Goal: Task Accomplishment & Management: Manage account settings

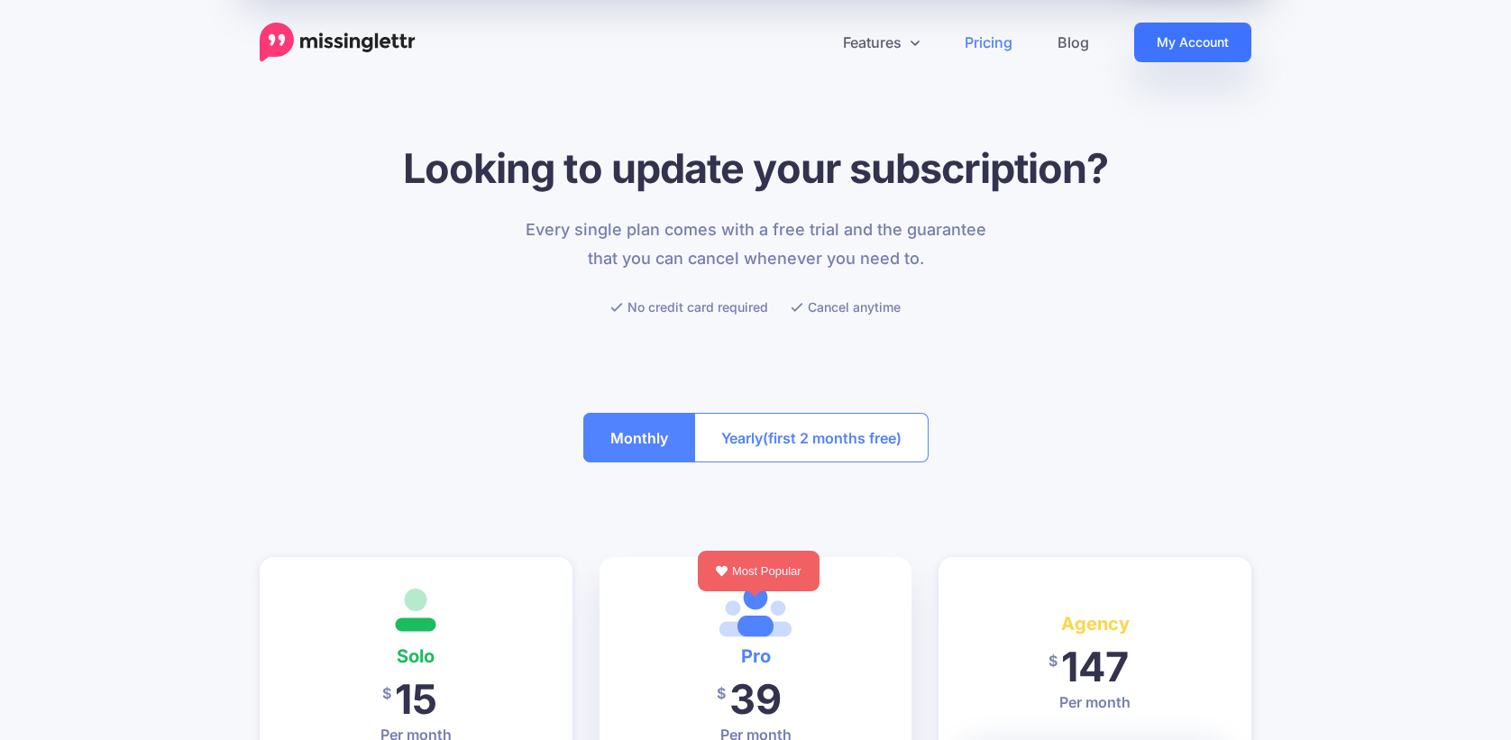
click at [1159, 32] on link "My Account" at bounding box center [1192, 43] width 117 height 40
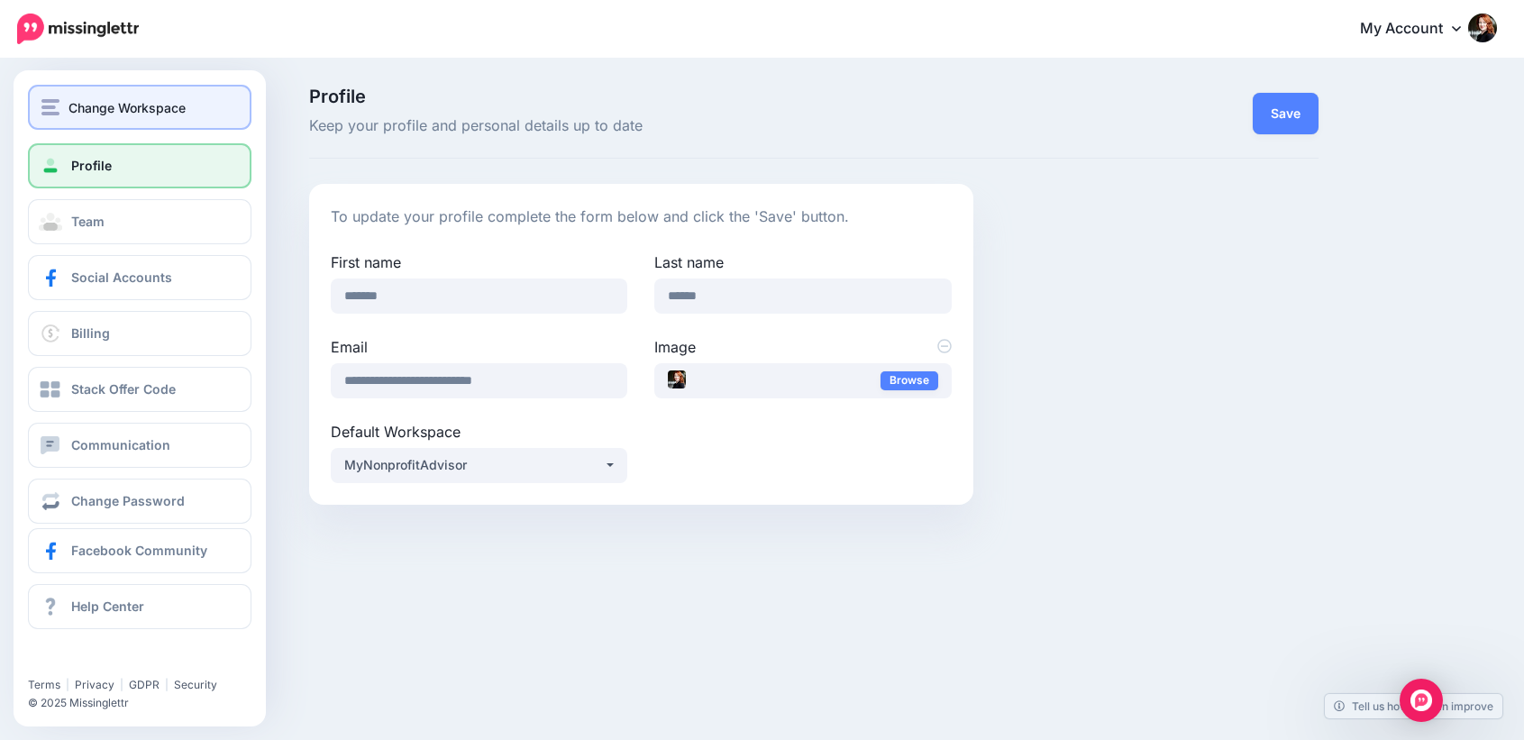
click at [98, 113] on span "Change Workspace" at bounding box center [127, 107] width 117 height 21
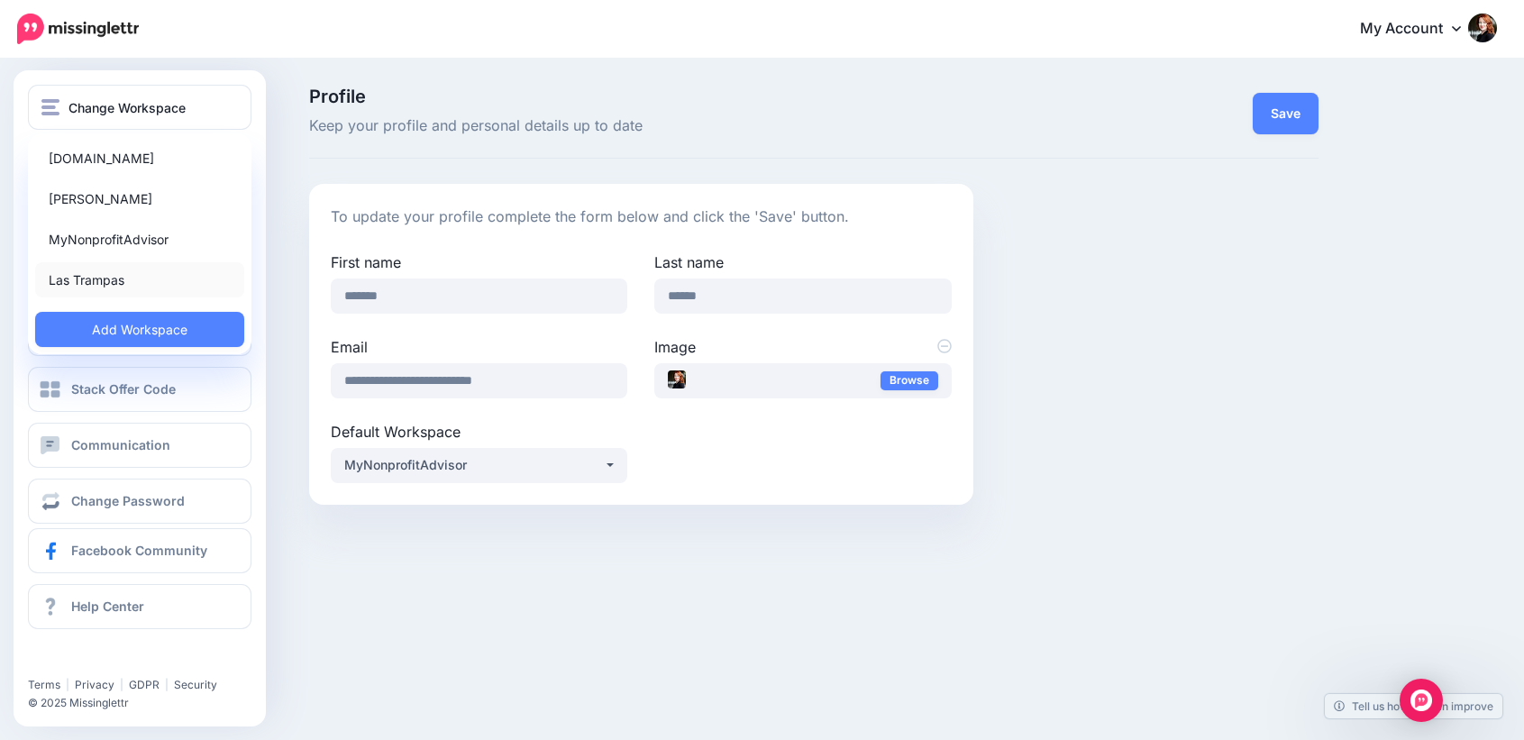
click at [104, 278] on link "Las Trampas" at bounding box center [139, 279] width 209 height 35
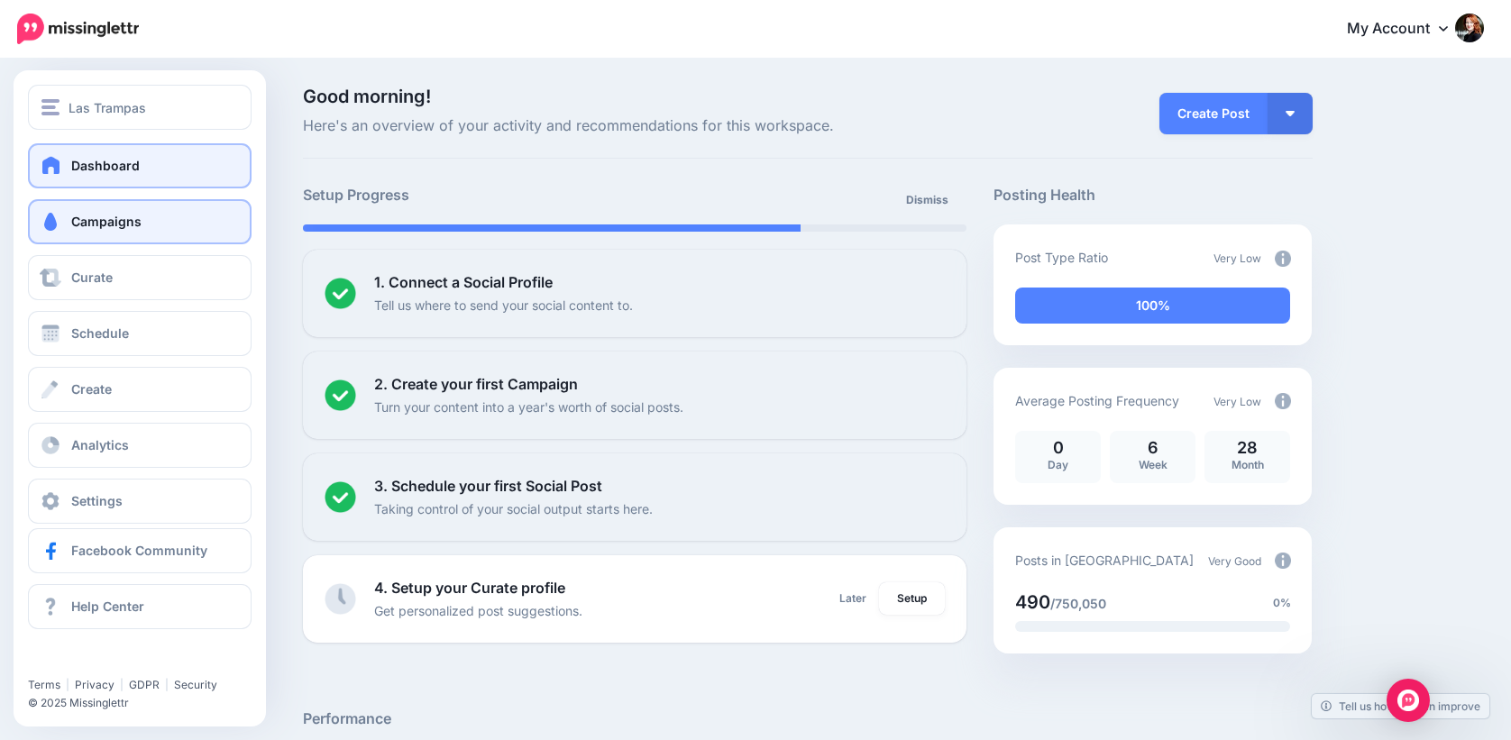
click at [65, 203] on link "Campaigns" at bounding box center [140, 221] width 224 height 45
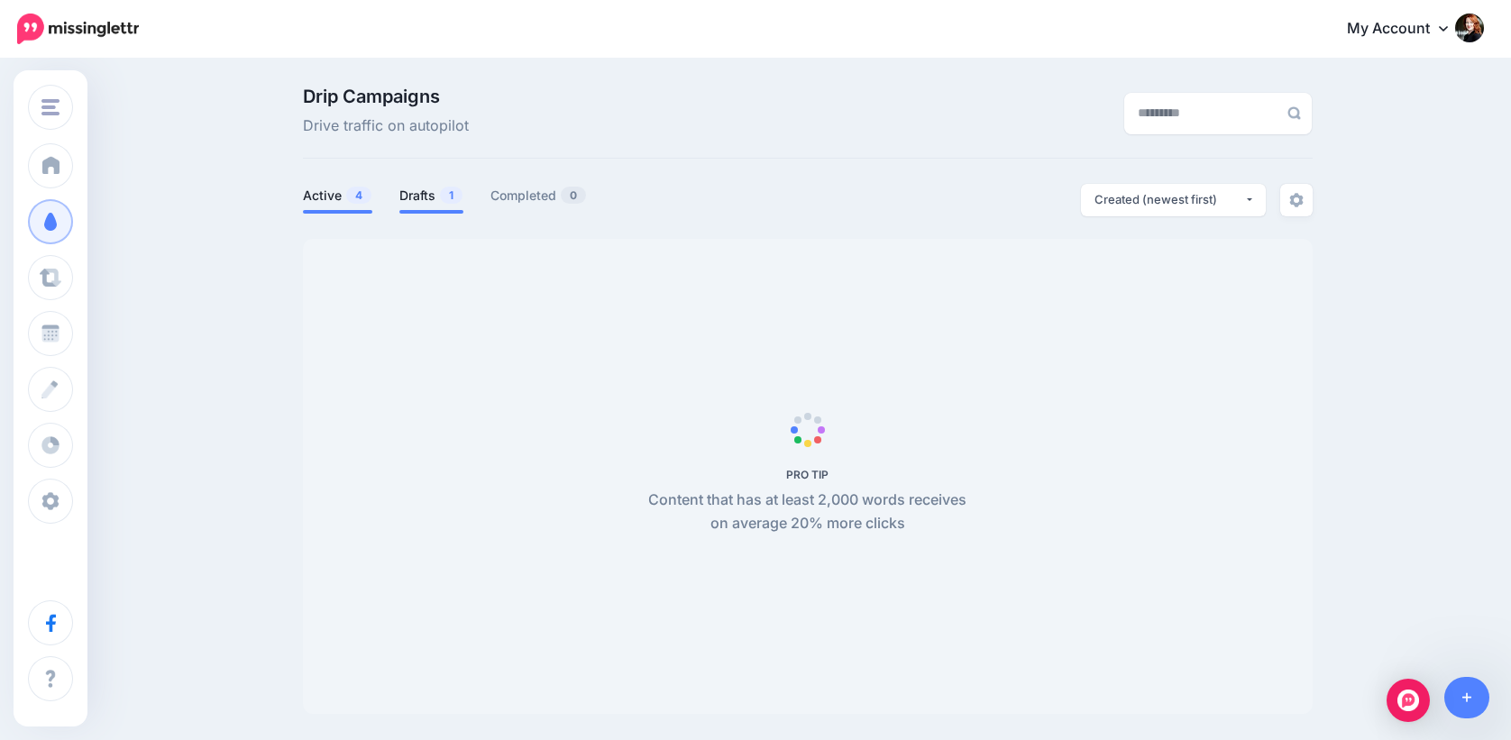
click at [407, 194] on link "Drafts 1" at bounding box center [431, 196] width 64 height 22
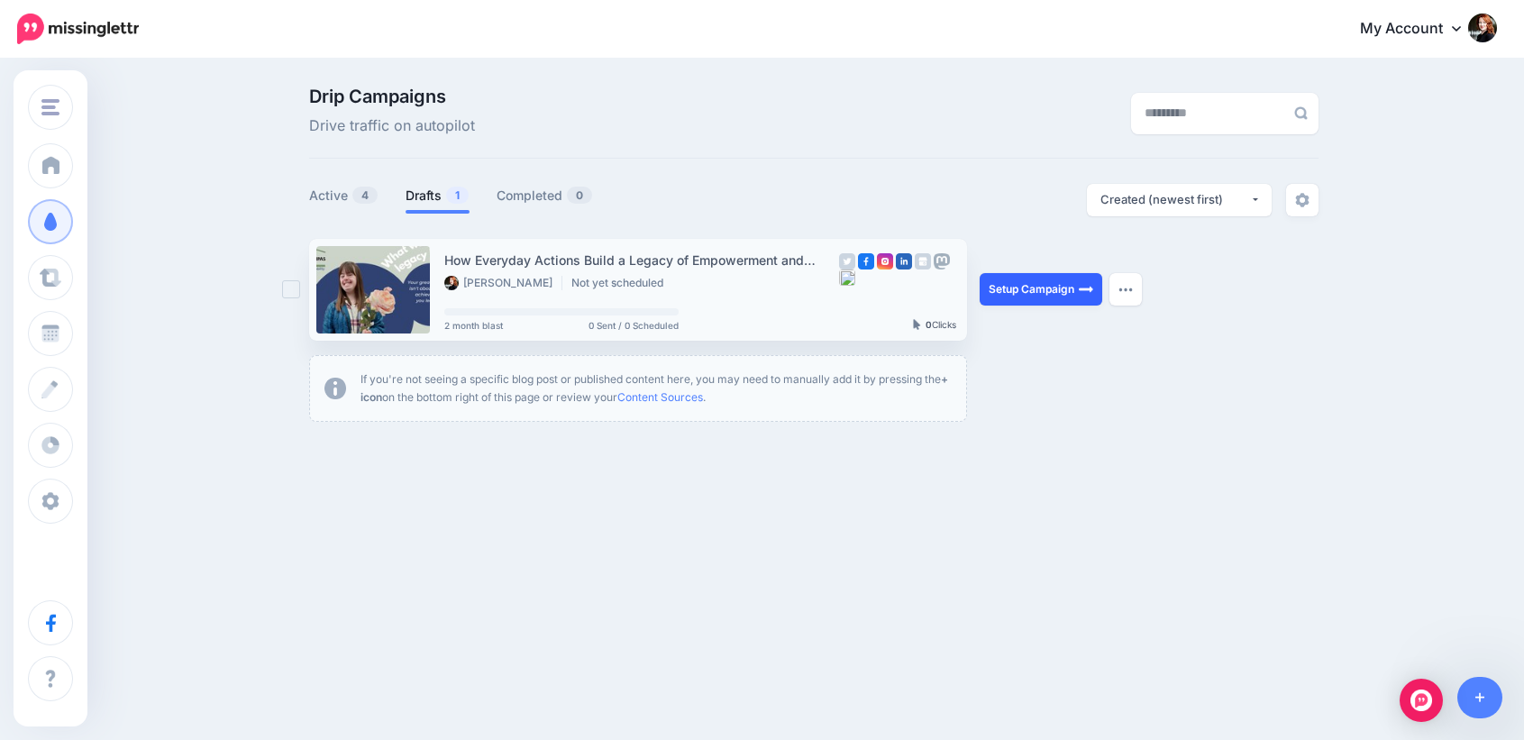
click at [1081, 292] on img at bounding box center [1086, 289] width 14 height 14
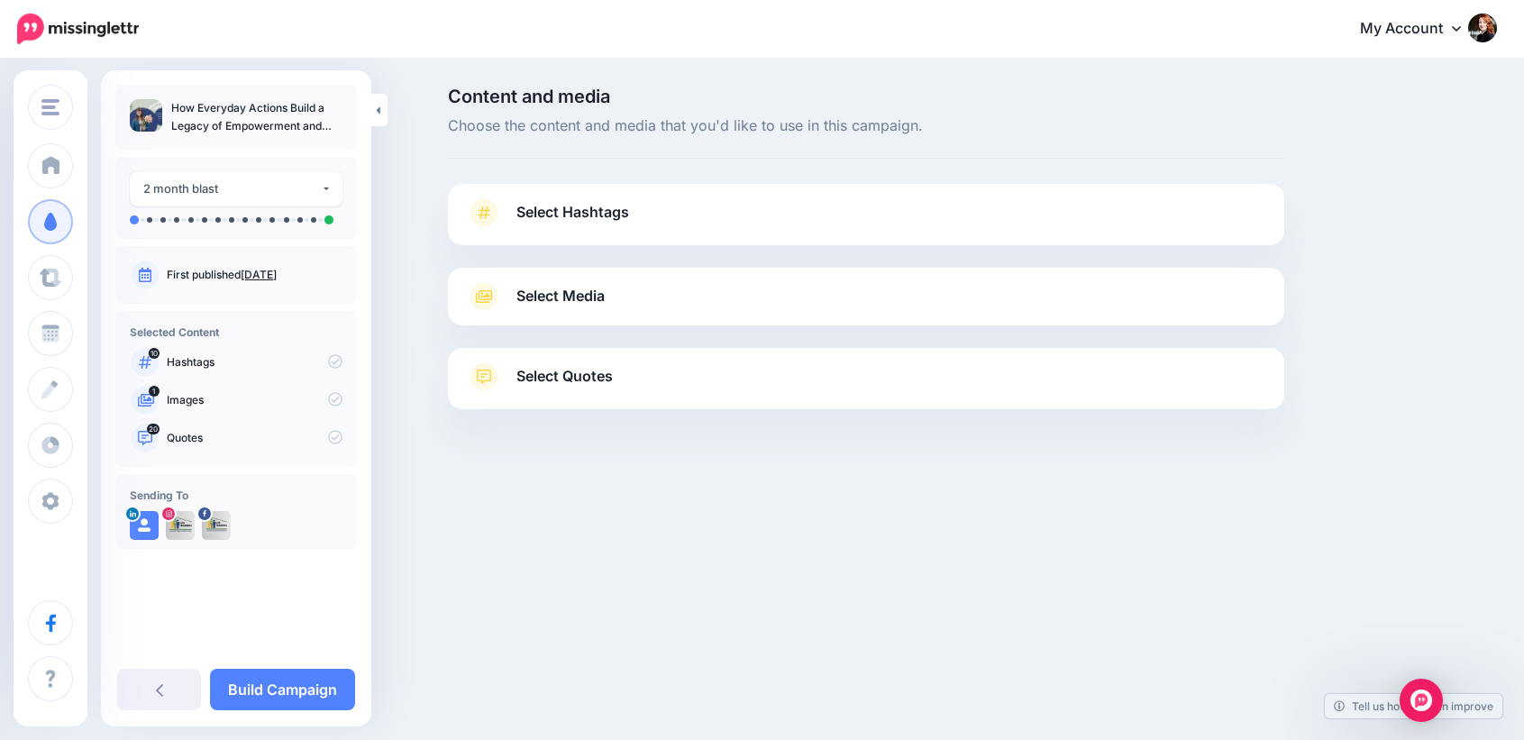
click at [615, 200] on span "Select Hashtags" at bounding box center [573, 212] width 113 height 24
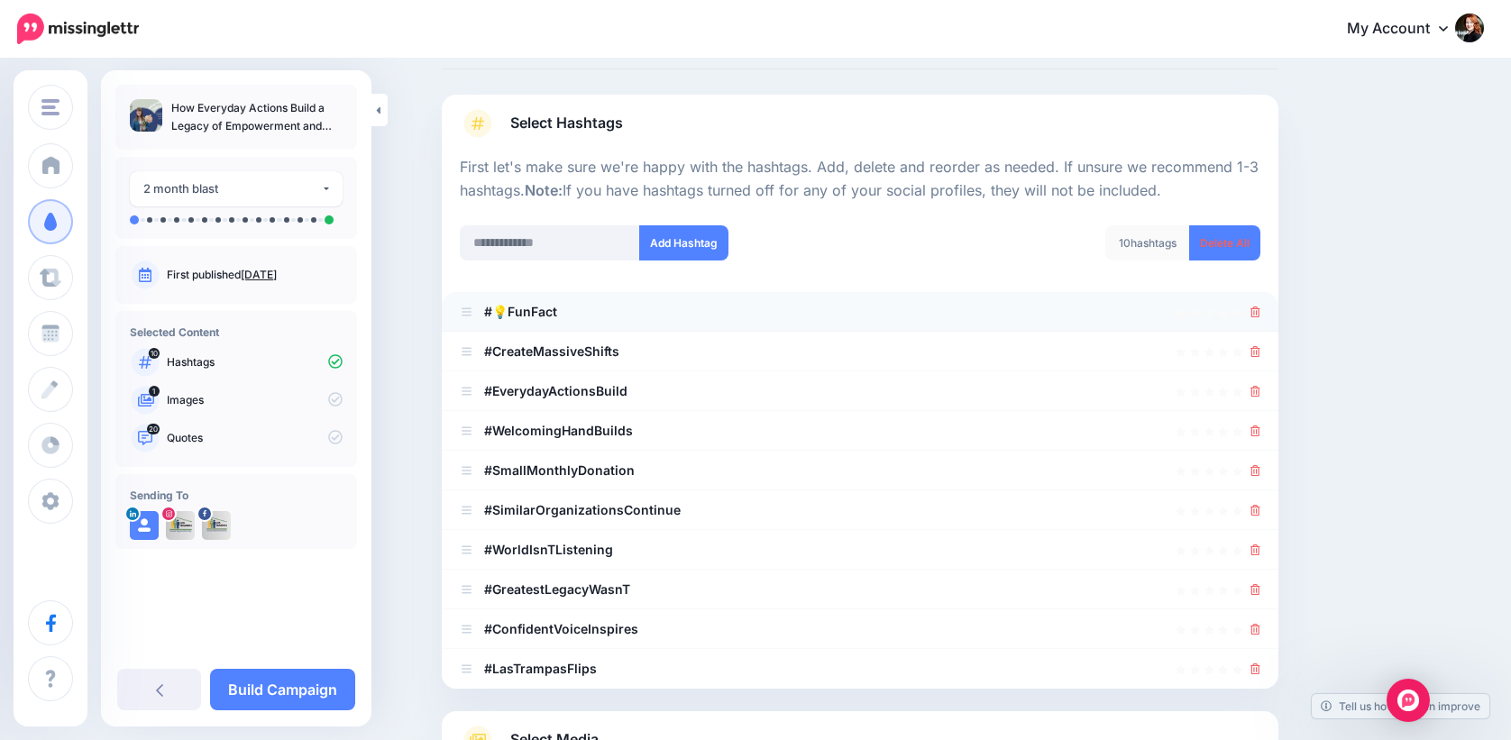
scroll to position [134, 0]
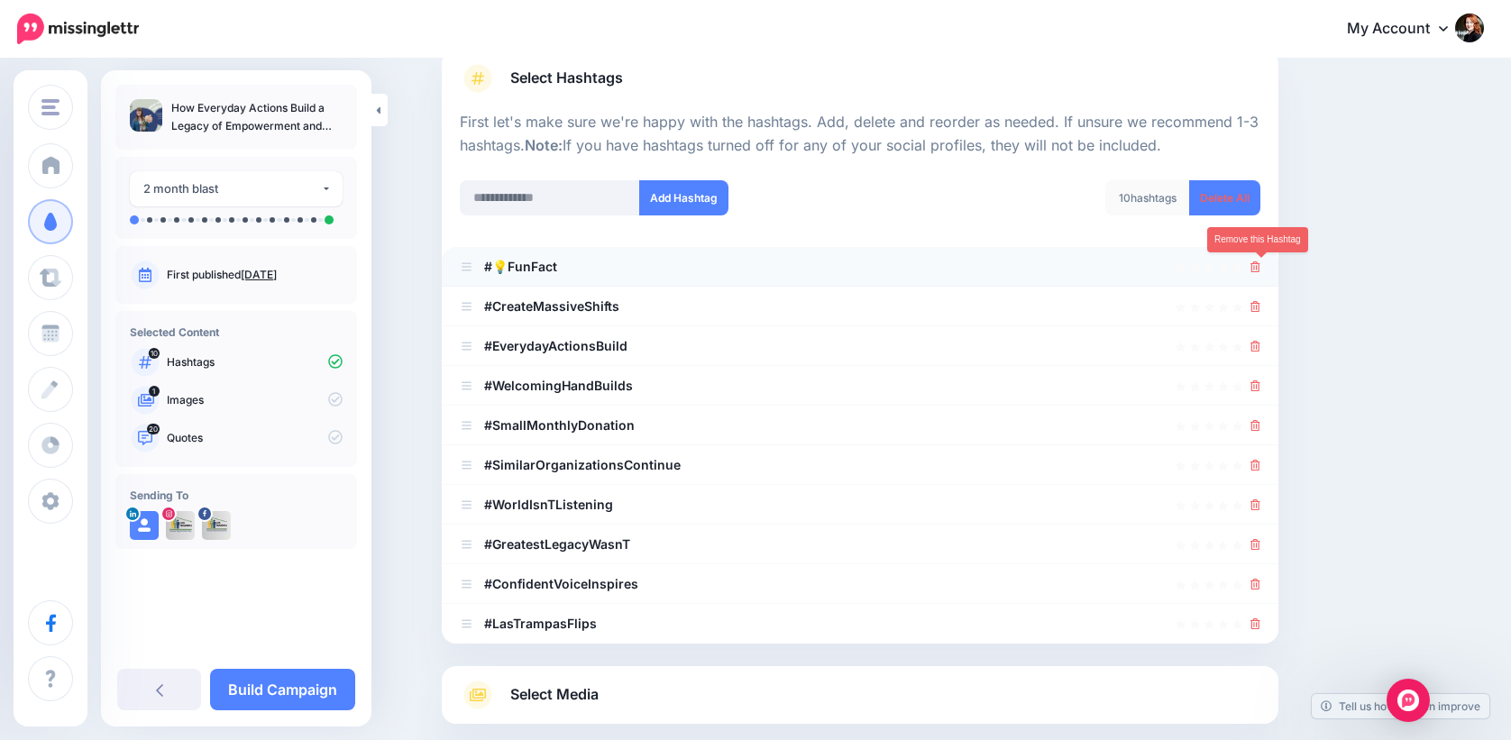
click at [1260, 268] on icon at bounding box center [1255, 266] width 10 height 11
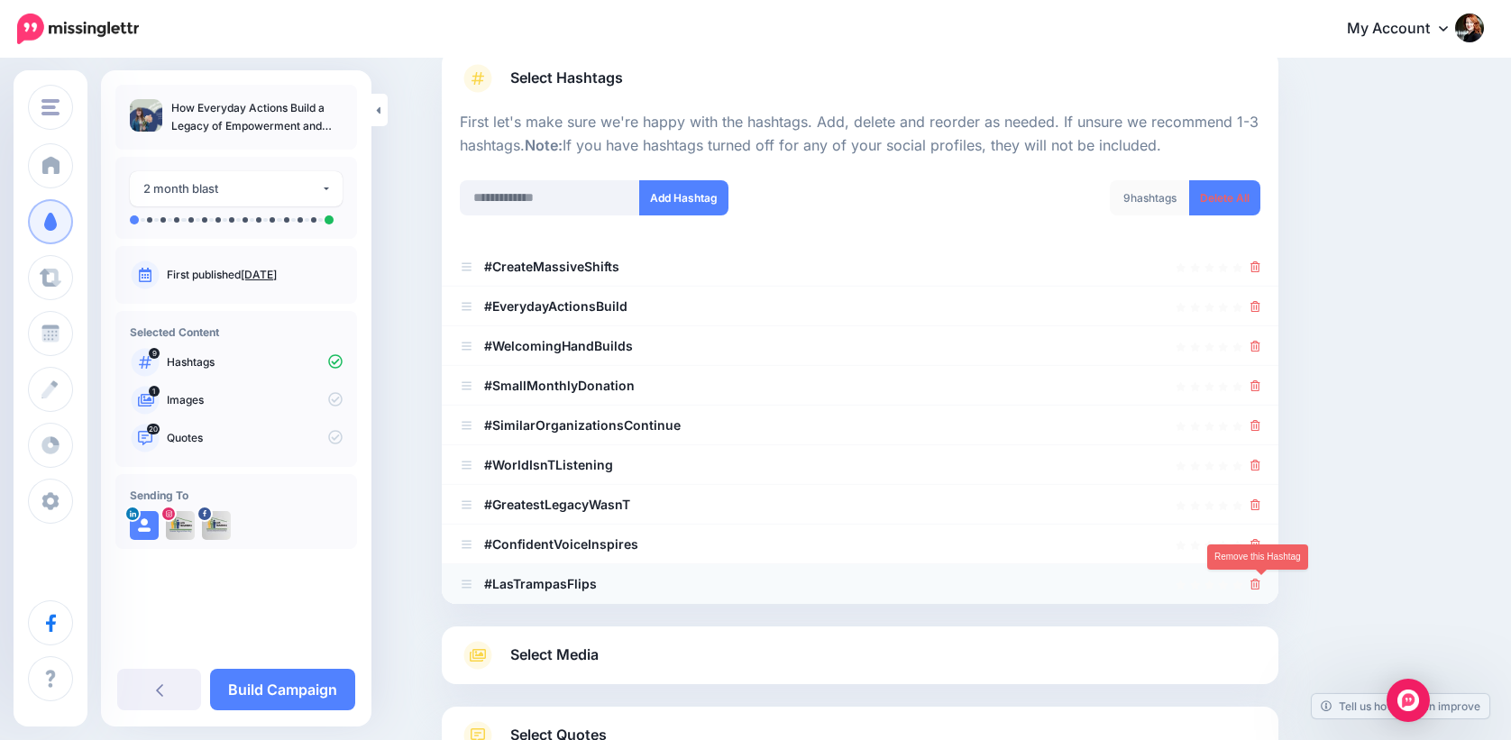
click at [1260, 580] on icon at bounding box center [1255, 584] width 10 height 11
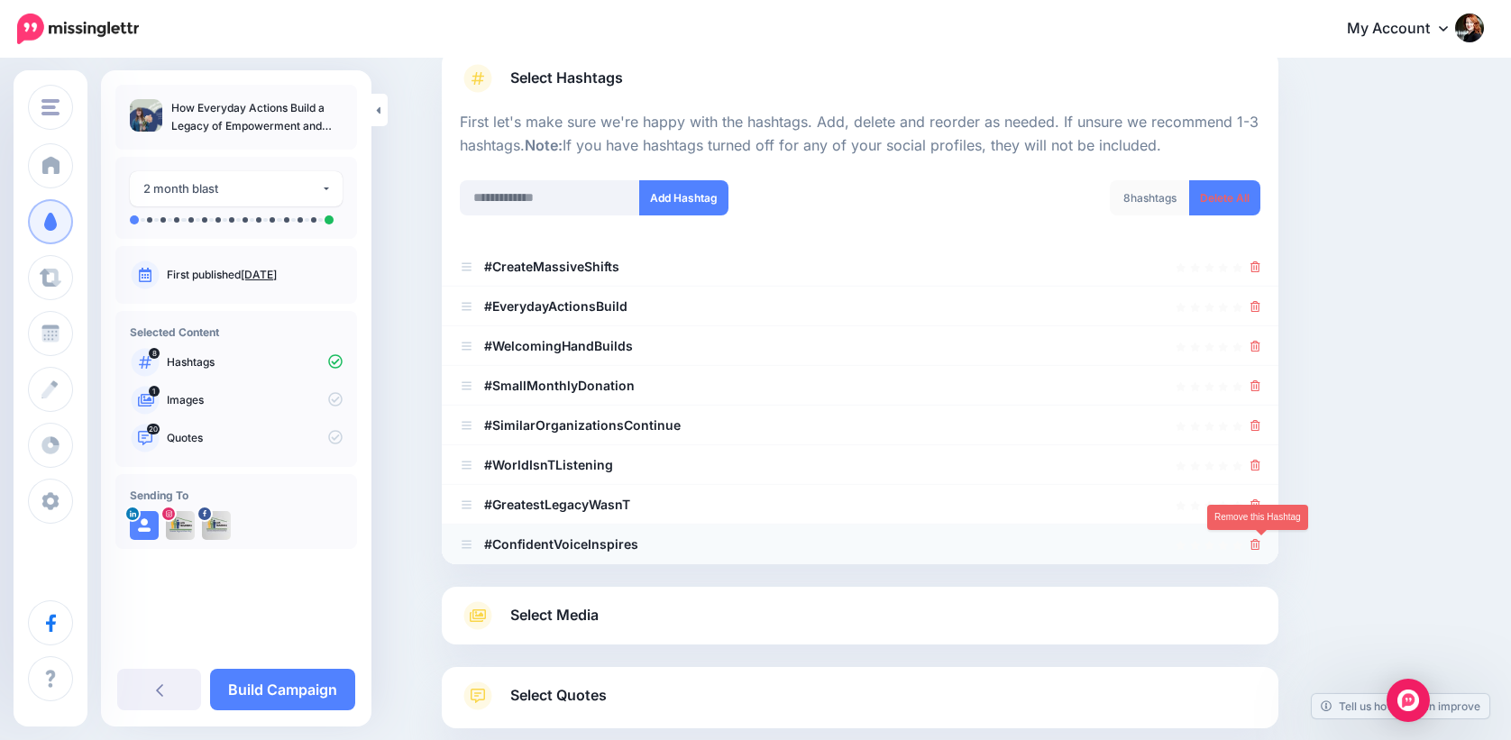
click at [1260, 540] on icon at bounding box center [1255, 544] width 10 height 11
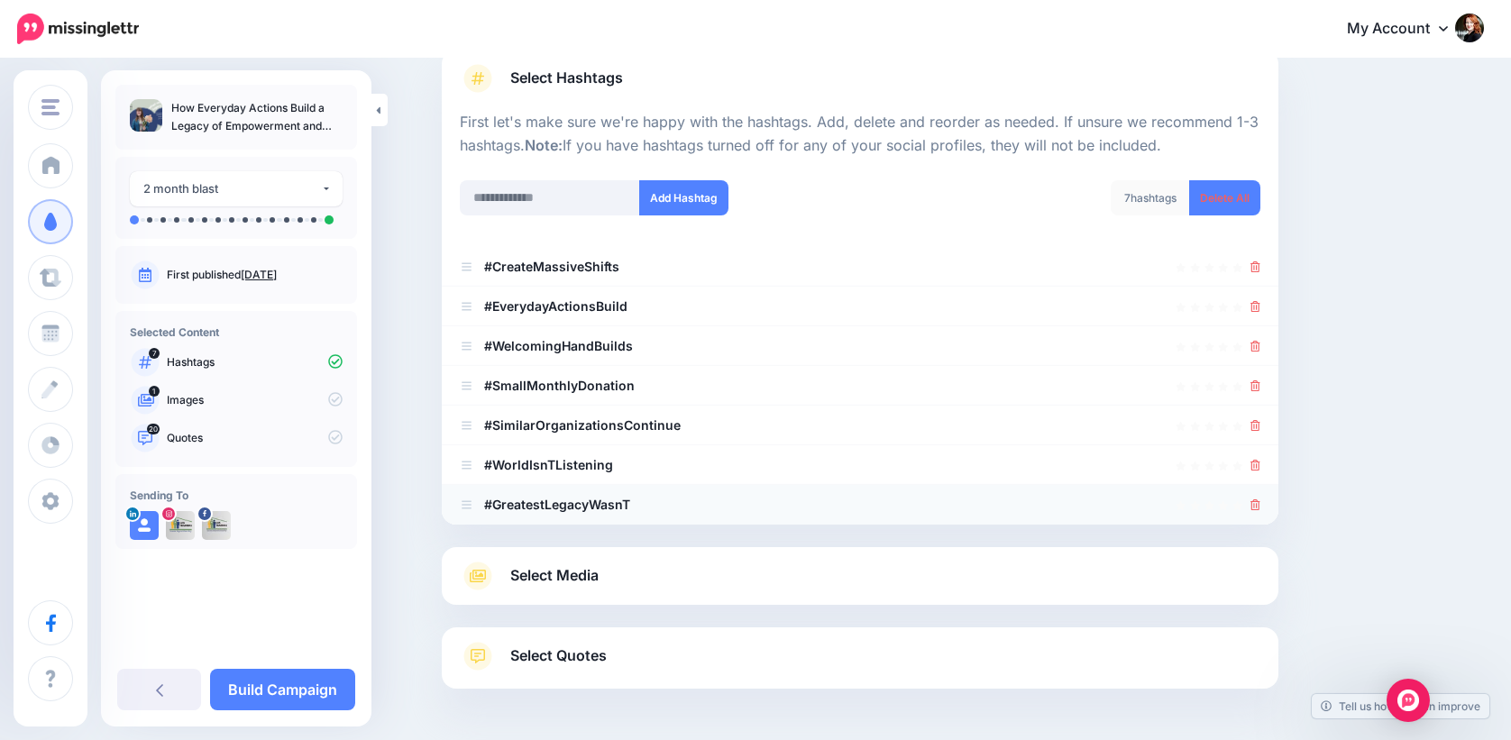
click at [1260, 503] on icon at bounding box center [1255, 504] width 10 height 11
click at [1260, 461] on icon at bounding box center [1255, 465] width 10 height 11
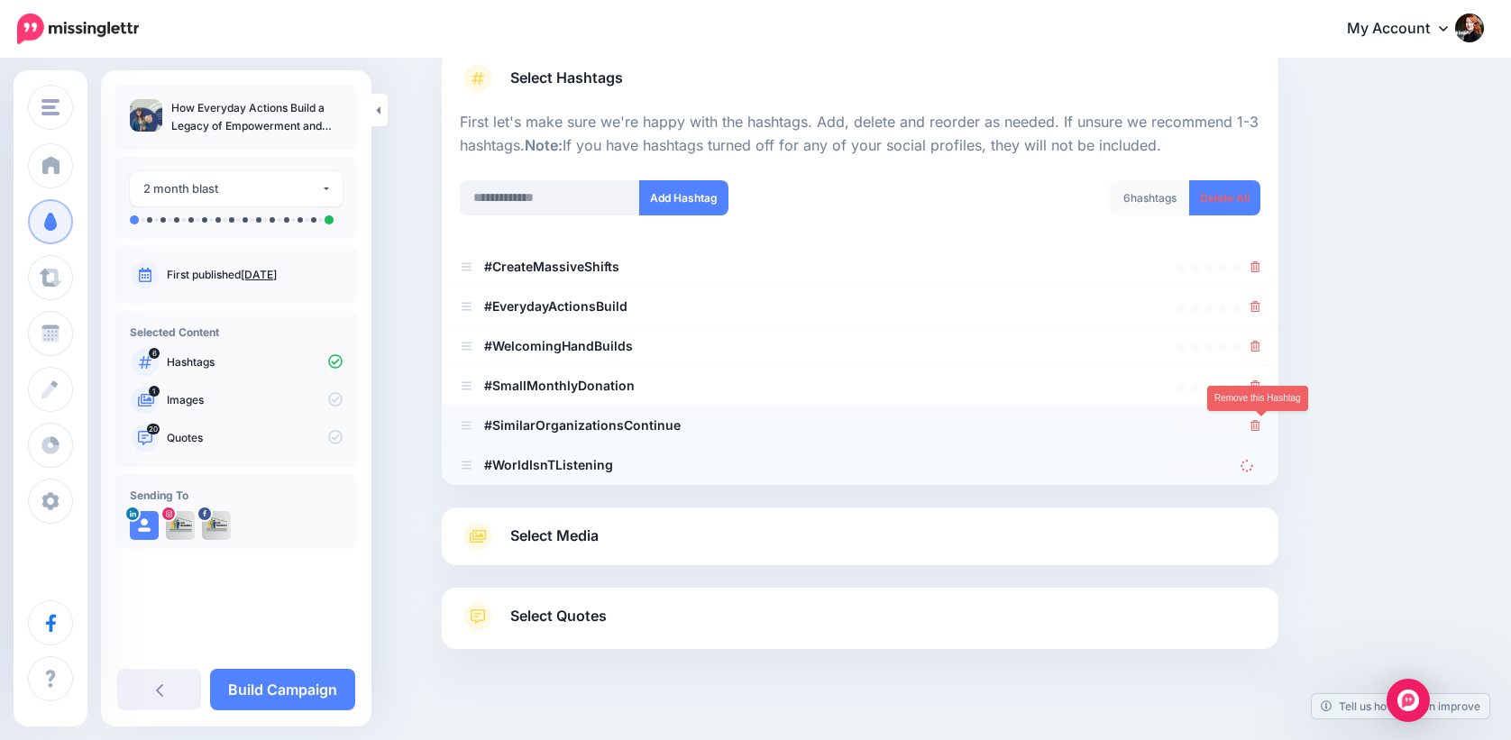
click at [1266, 424] on li "#SimilarOrganizationsContinue" at bounding box center [860, 426] width 837 height 40
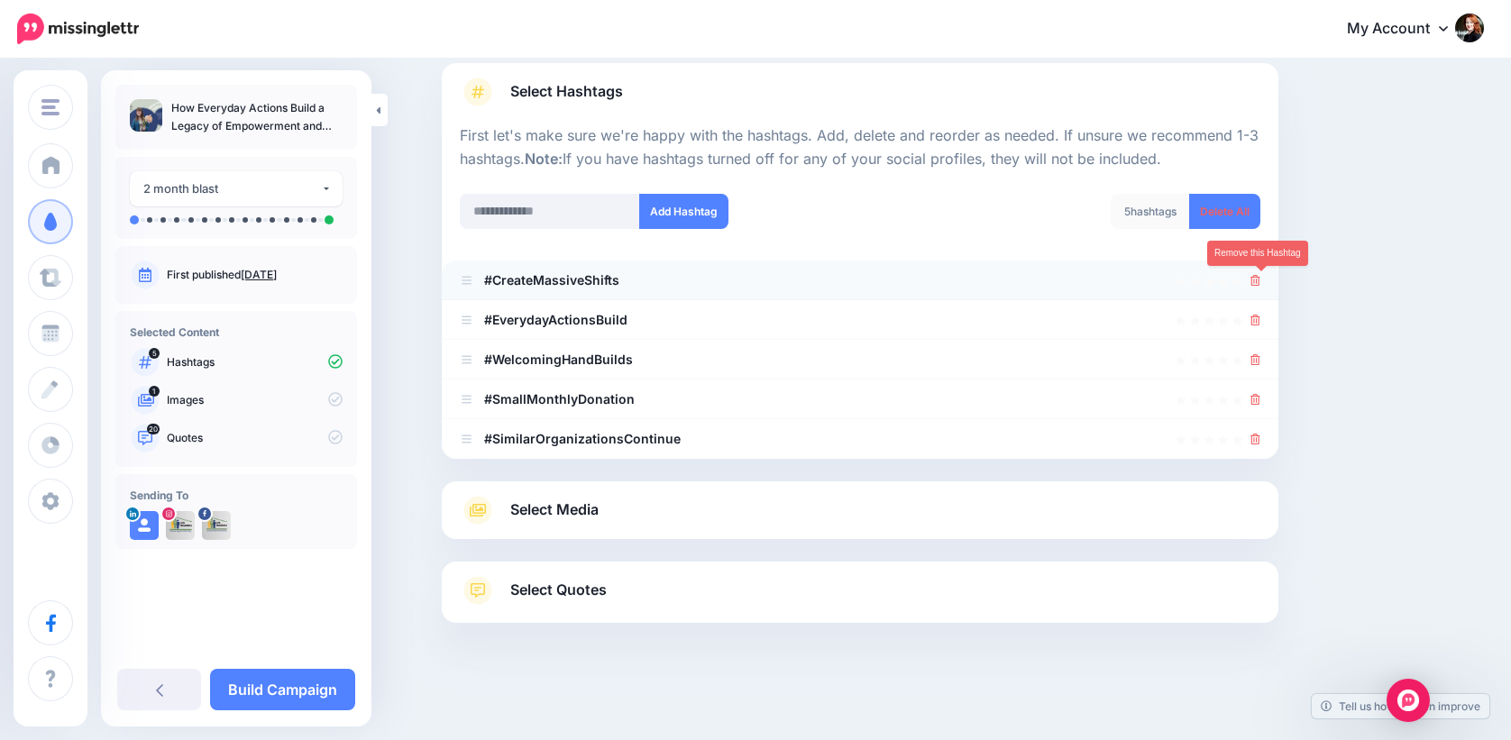
click at [1258, 275] on icon at bounding box center [1255, 280] width 10 height 11
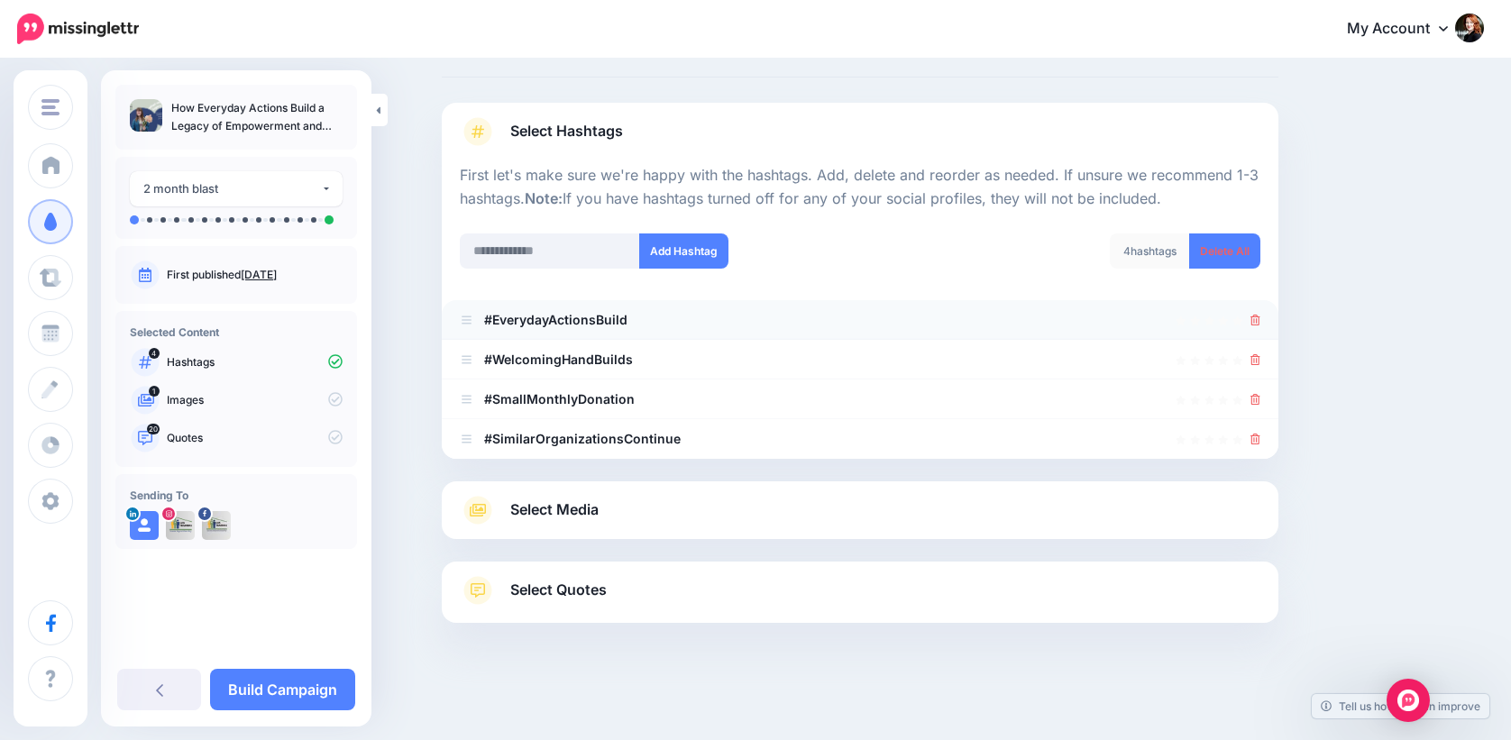
click at [1260, 315] on icon at bounding box center [1255, 320] width 10 height 11
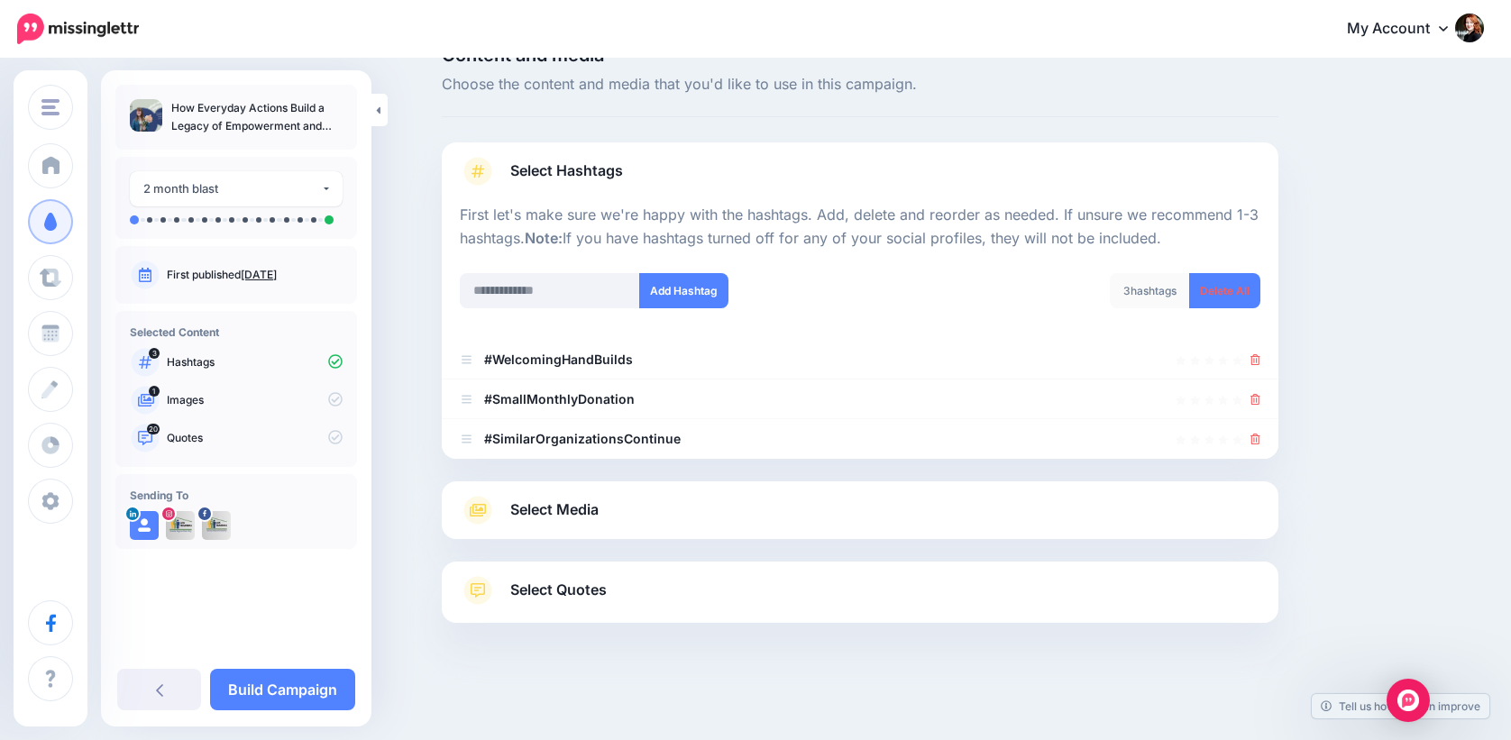
scroll to position [41, 0]
click at [1260, 354] on icon at bounding box center [1255, 359] width 10 height 11
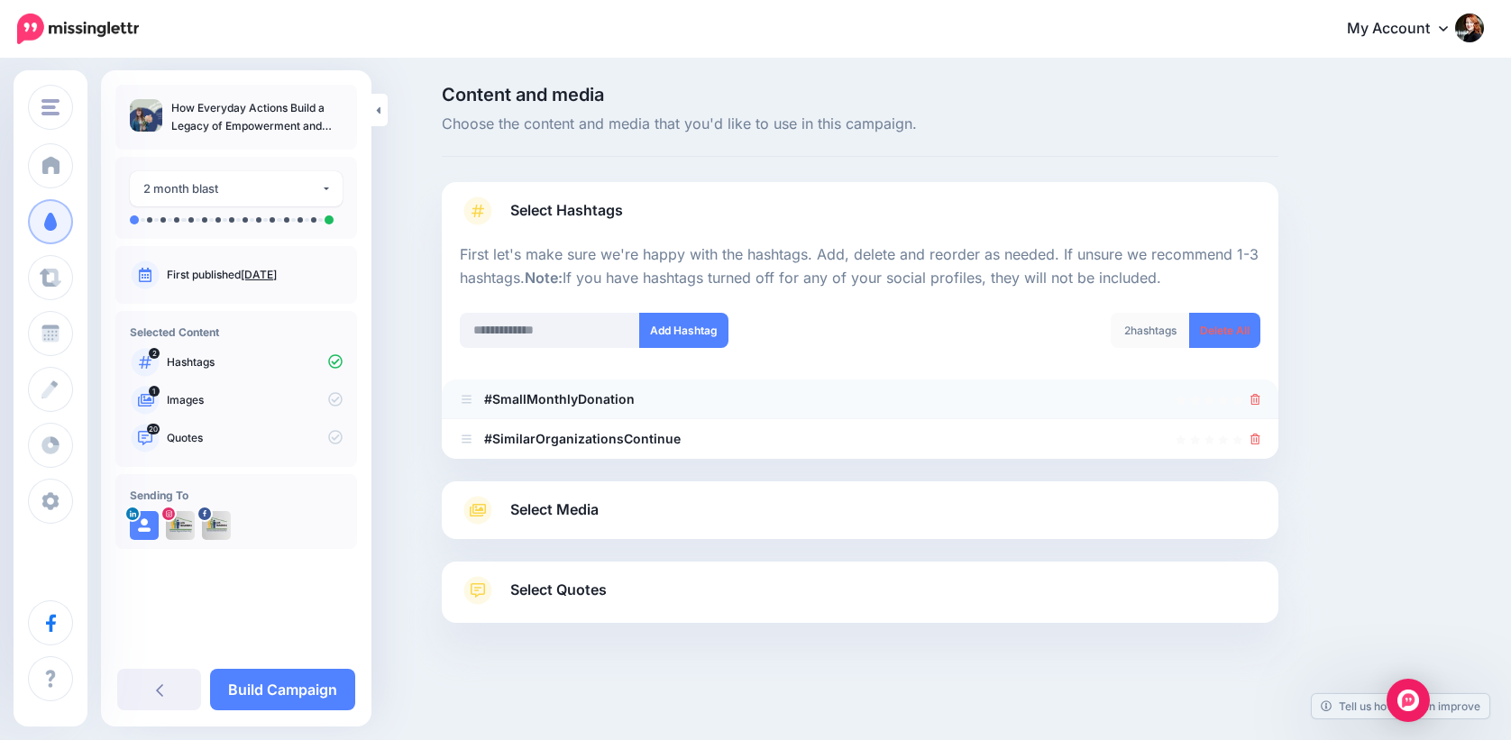
click at [1260, 398] on icon at bounding box center [1255, 399] width 10 height 11
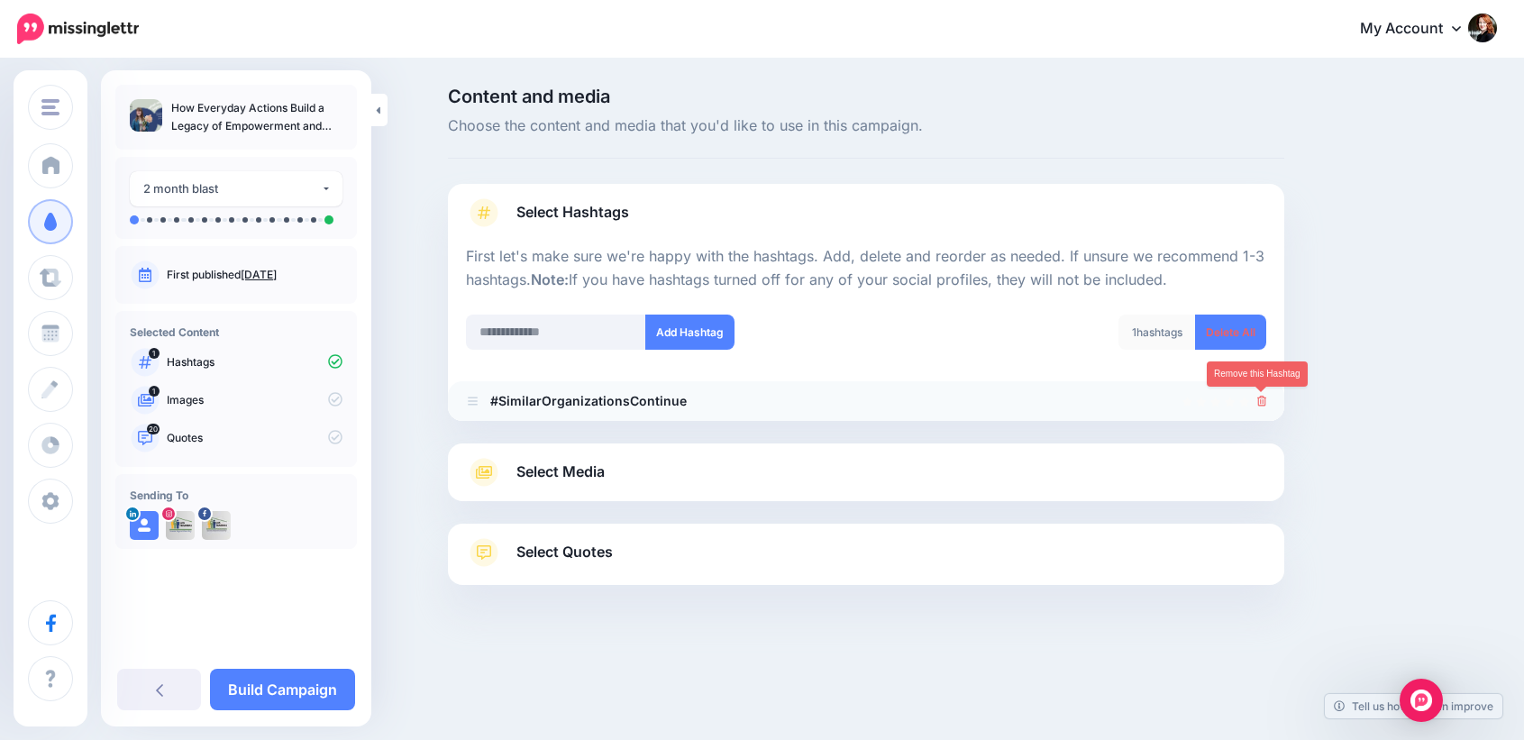
click at [1263, 404] on icon at bounding box center [1263, 401] width 10 height 11
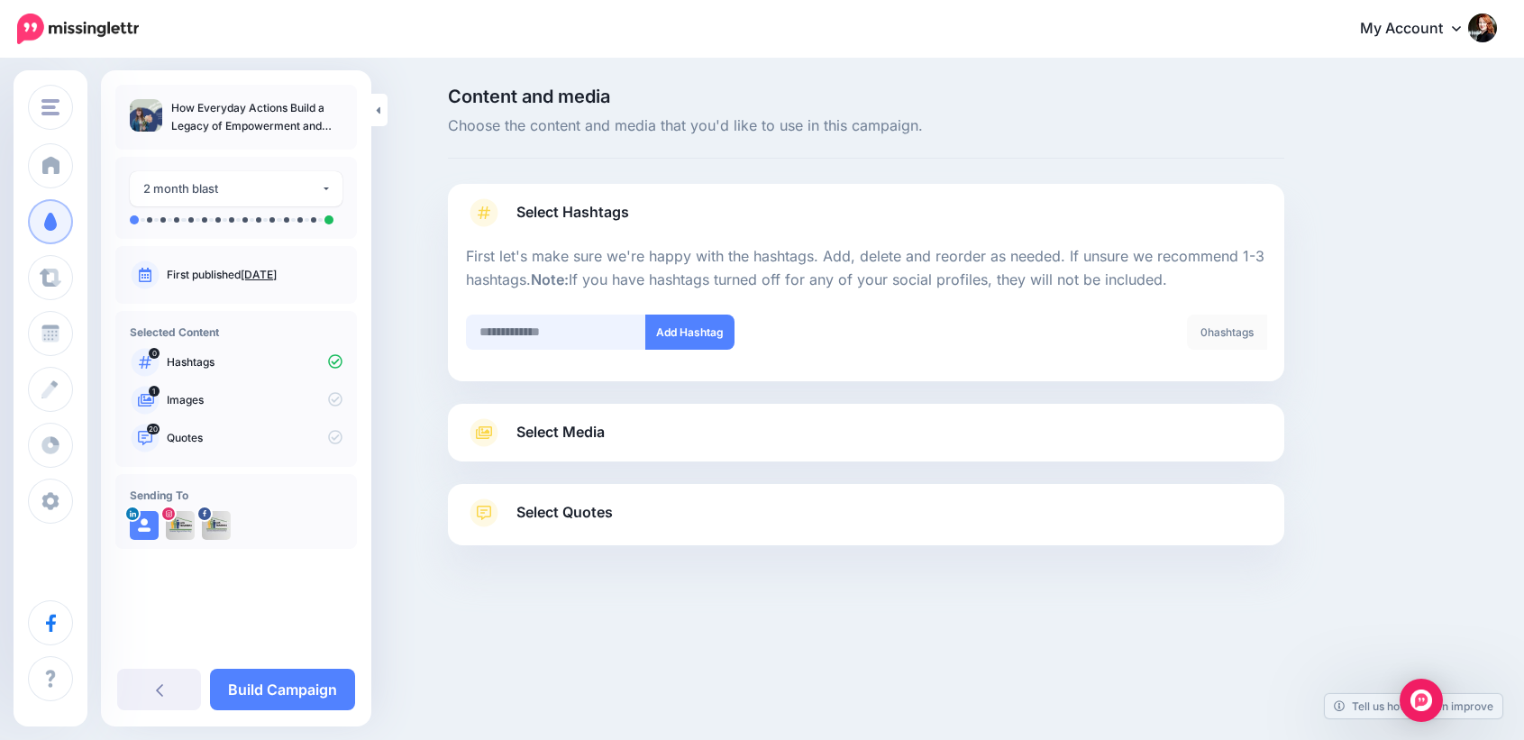
click at [537, 328] on input "text" at bounding box center [556, 332] width 180 height 35
type input "**********"
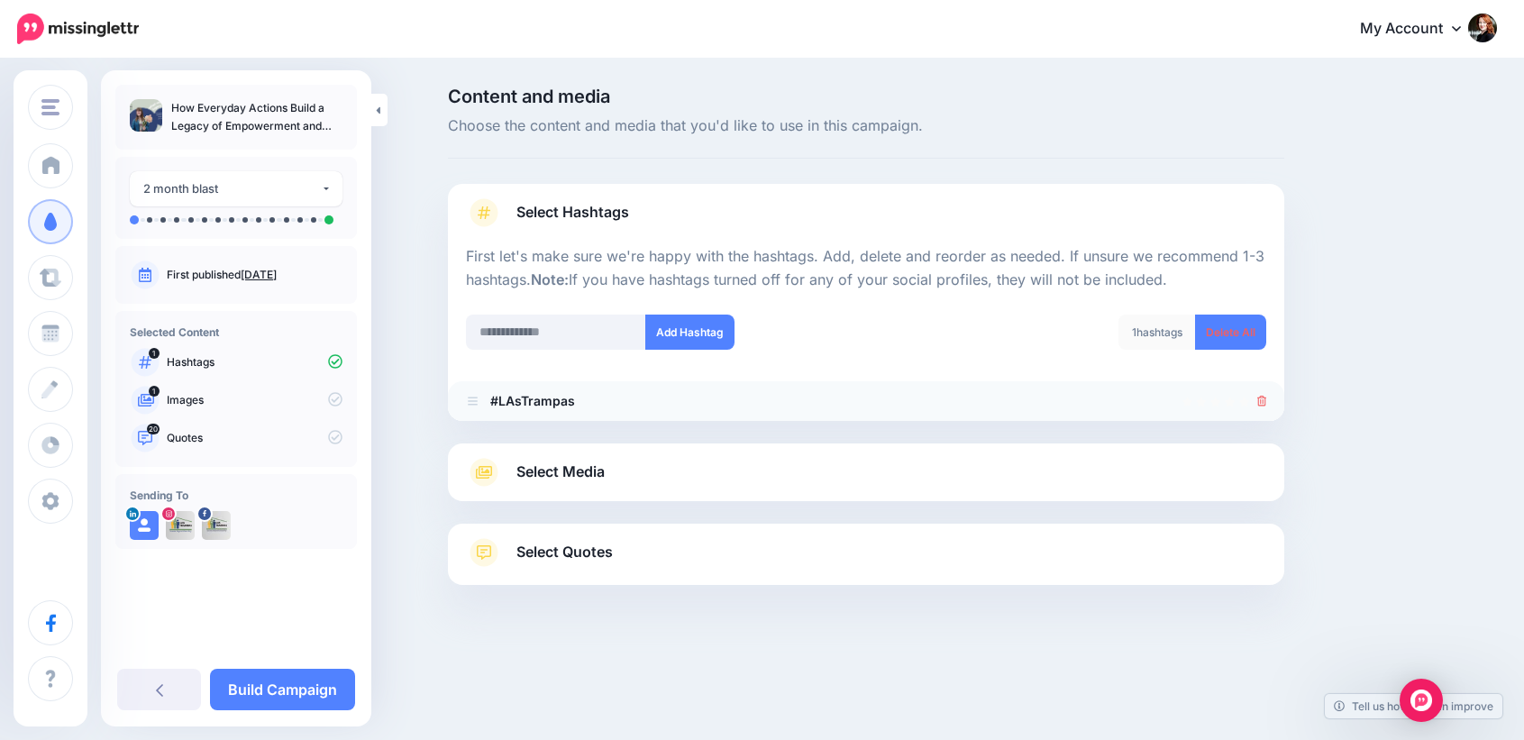
click at [1259, 397] on icon at bounding box center [1263, 401] width 10 height 11
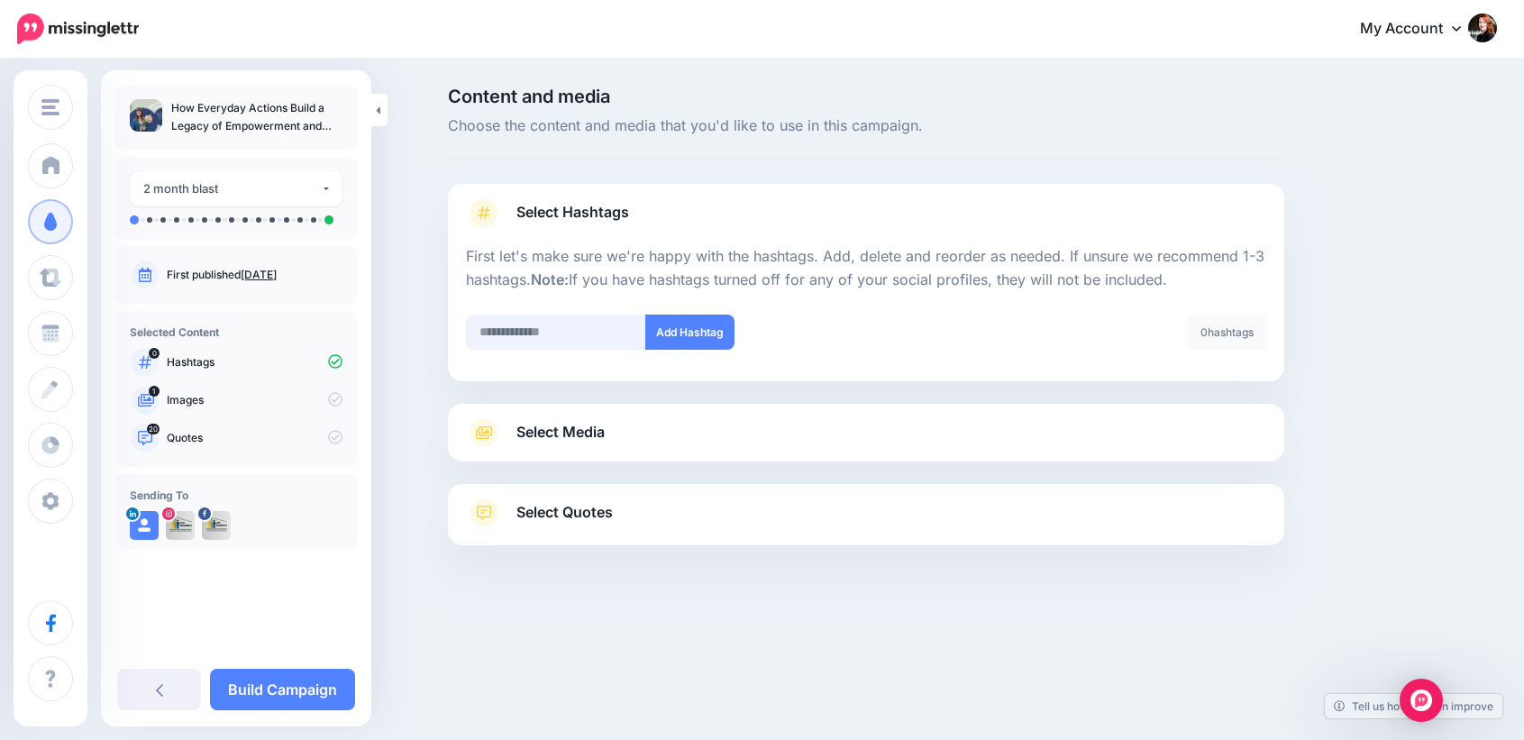
click at [579, 323] on input "text" at bounding box center [556, 332] width 180 height 35
type input "**********"
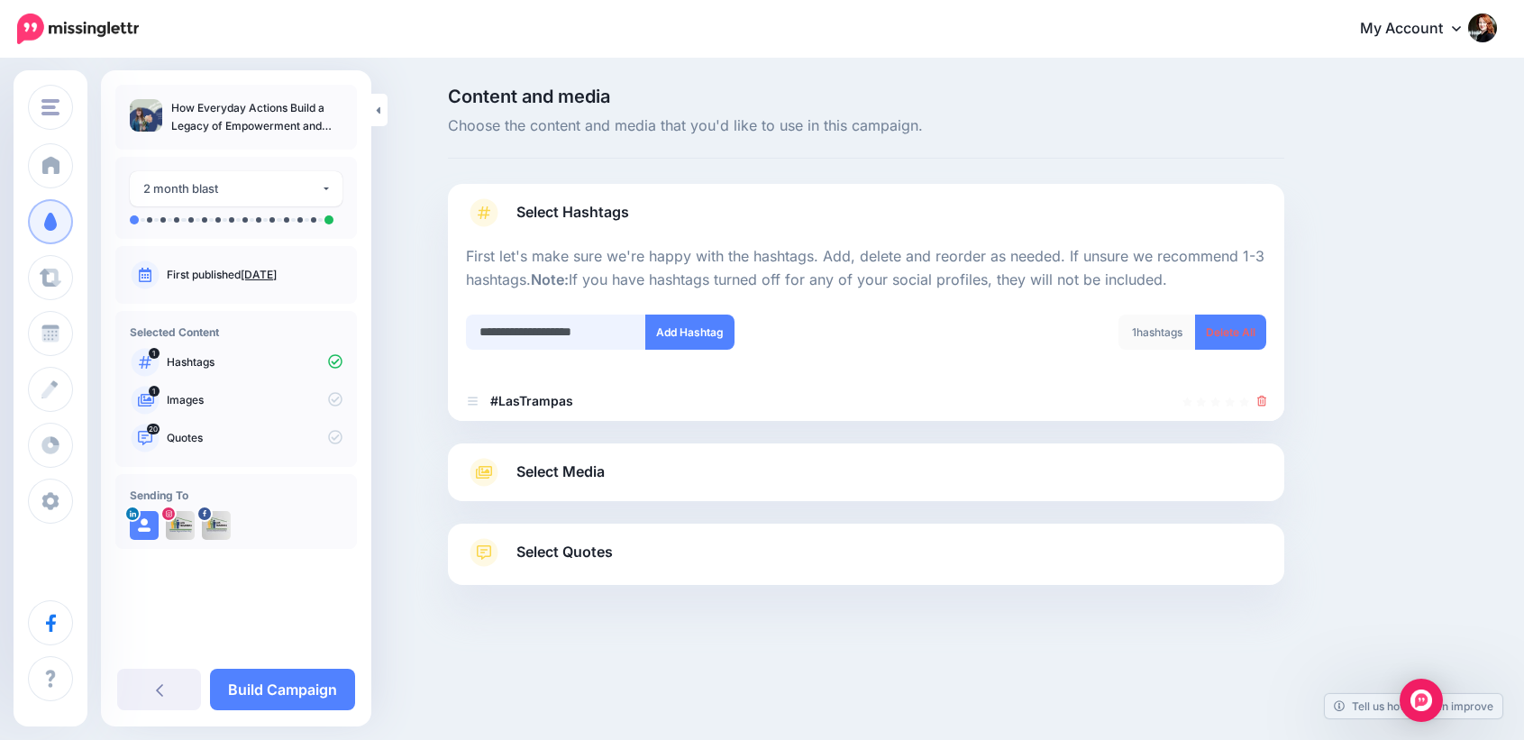
click at [550, 334] on input "**********" at bounding box center [556, 332] width 180 height 35
click at [698, 329] on button "Add Hashtag" at bounding box center [689, 332] width 89 height 35
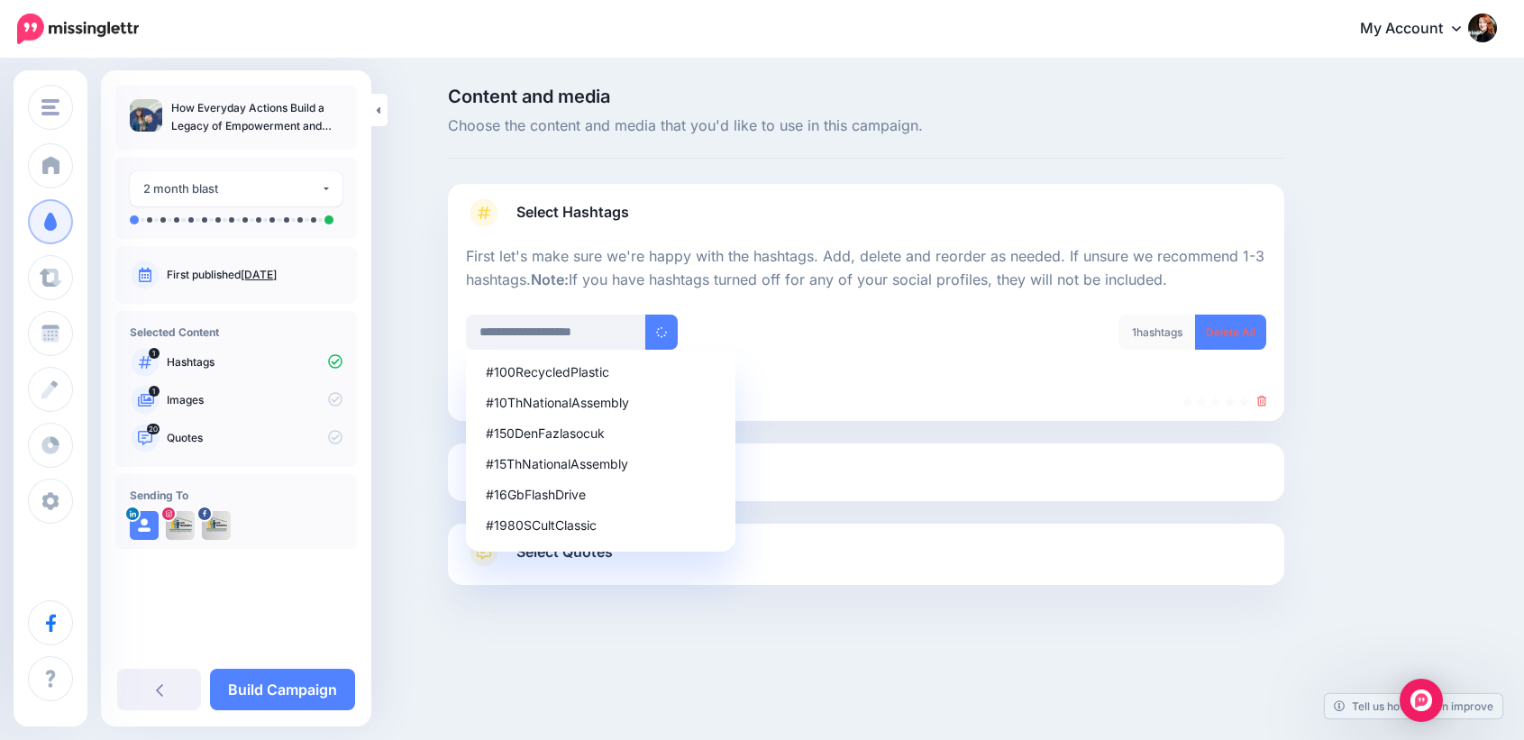
click at [876, 343] on div "1 hashtags Delete All" at bounding box center [1073, 344] width 414 height 58
click at [1367, 434] on div "**********" at bounding box center [952, 381] width 1037 height 588
click at [1365, 389] on div "**********" at bounding box center [952, 381] width 1037 height 588
click at [945, 461] on link "Select Media" at bounding box center [866, 472] width 800 height 29
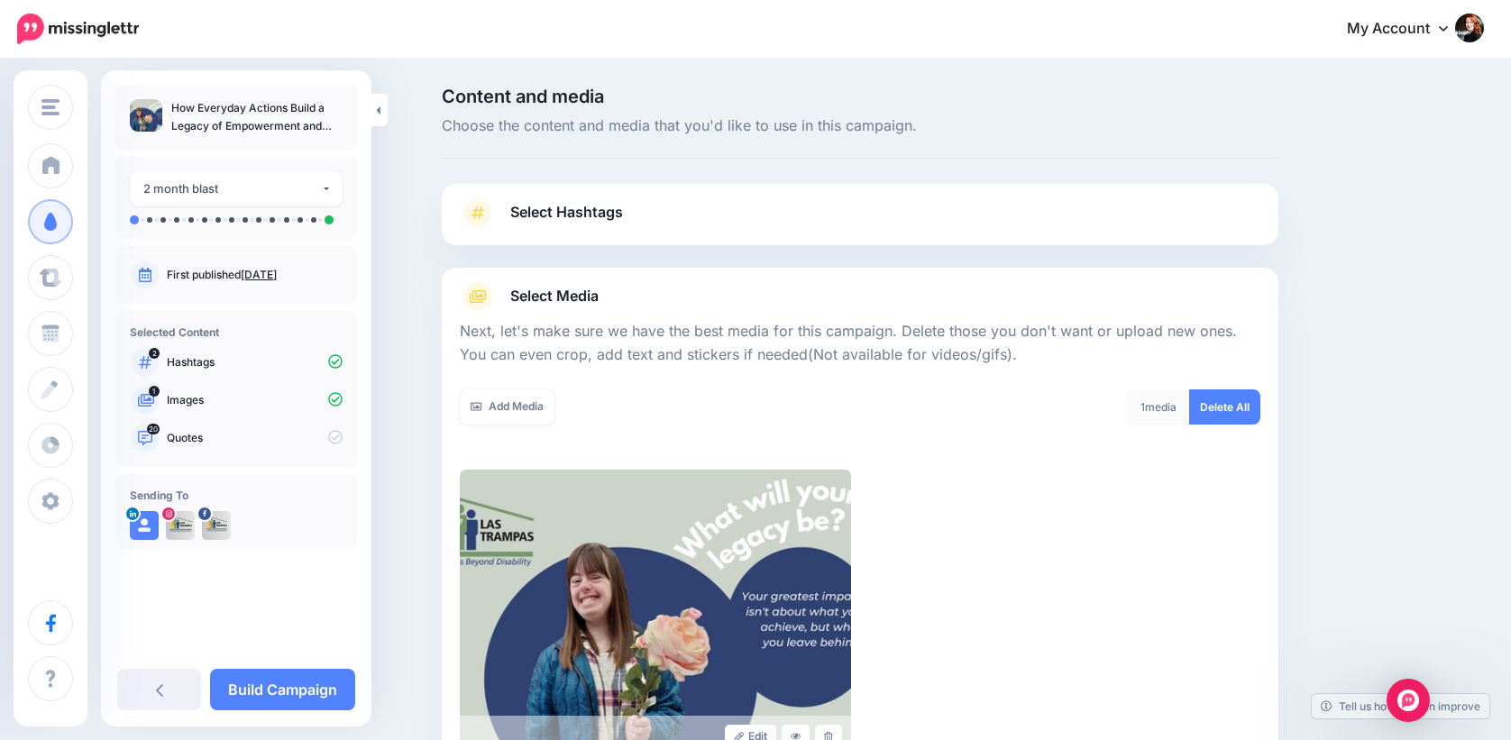
click at [575, 586] on img at bounding box center [655, 614] width 391 height 288
click at [658, 219] on link "Select Hashtags" at bounding box center [860, 221] width 800 height 47
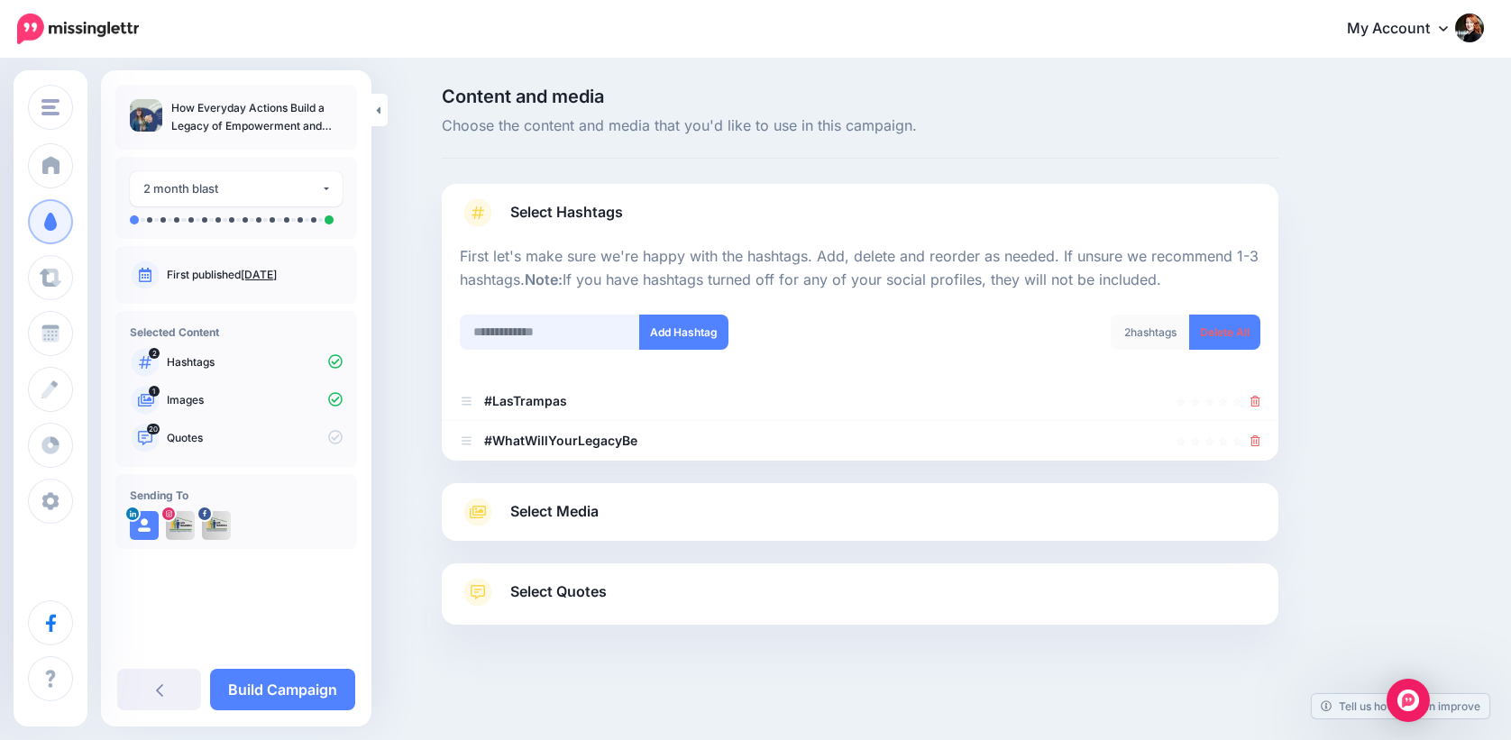
click at [601, 336] on input "text" at bounding box center [550, 332] width 180 height 35
type input "******"
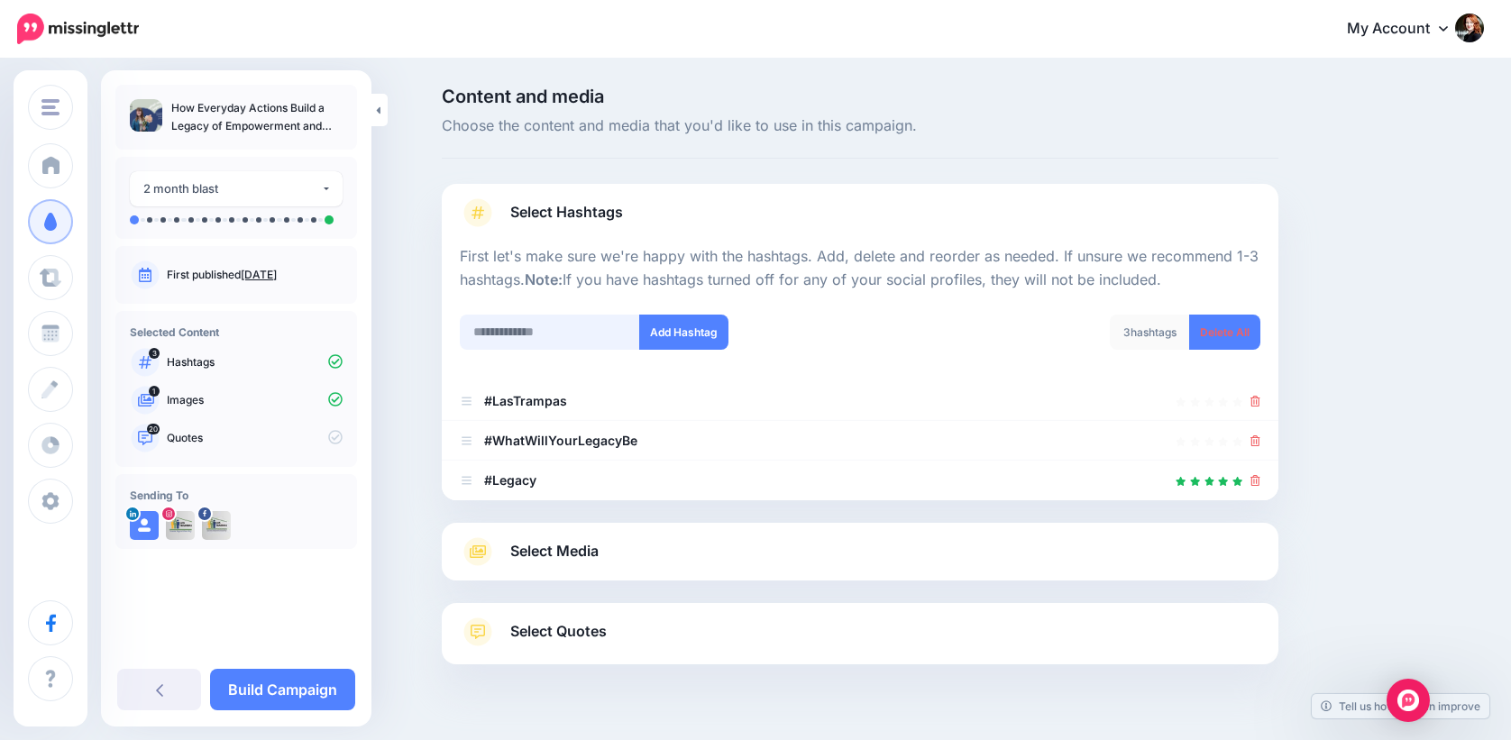
scroll to position [41, 0]
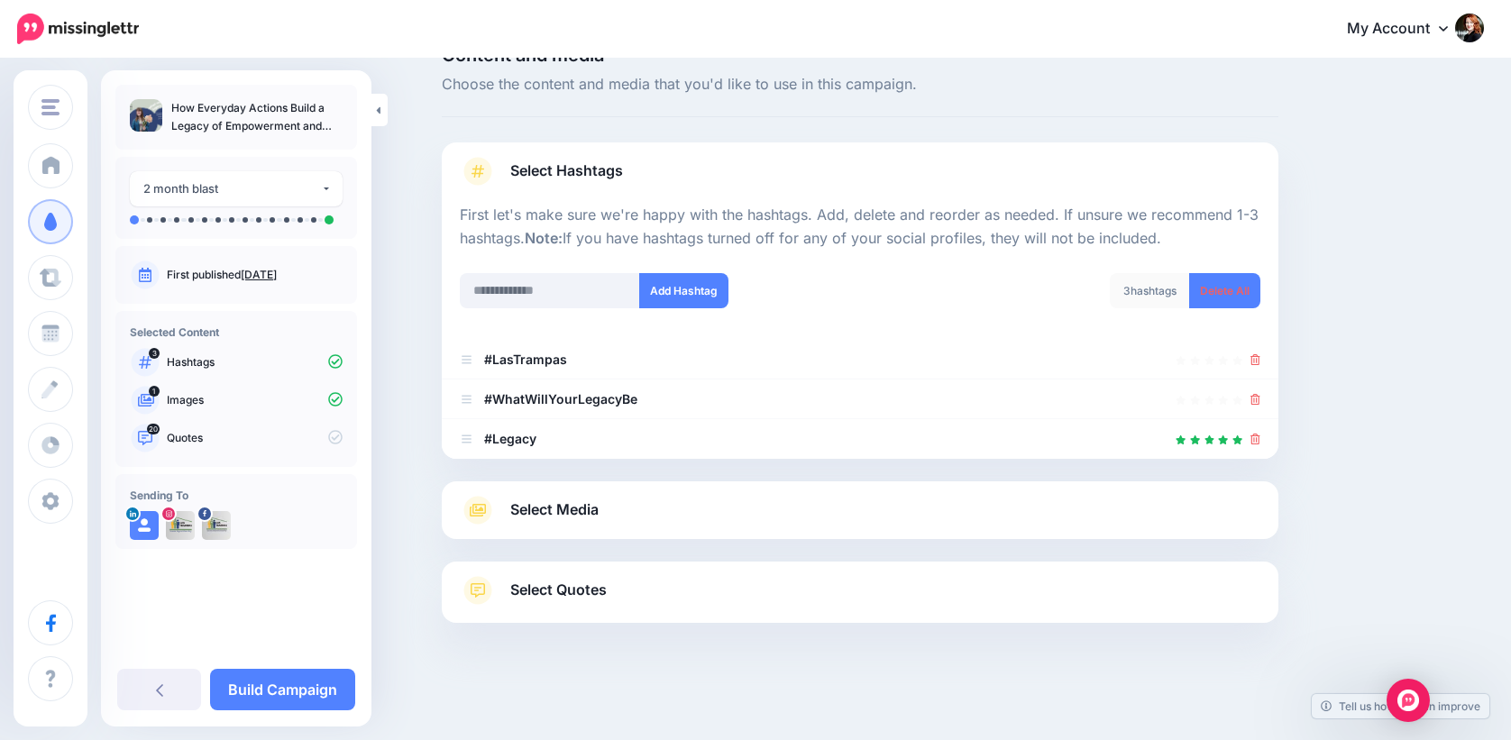
click at [710, 583] on link "Select Quotes" at bounding box center [860, 599] width 800 height 47
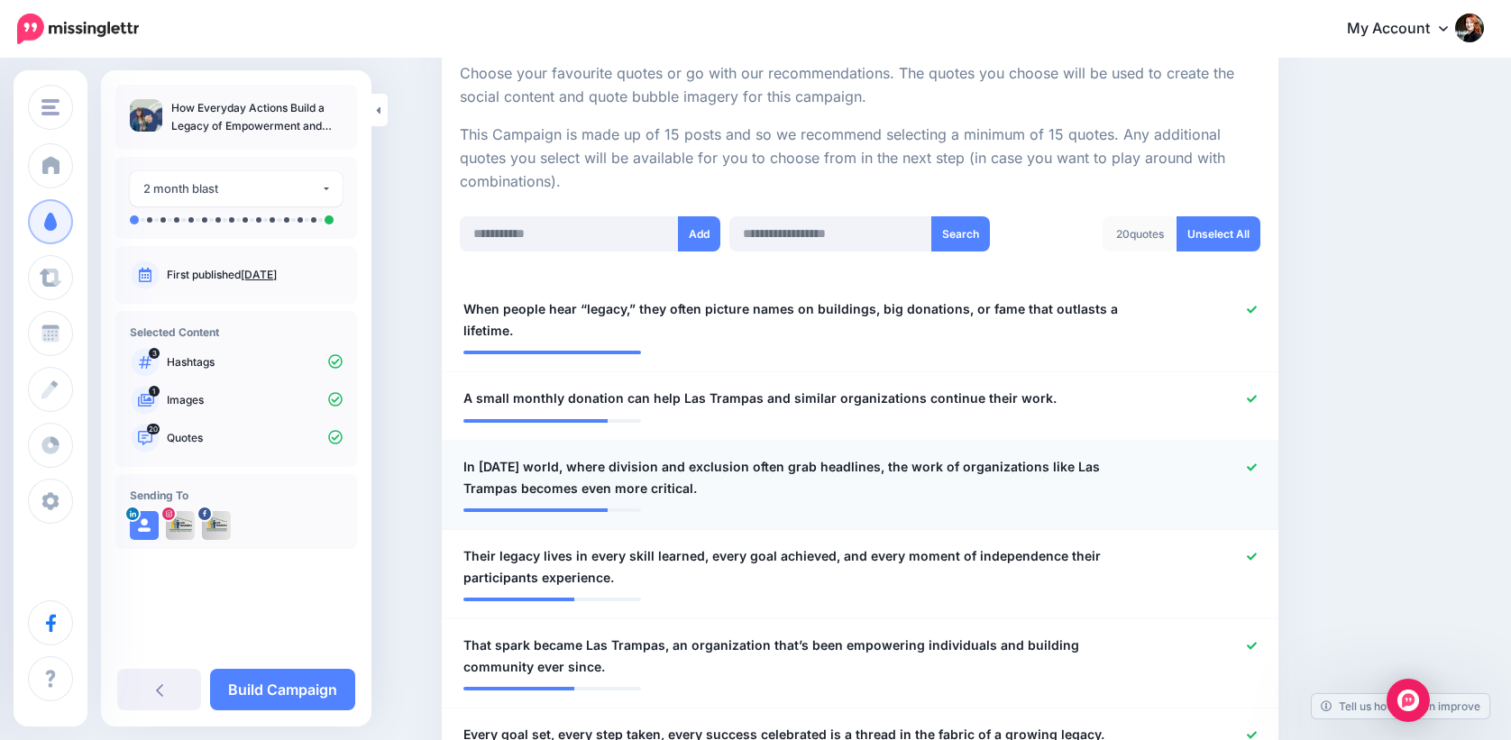
scroll to position [405, 0]
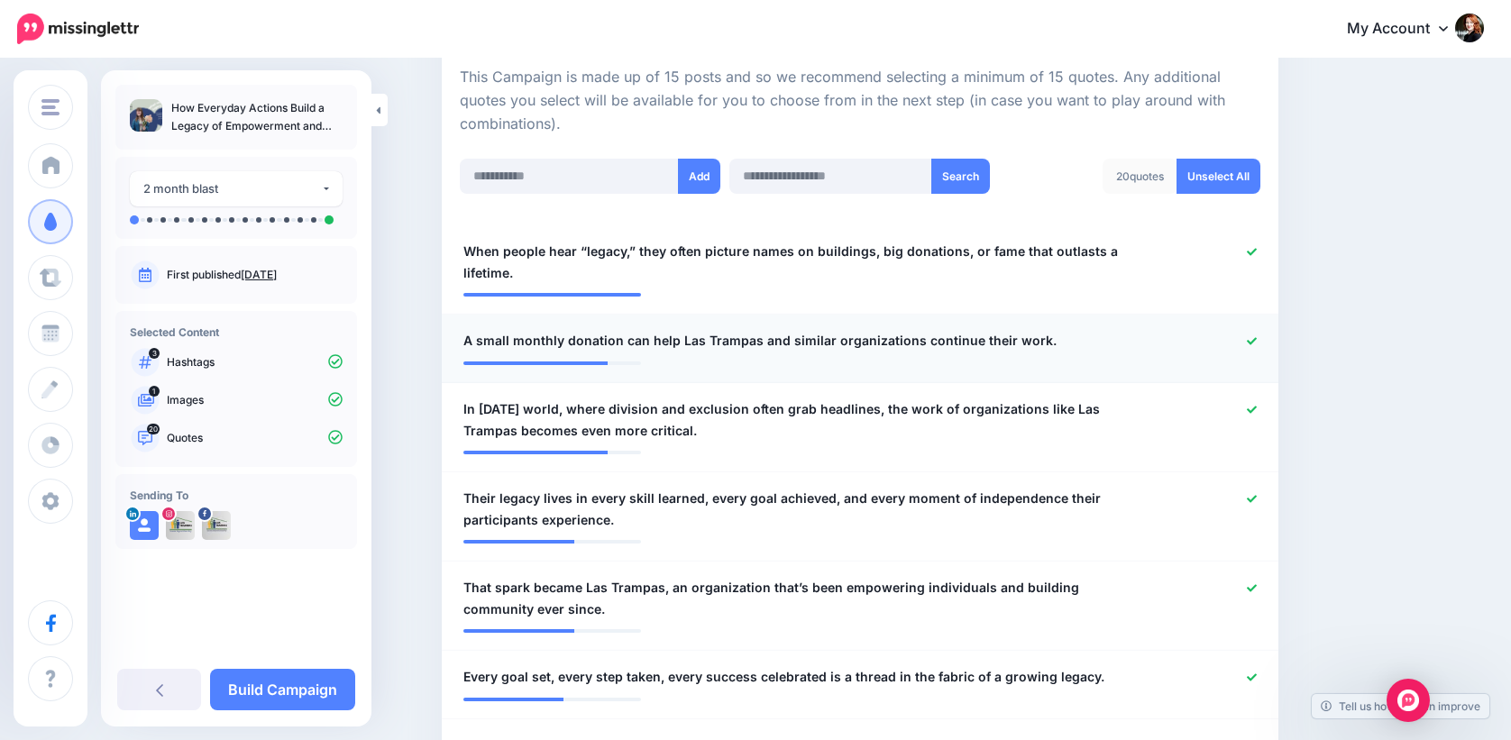
click at [1257, 345] on icon at bounding box center [1252, 341] width 10 height 10
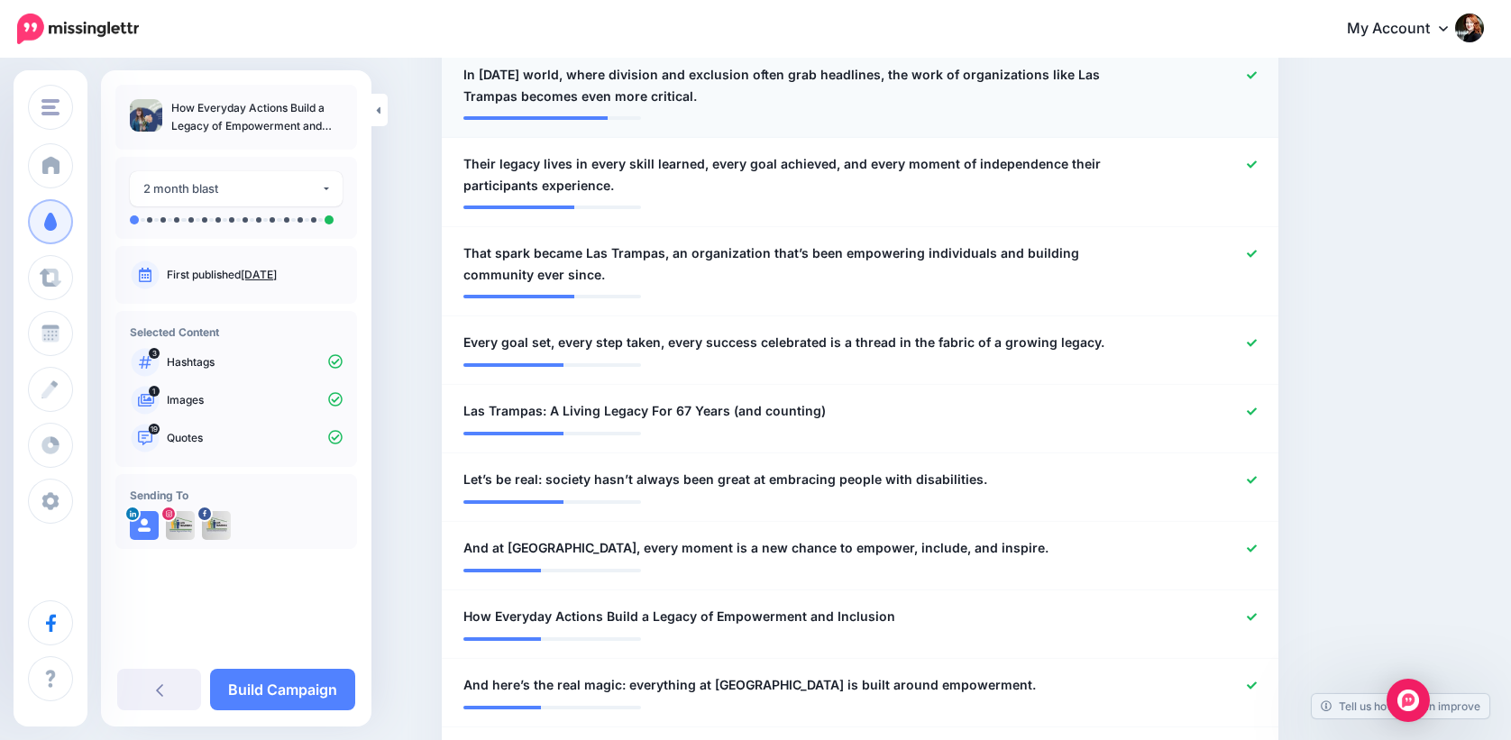
scroll to position [768, 0]
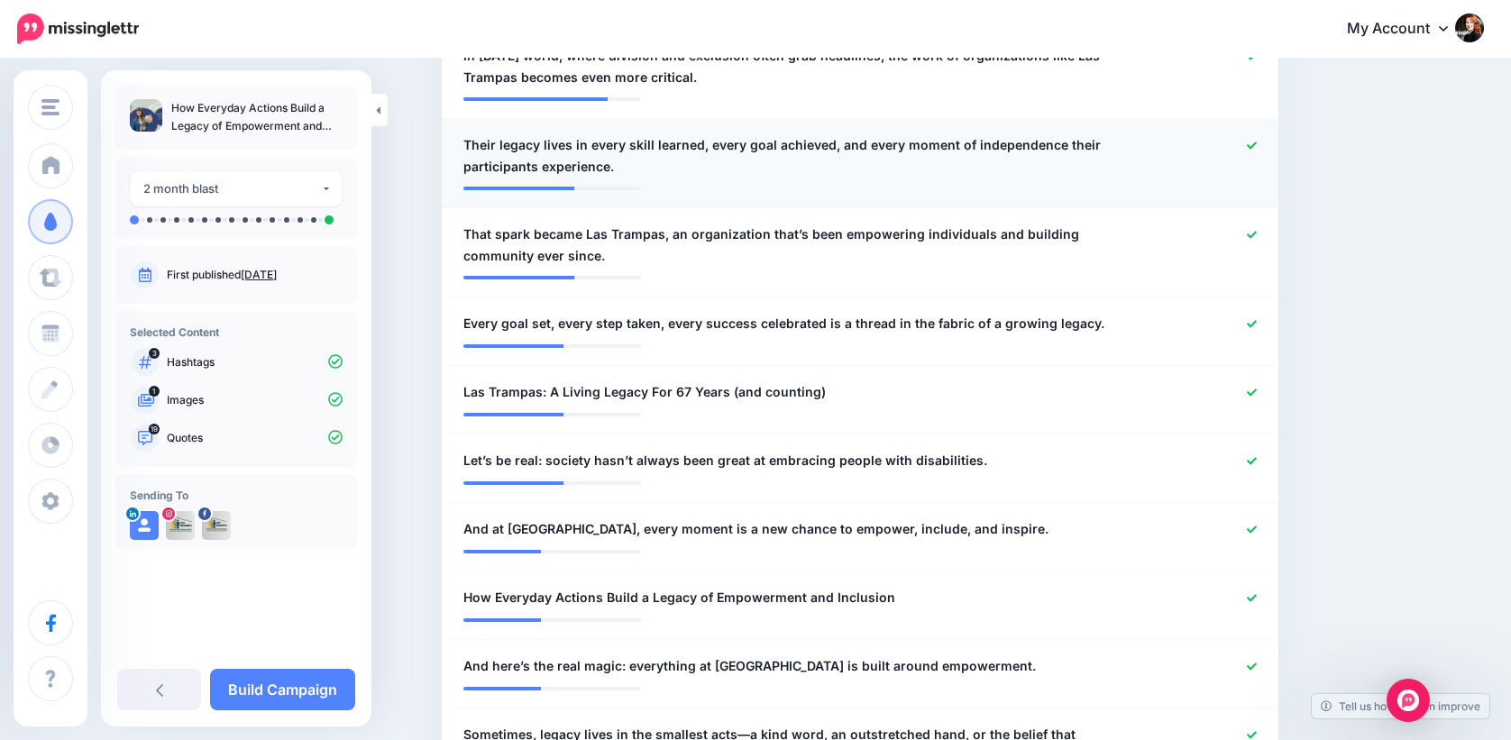
click at [1257, 146] on icon at bounding box center [1252, 145] width 10 height 7
click at [1257, 236] on icon at bounding box center [1252, 235] width 10 height 10
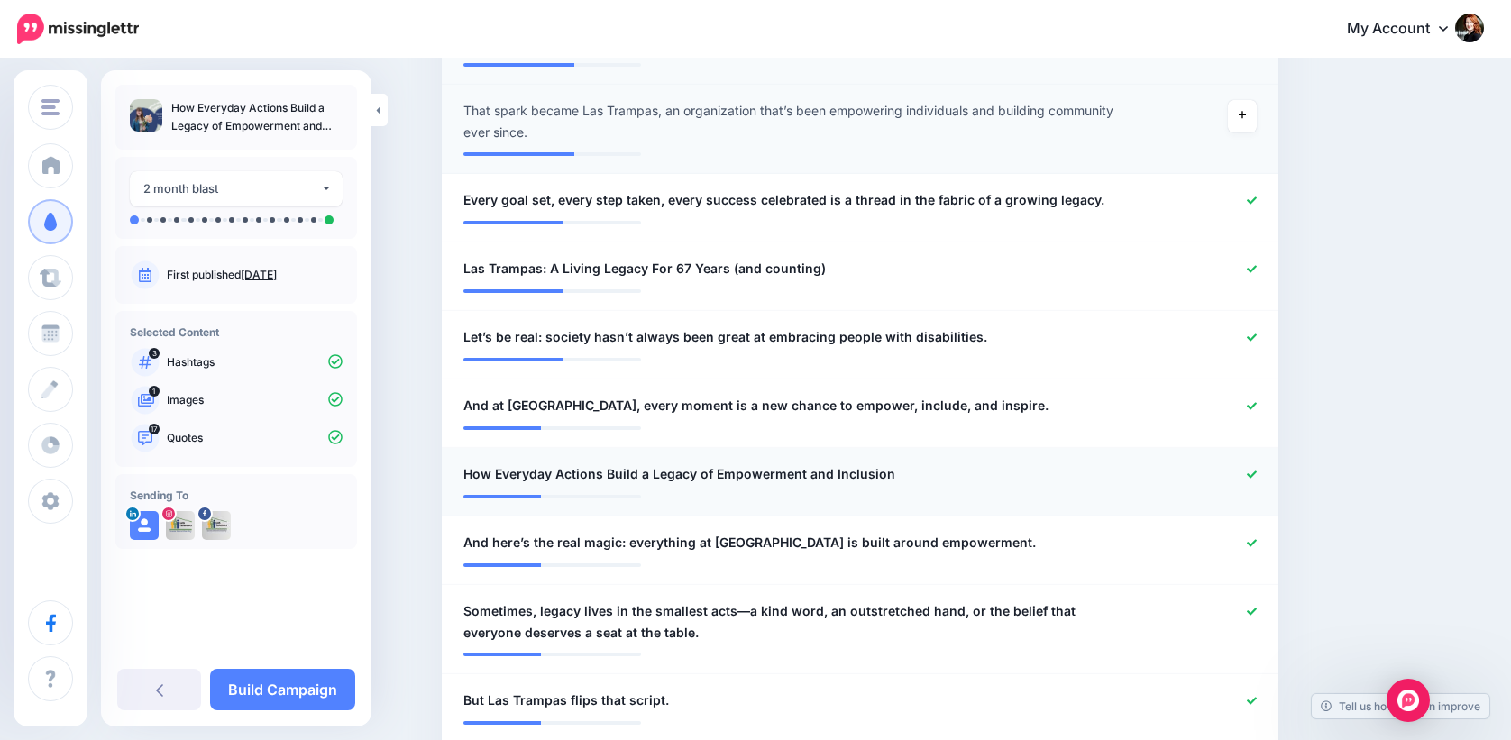
scroll to position [904, 0]
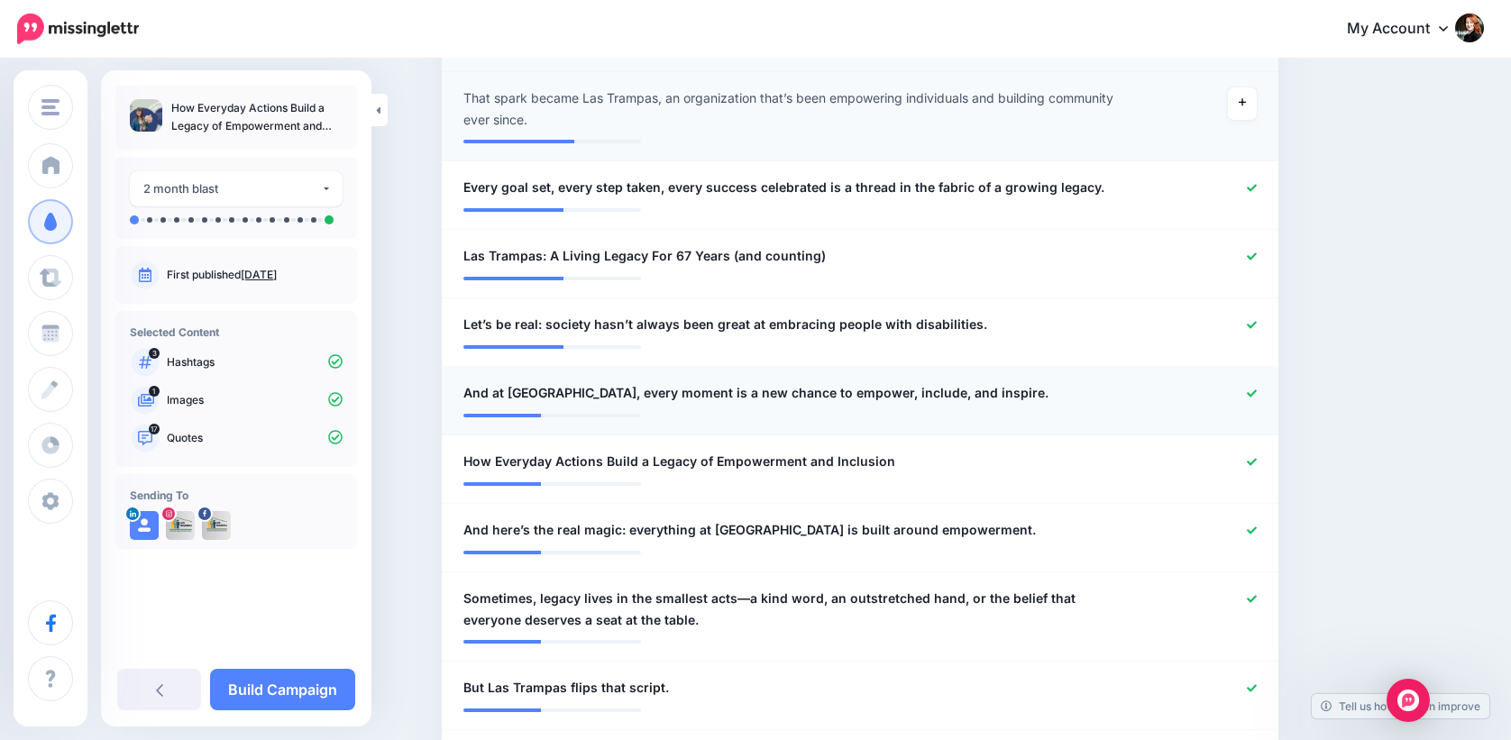
click at [527, 396] on span "And at Las Trampas, every moment is a new chance to empower, include, and inspi…" at bounding box center [755, 393] width 585 height 22
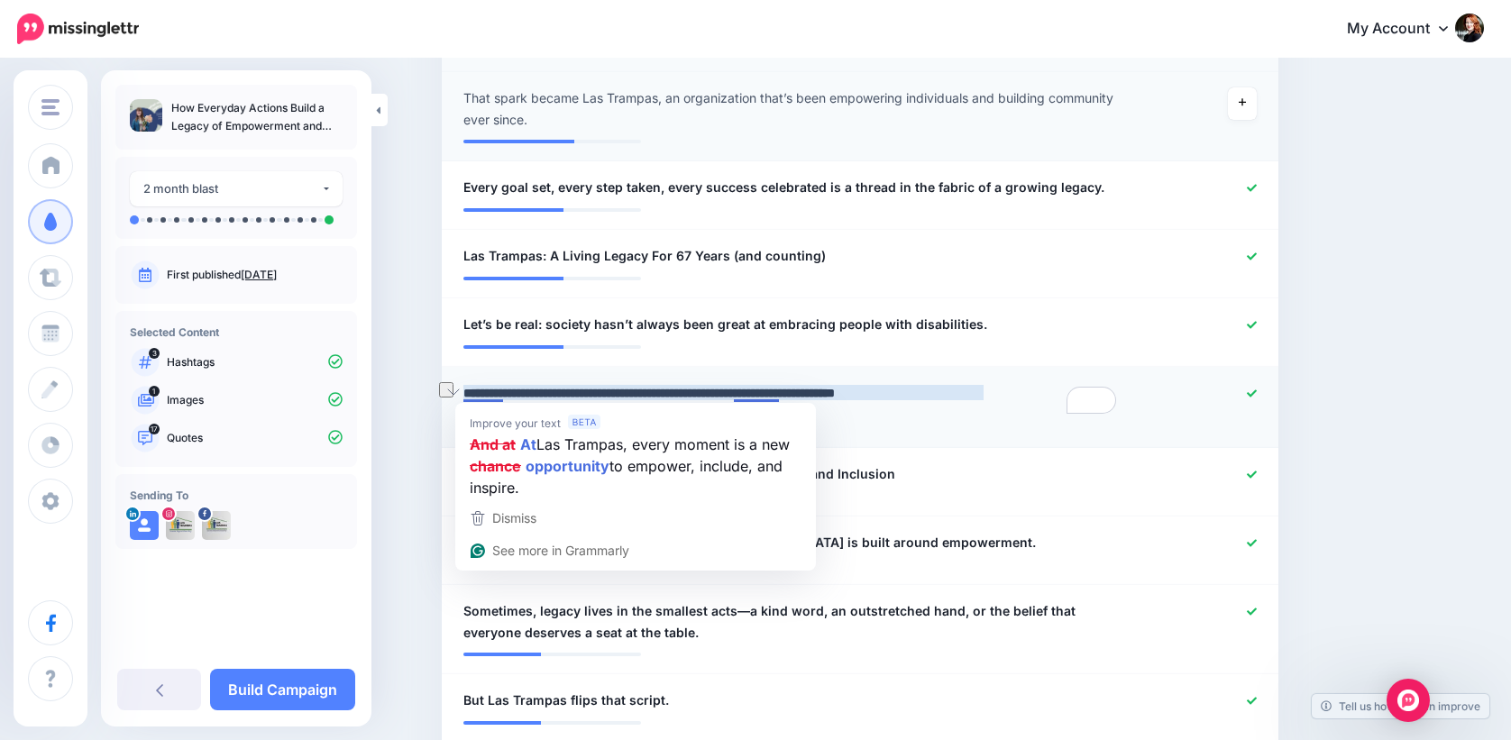
drag, startPoint x: 504, startPoint y: 395, endPoint x: 482, endPoint y: 395, distance: 21.6
click at [482, 395] on textarea "**********" at bounding box center [791, 399] width 657 height 35
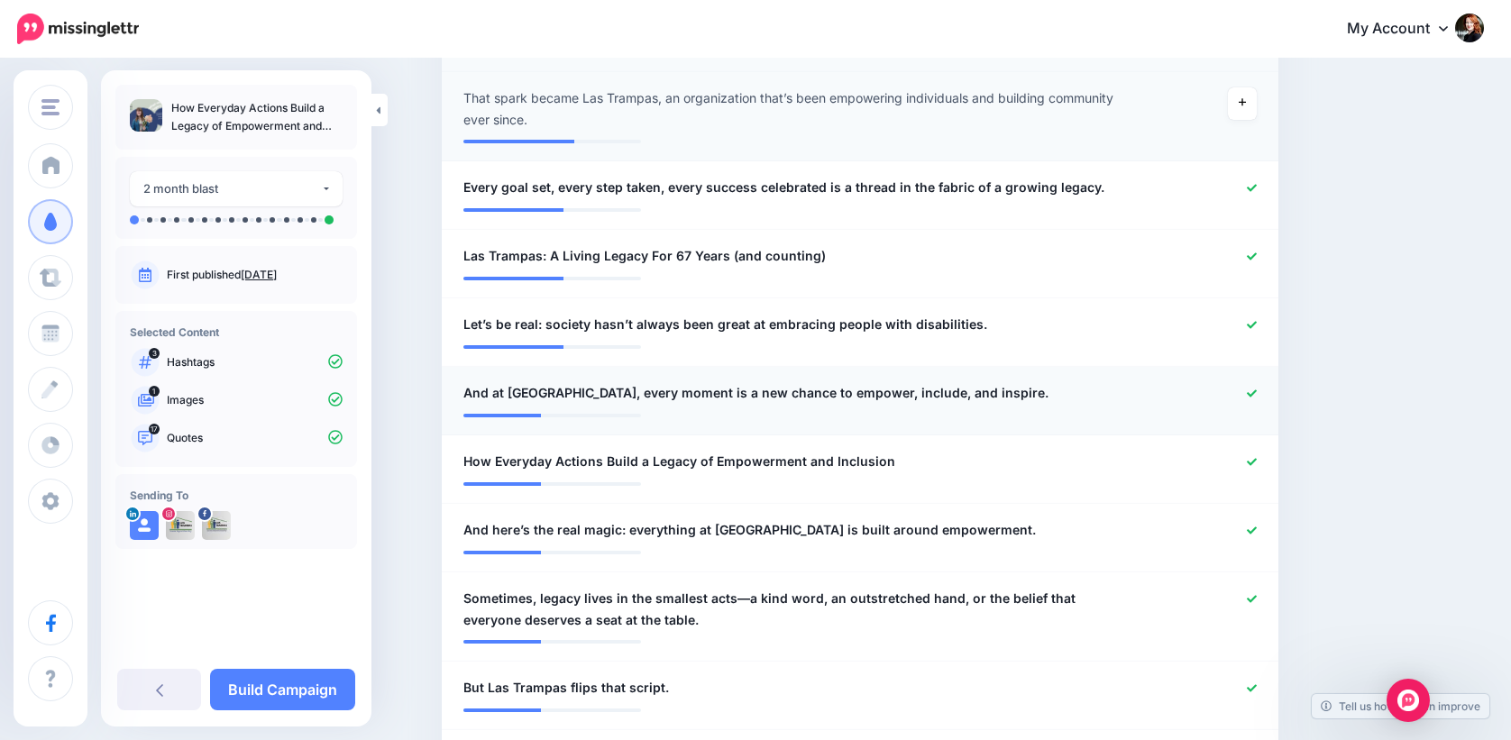
click at [510, 392] on span "And at Las Trampas, every moment is a new chance to empower, include, and inspi…" at bounding box center [755, 393] width 585 height 22
click at [931, 481] on li "**********" at bounding box center [860, 469] width 837 height 69
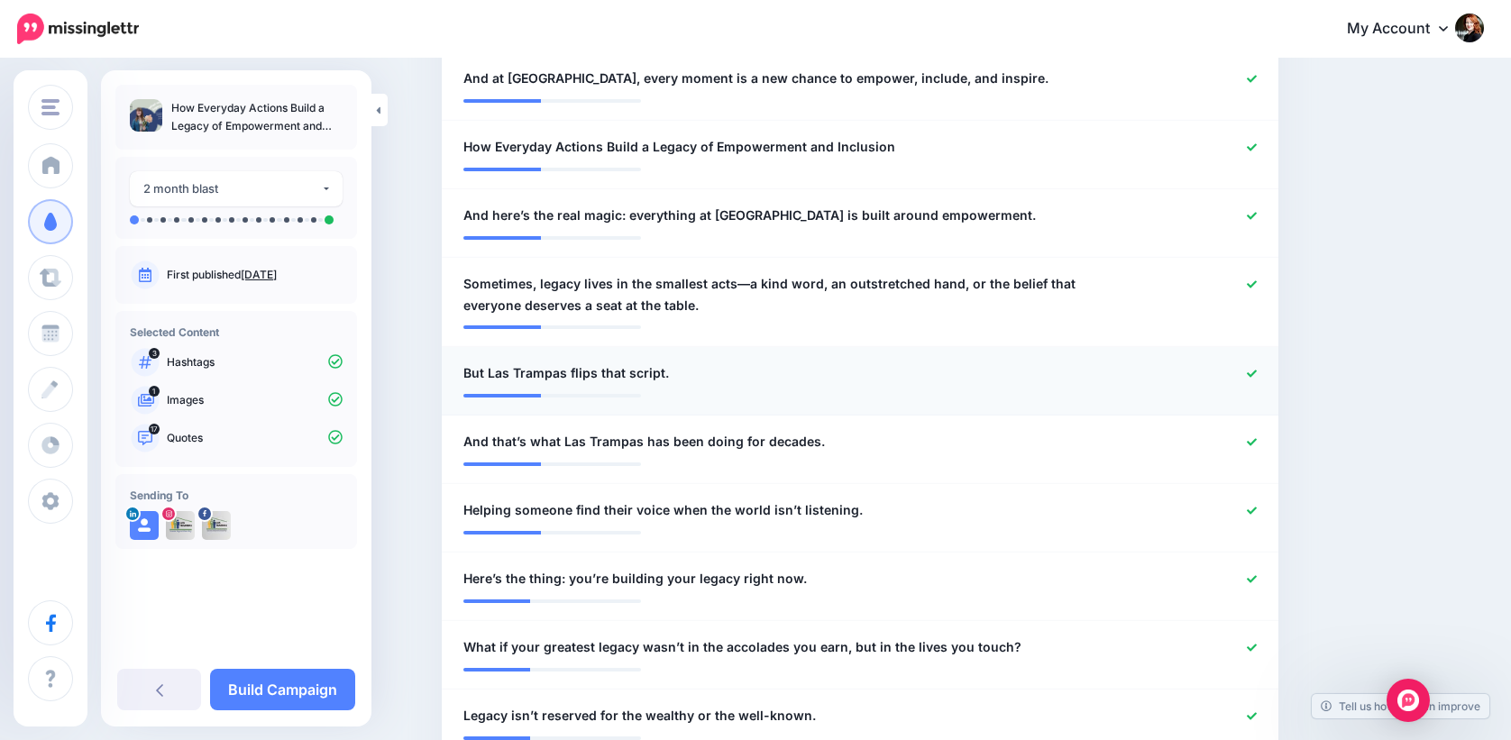
scroll to position [1221, 0]
click at [1263, 370] on div at bounding box center [1201, 372] width 137 height 23
click at [1257, 437] on icon at bounding box center [1252, 439] width 10 height 7
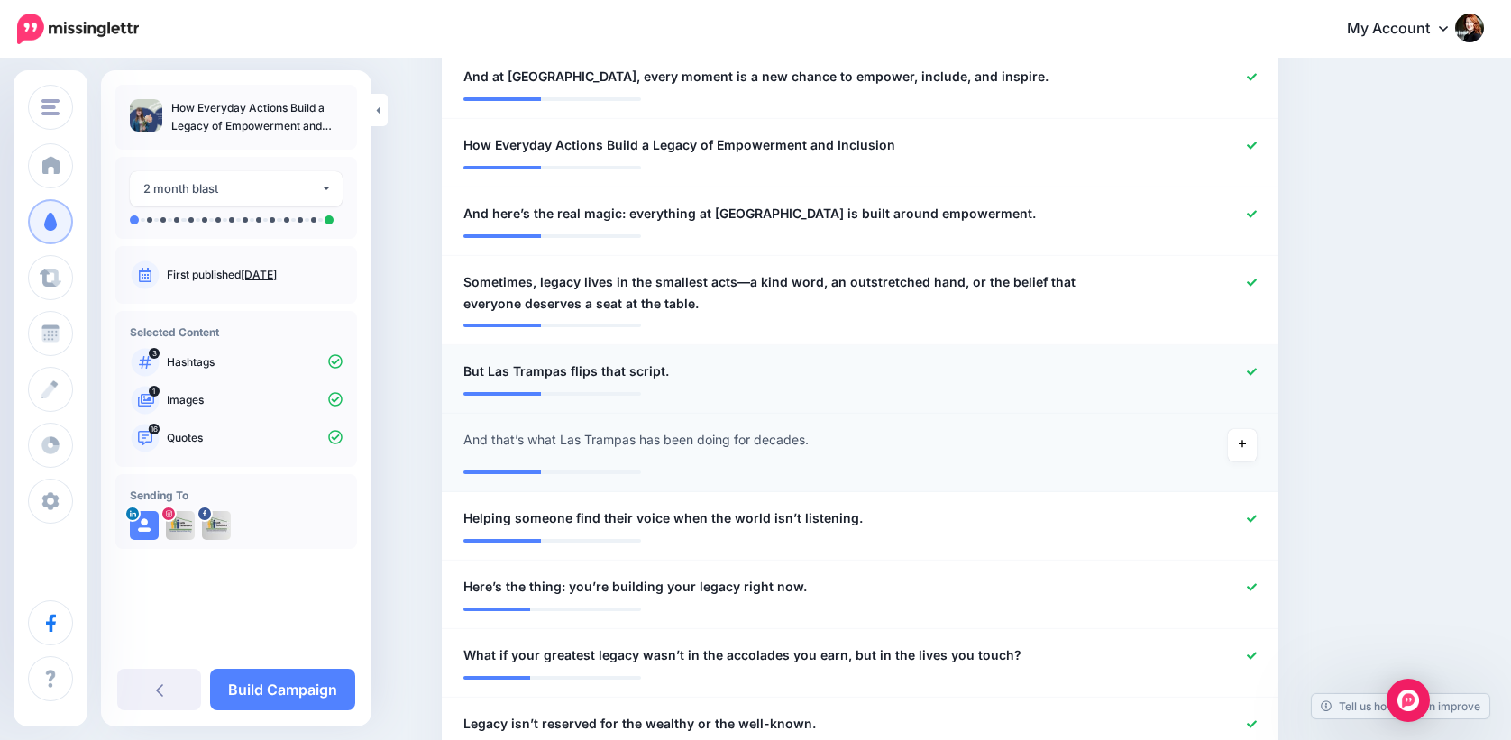
click at [1257, 373] on icon at bounding box center [1252, 371] width 10 height 7
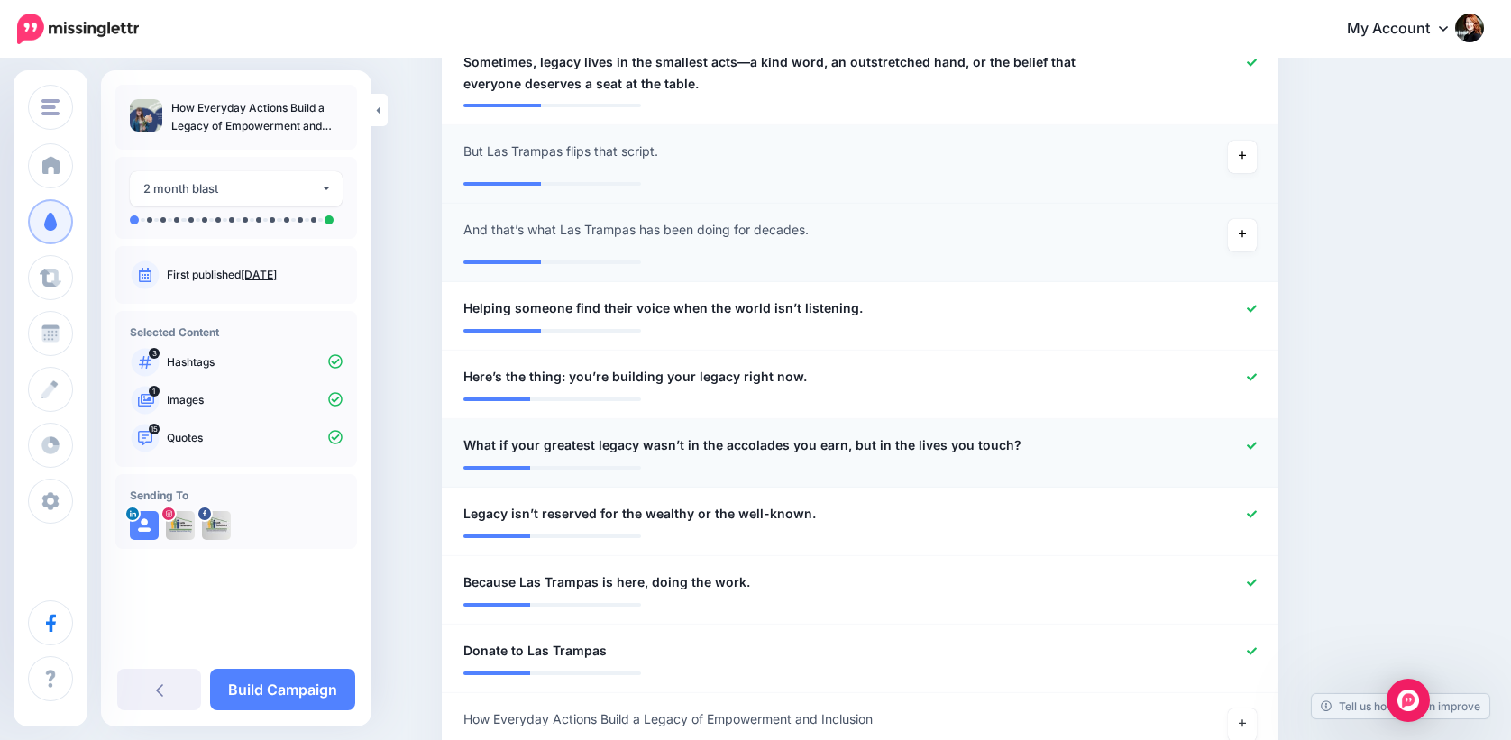
scroll to position [1483, 0]
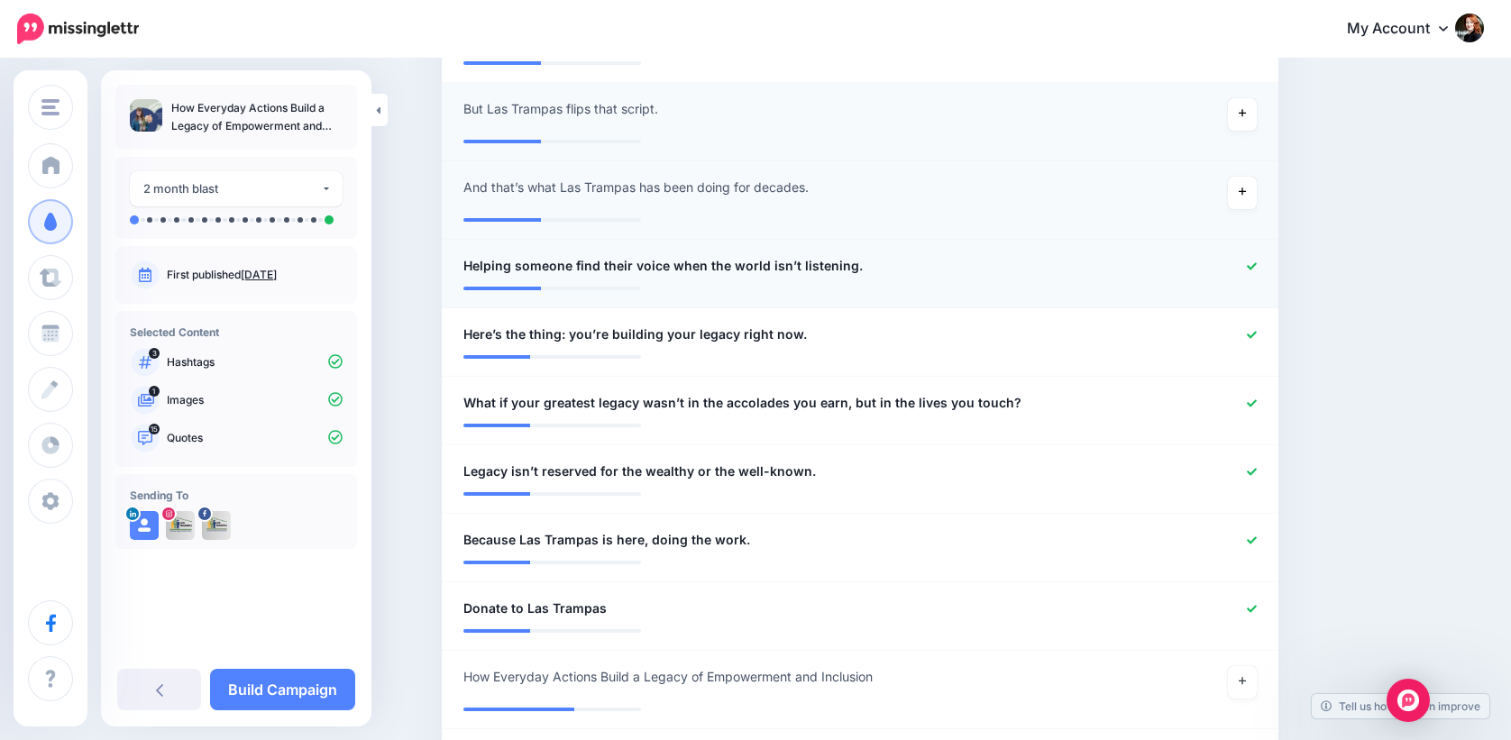
click at [1257, 263] on icon at bounding box center [1252, 265] width 10 height 7
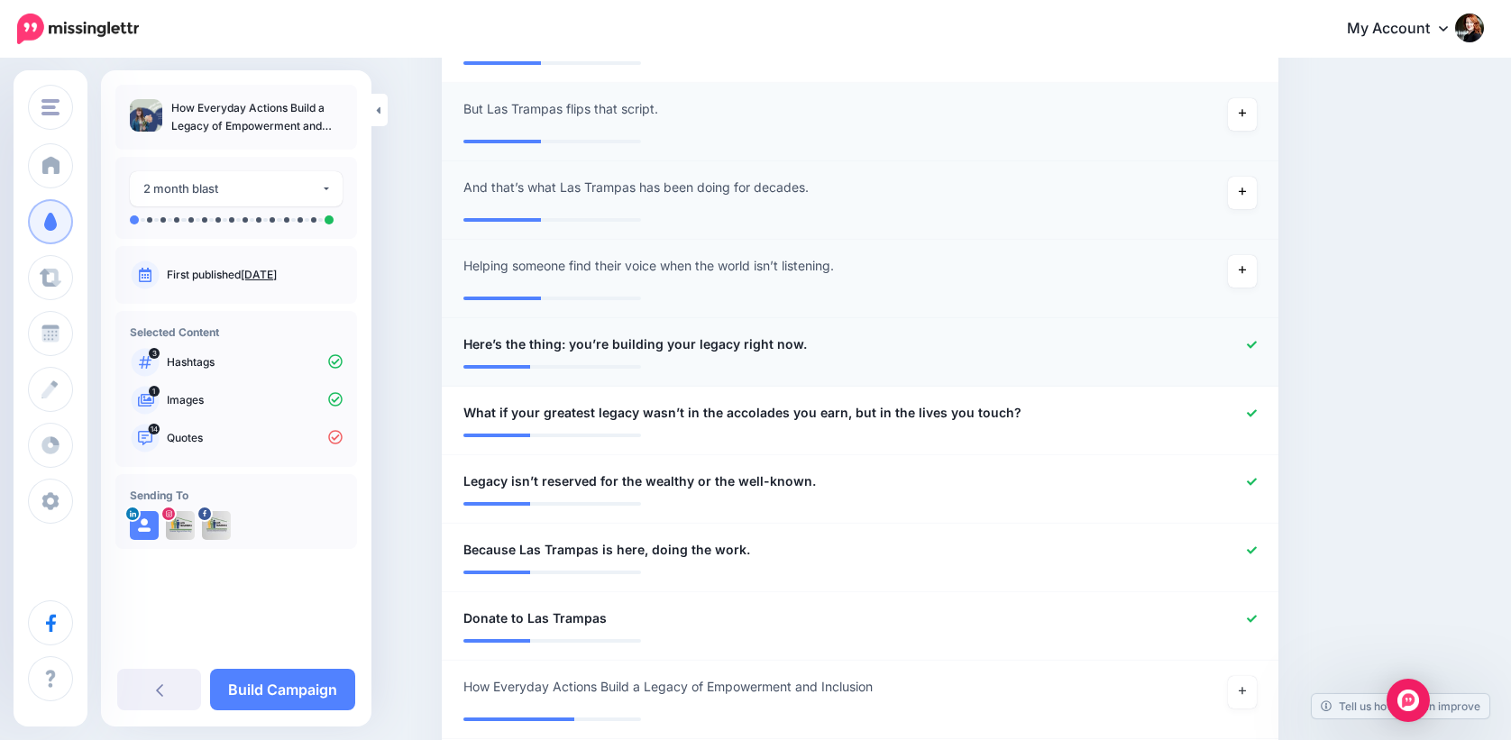
click at [1257, 344] on icon at bounding box center [1252, 345] width 10 height 10
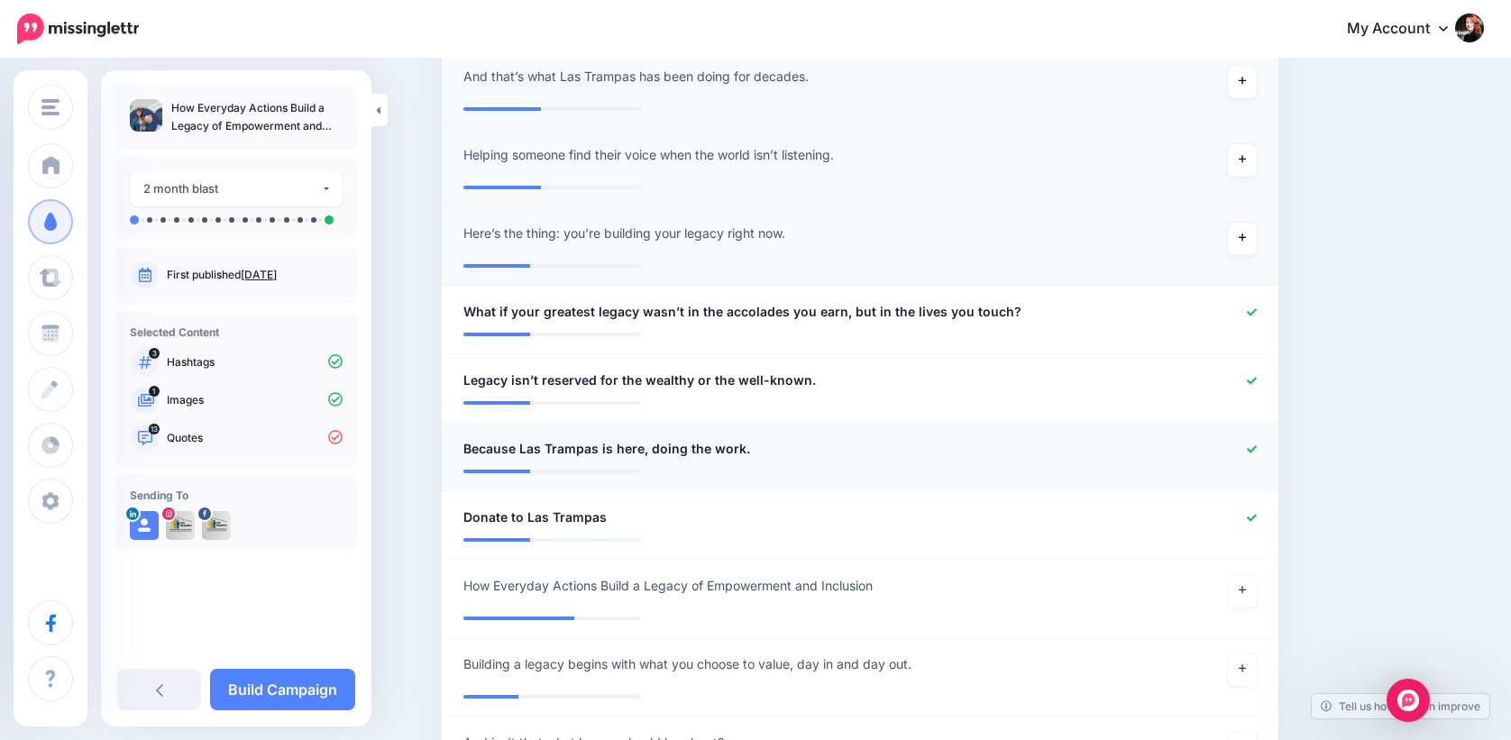
scroll to position [1648, 0]
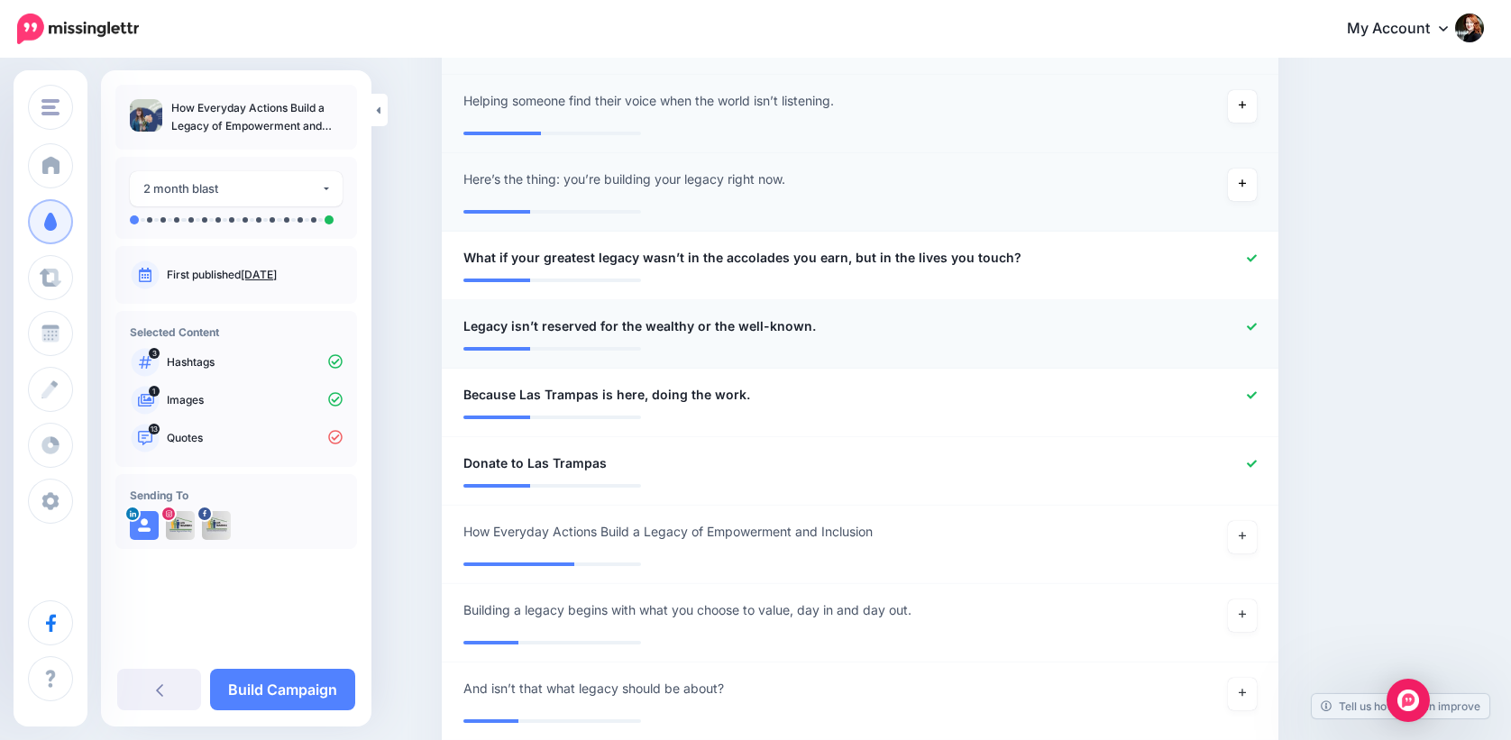
click at [1254, 327] on icon at bounding box center [1252, 326] width 10 height 7
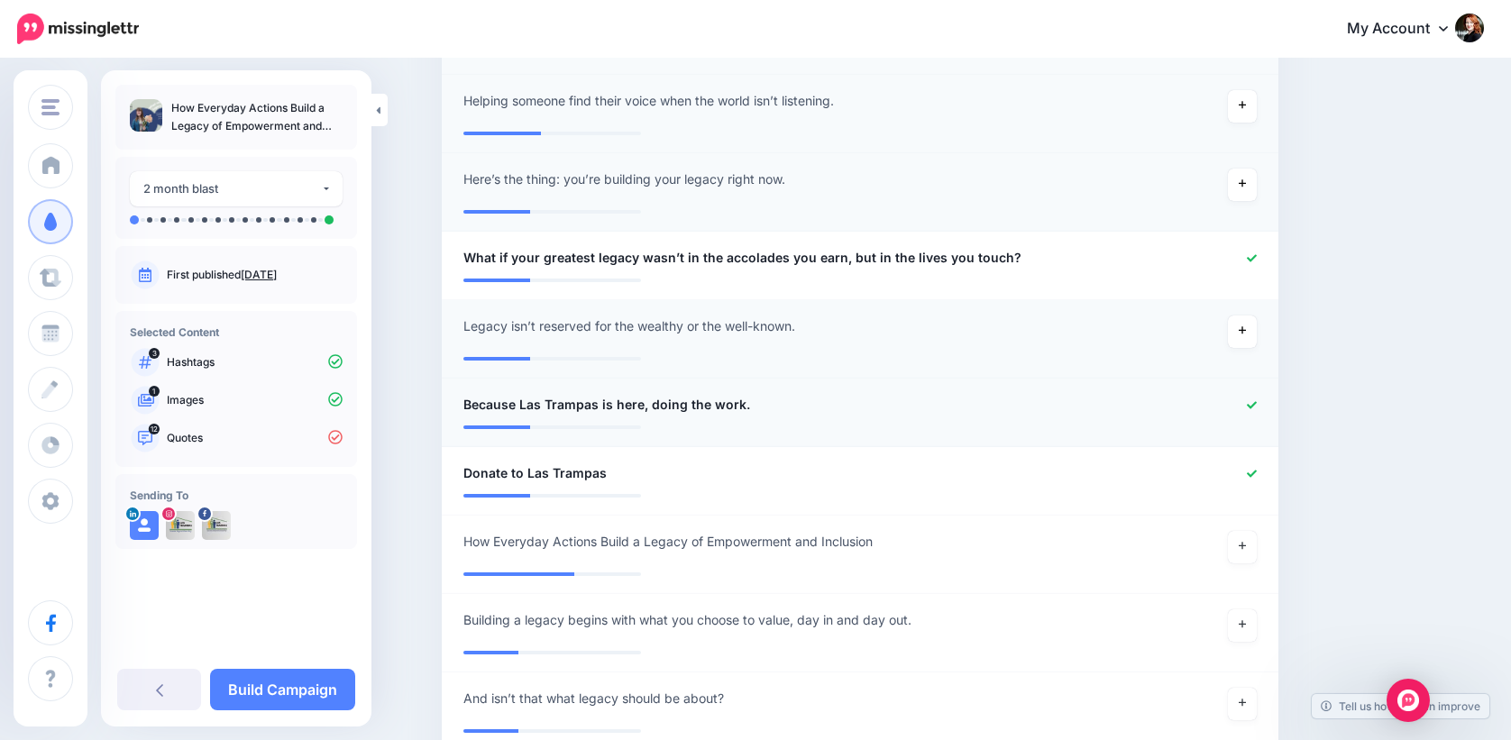
click at [1253, 411] on link at bounding box center [1252, 405] width 10 height 13
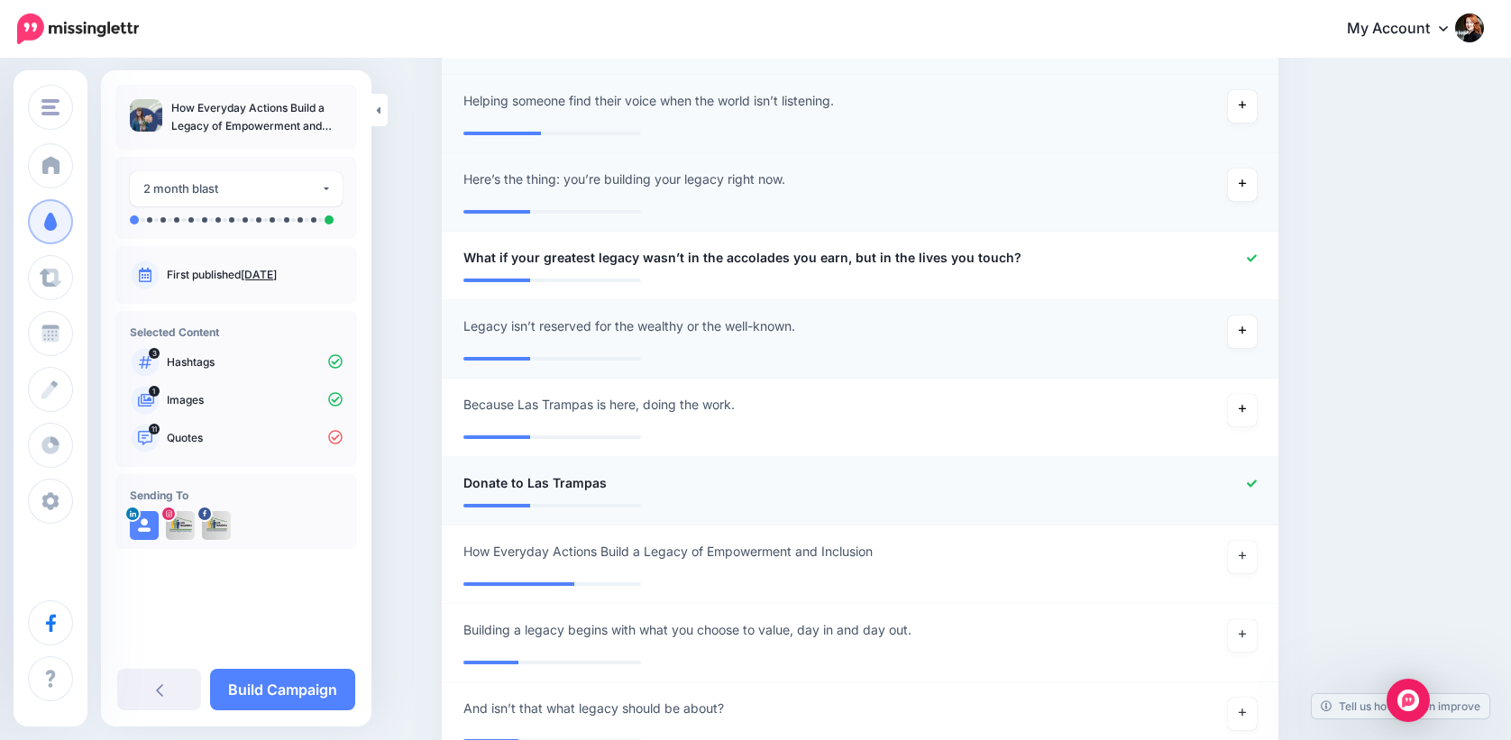
click at [1255, 485] on icon at bounding box center [1252, 484] width 10 height 10
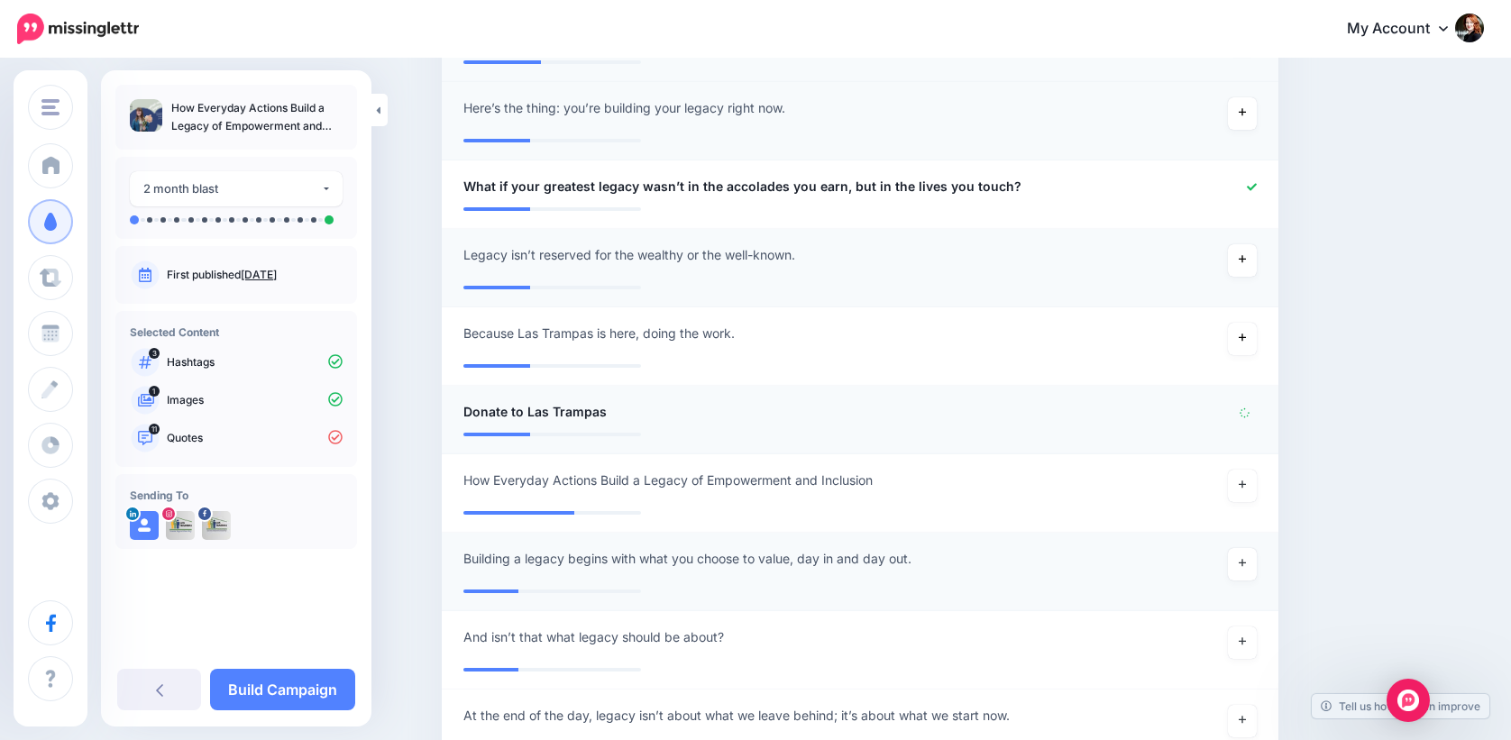
scroll to position [1871, 0]
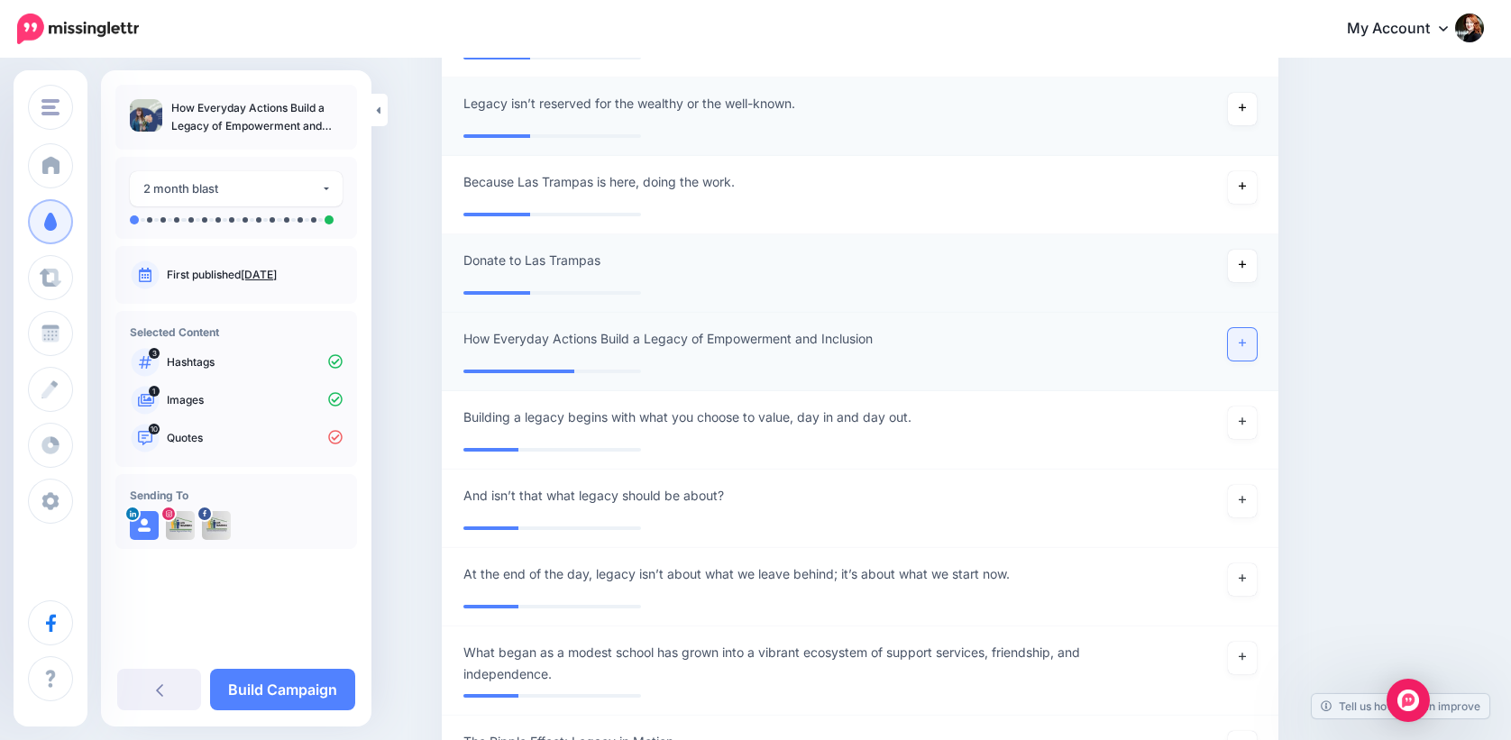
click at [1244, 346] on icon at bounding box center [1242, 343] width 7 height 10
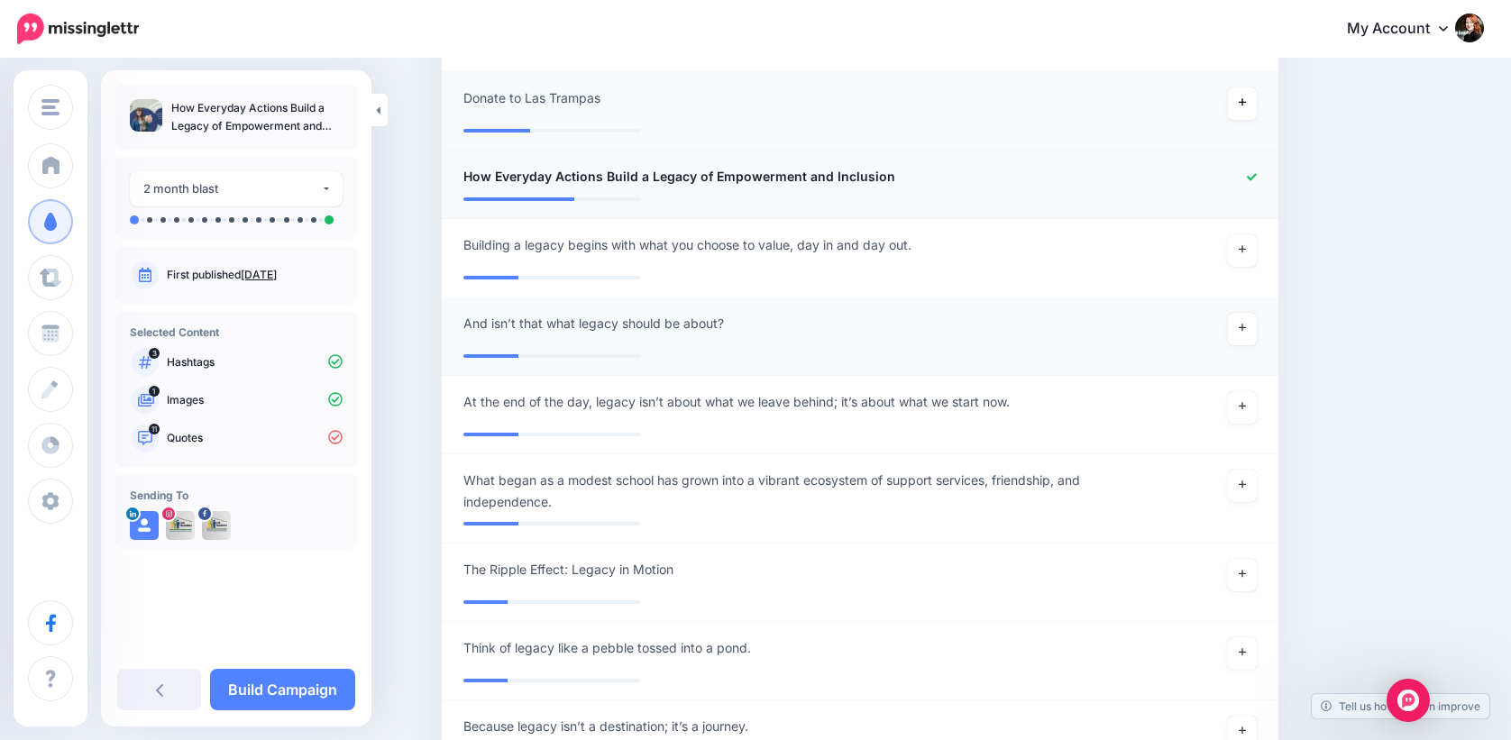
scroll to position [2037, 0]
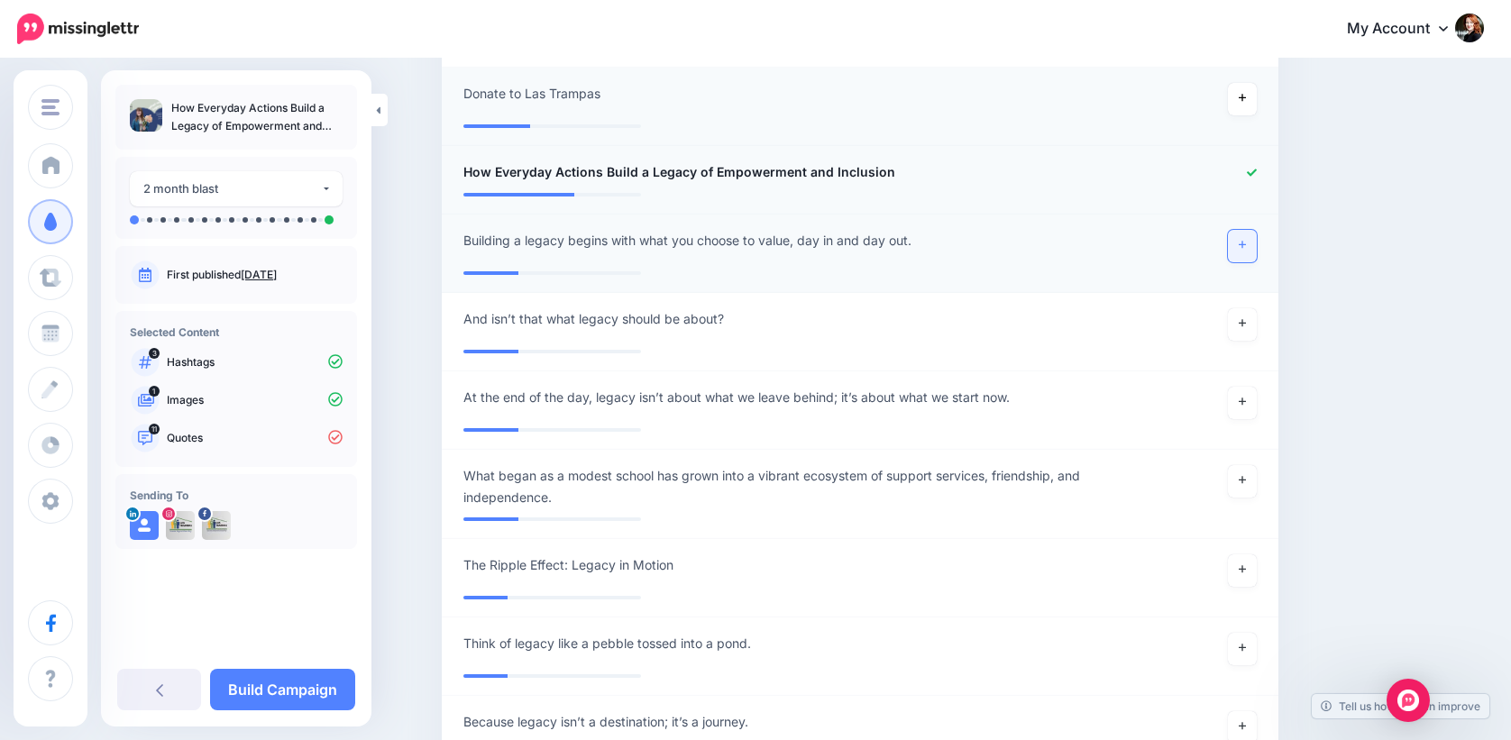
click at [1243, 245] on link at bounding box center [1242, 246] width 29 height 32
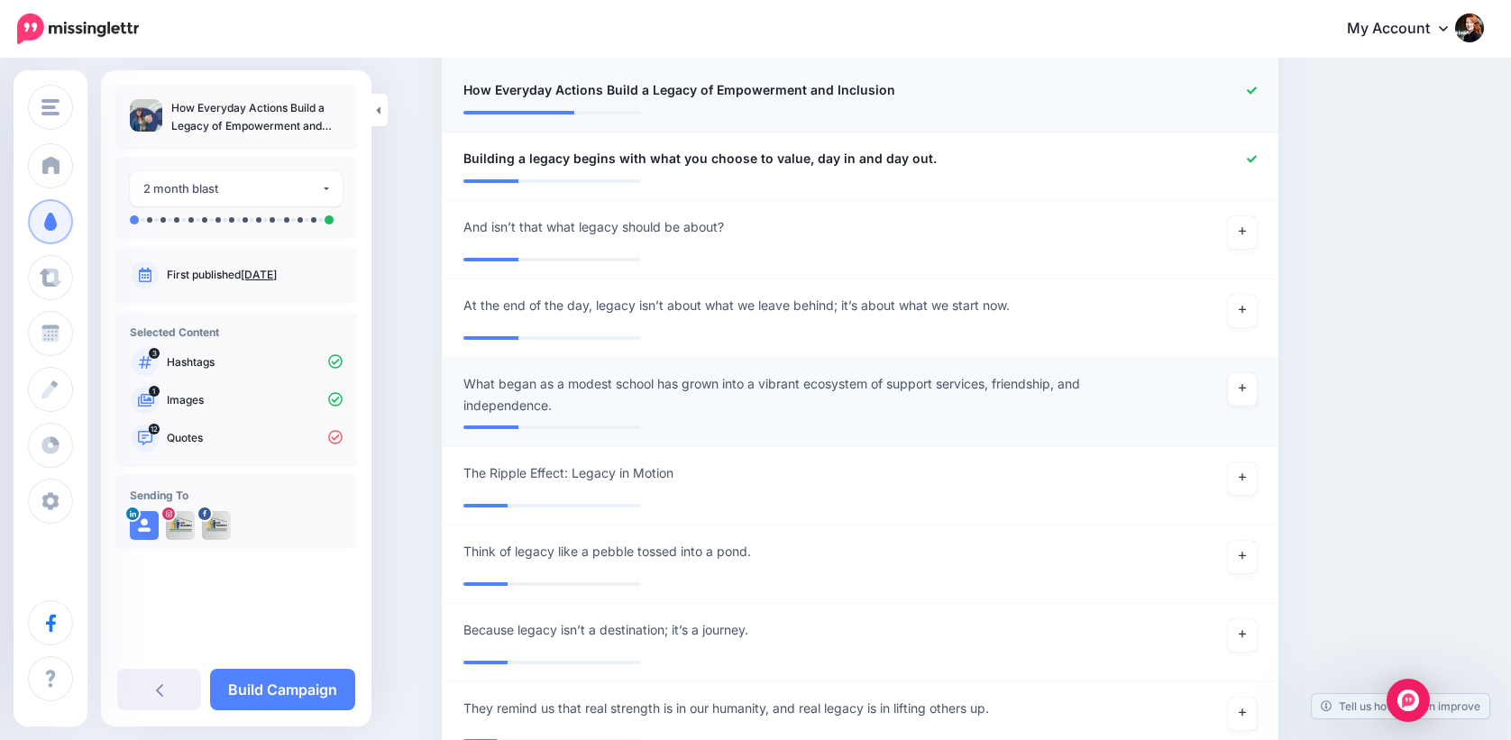
scroll to position [2127, 0]
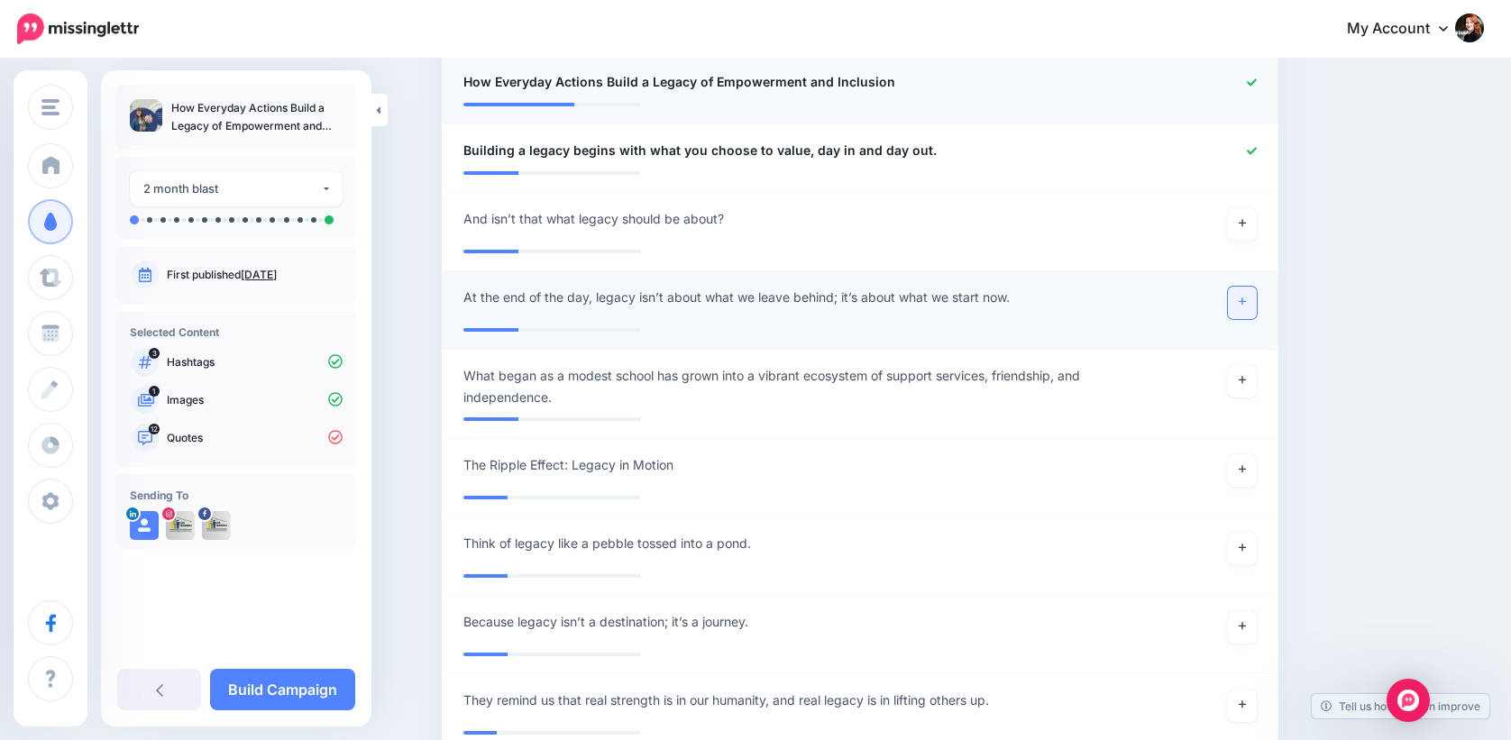
click at [1257, 297] on link at bounding box center [1242, 303] width 29 height 32
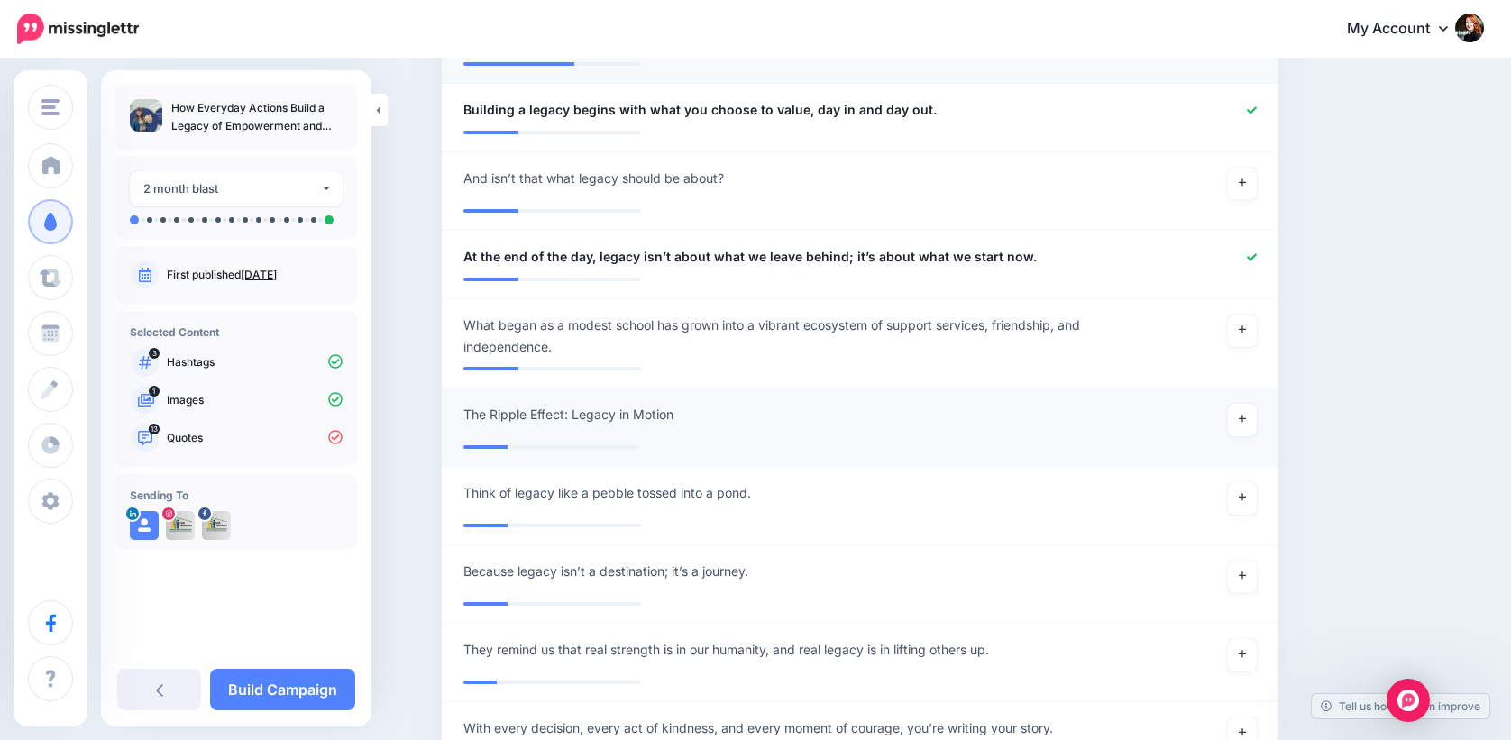
scroll to position [2172, 0]
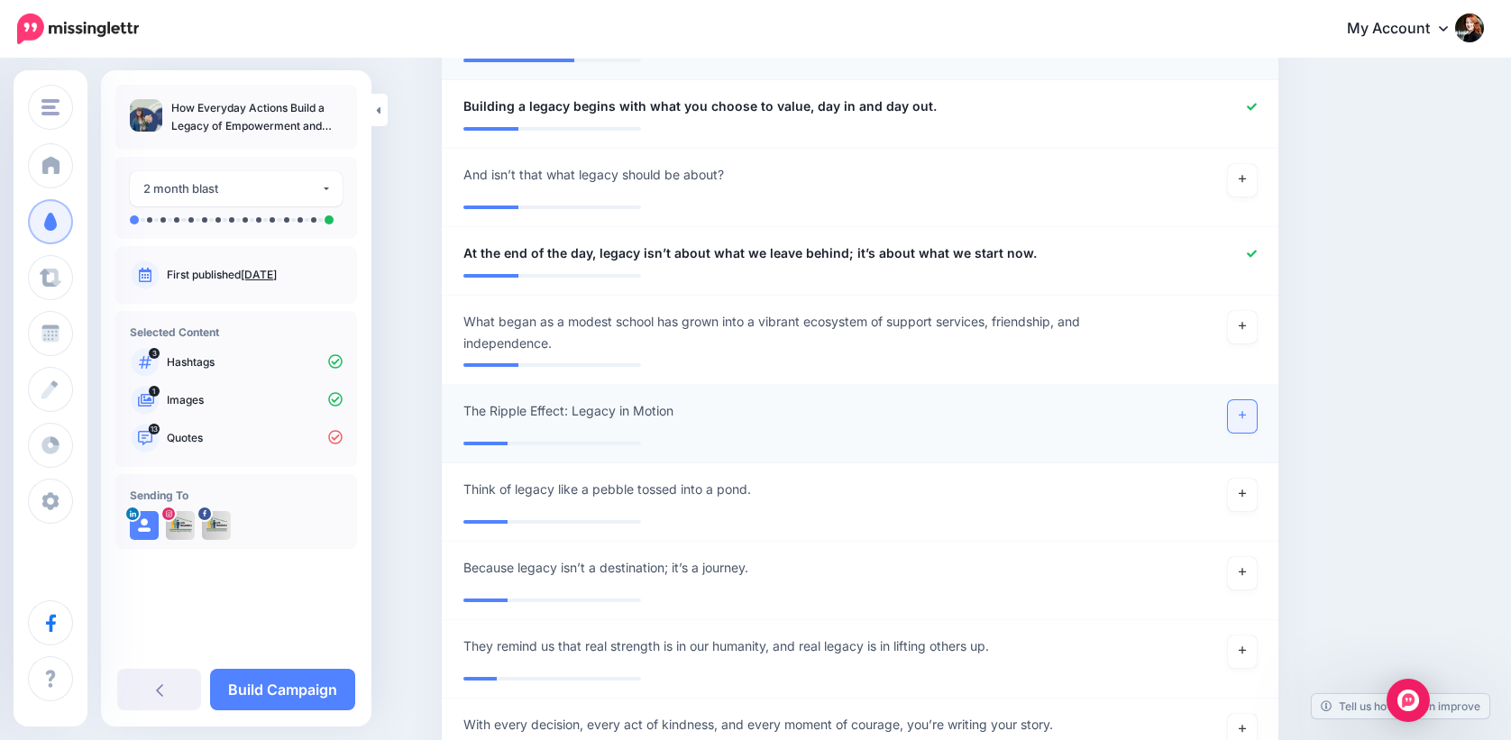
click at [1257, 411] on link at bounding box center [1242, 416] width 29 height 32
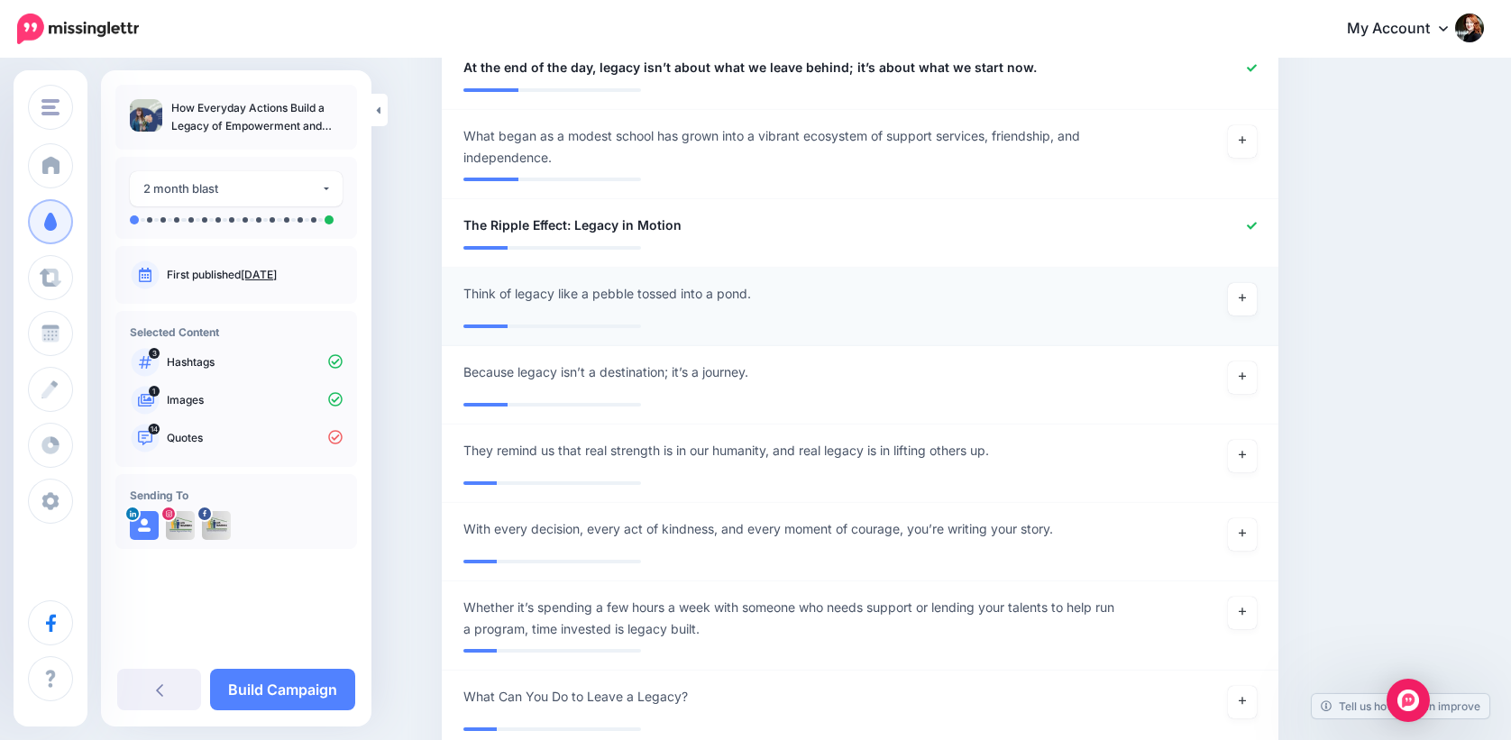
scroll to position [2390, 0]
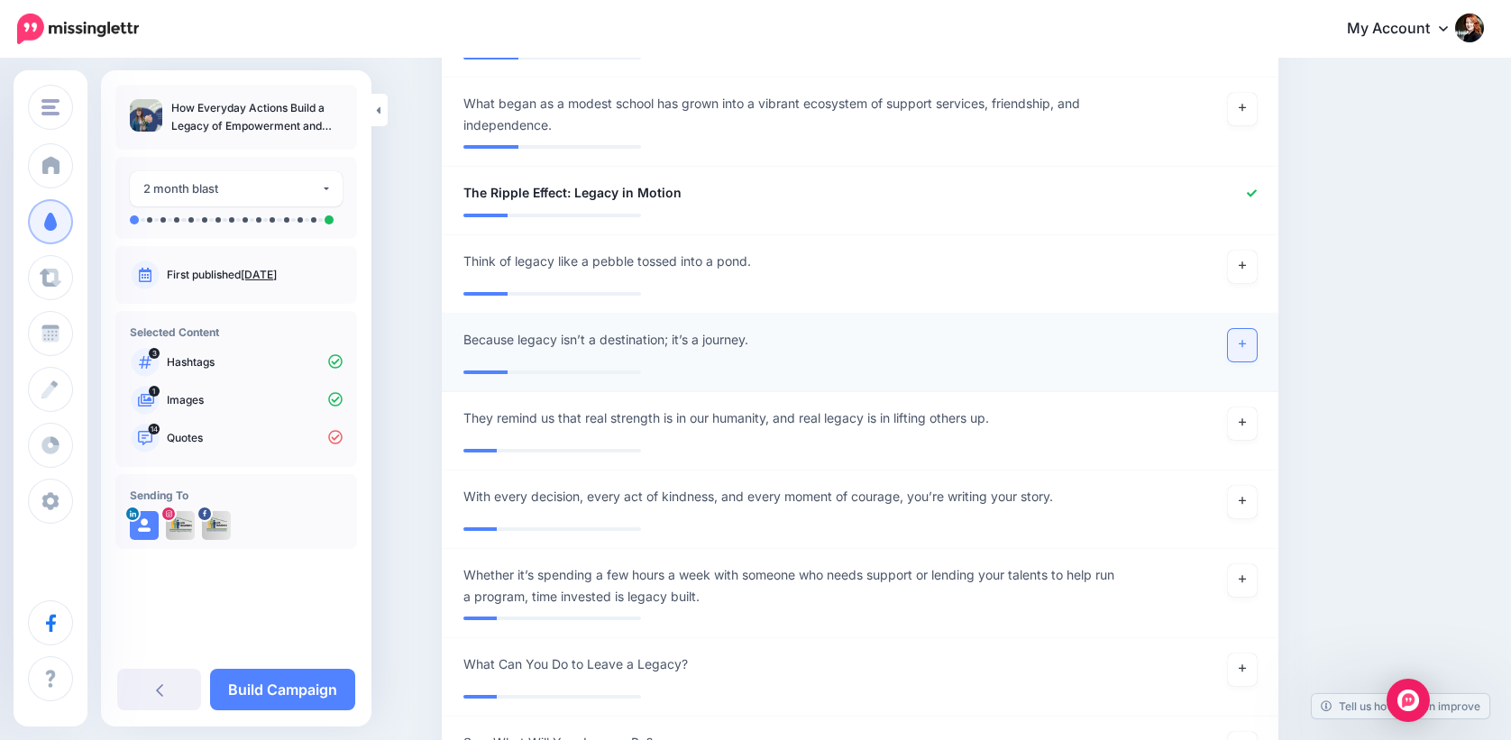
click at [1246, 347] on icon at bounding box center [1242, 344] width 7 height 7
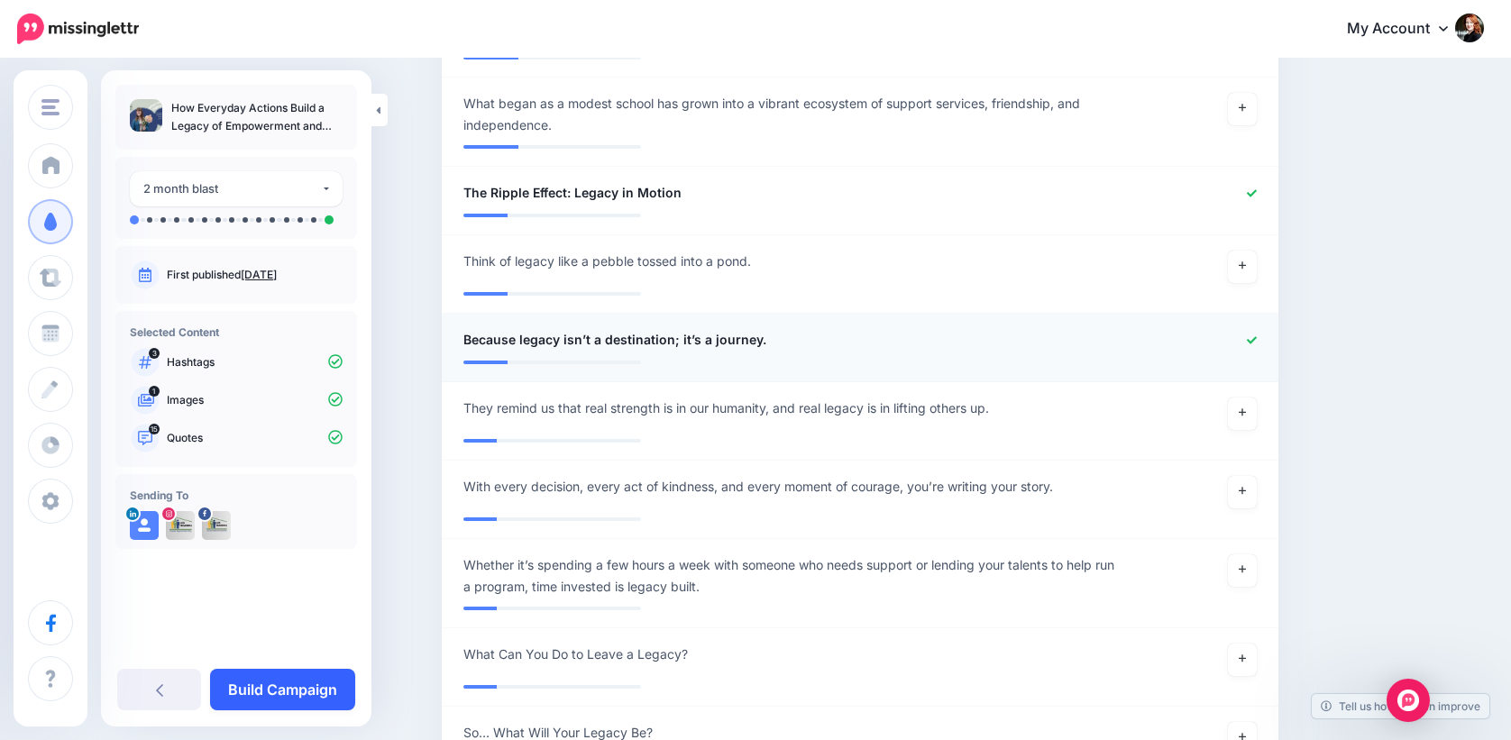
click at [321, 688] on link "Build Campaign" at bounding box center [282, 689] width 145 height 41
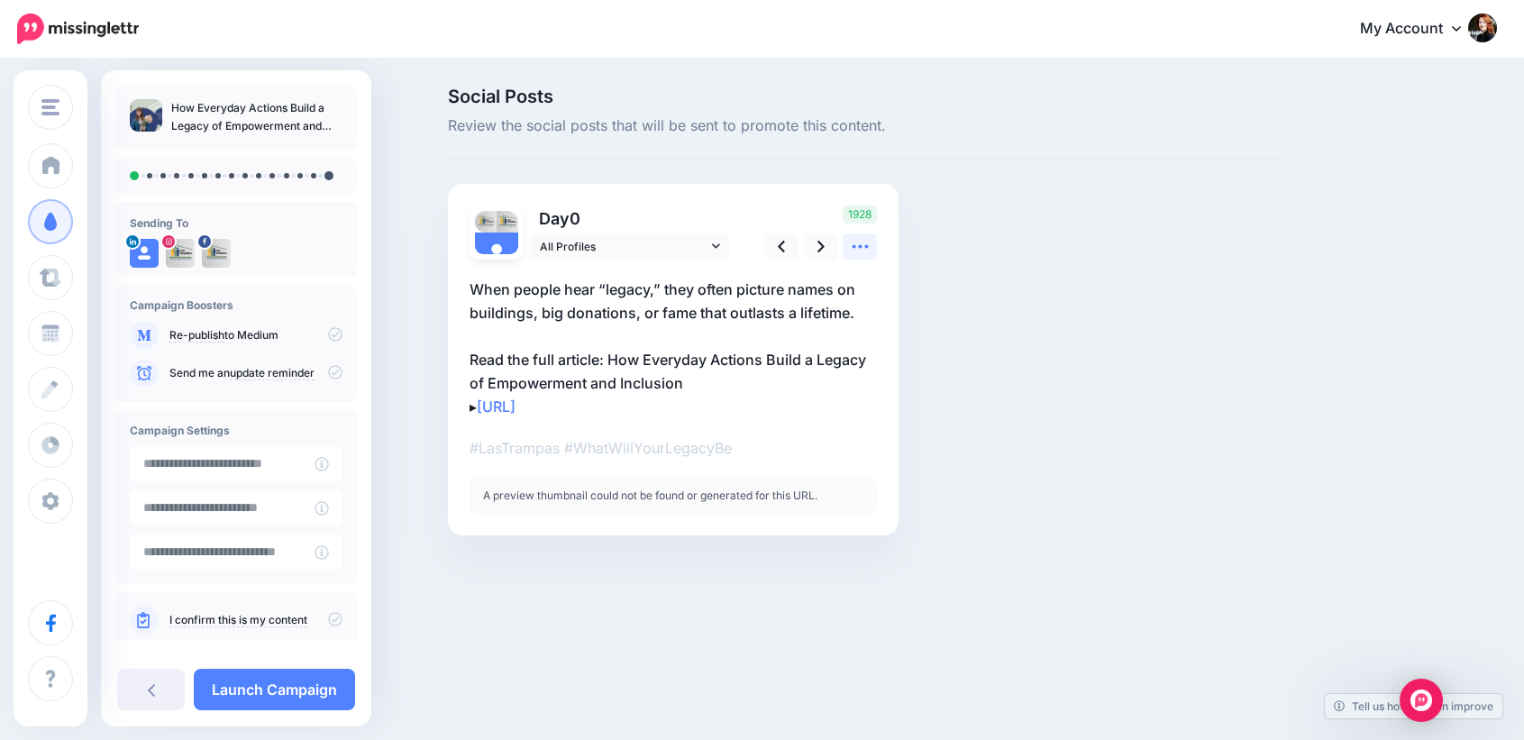
click at [874, 241] on link at bounding box center [860, 246] width 34 height 26
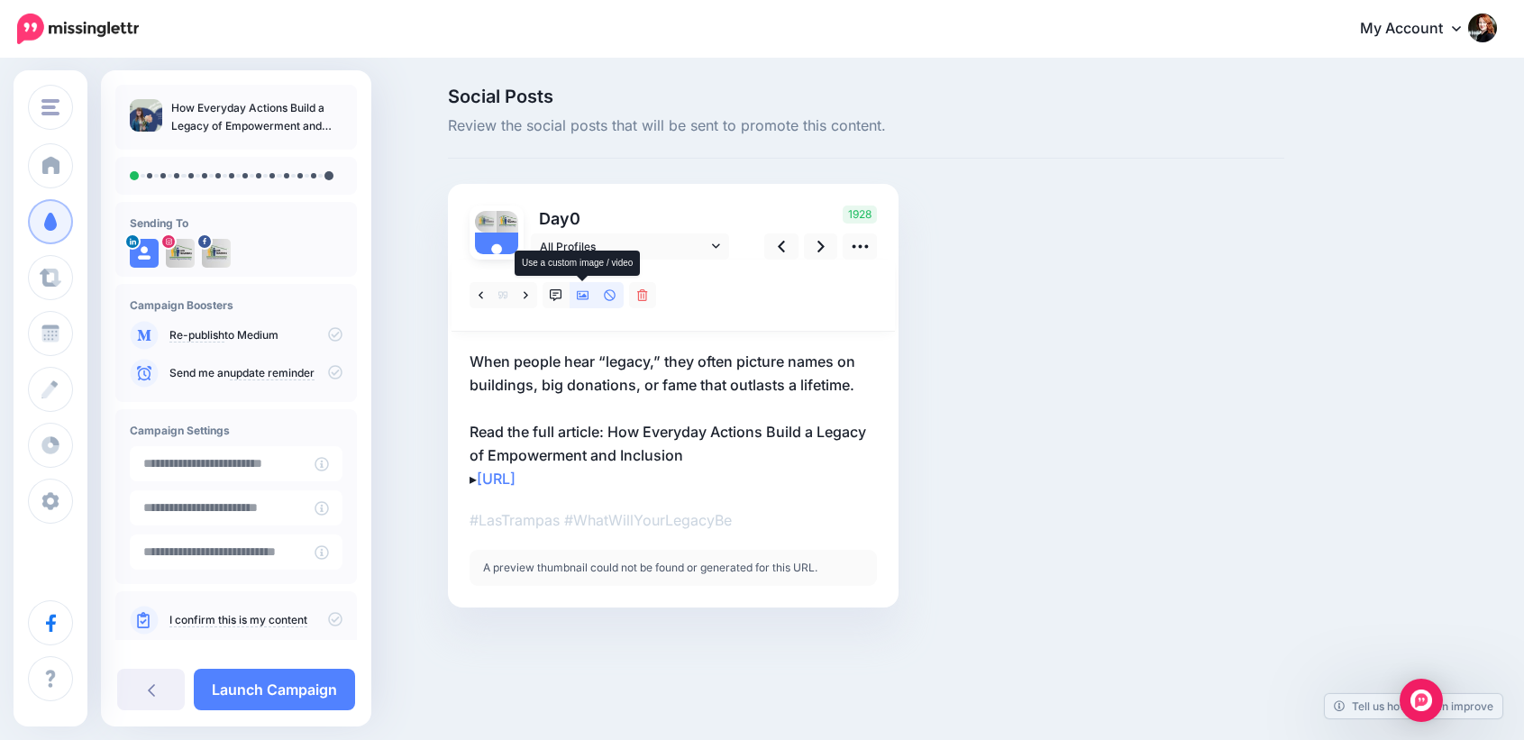
click at [576, 290] on link at bounding box center [583, 295] width 27 height 26
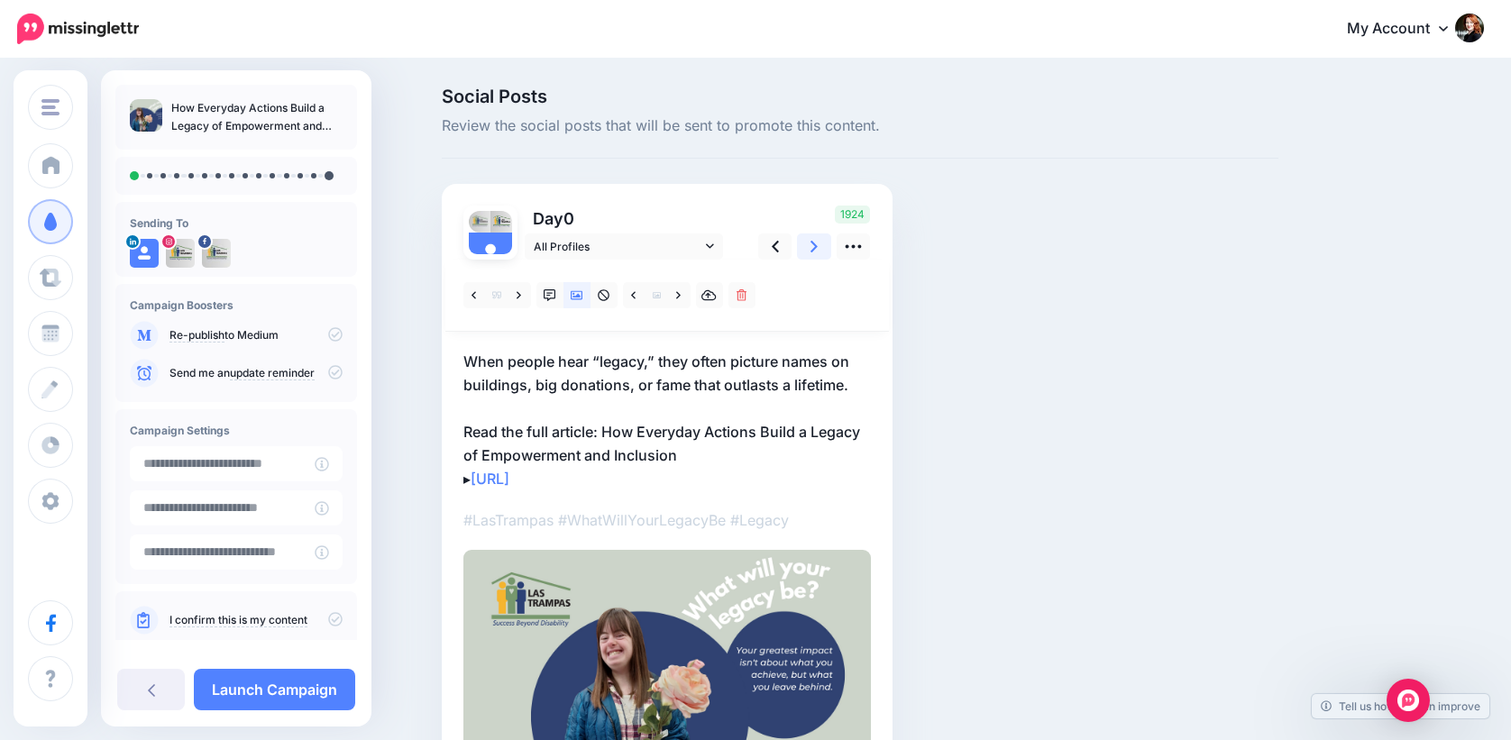
click at [818, 240] on icon at bounding box center [813, 246] width 7 height 19
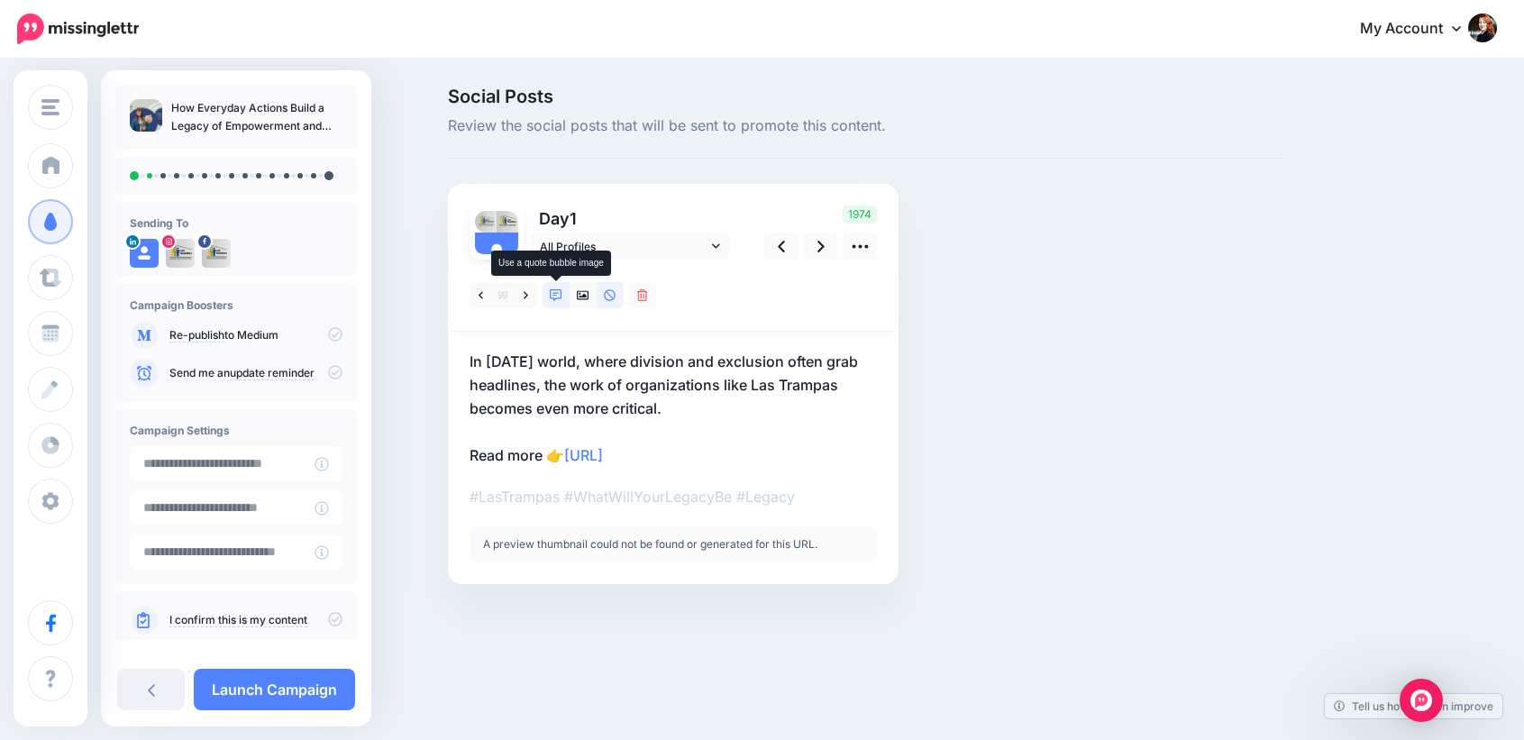
click at [559, 306] on link at bounding box center [556, 295] width 27 height 26
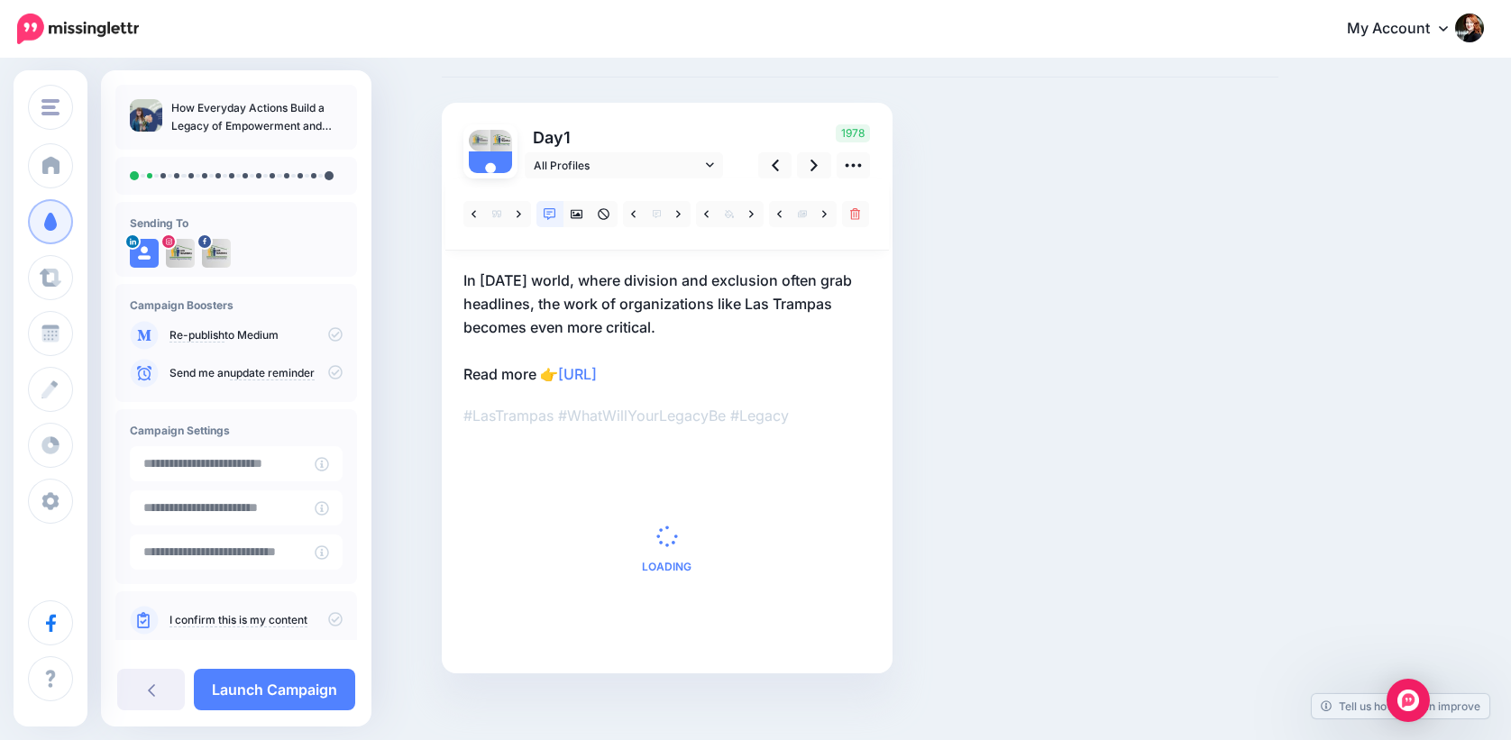
scroll to position [96, 0]
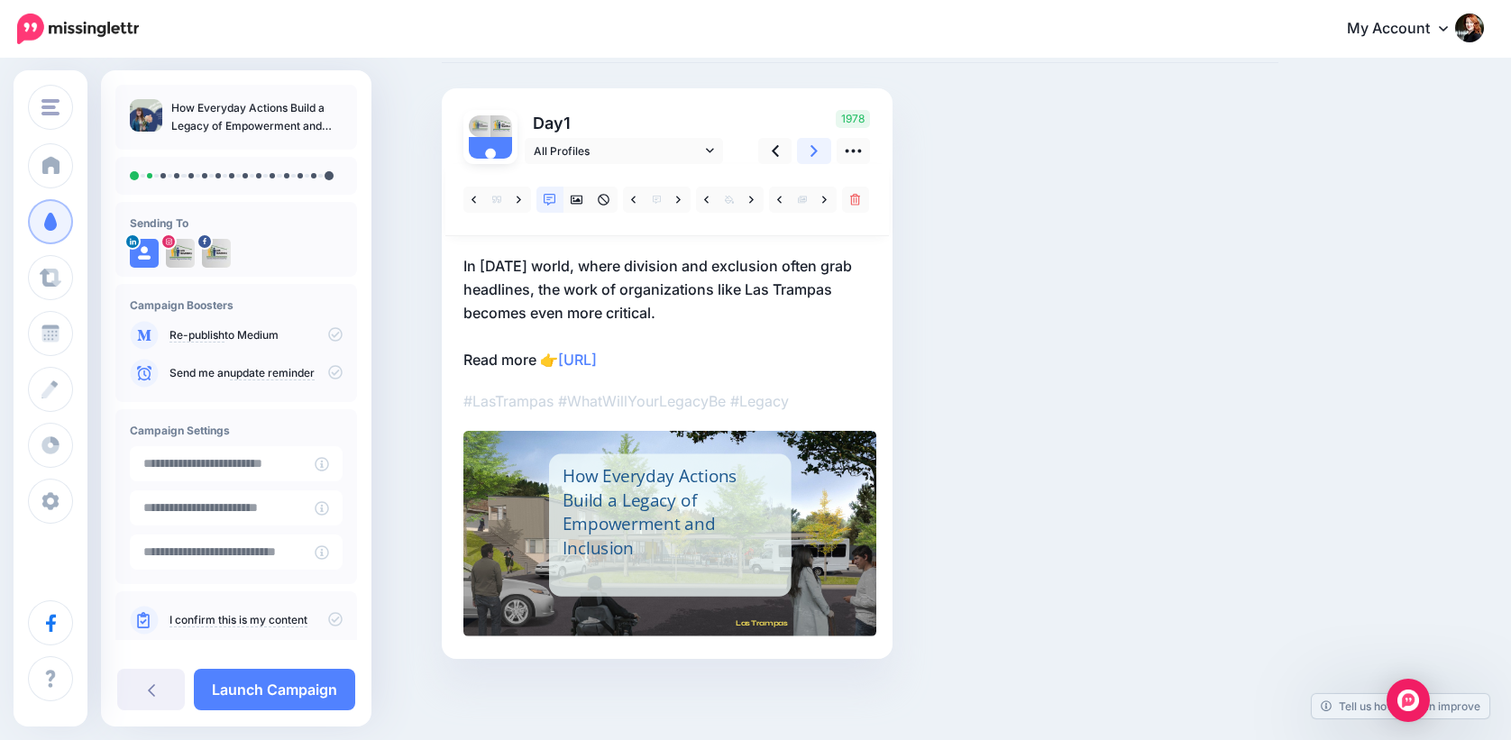
click at [815, 151] on link at bounding box center [814, 151] width 34 height 26
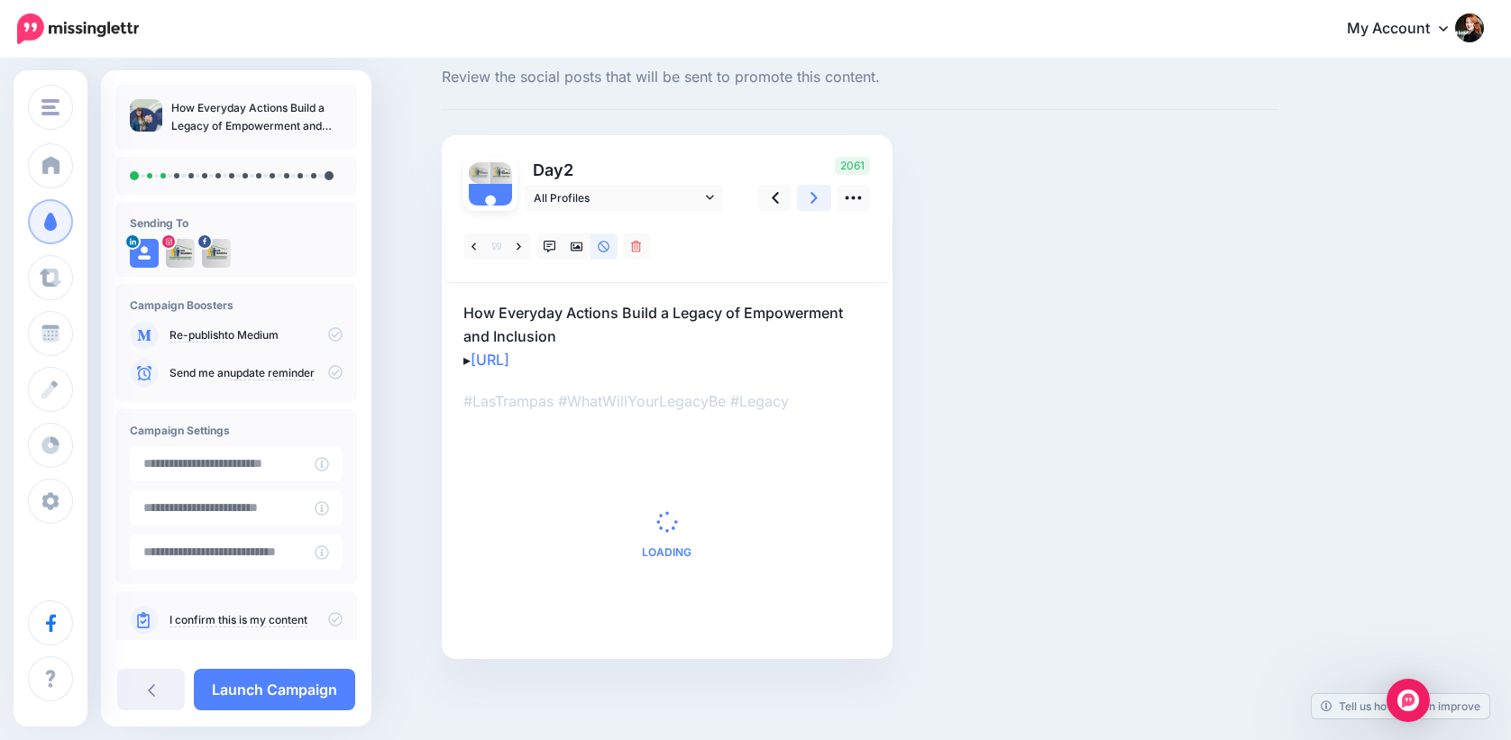
scroll to position [0, 0]
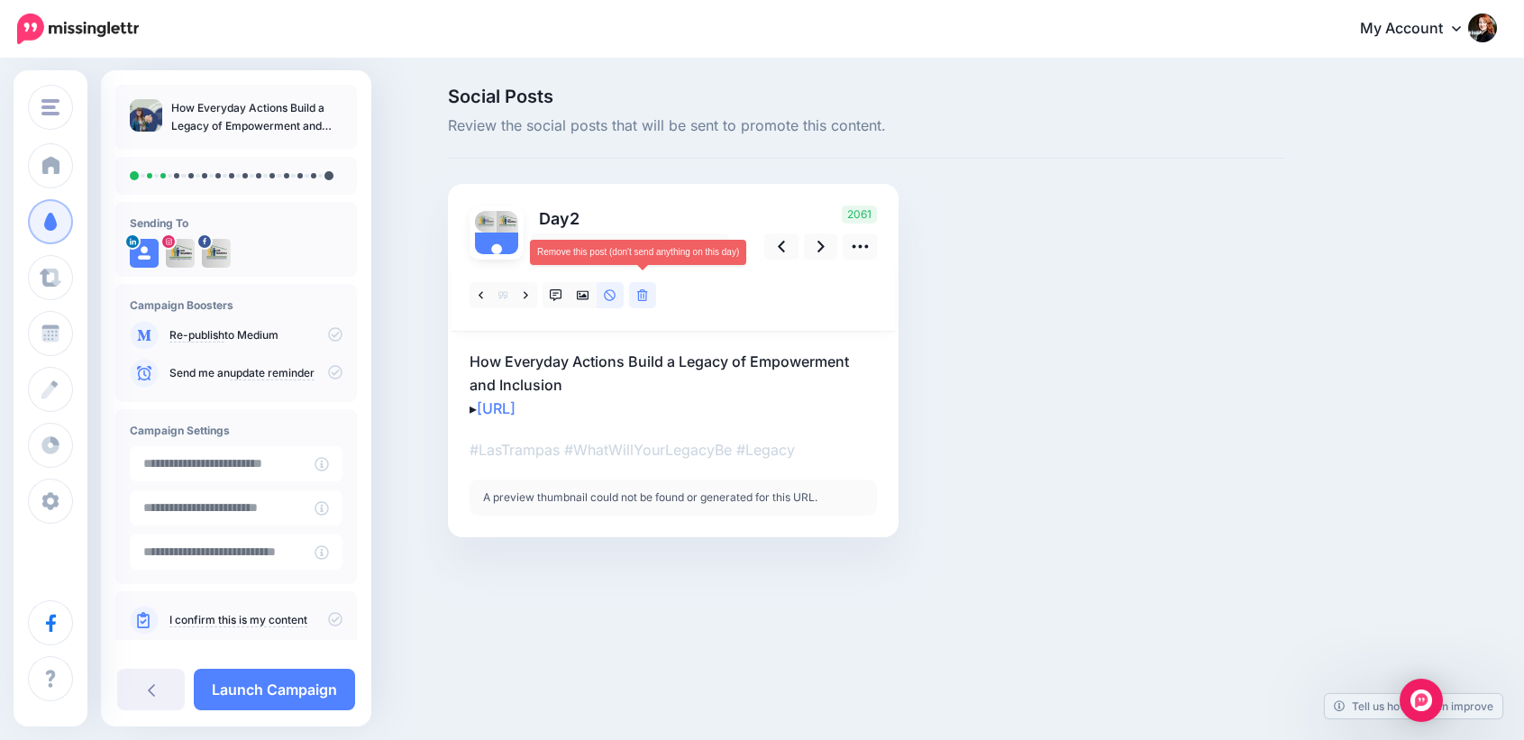
click at [644, 289] on icon at bounding box center [642, 295] width 11 height 13
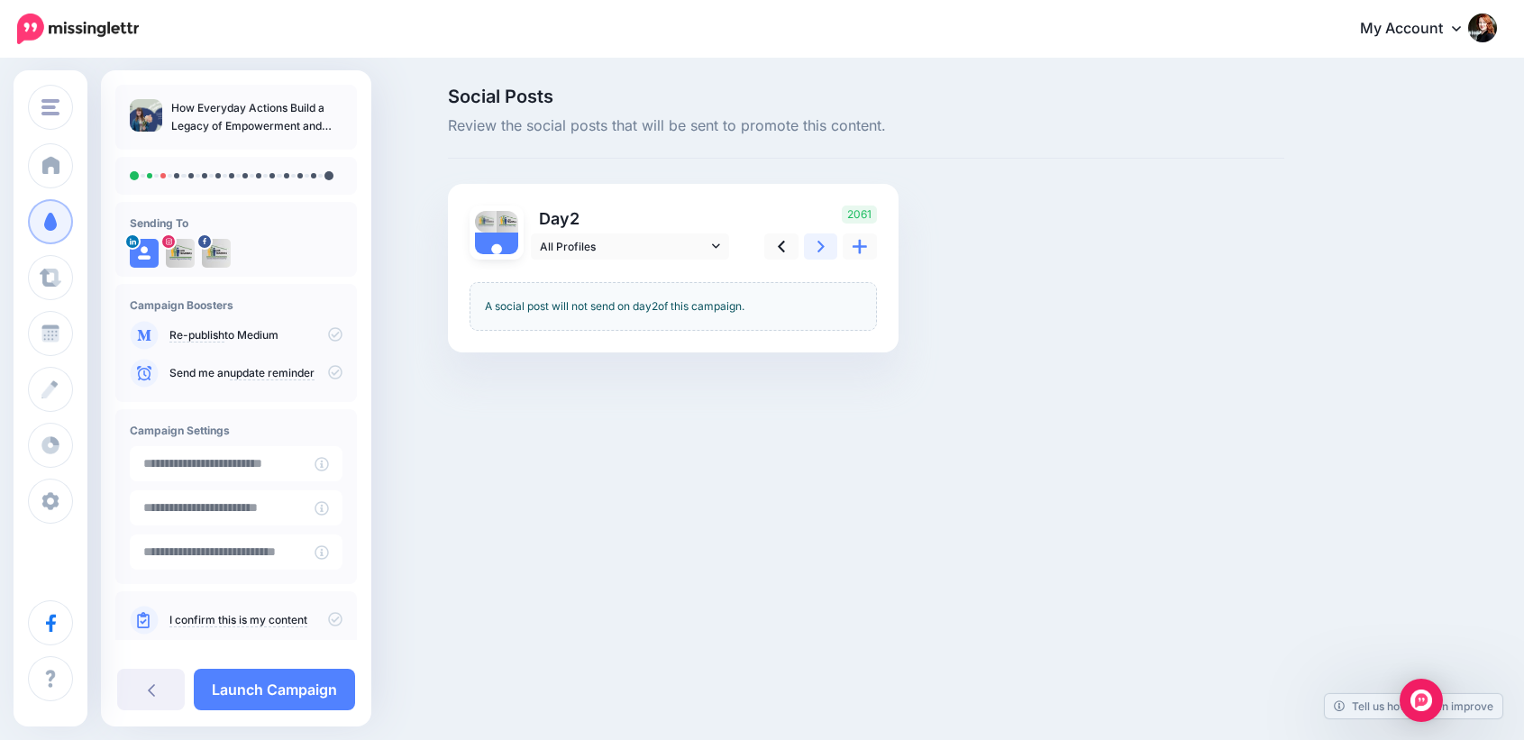
click at [833, 236] on link at bounding box center [821, 246] width 34 height 26
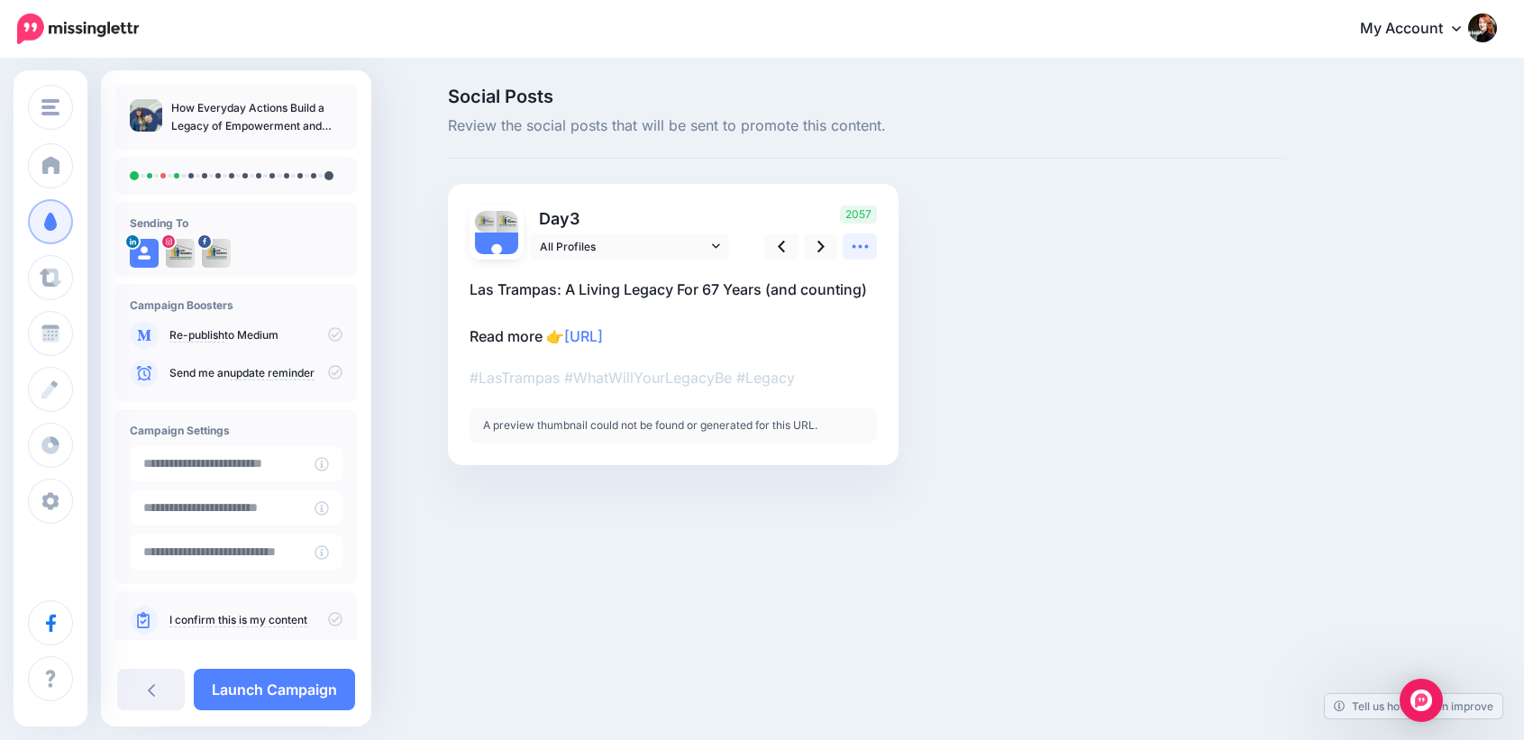
click at [855, 250] on icon at bounding box center [860, 246] width 19 height 19
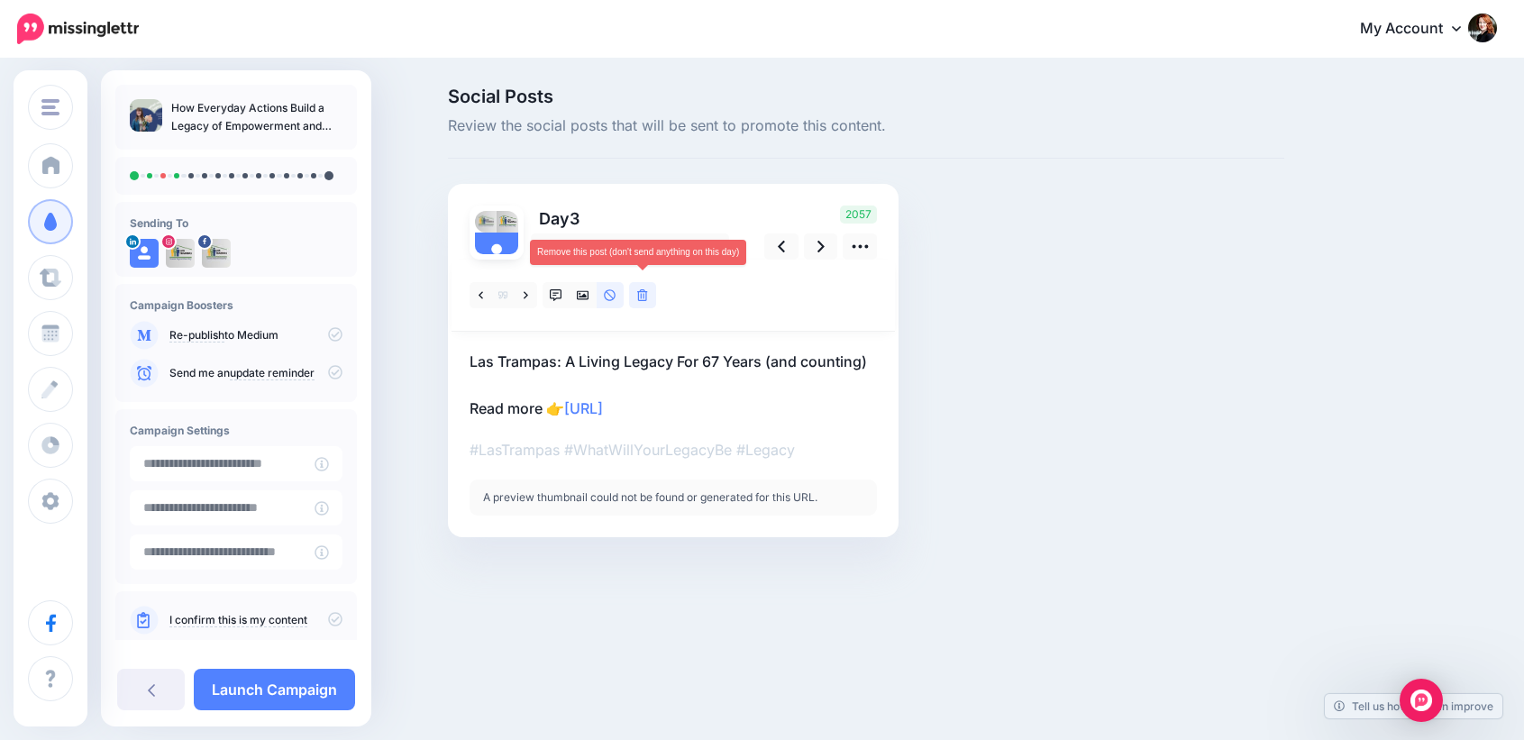
click at [645, 300] on icon at bounding box center [642, 295] width 11 height 13
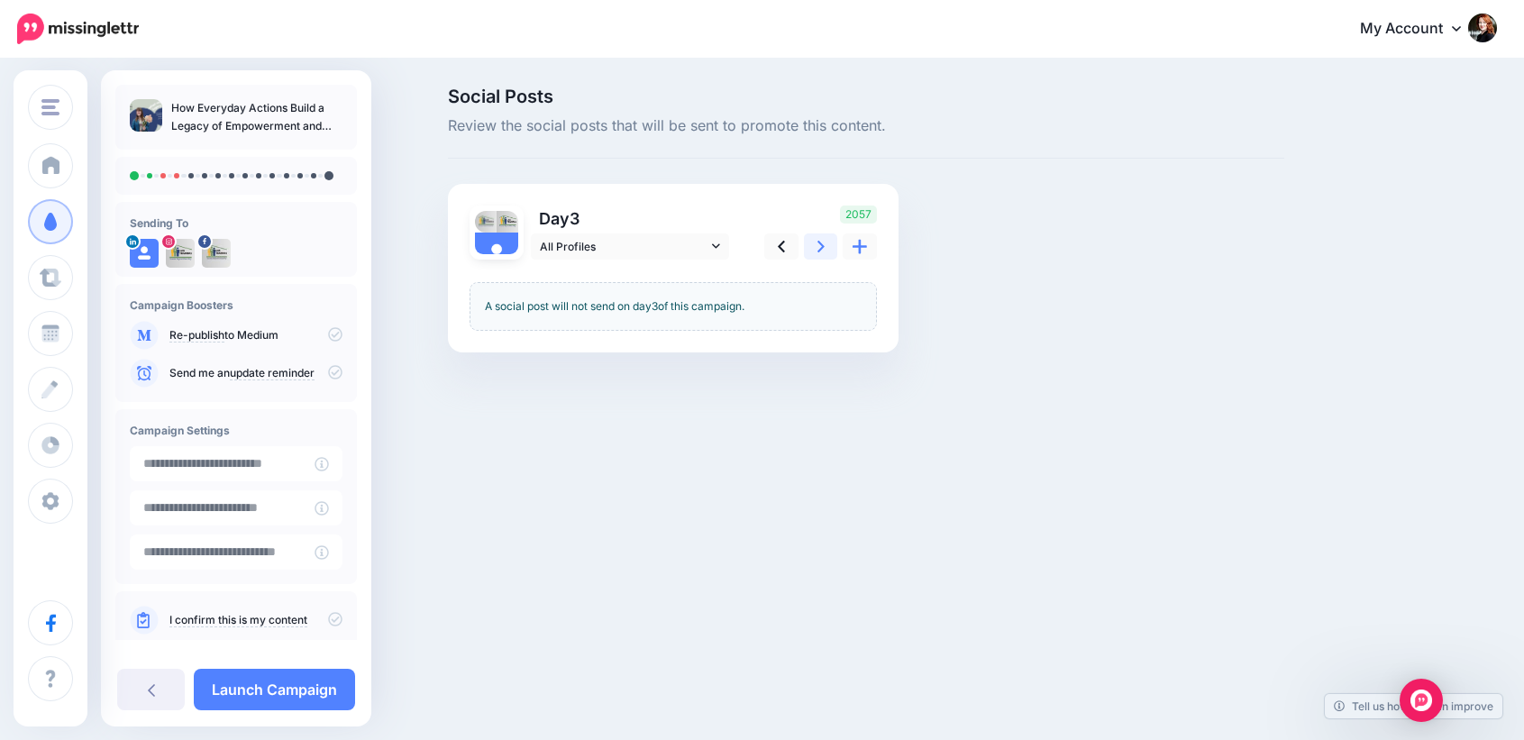
click at [819, 244] on icon at bounding box center [821, 246] width 7 height 19
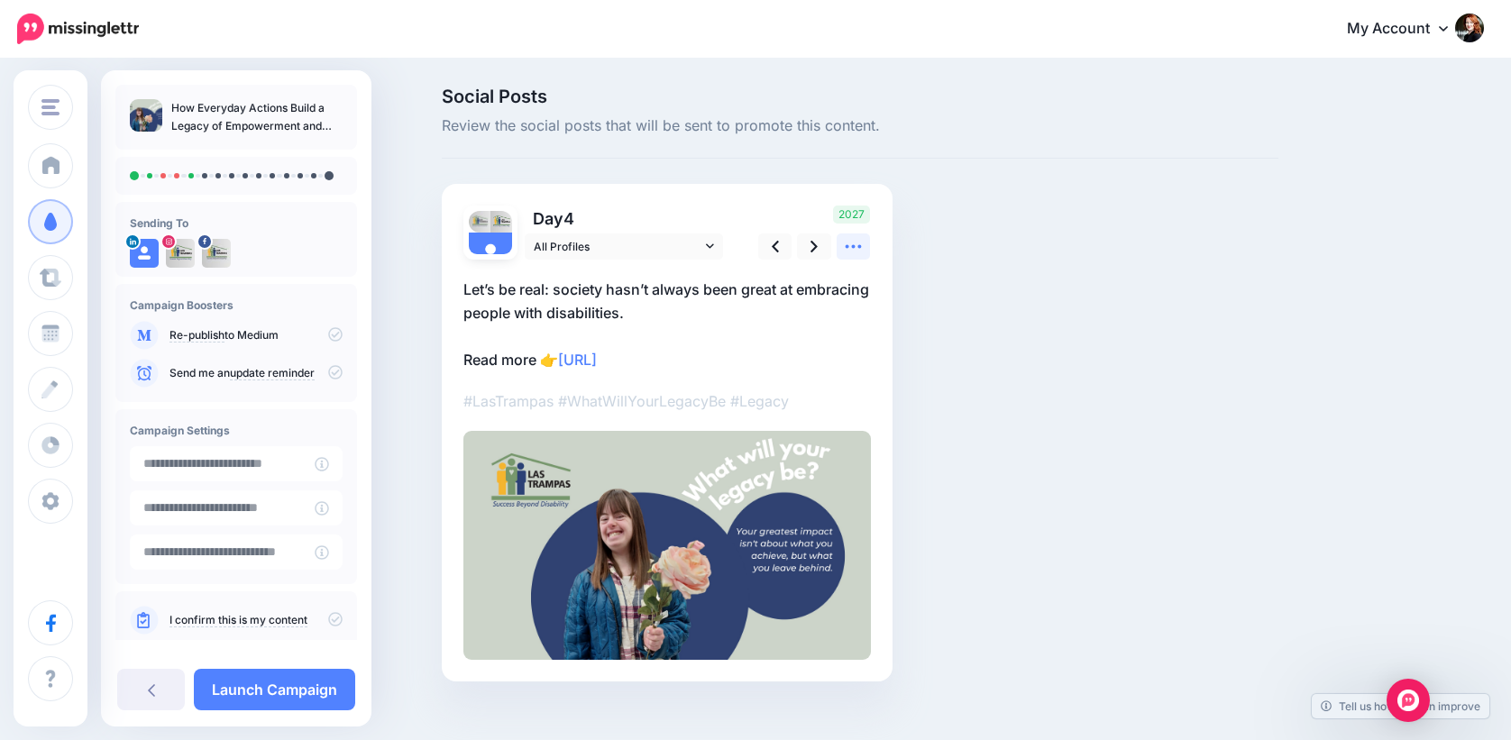
click at [853, 247] on icon at bounding box center [854, 247] width 16 height 4
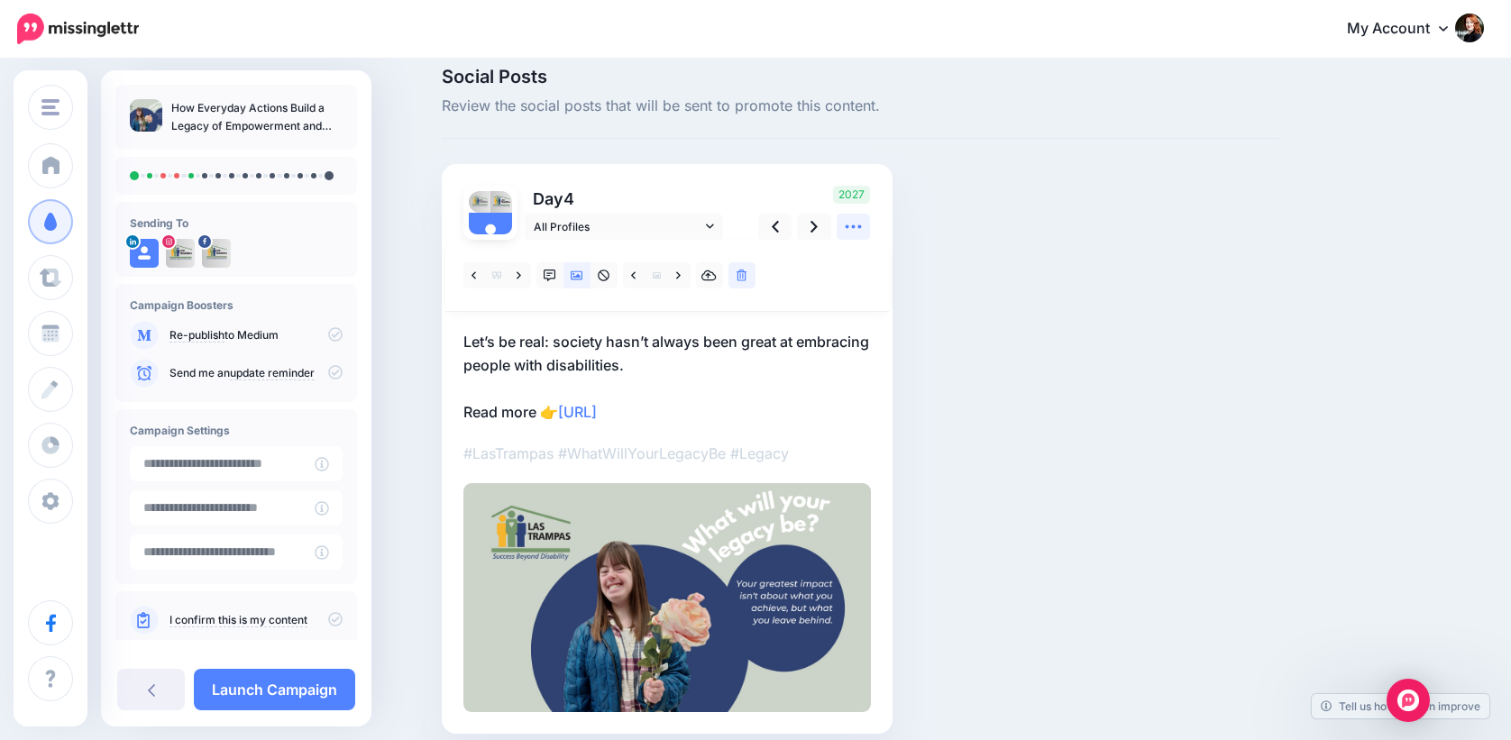
scroll to position [18, 0]
click at [818, 224] on icon at bounding box center [813, 228] width 7 height 19
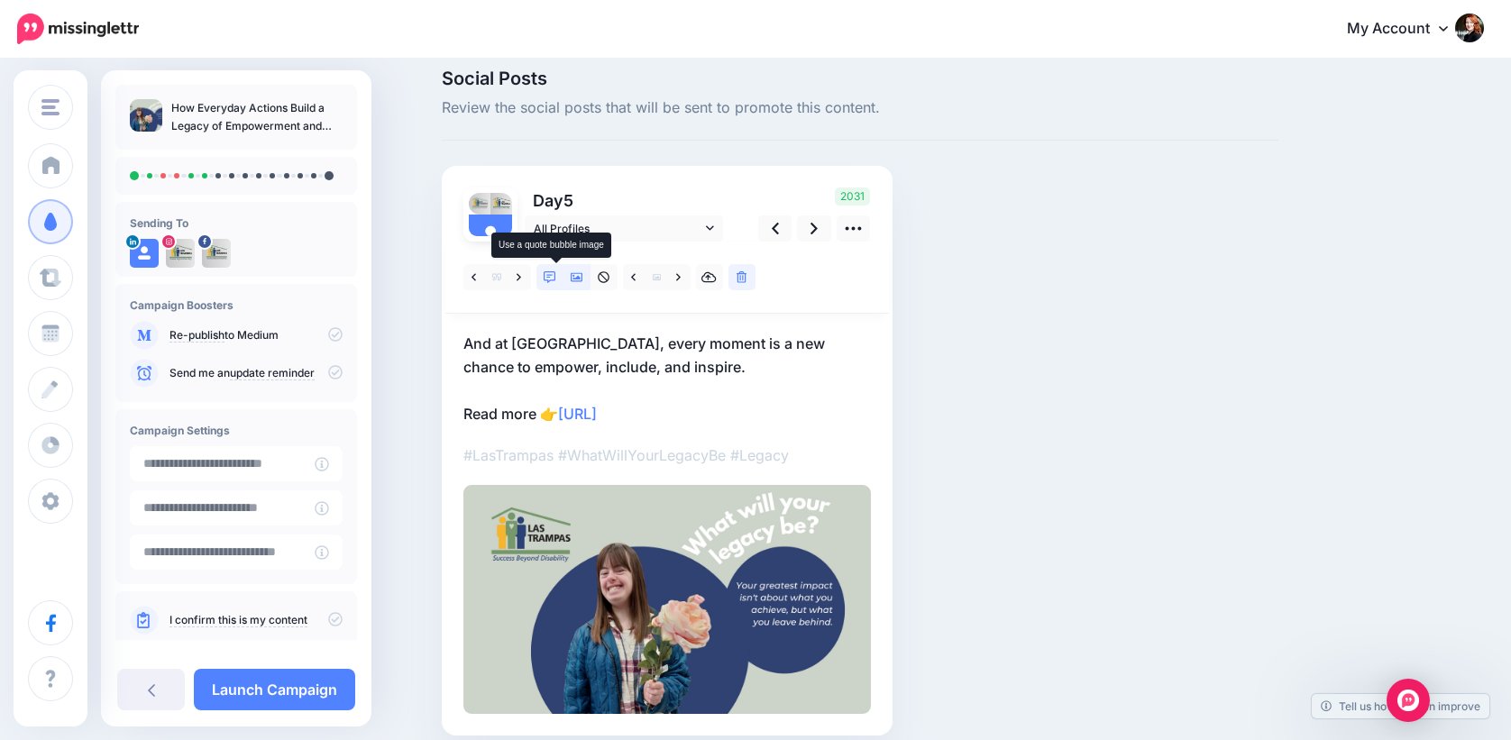
click at [552, 288] on link at bounding box center [549, 277] width 27 height 26
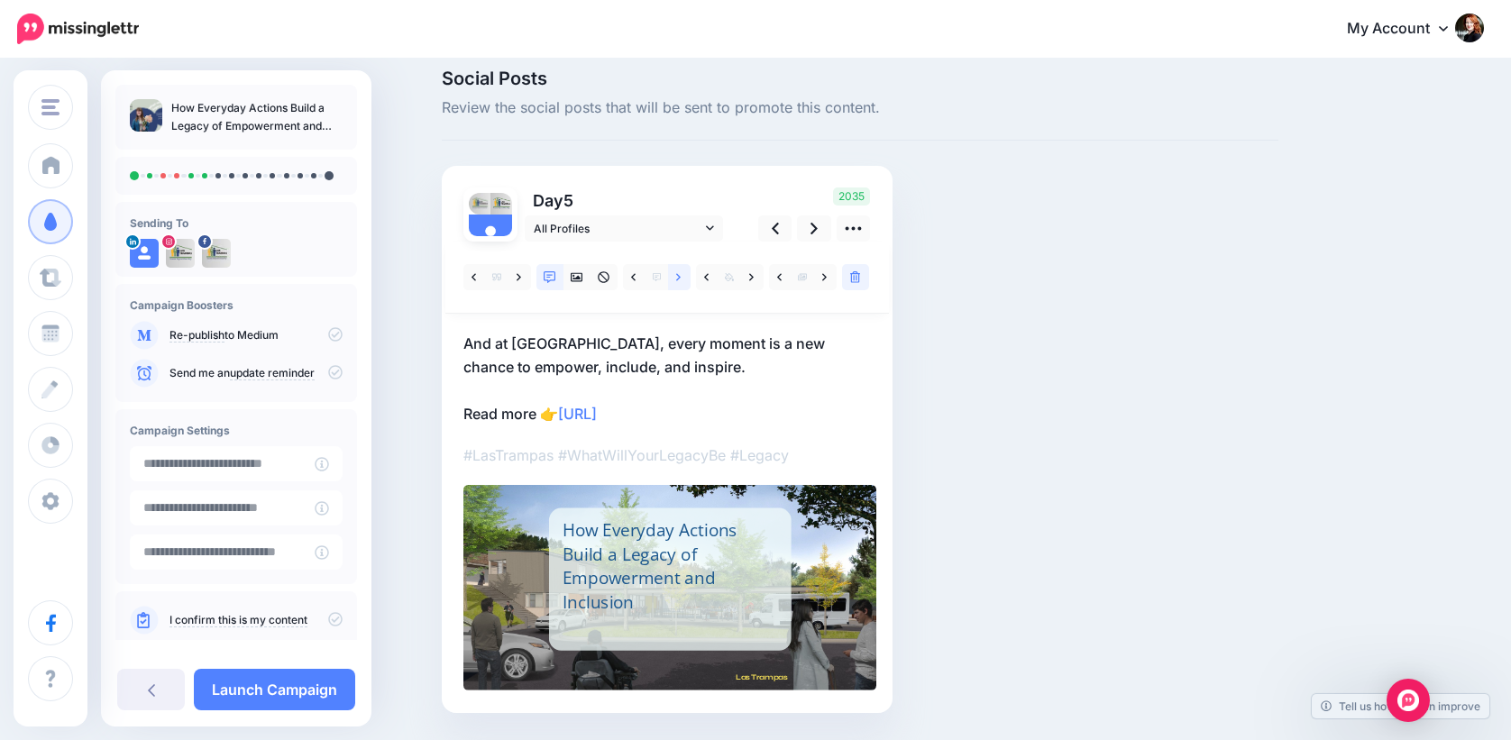
click at [681, 270] on link at bounding box center [679, 277] width 23 height 26
click at [818, 228] on icon at bounding box center [813, 229] width 7 height 12
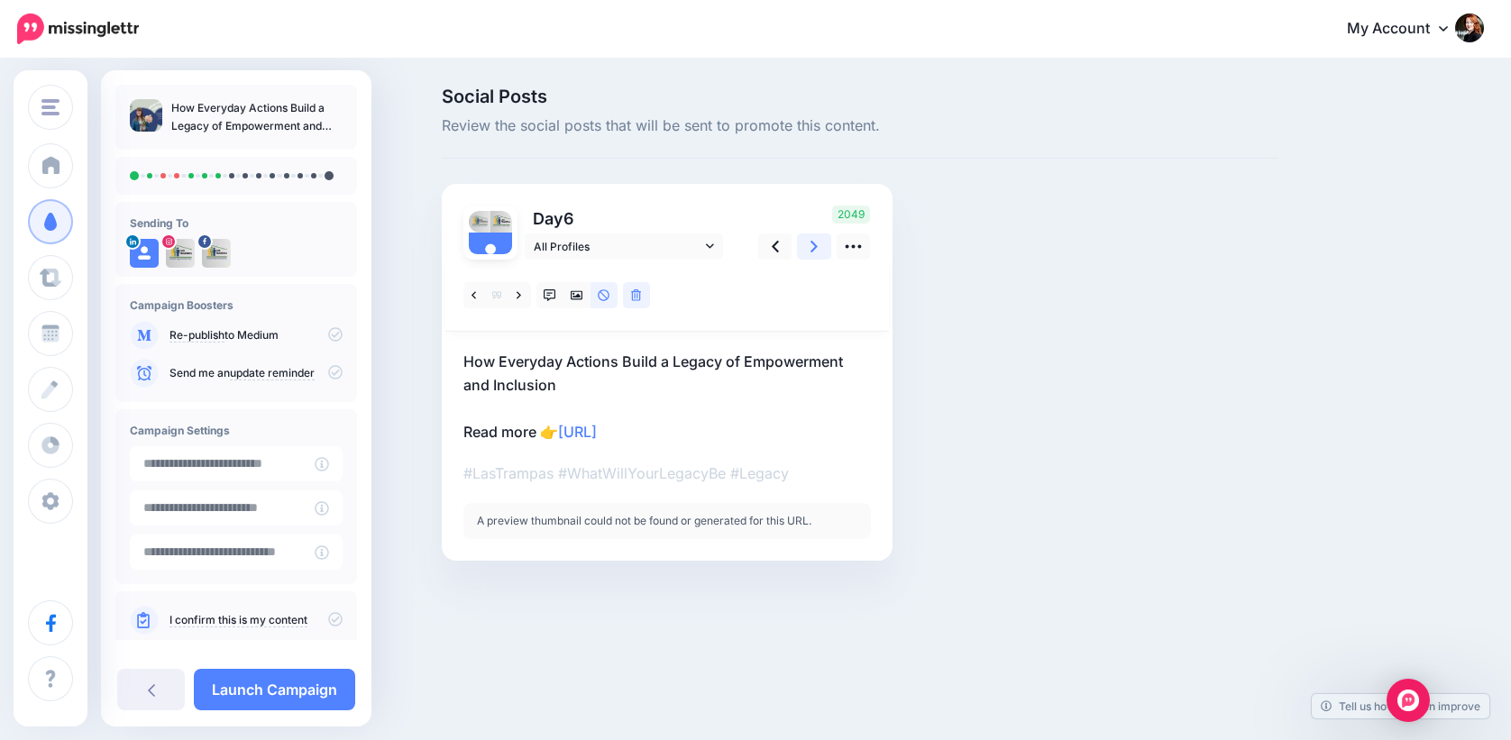
scroll to position [0, 0]
click at [561, 305] on link at bounding box center [556, 295] width 27 height 26
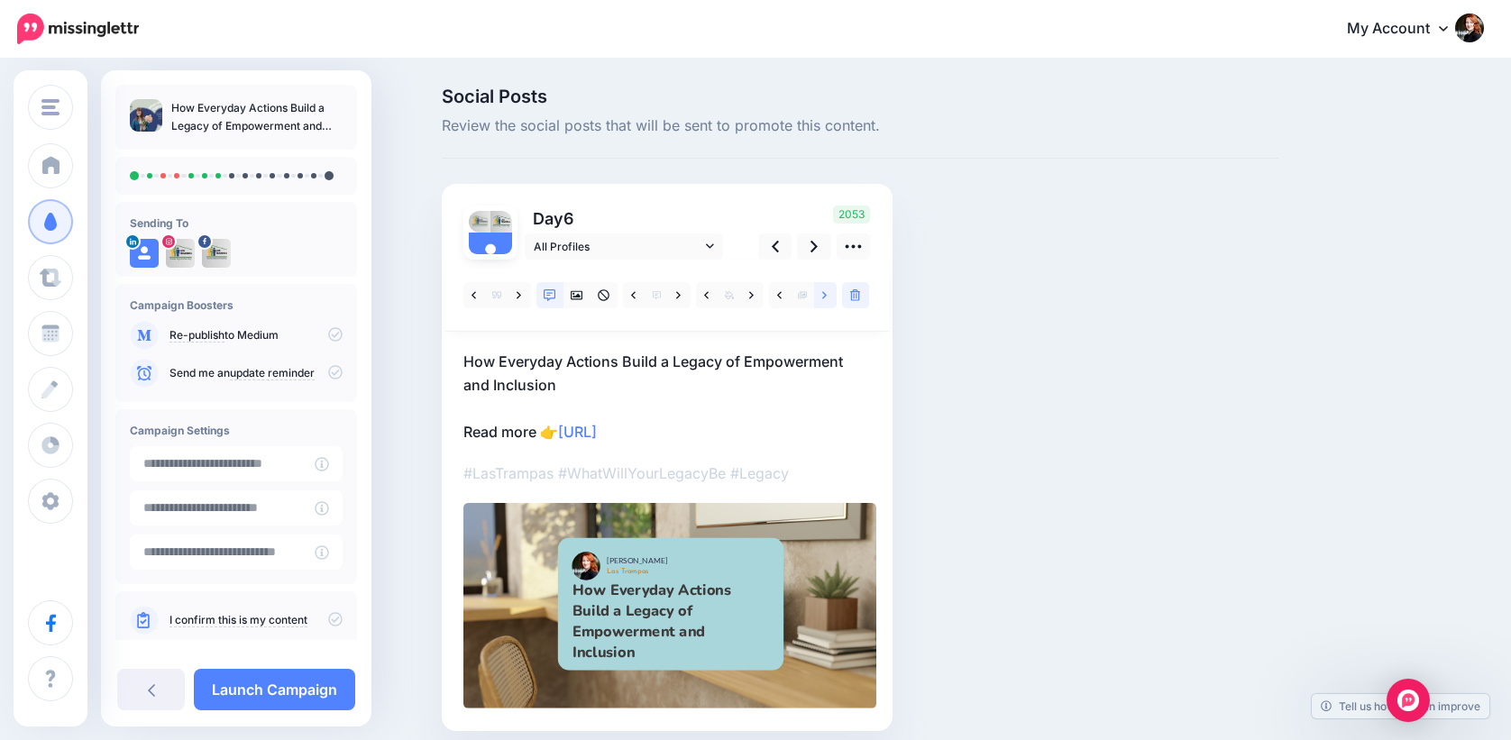
click at [835, 291] on link at bounding box center [825, 295] width 23 height 26
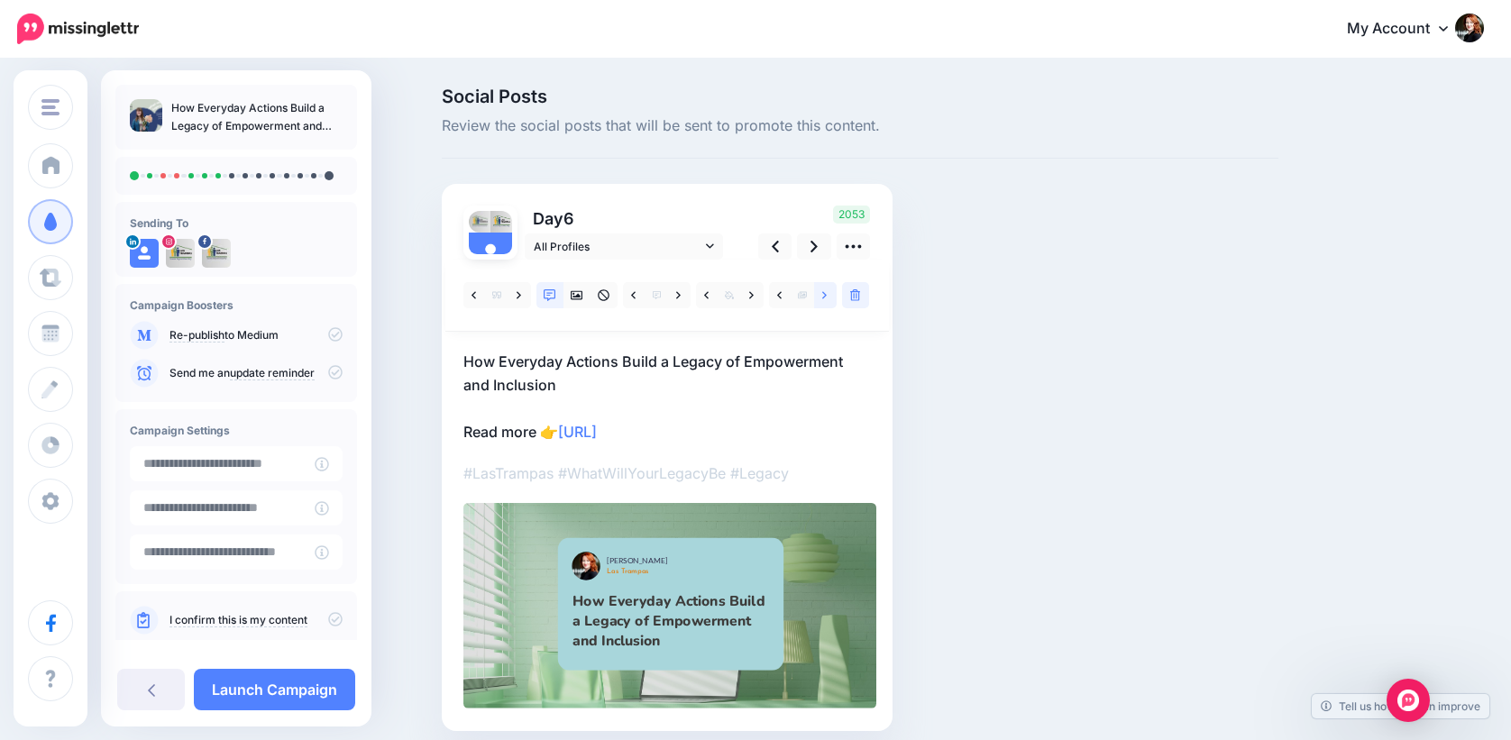
click at [835, 291] on link at bounding box center [825, 295] width 23 height 26
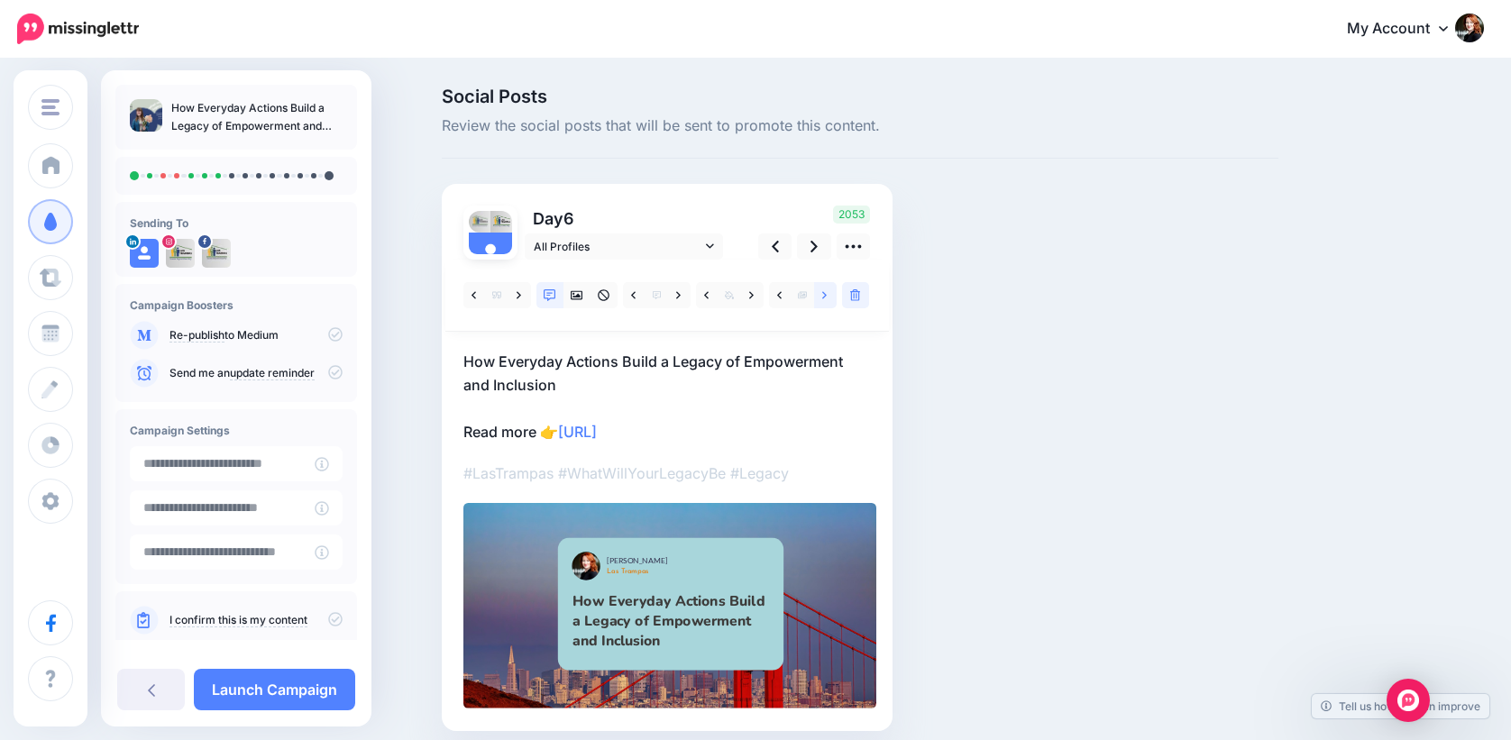
click at [835, 291] on link at bounding box center [825, 295] width 23 height 26
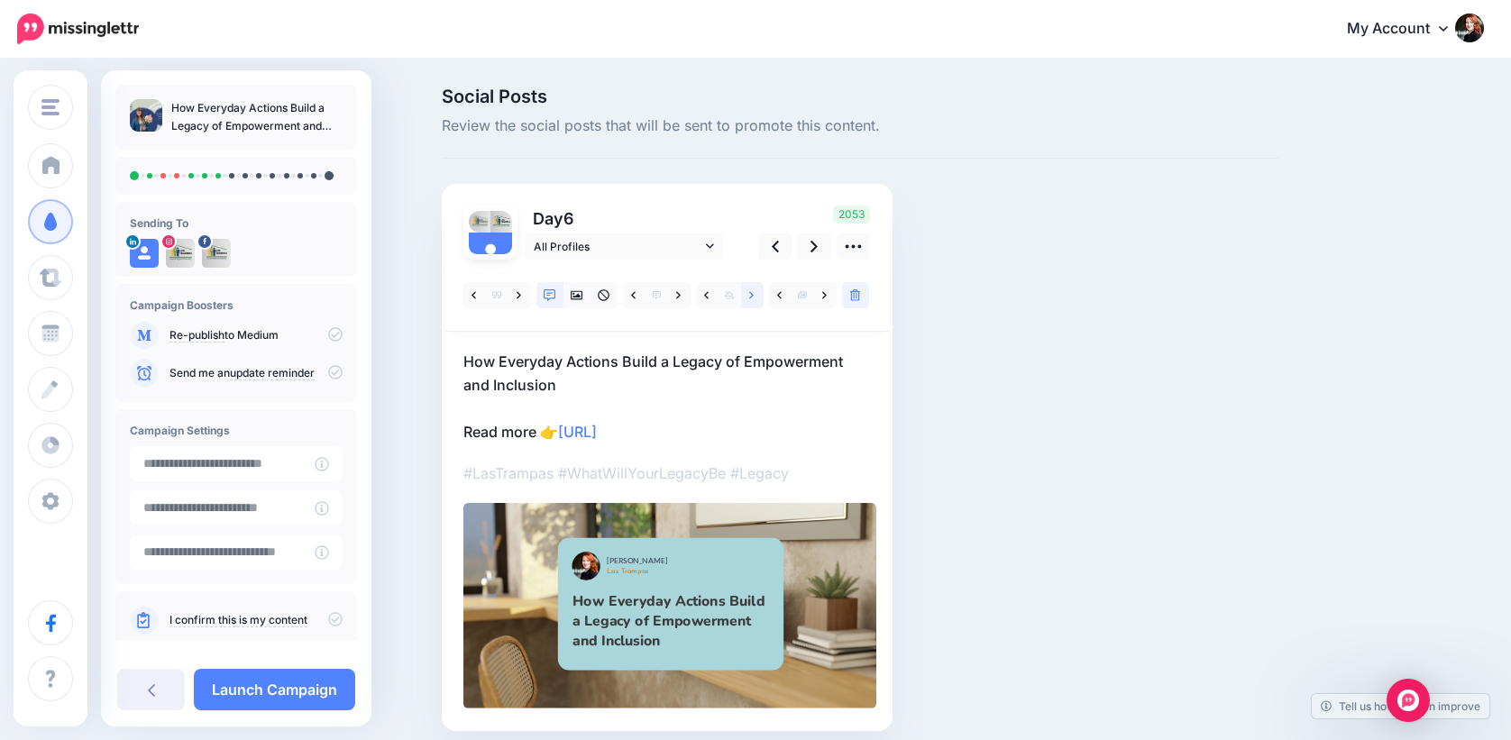
click at [754, 300] on icon at bounding box center [751, 295] width 5 height 13
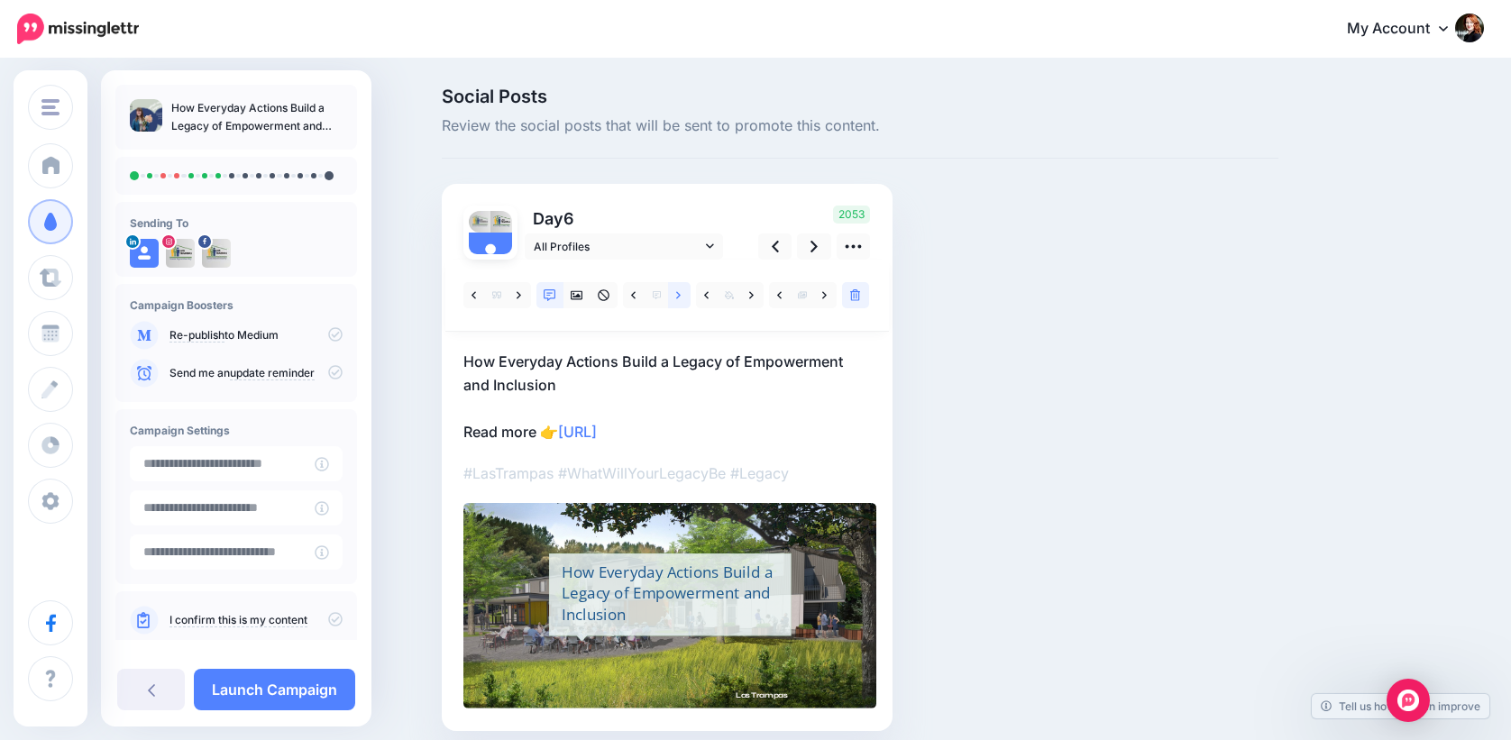
click at [678, 297] on link at bounding box center [679, 295] width 23 height 26
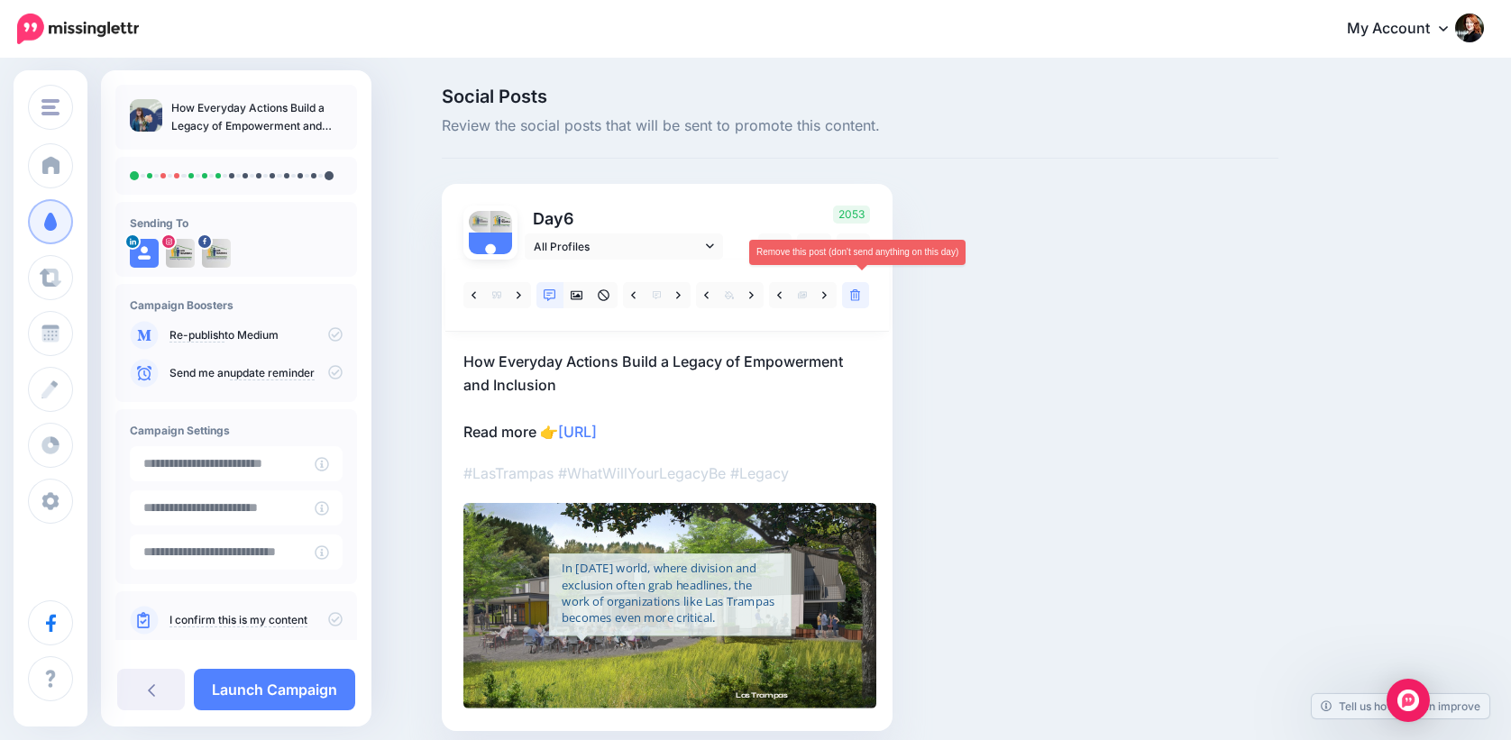
click at [861, 292] on icon at bounding box center [855, 295] width 11 height 13
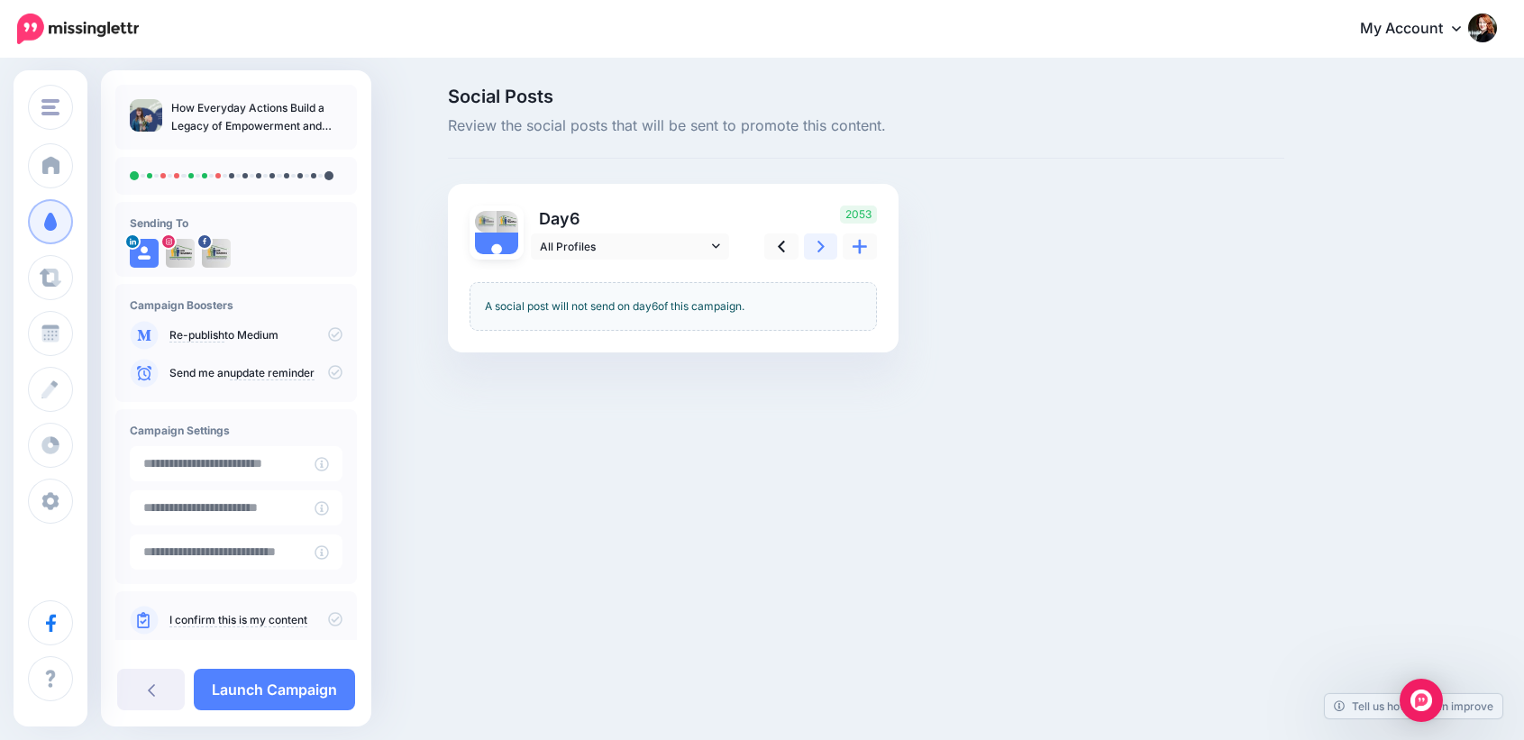
click at [818, 246] on icon at bounding box center [821, 246] width 7 height 19
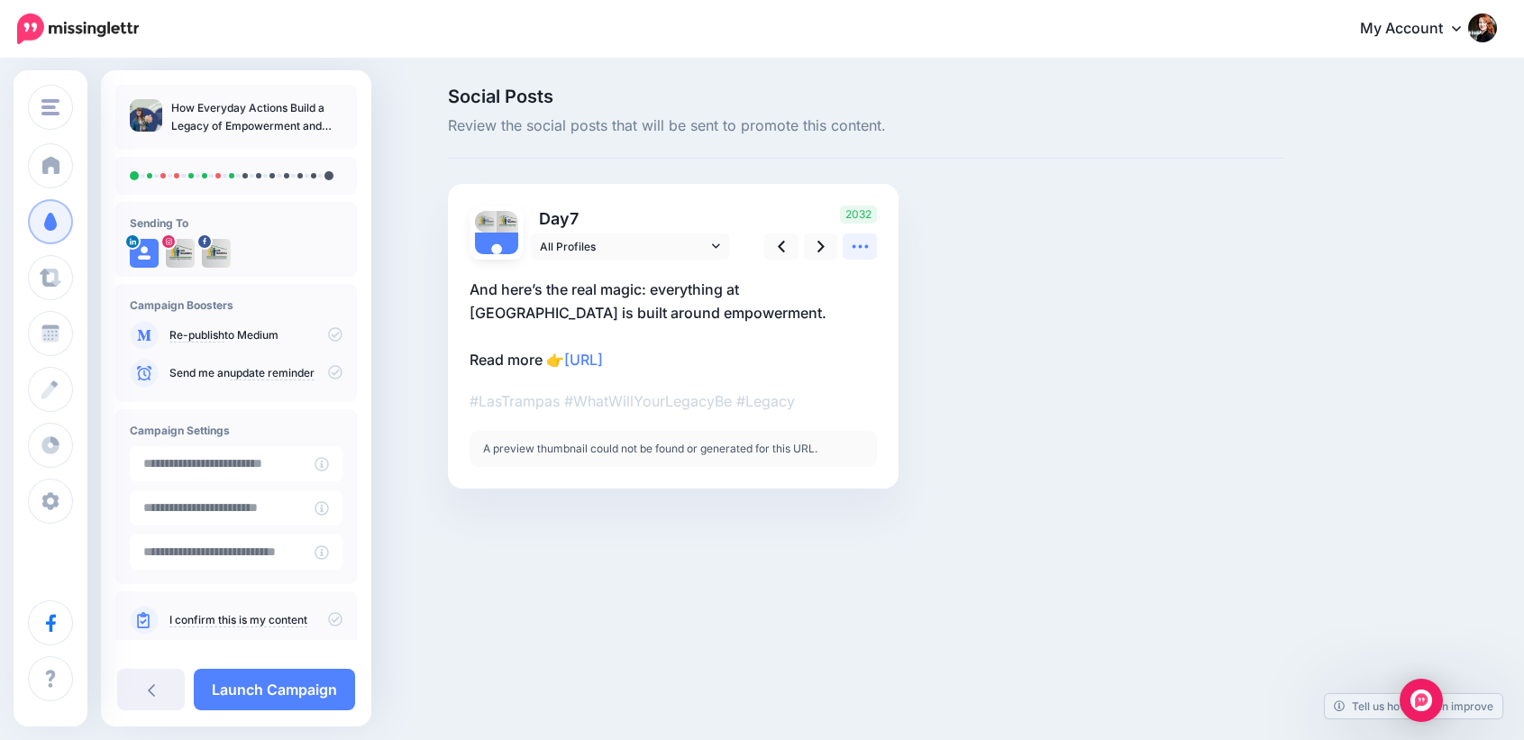
click at [862, 256] on link at bounding box center [860, 246] width 34 height 26
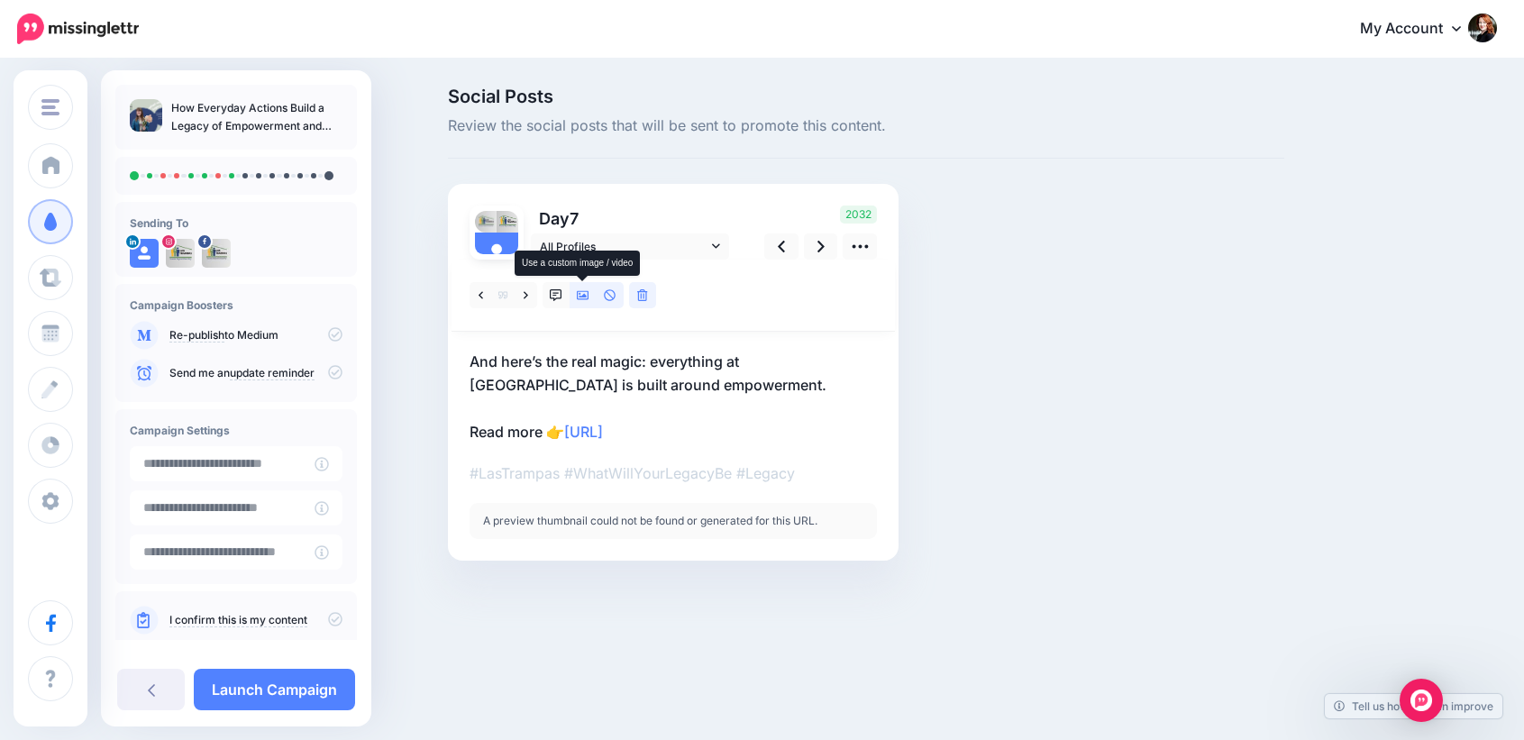
click at [578, 295] on icon at bounding box center [583, 295] width 13 height 9
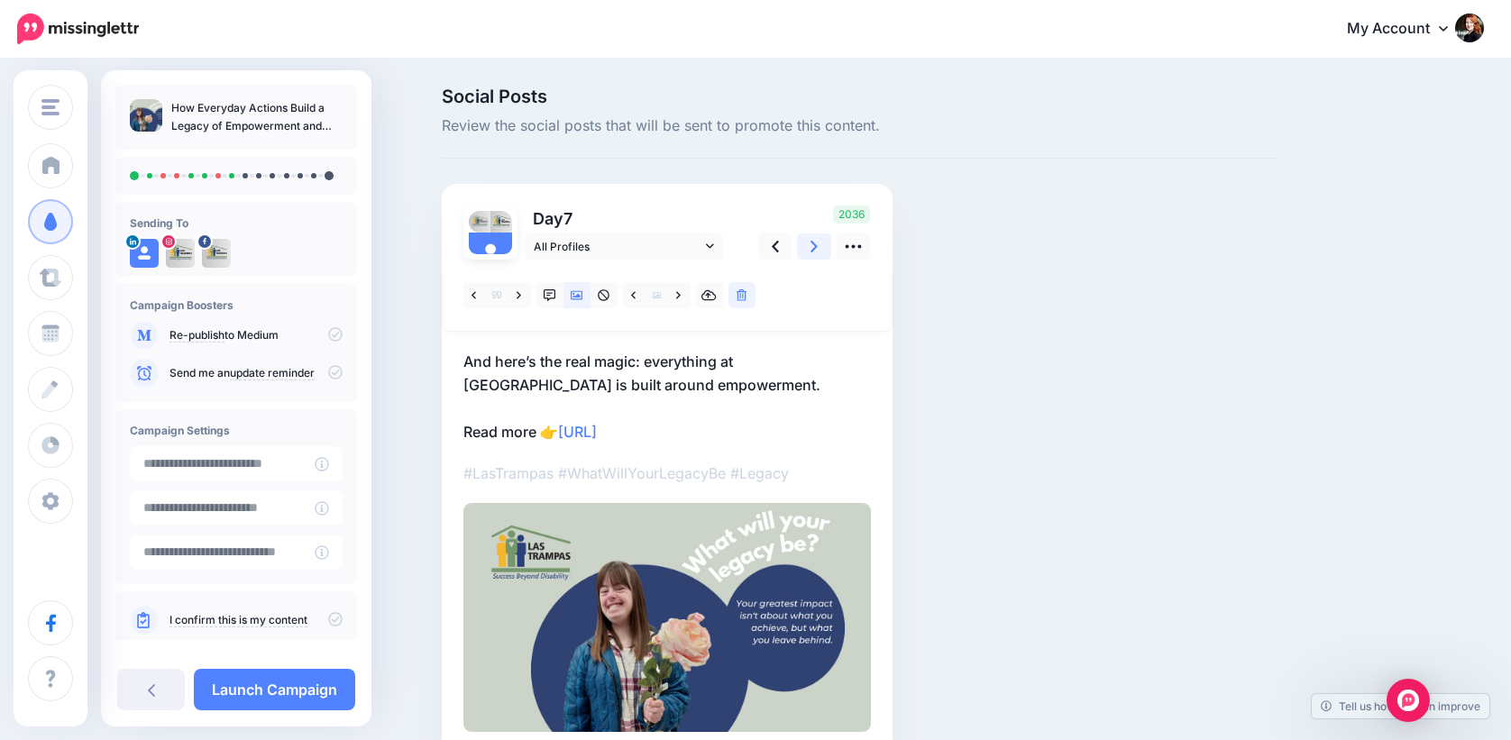
click at [830, 239] on link at bounding box center [814, 246] width 34 height 26
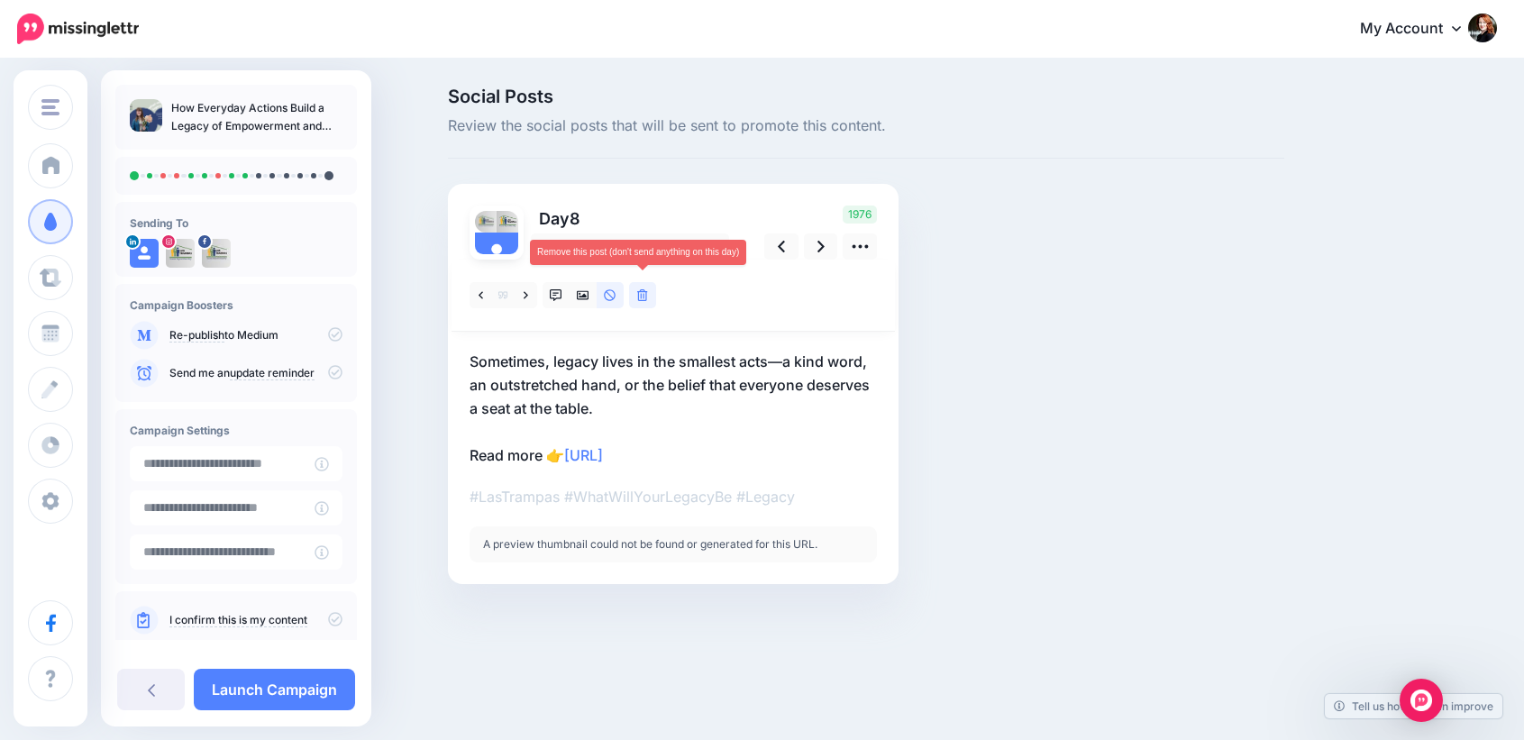
click at [645, 287] on link at bounding box center [642, 295] width 27 height 26
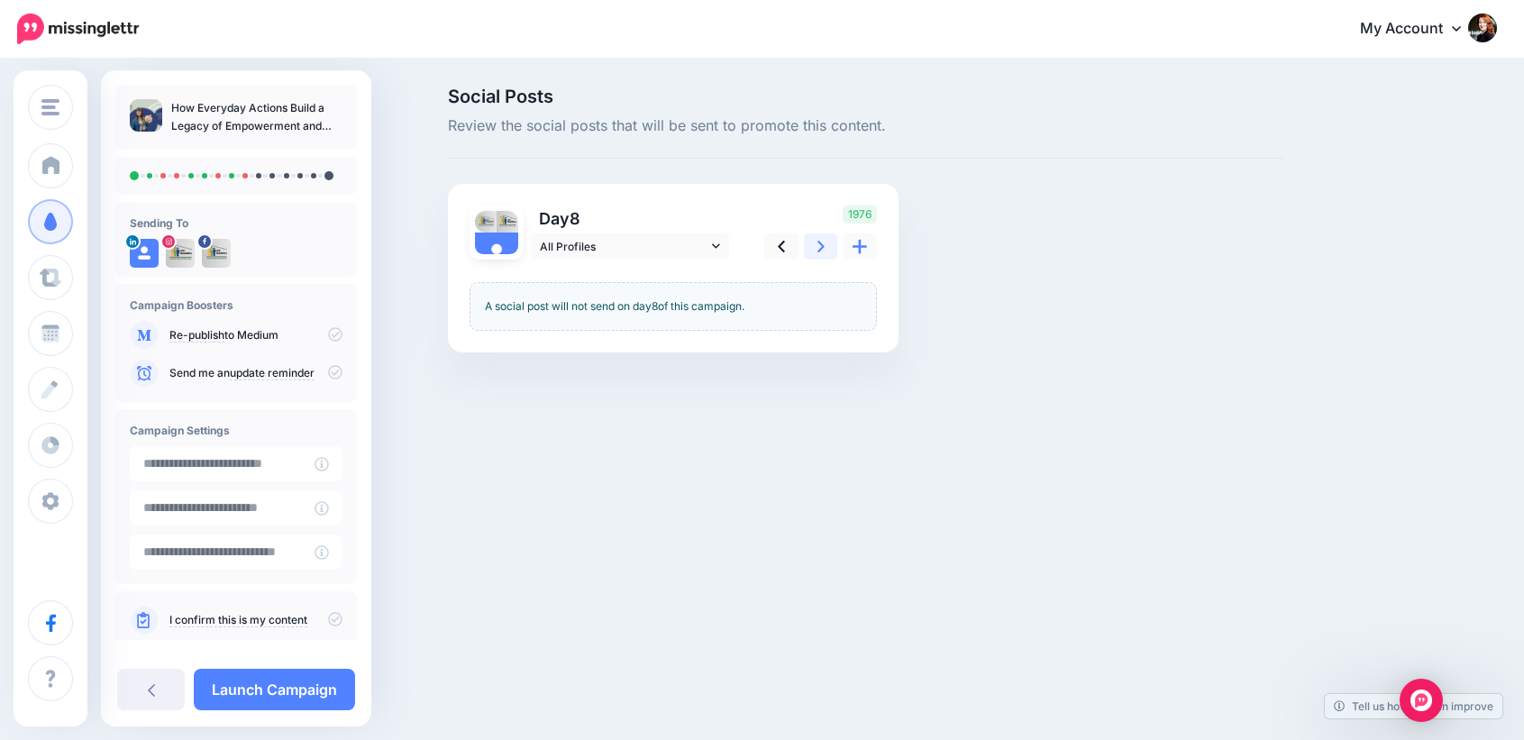
click at [809, 244] on link at bounding box center [821, 246] width 34 height 26
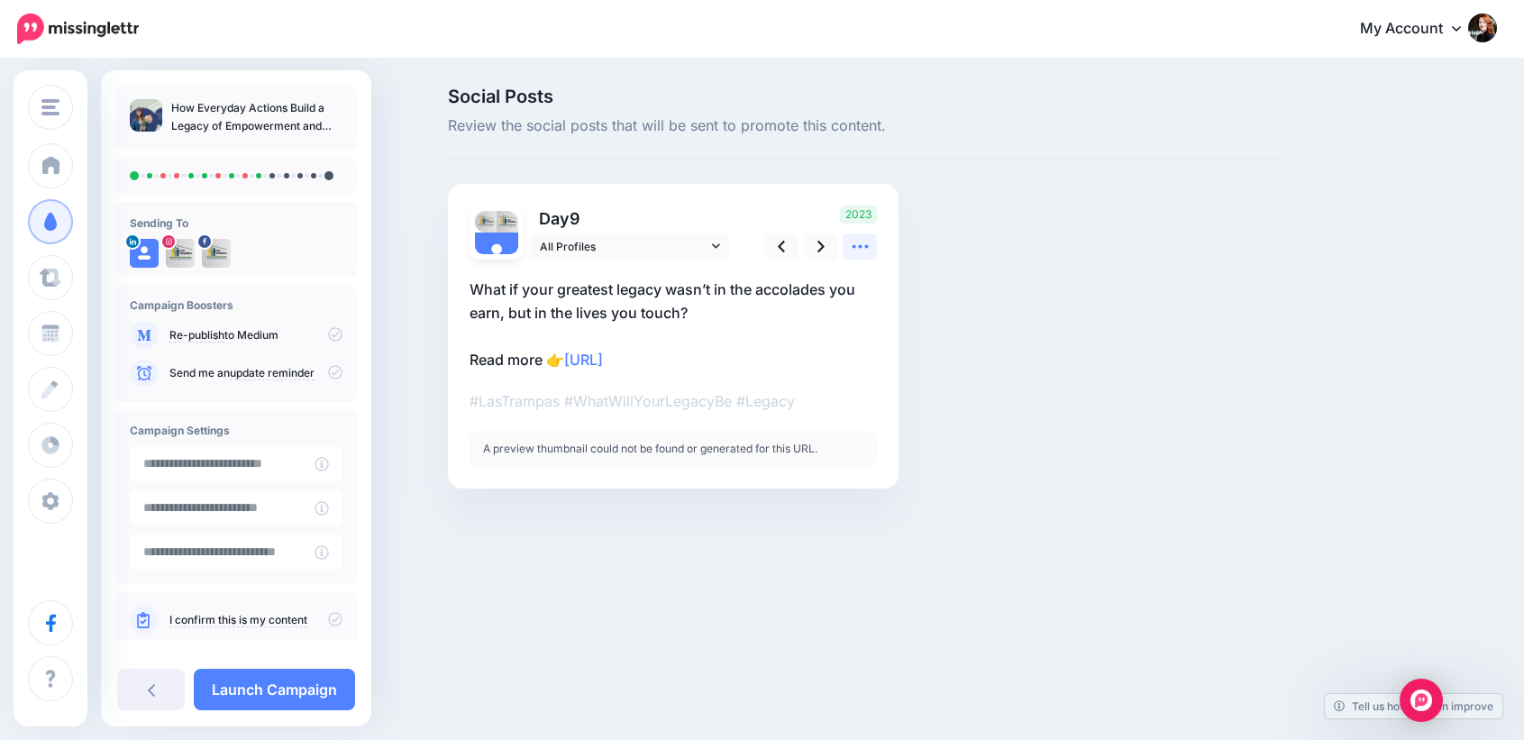
click at [855, 250] on icon at bounding box center [860, 246] width 19 height 19
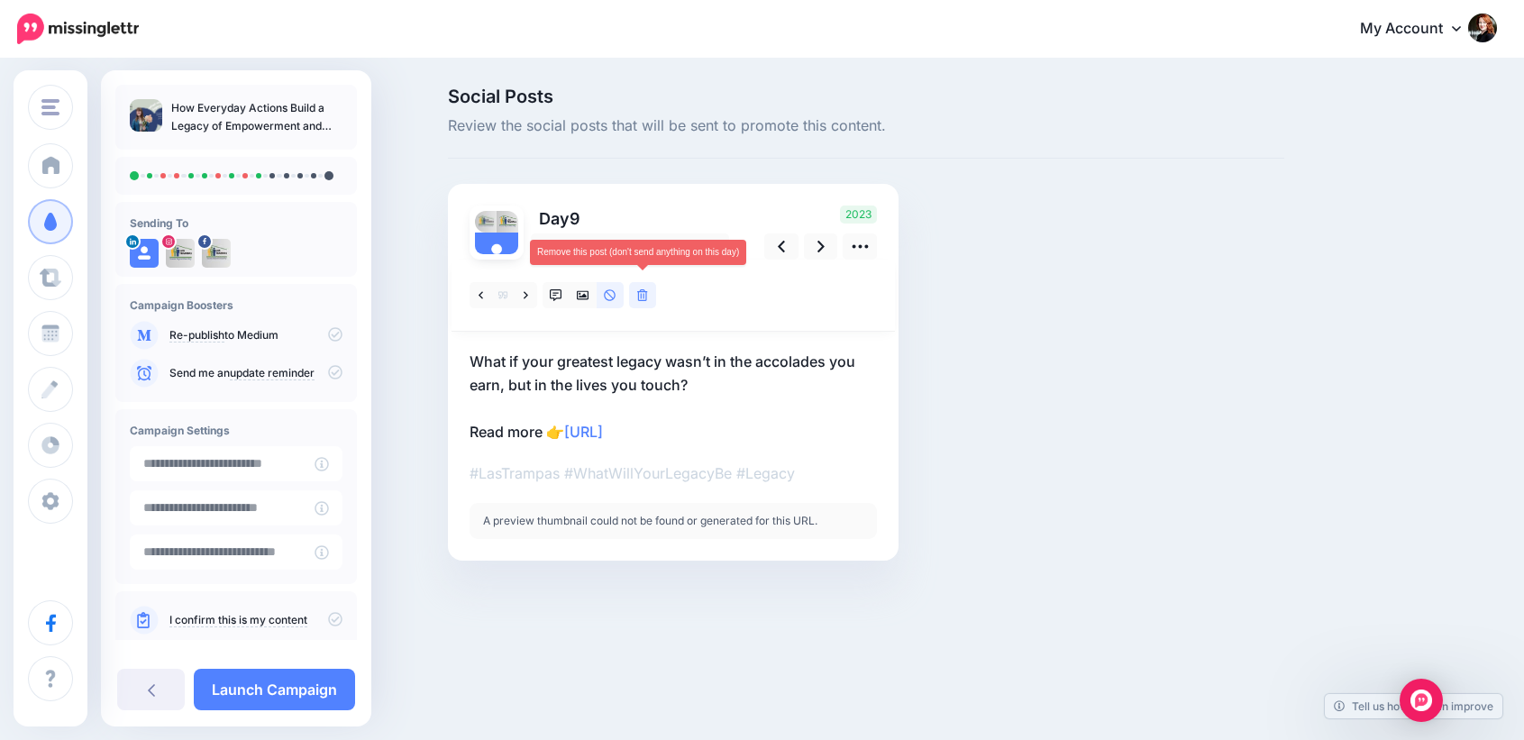
click at [652, 297] on link at bounding box center [642, 295] width 27 height 26
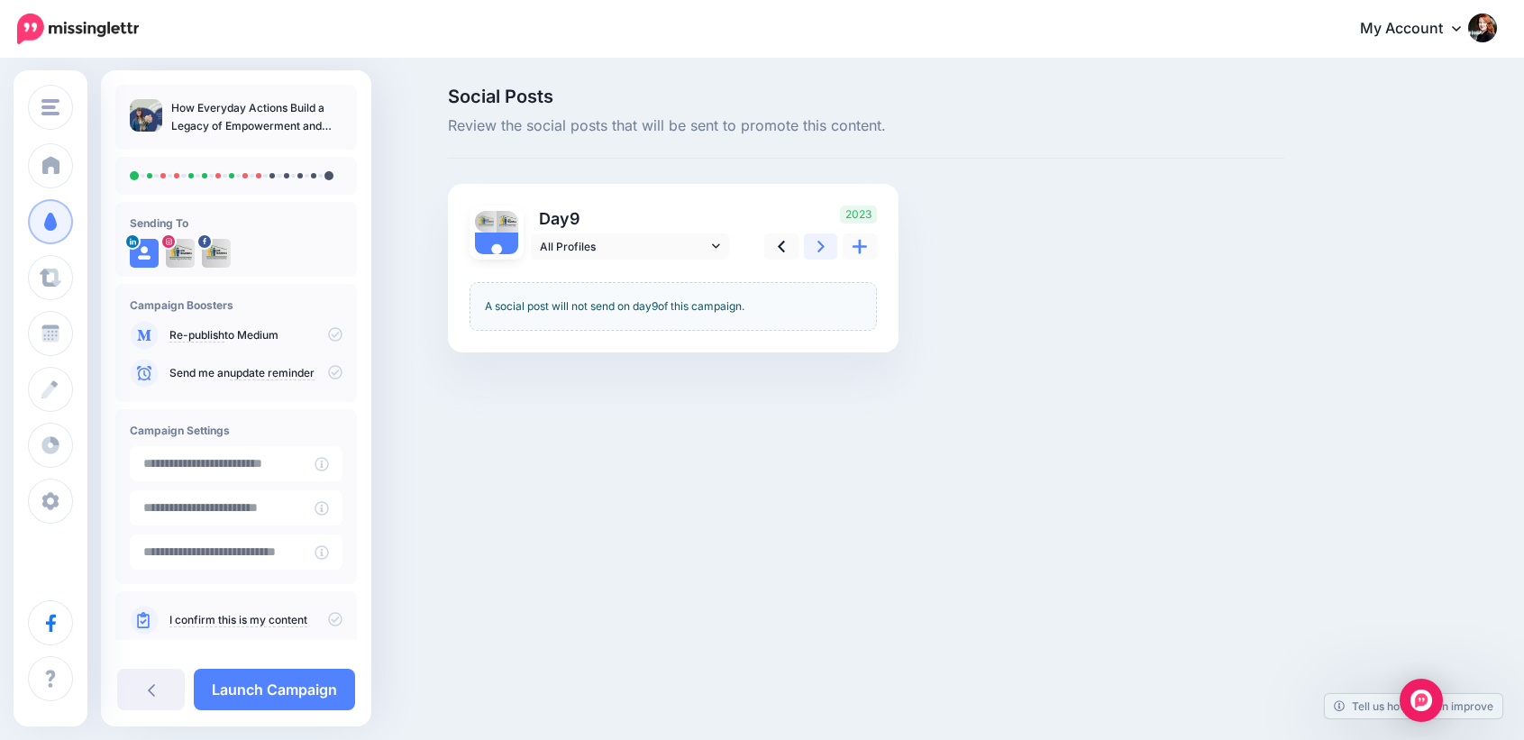
click at [826, 249] on link at bounding box center [821, 246] width 34 height 26
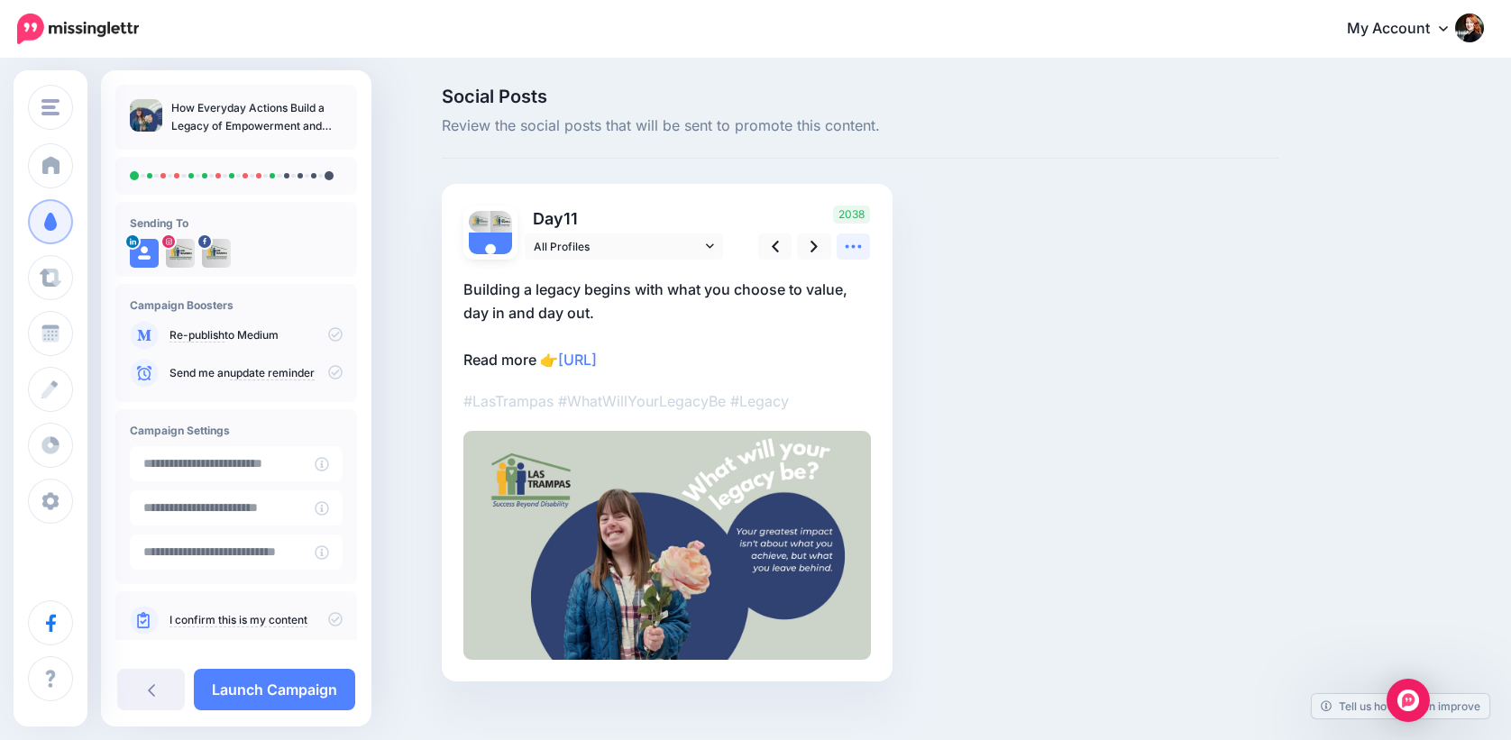
click at [848, 249] on link at bounding box center [854, 246] width 34 height 26
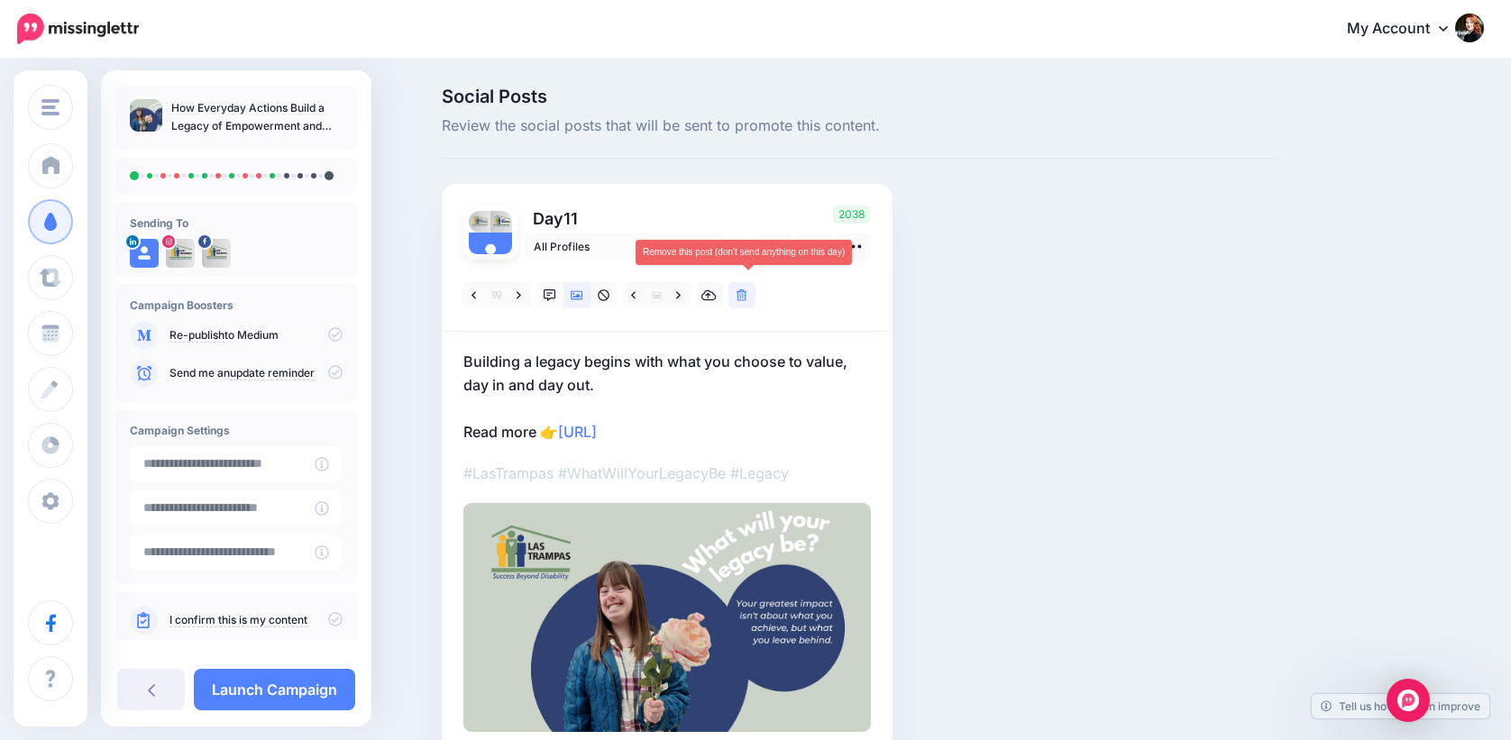
click at [755, 295] on link at bounding box center [741, 295] width 27 height 26
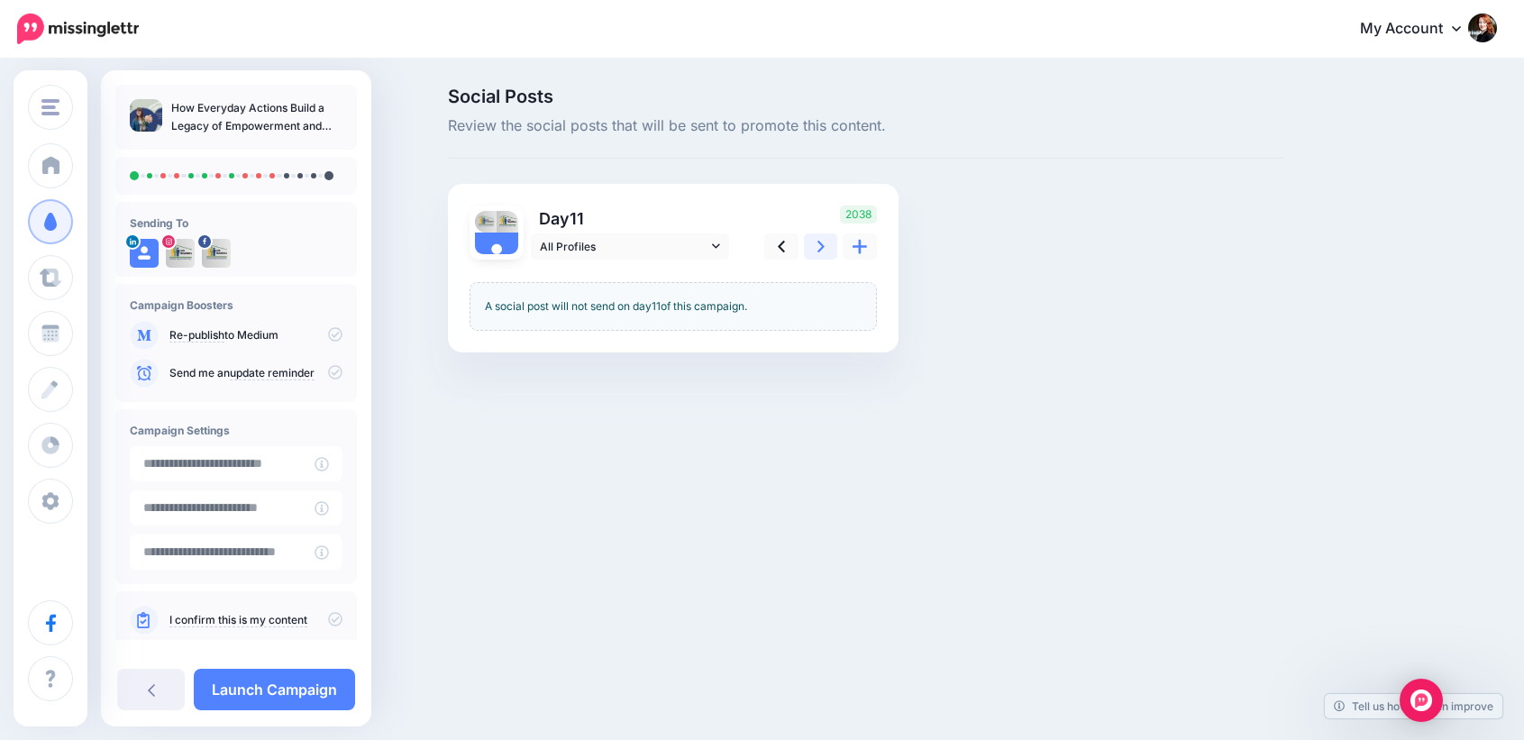
click at [824, 245] on link at bounding box center [821, 246] width 34 height 26
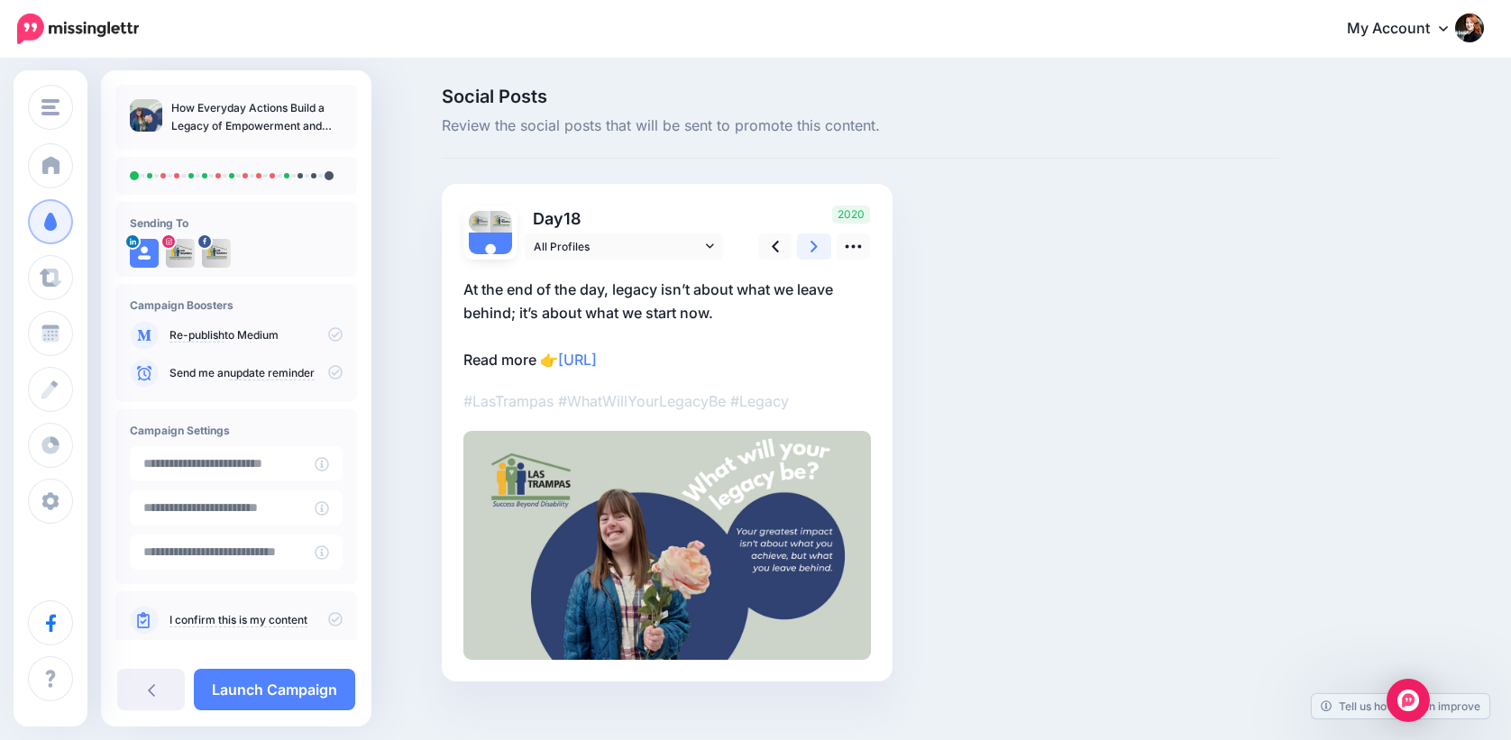
click at [828, 248] on link at bounding box center [814, 246] width 34 height 26
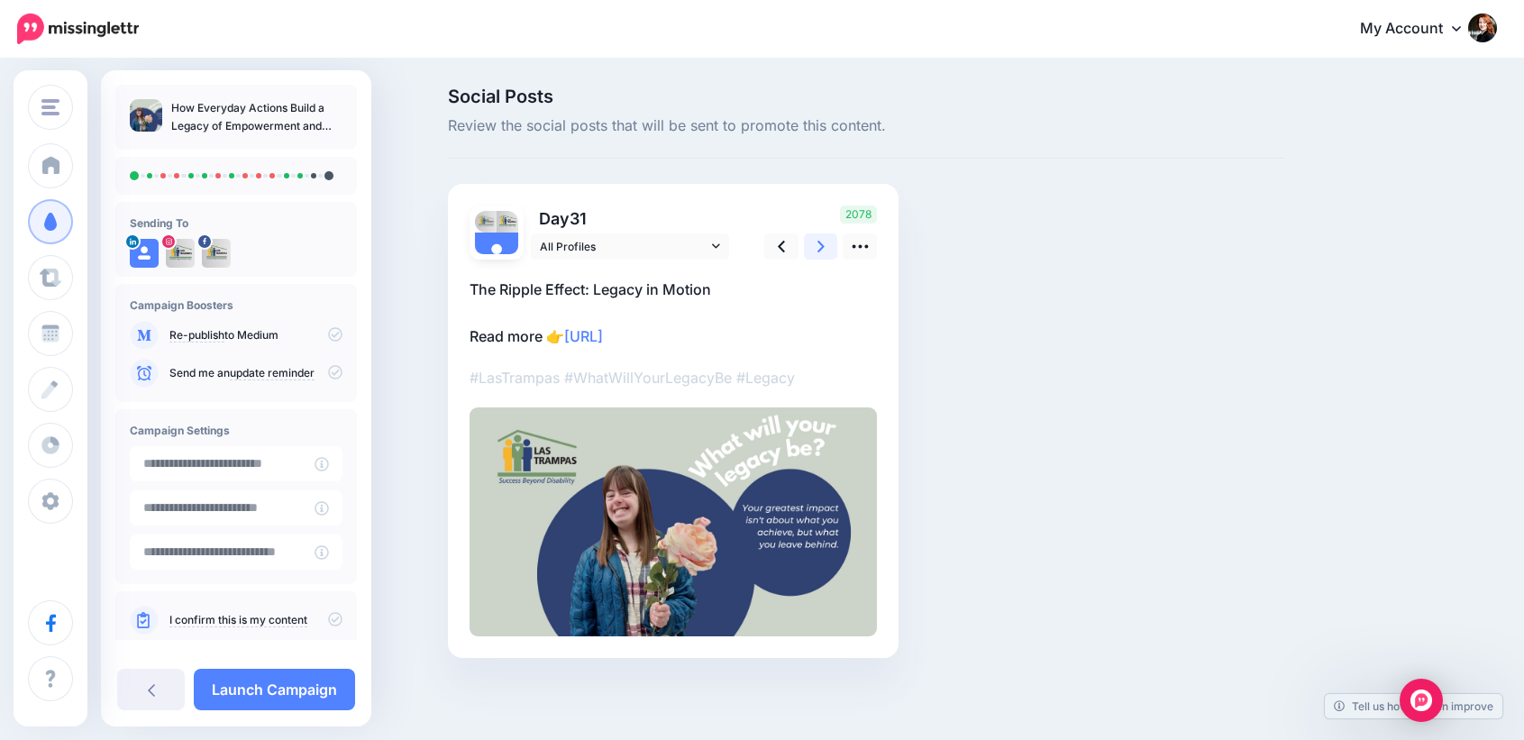
click at [828, 248] on link at bounding box center [821, 246] width 34 height 26
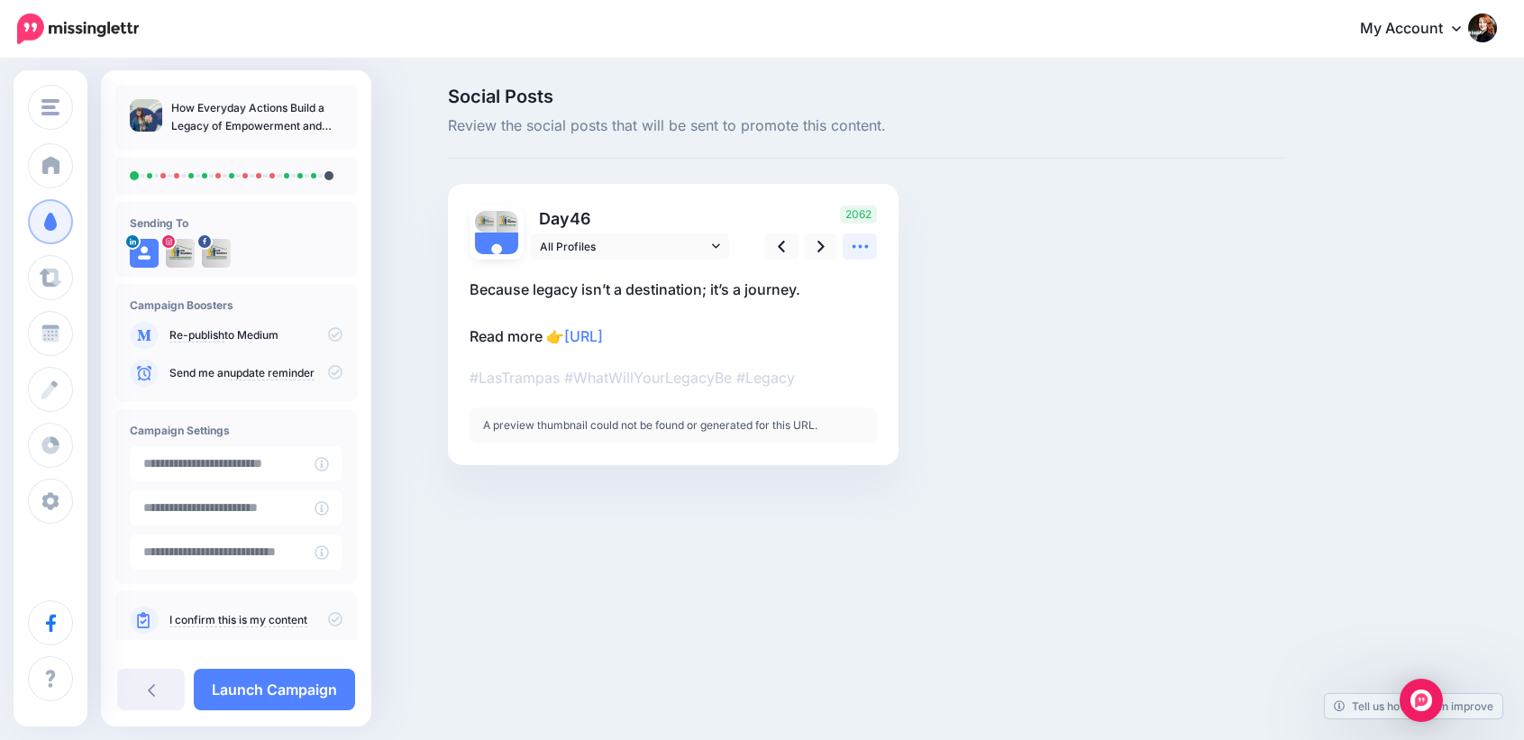
click at [869, 240] on icon at bounding box center [860, 246] width 19 height 19
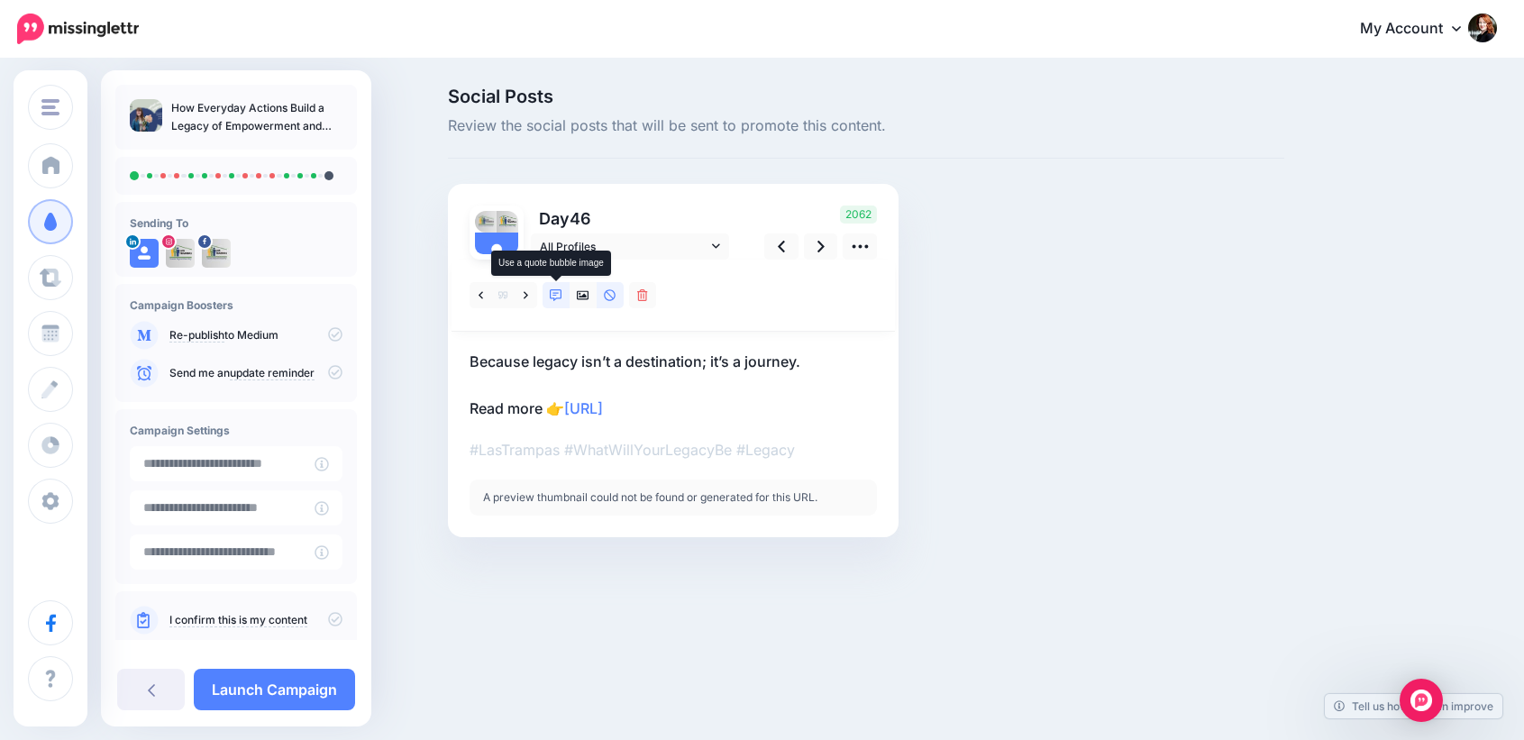
click at [559, 301] on icon at bounding box center [556, 295] width 13 height 13
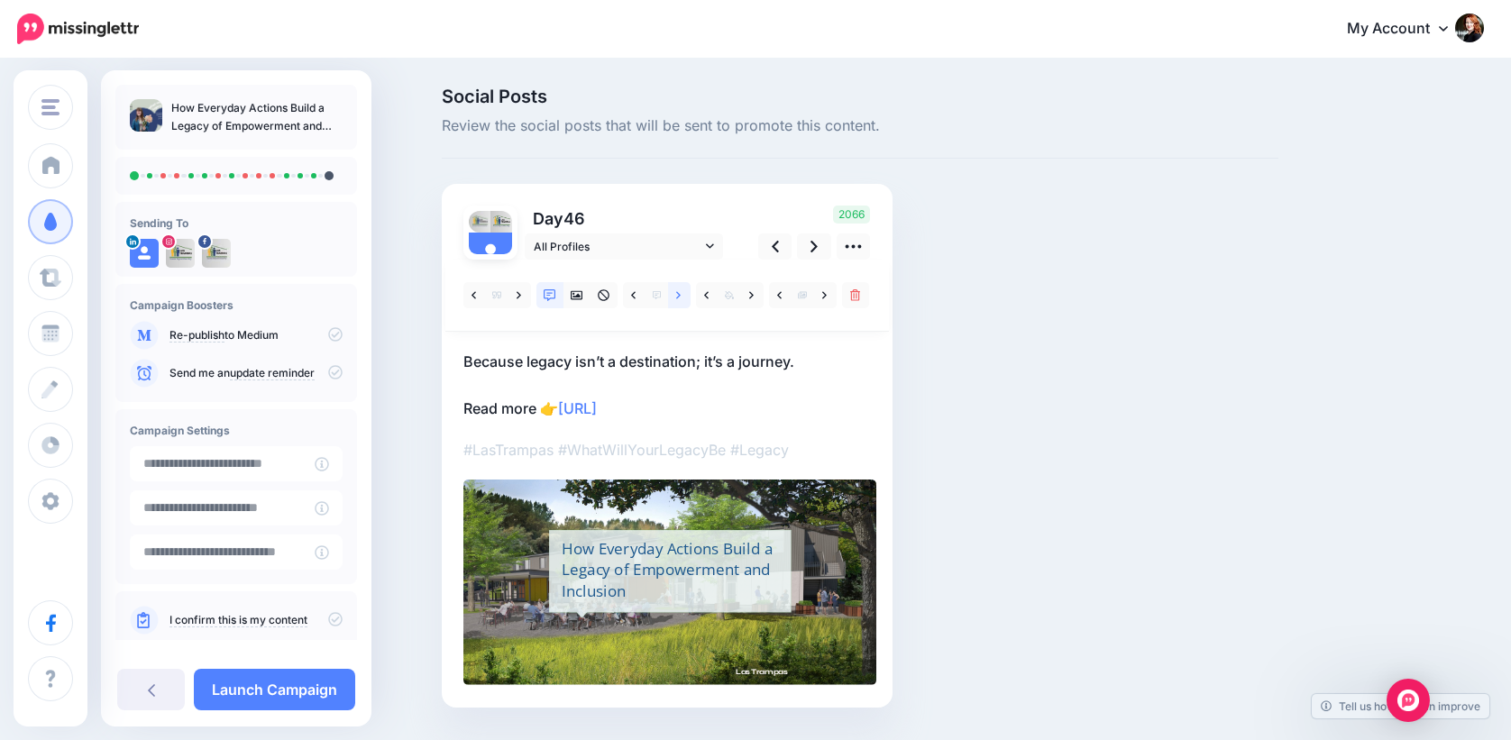
click at [688, 295] on link at bounding box center [679, 295] width 23 height 26
click at [826, 250] on link at bounding box center [814, 246] width 34 height 26
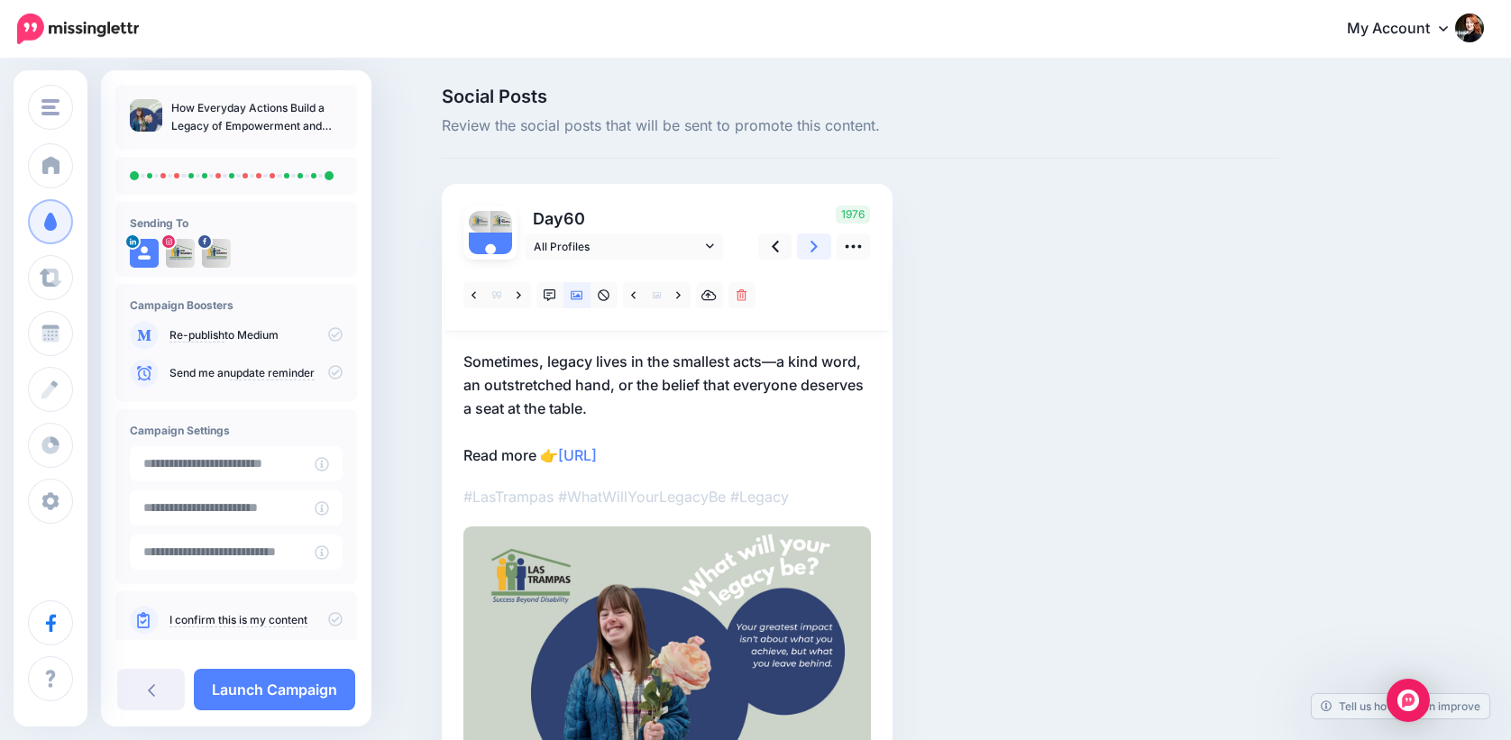
click at [826, 250] on link at bounding box center [814, 246] width 34 height 26
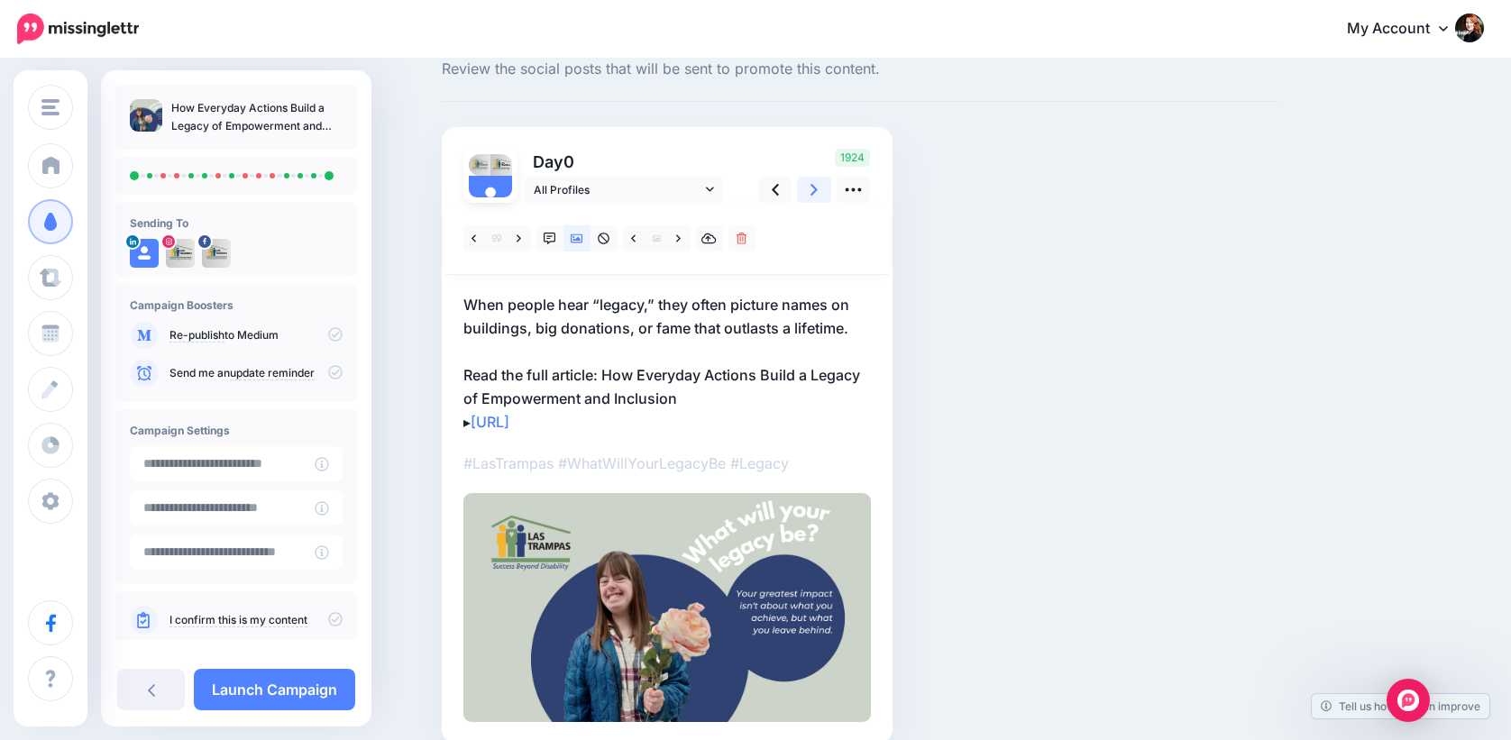
scroll to position [112, 0]
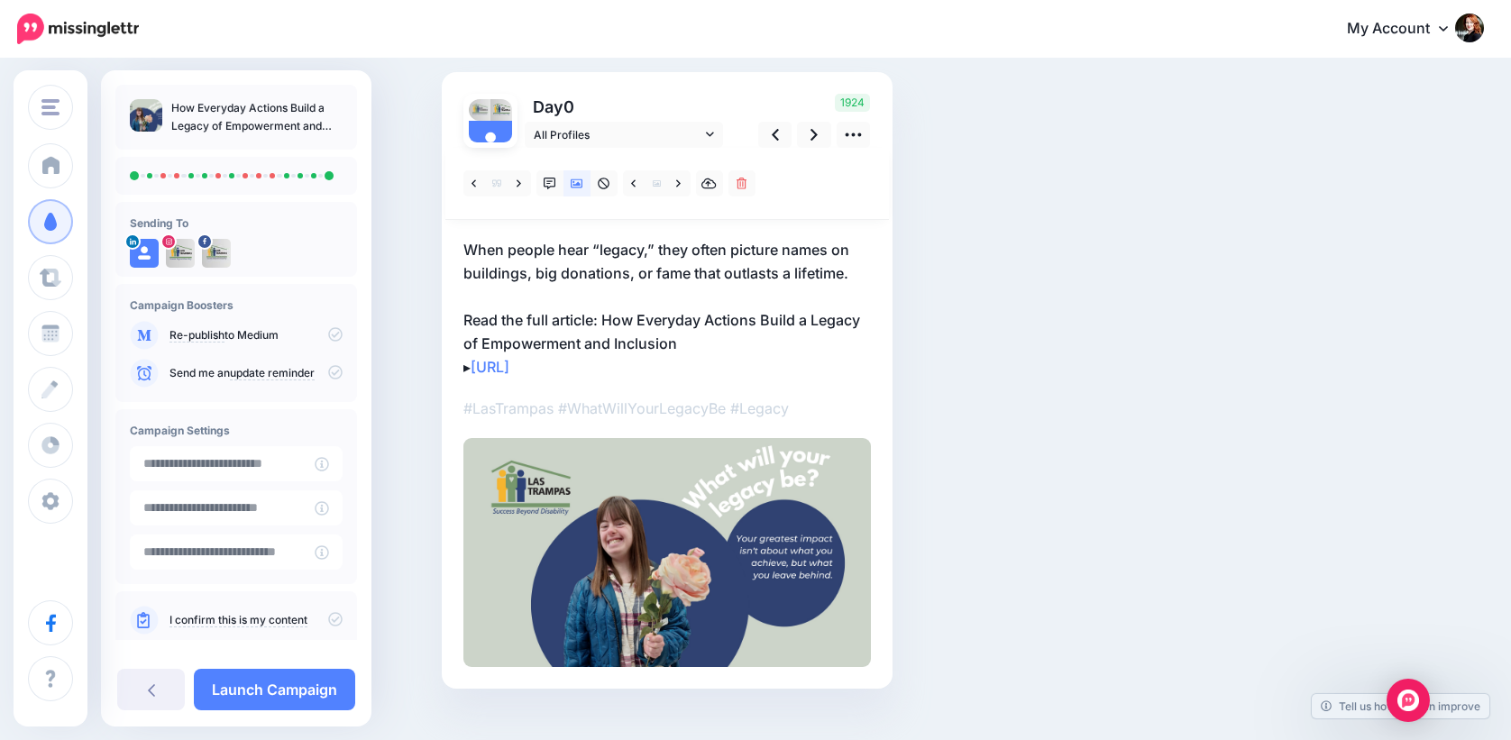
click at [330, 619] on icon at bounding box center [335, 619] width 14 height 14
click at [270, 674] on link "Launch Campaign" at bounding box center [274, 689] width 161 height 41
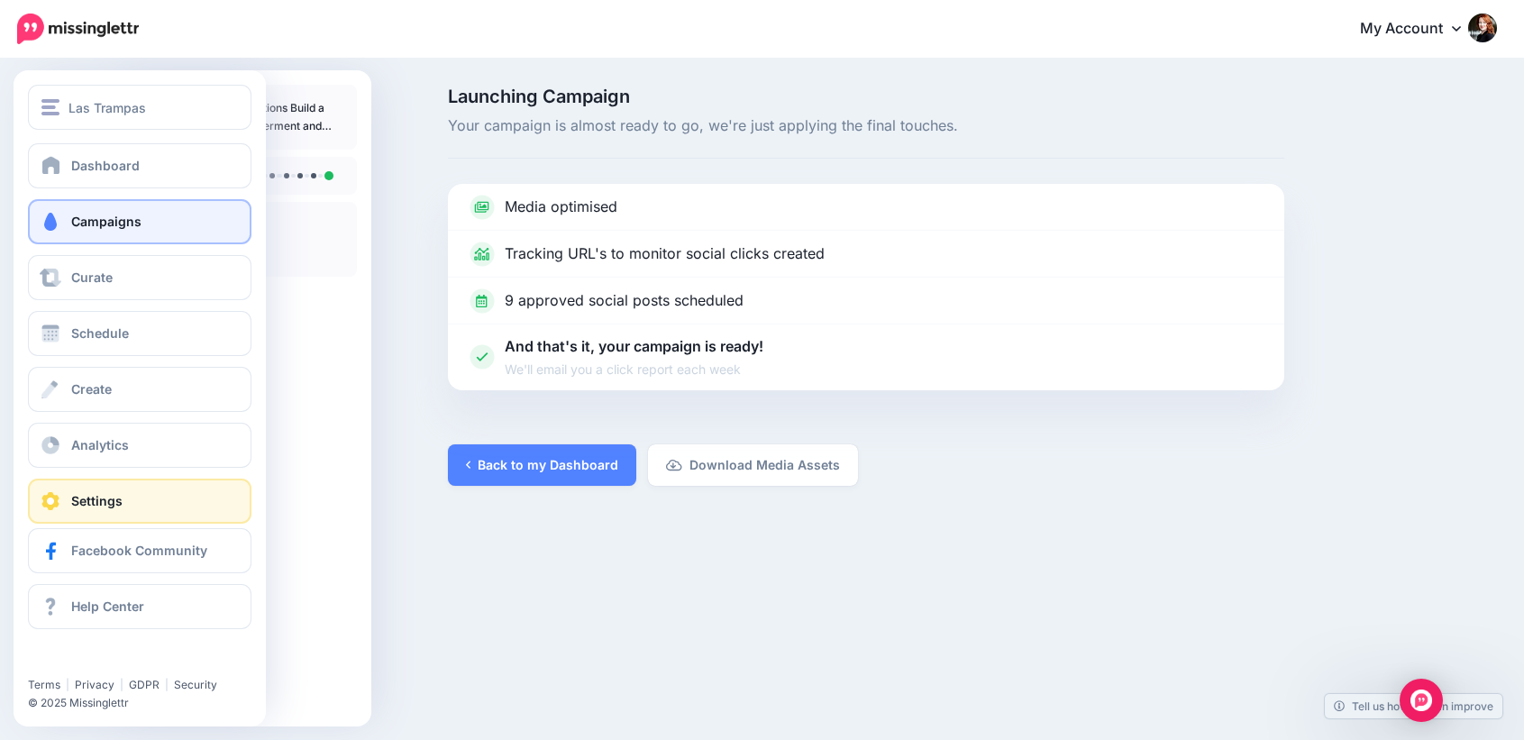
click at [55, 495] on span at bounding box center [50, 501] width 23 height 18
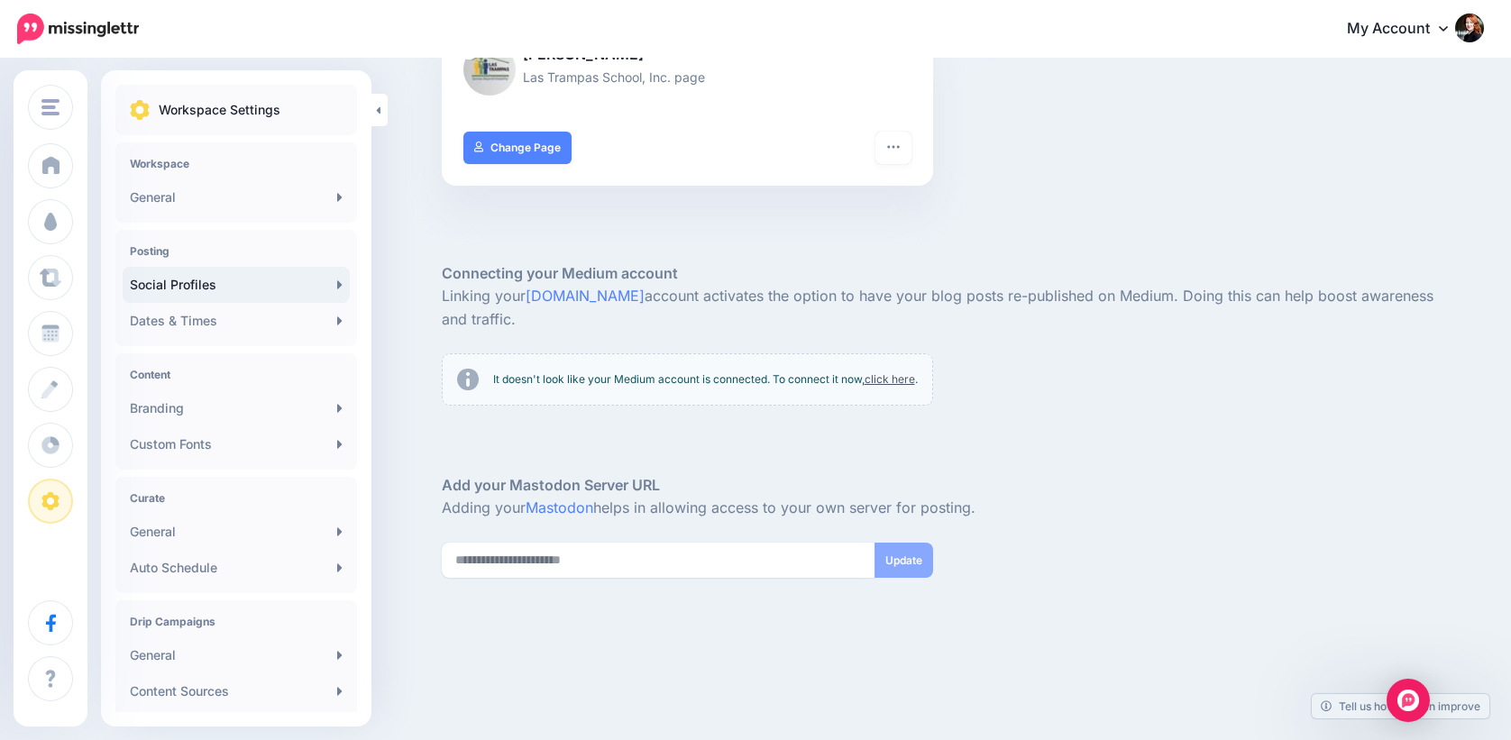
scroll to position [433, 0]
click at [173, 200] on link "General" at bounding box center [236, 197] width 227 height 36
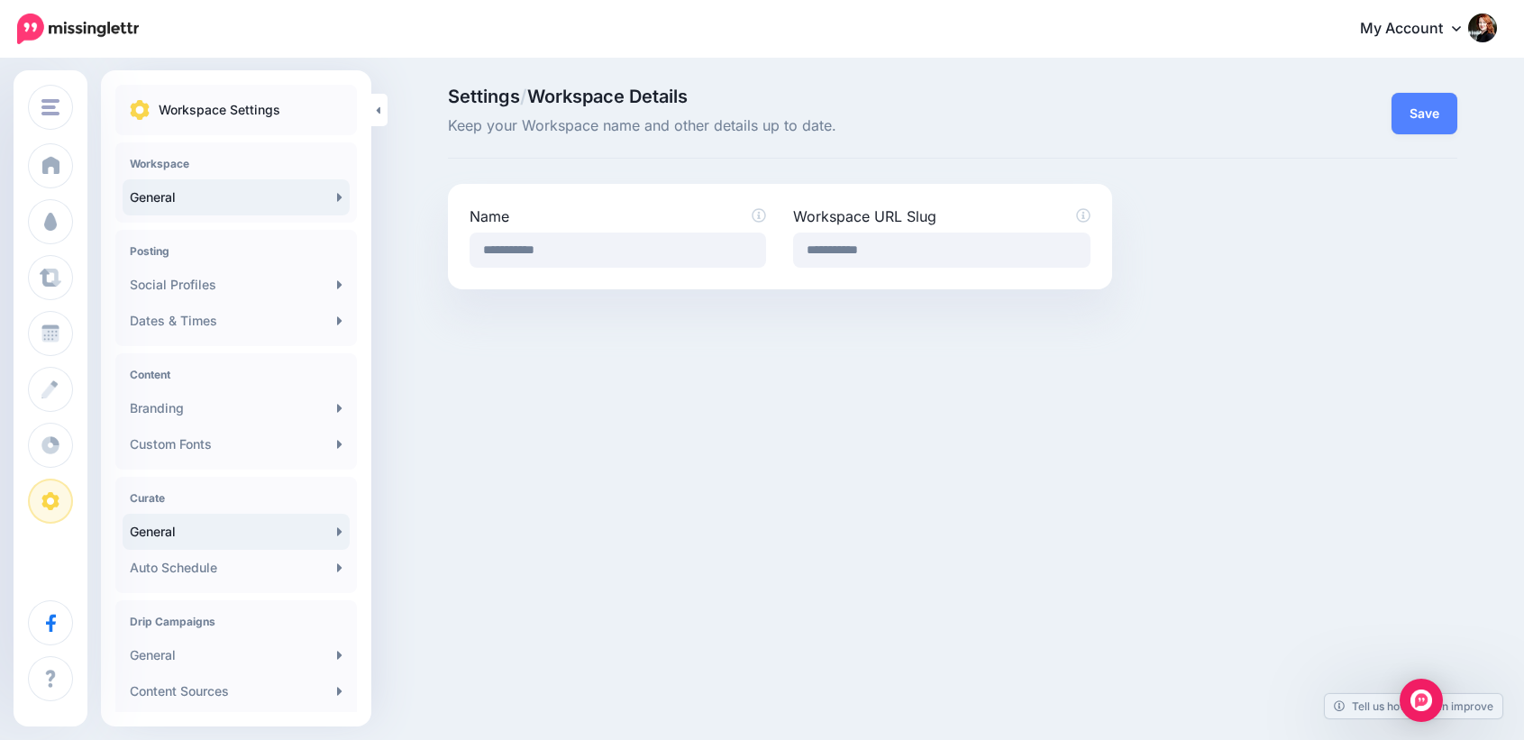
click at [185, 534] on link "General" at bounding box center [236, 532] width 227 height 36
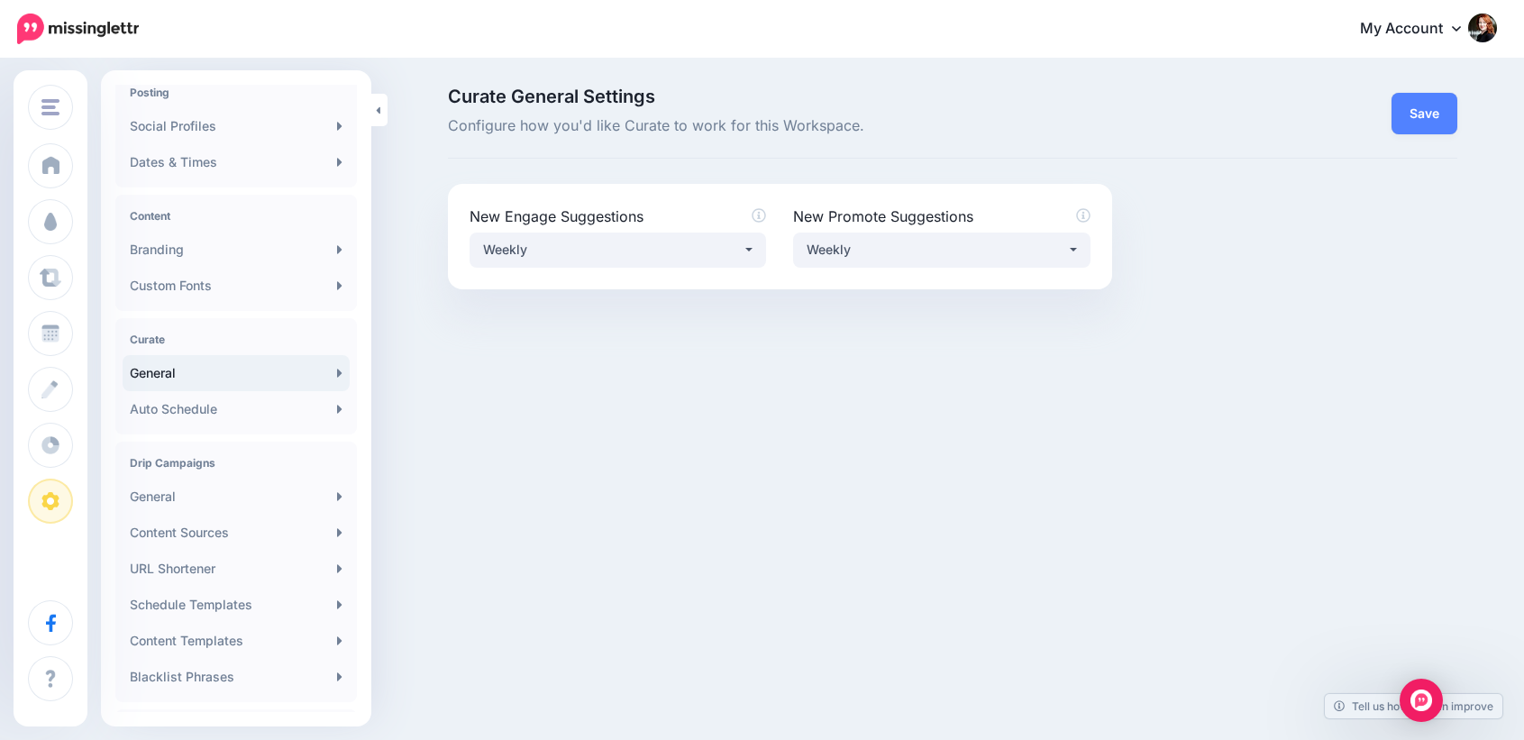
scroll to position [185, 0]
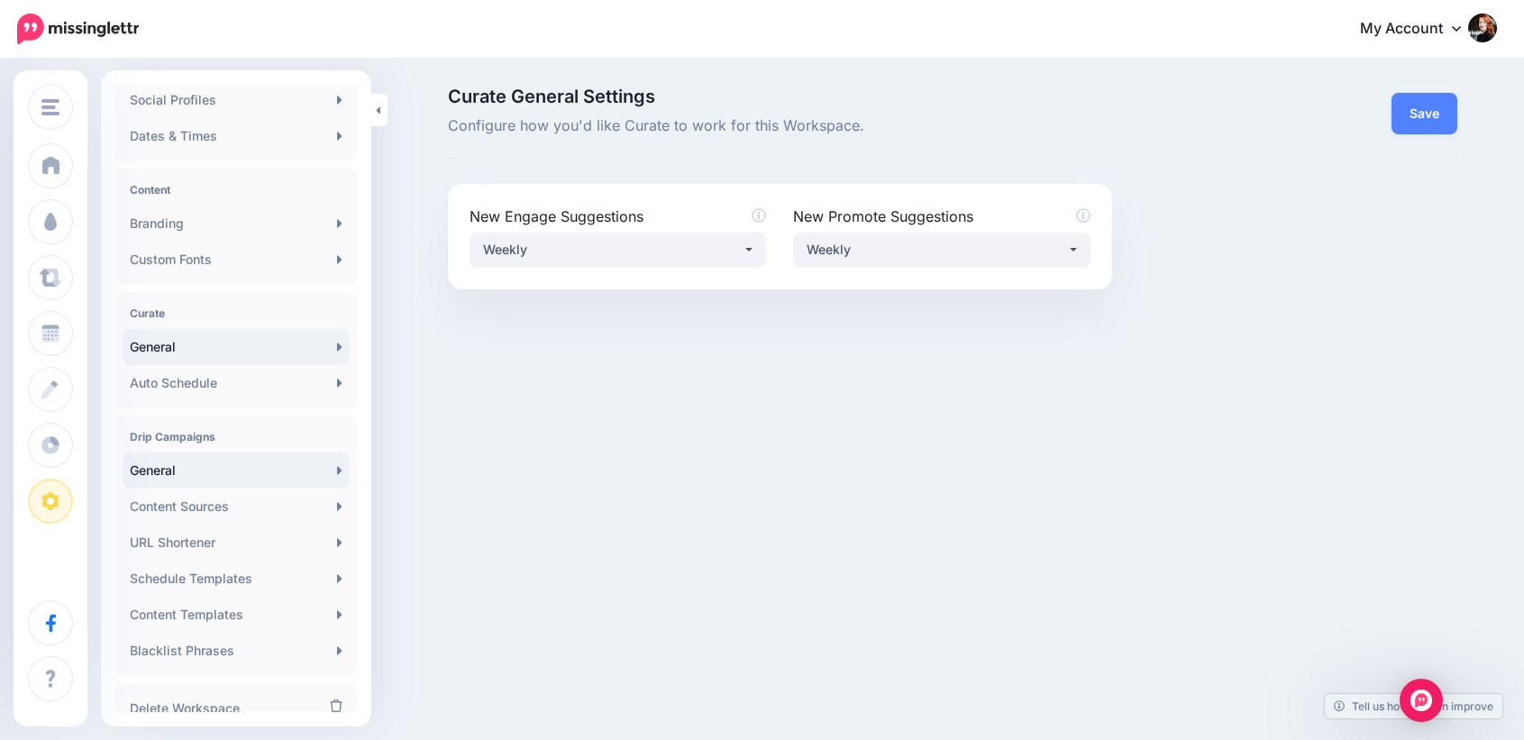
click at [197, 480] on link "General" at bounding box center [236, 471] width 227 height 36
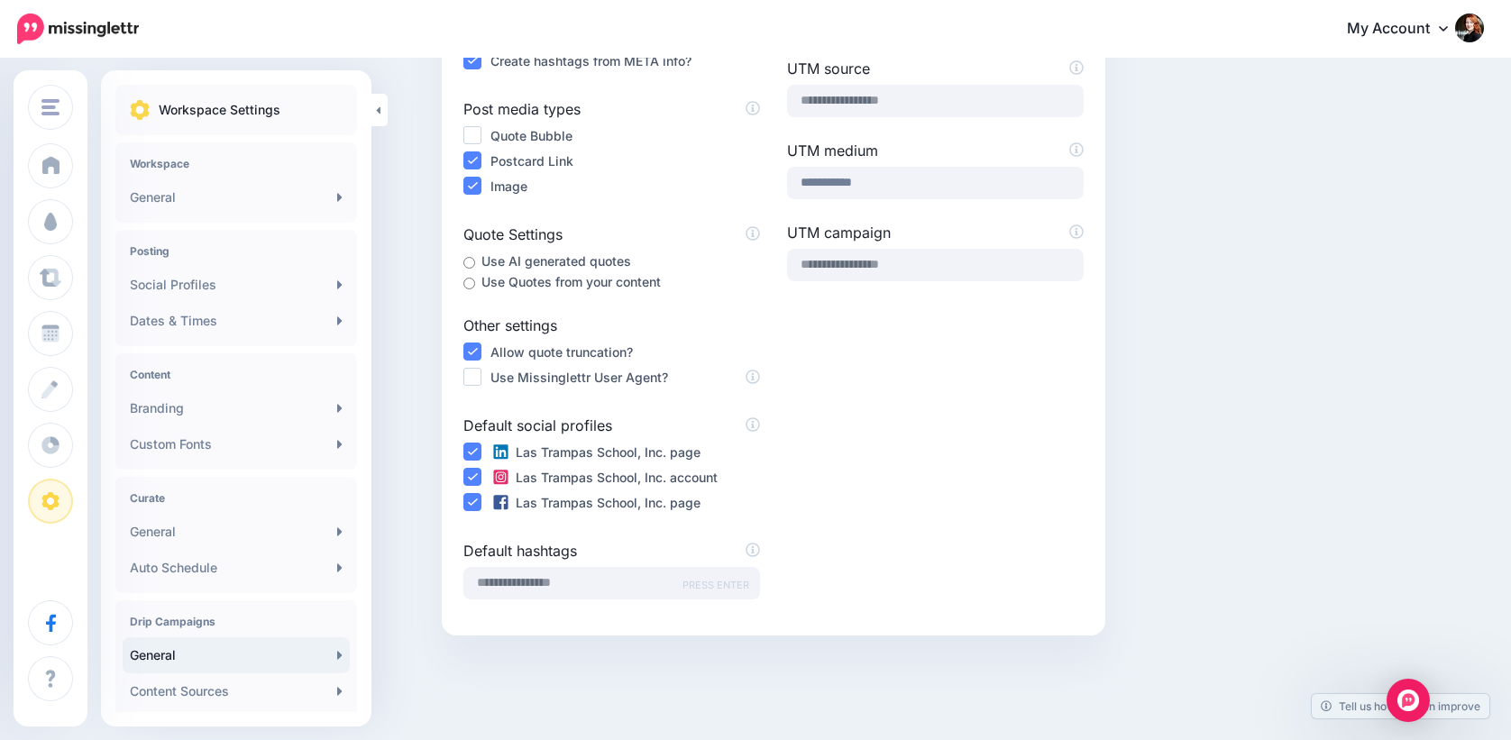
scroll to position [316, 0]
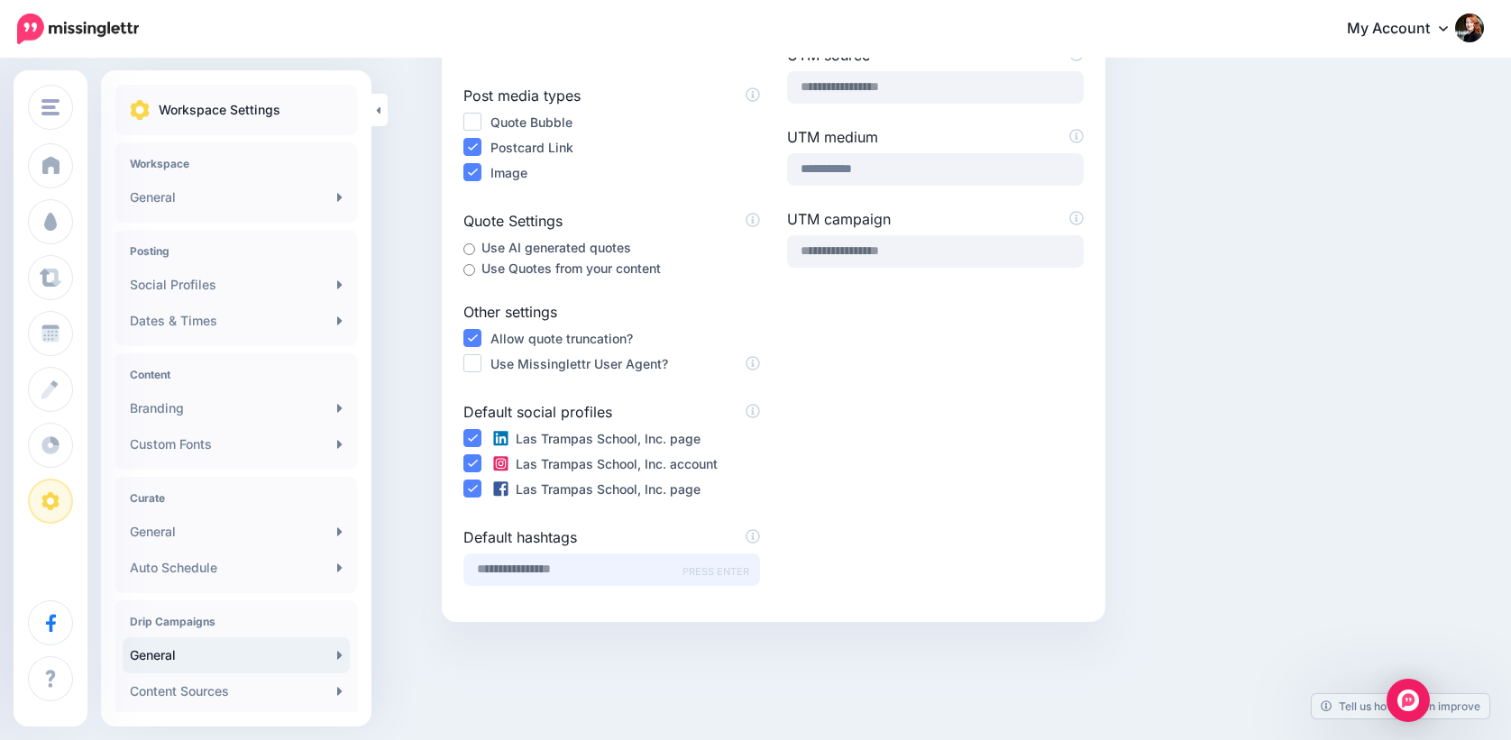
click at [601, 563] on input "text" at bounding box center [611, 569] width 297 height 32
type input "**********"
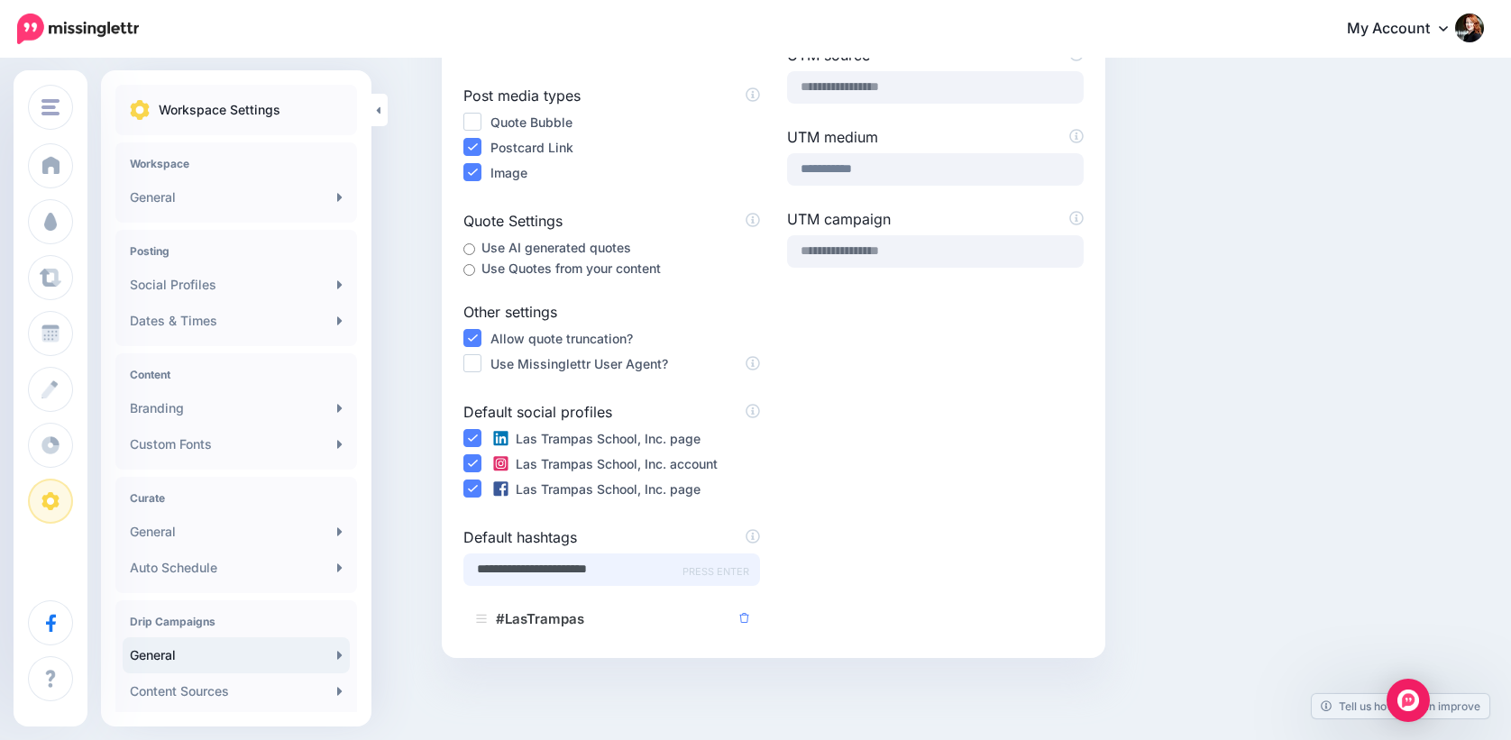
type input "**********"
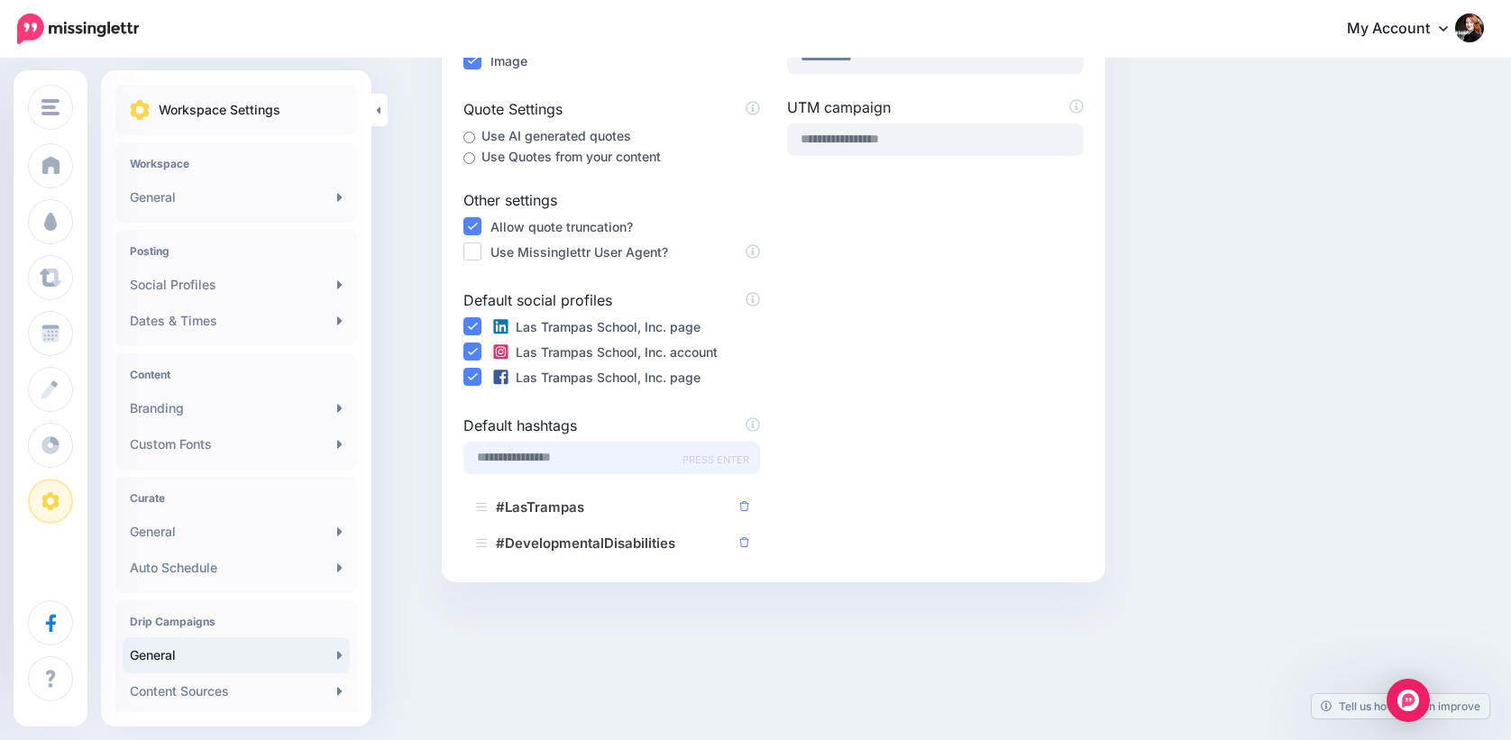
scroll to position [432, 0]
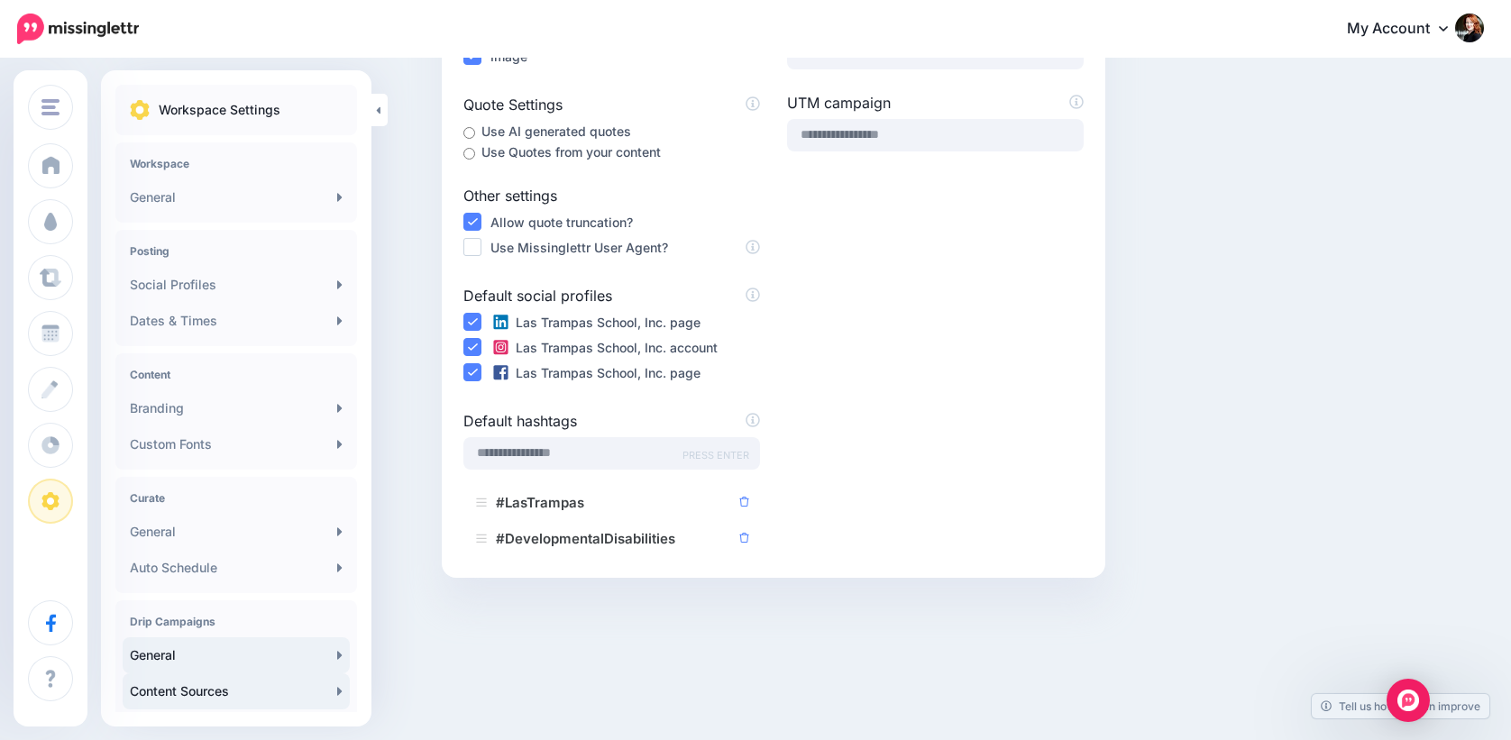
click at [236, 690] on link "Content Sources" at bounding box center [236, 691] width 227 height 36
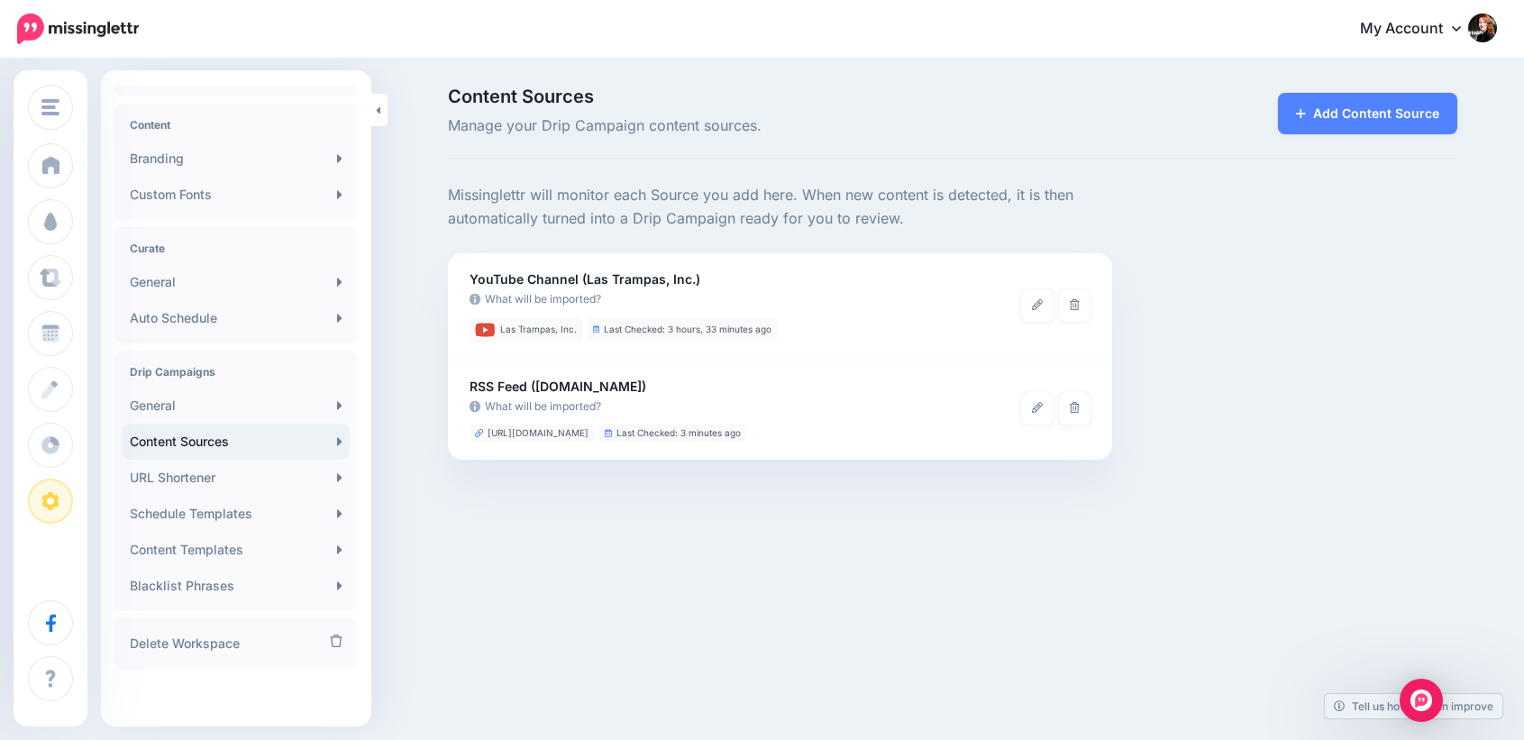
scroll to position [251, 0]
click at [249, 480] on link "URL Shortener" at bounding box center [236, 477] width 227 height 36
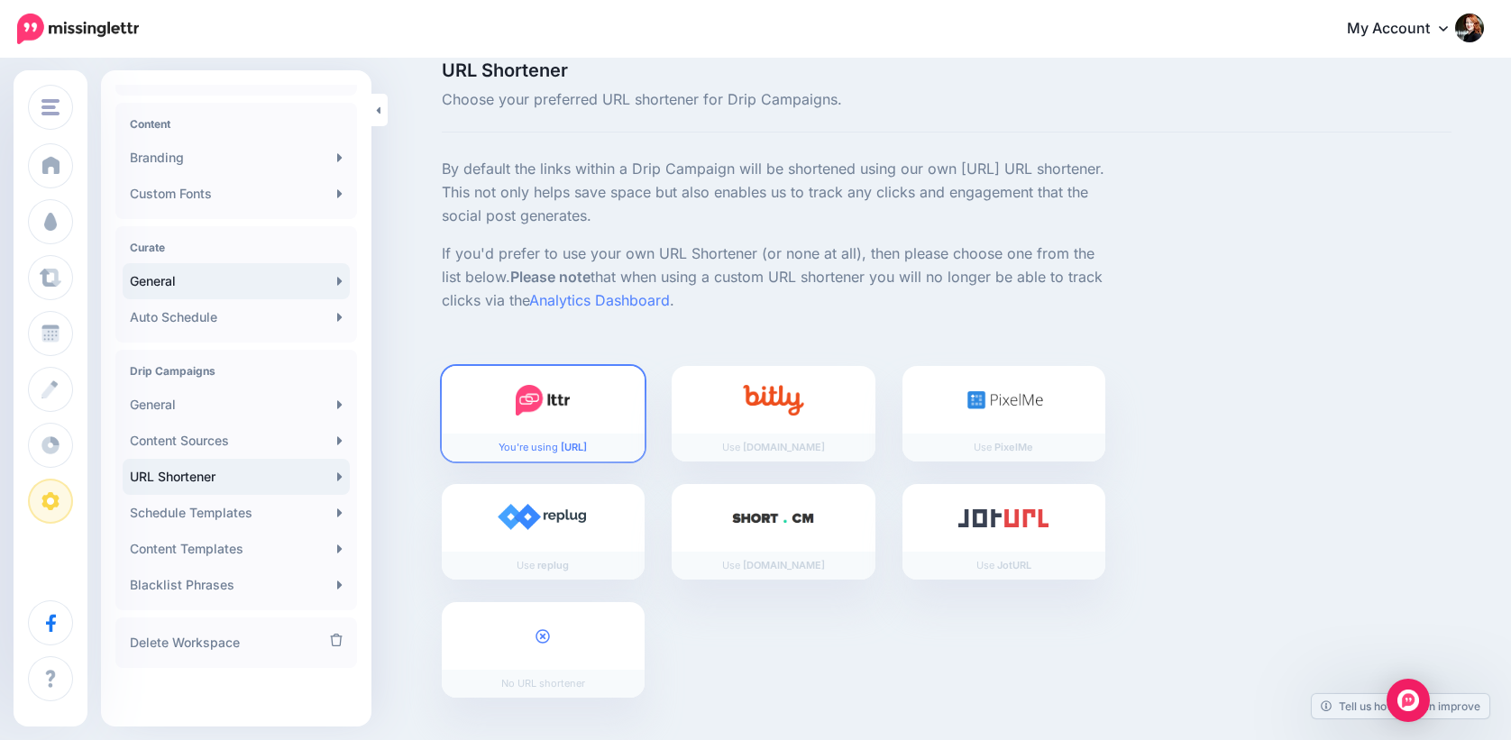
scroll to position [33, 0]
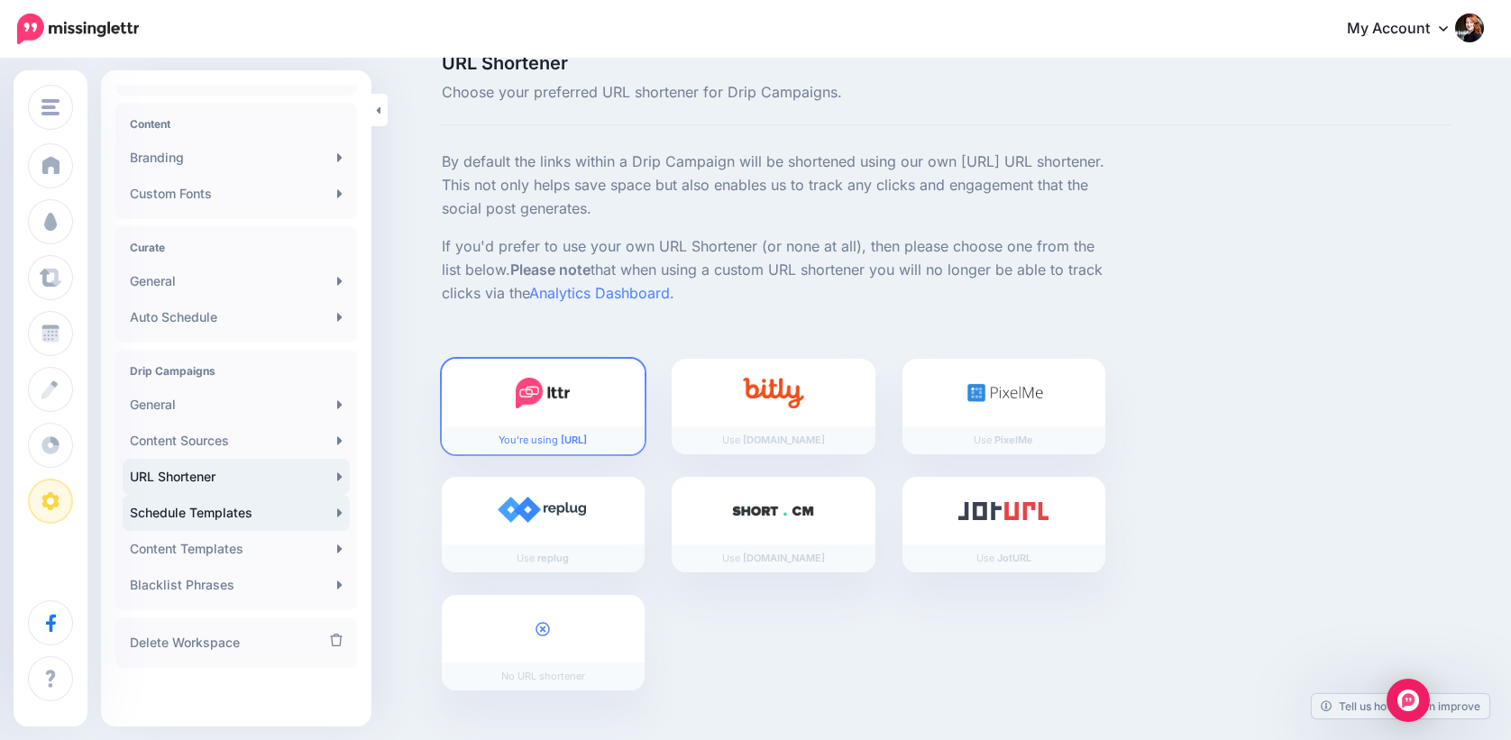
click at [238, 511] on link "Schedule Templates" at bounding box center [236, 513] width 227 height 36
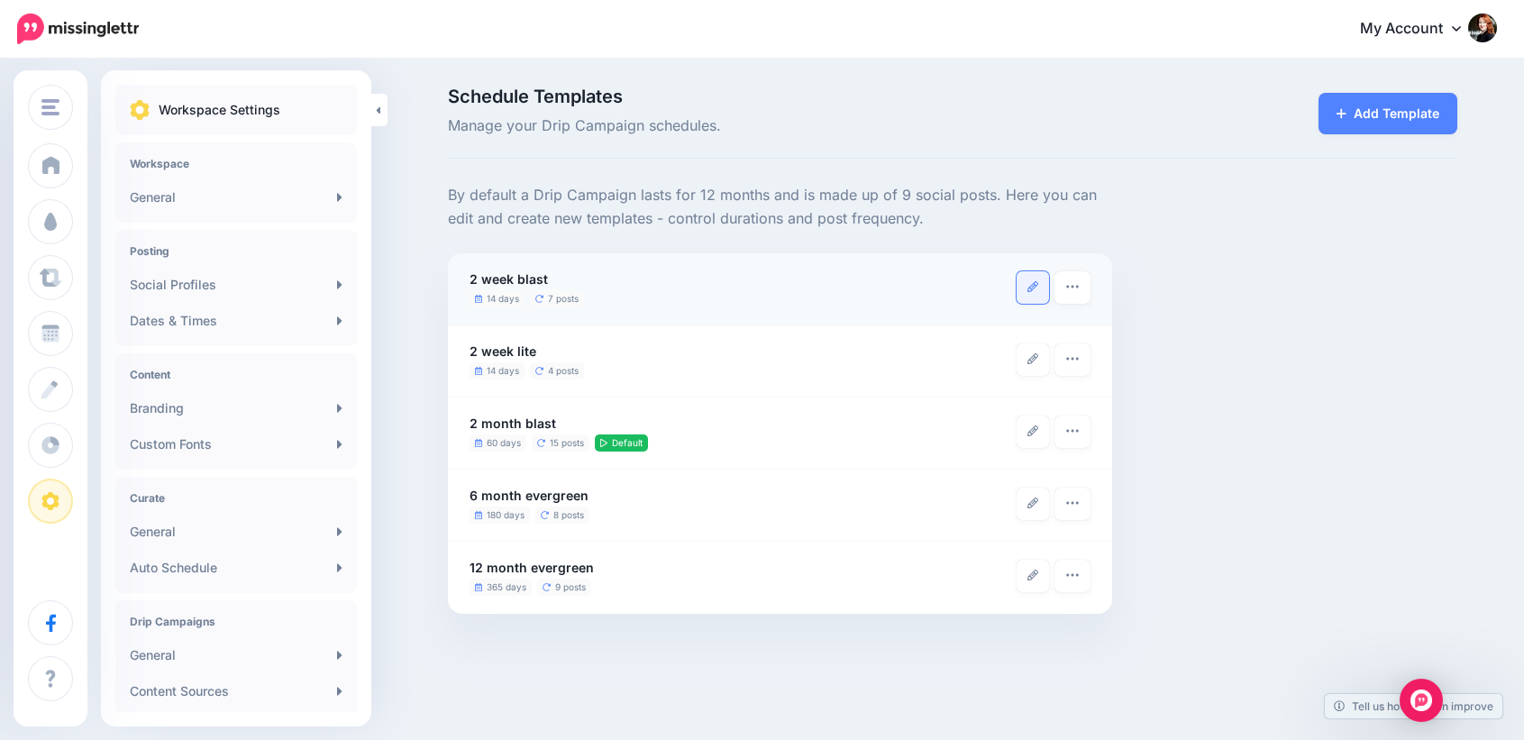
click at [1029, 281] on icon at bounding box center [1033, 286] width 11 height 11
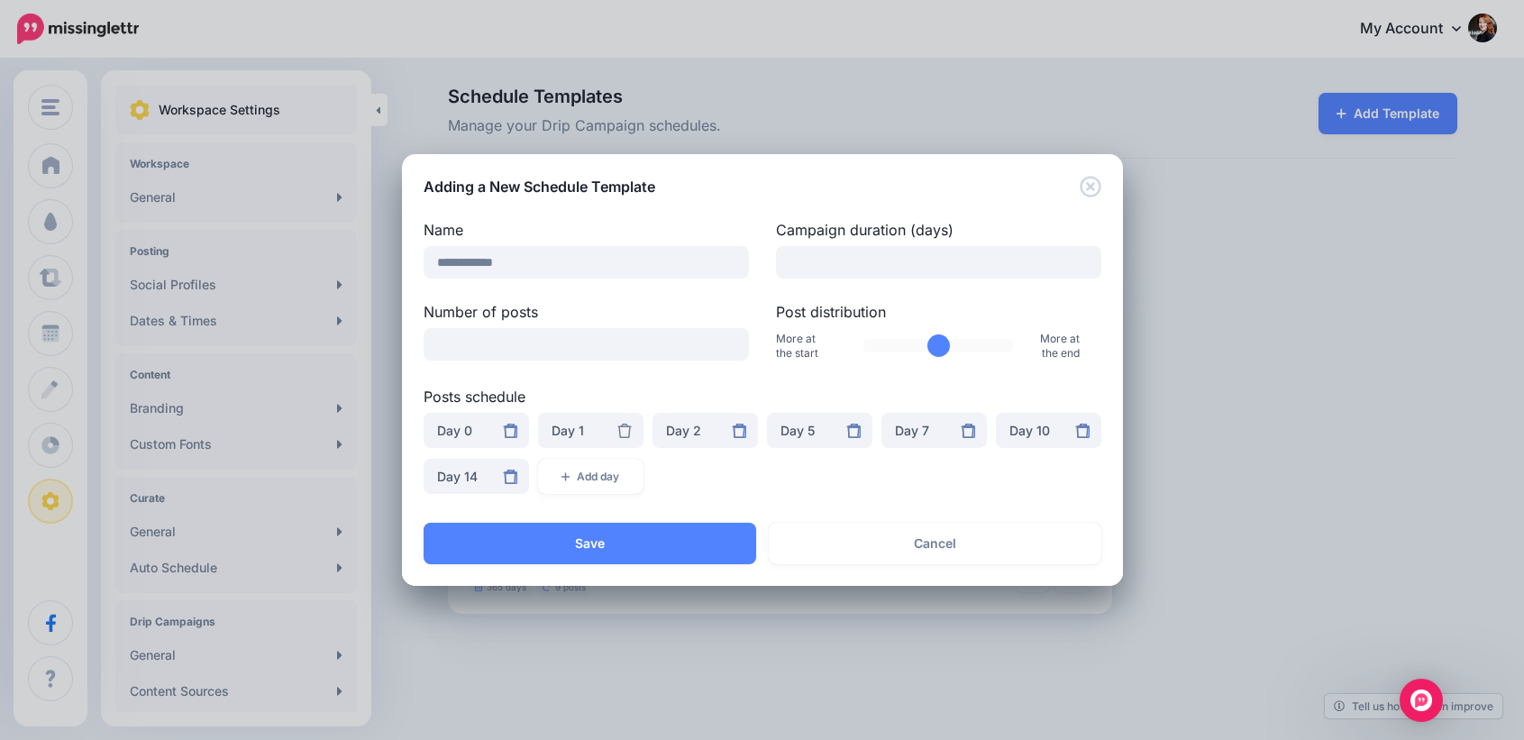
click at [629, 431] on icon at bounding box center [624, 431] width 14 height 14
click at [627, 425] on icon at bounding box center [624, 431] width 14 height 14
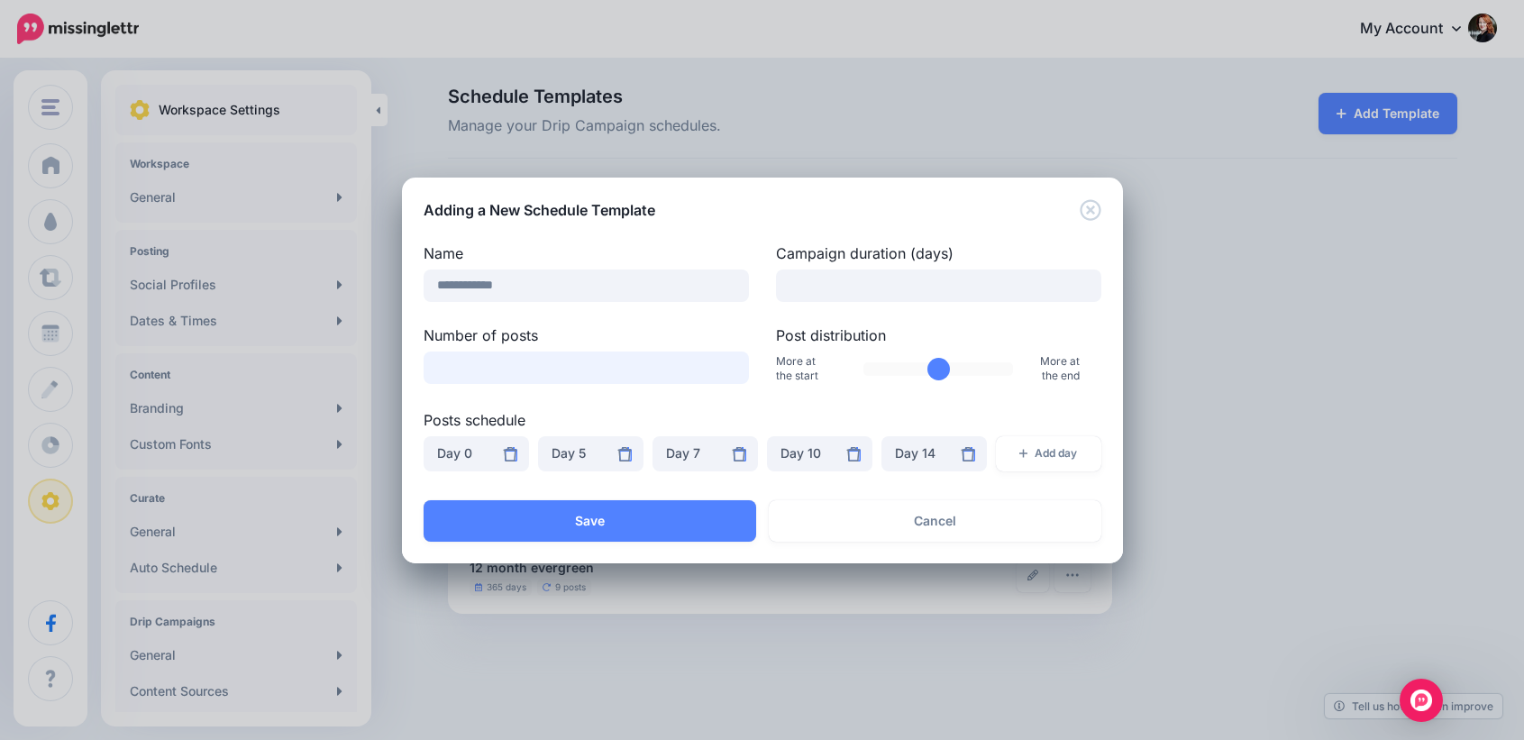
click at [732, 370] on input "*" at bounding box center [586, 368] width 325 height 32
type input "*"
click at [732, 370] on input "*" at bounding box center [586, 368] width 325 height 32
click at [848, 455] on icon at bounding box center [853, 454] width 14 height 14
click at [925, 456] on button "Add day" at bounding box center [934, 453] width 105 height 35
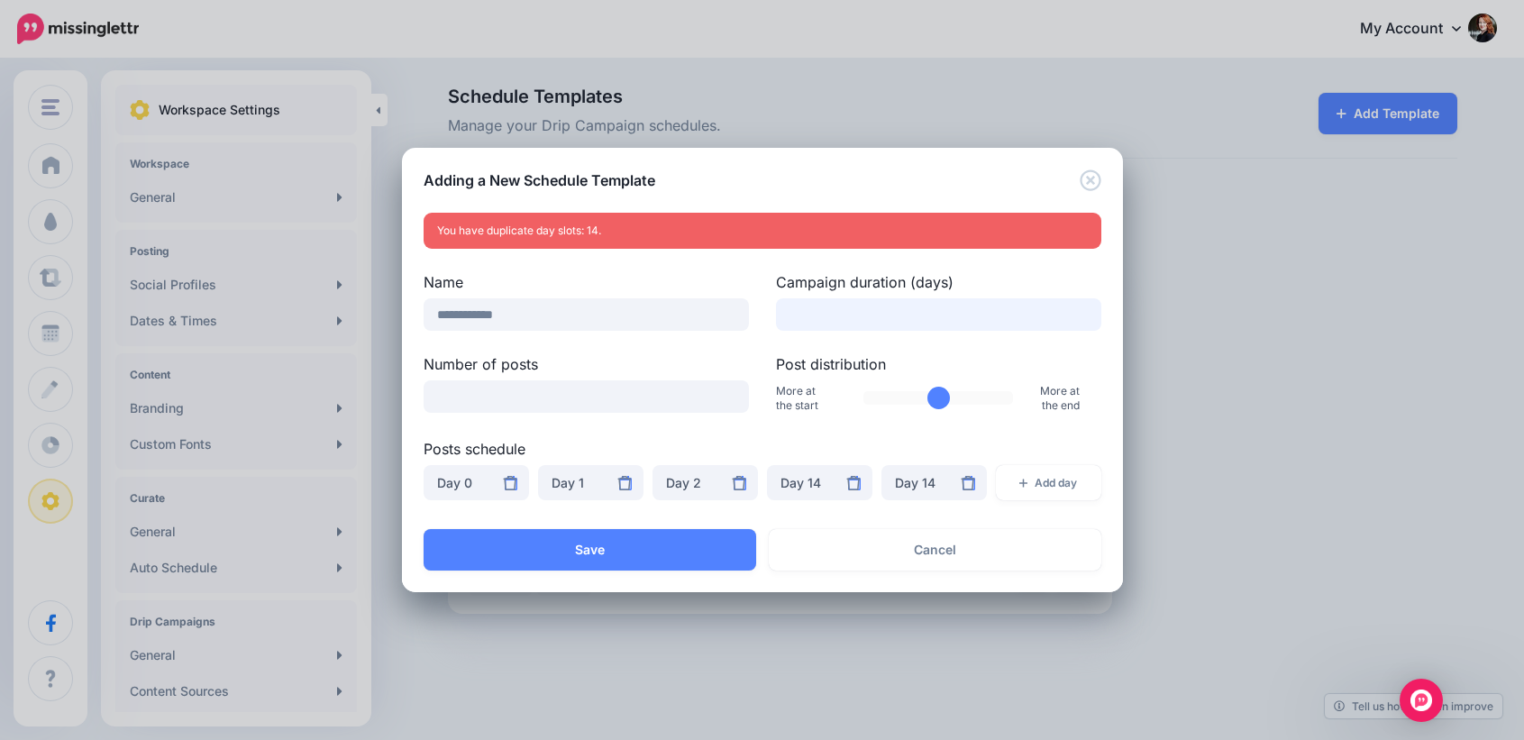
drag, startPoint x: 828, startPoint y: 312, endPoint x: 777, endPoint y: 307, distance: 50.7
click at [777, 307] on input "**" at bounding box center [938, 314] width 325 height 32
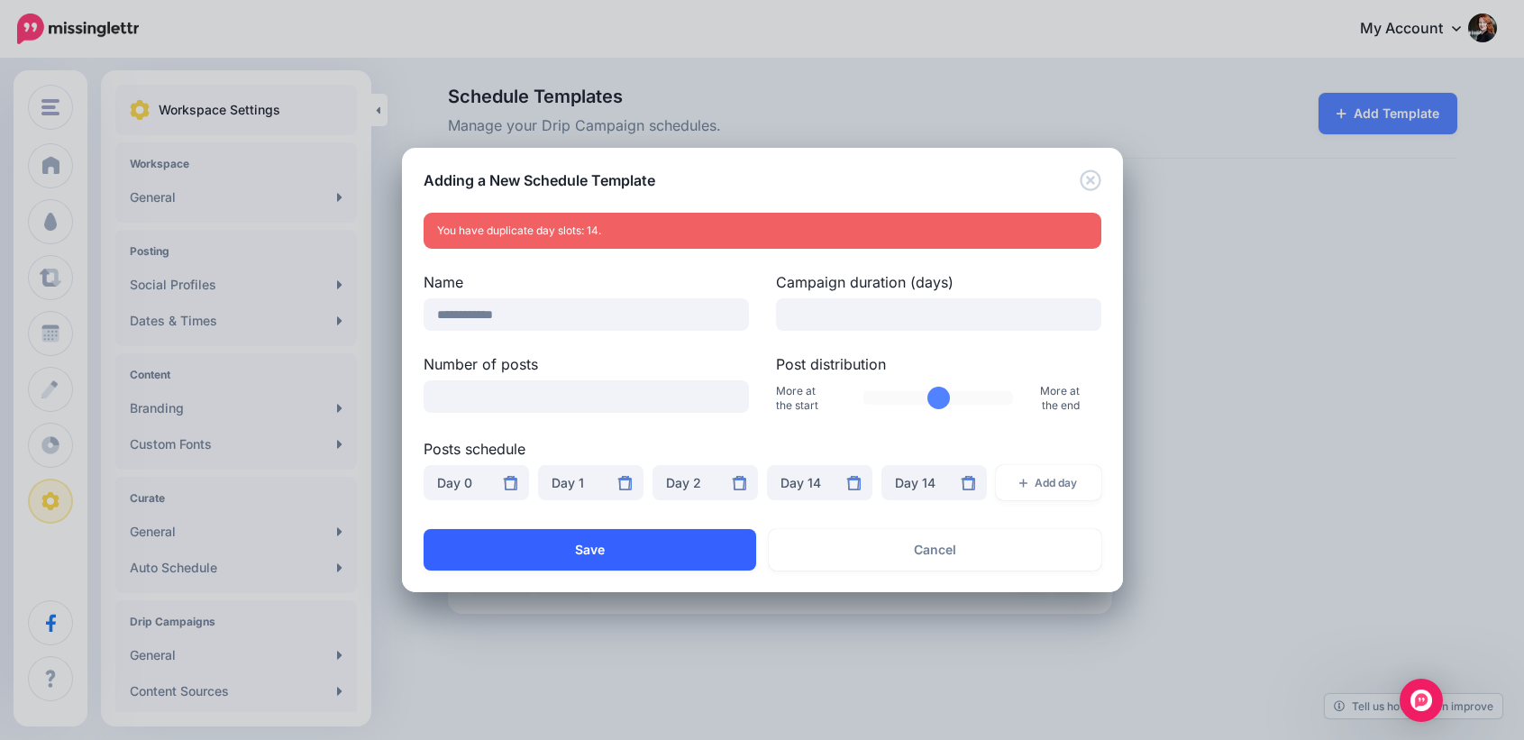
click at [703, 555] on button "Save" at bounding box center [590, 549] width 333 height 41
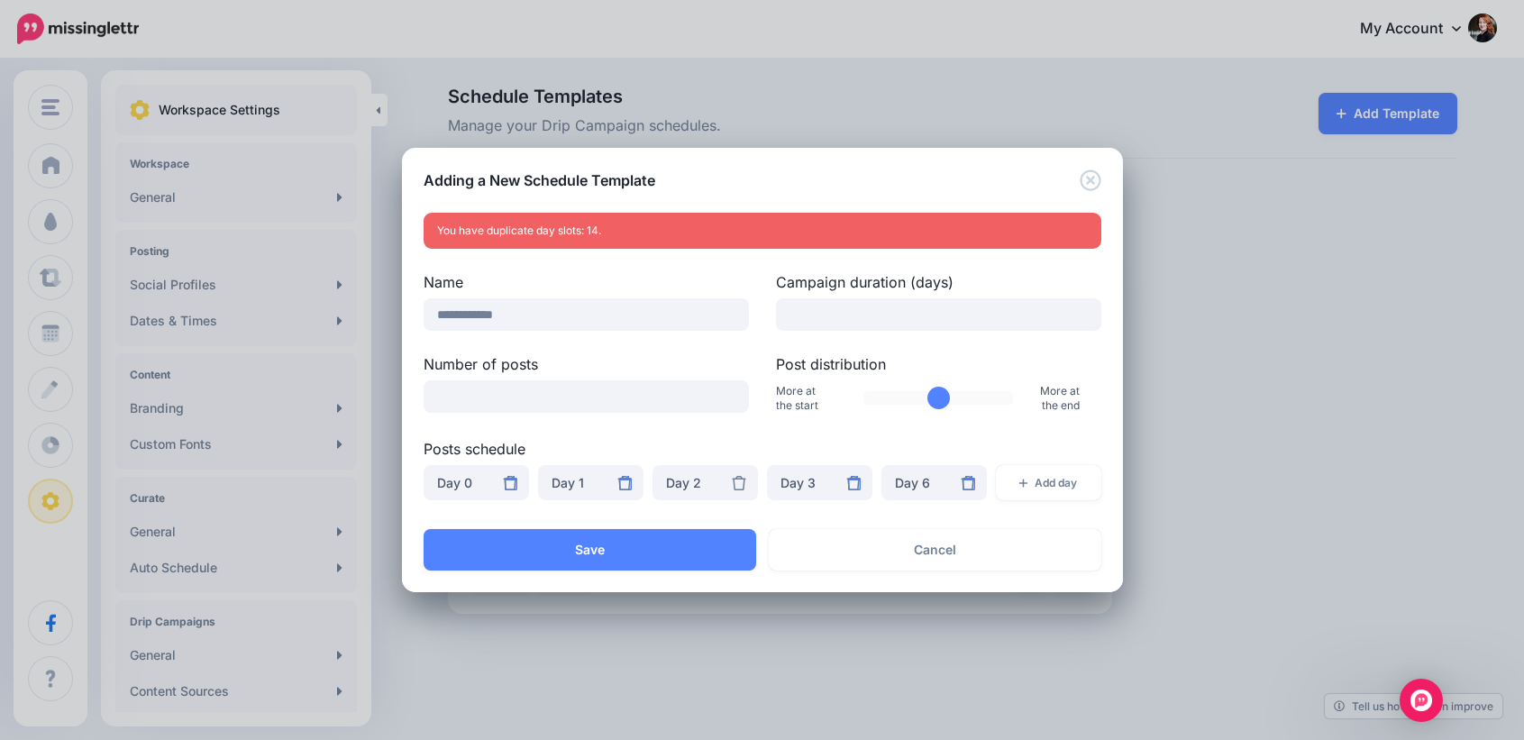
click at [744, 478] on icon at bounding box center [739, 483] width 14 height 14
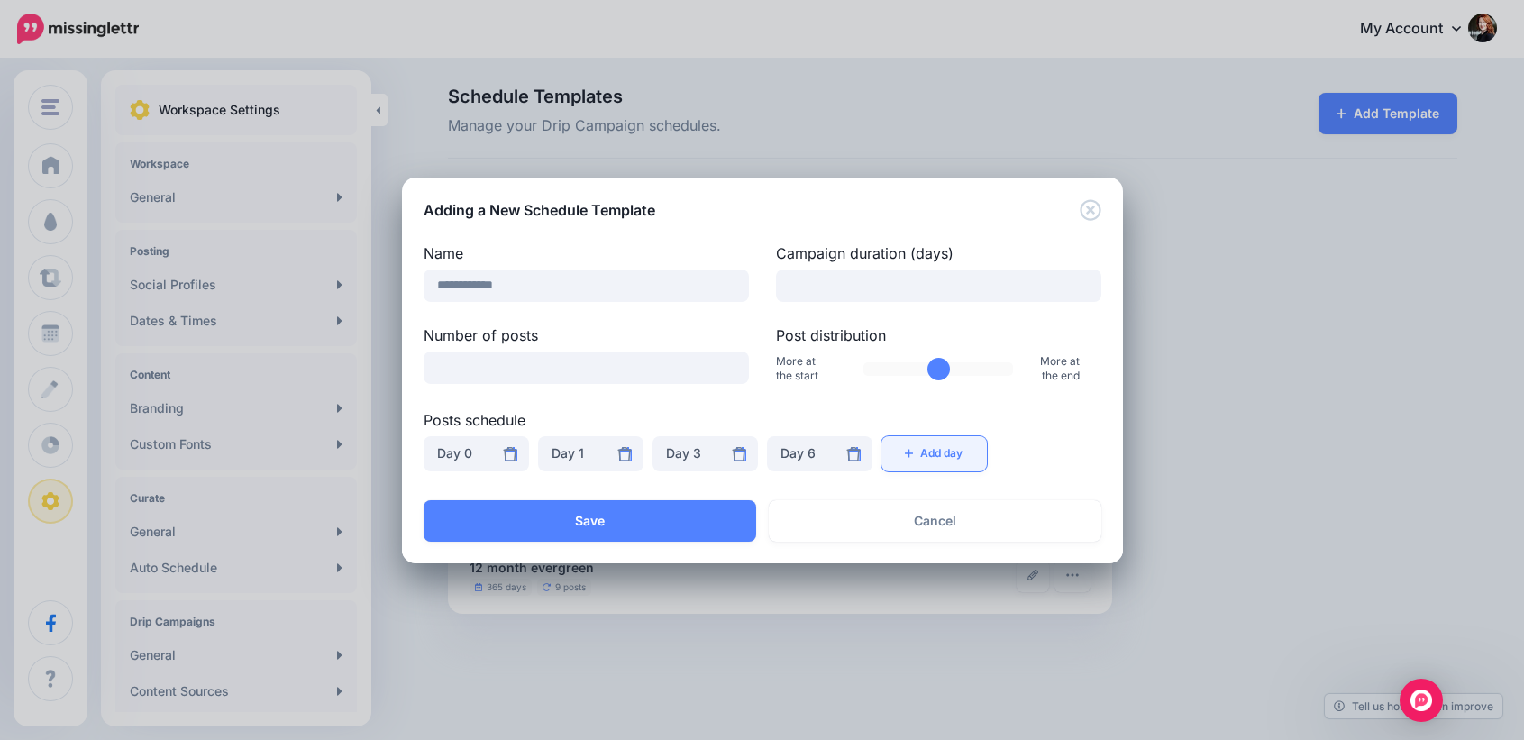
click at [927, 454] on button "Add day" at bounding box center [934, 453] width 105 height 35
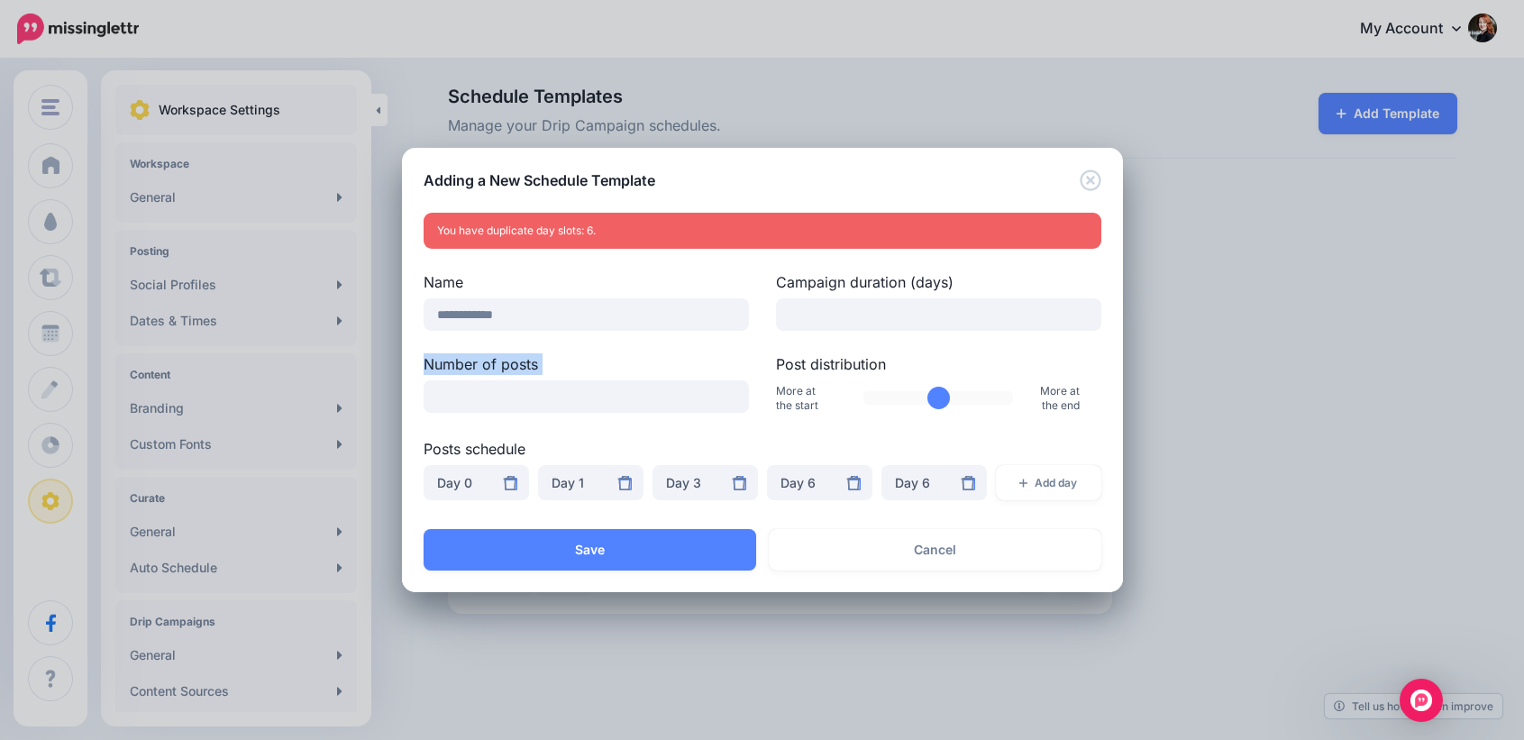
drag, startPoint x: 844, startPoint y: 351, endPoint x: 767, endPoint y: 323, distance: 81.6
click at [767, 323] on div "**********" at bounding box center [763, 391] width 678 height 240
drag, startPoint x: 823, startPoint y: 318, endPoint x: 780, endPoint y: 311, distance: 43.9
click at [780, 311] on input "*" at bounding box center [938, 314] width 325 height 32
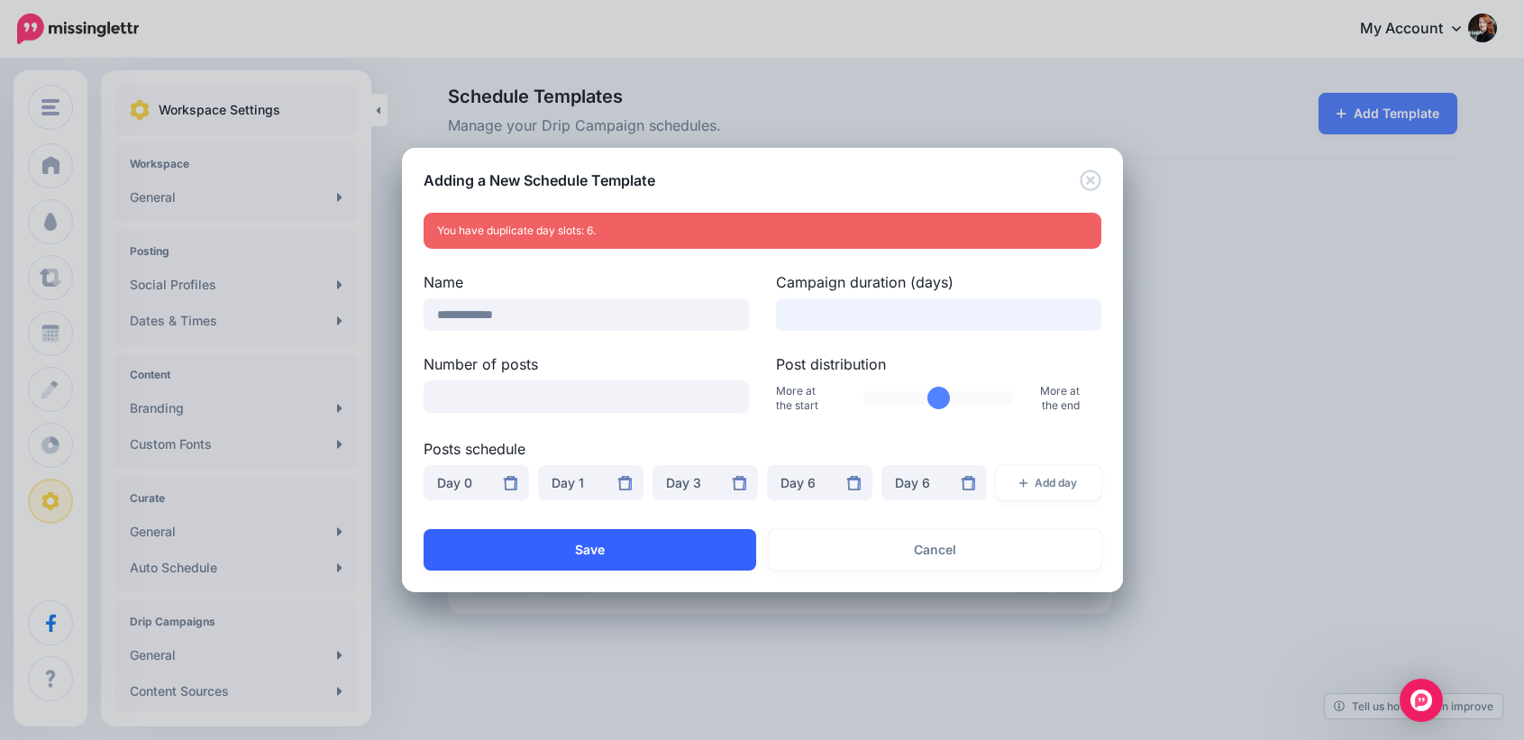
type input "**"
click at [691, 541] on button "Save" at bounding box center [590, 549] width 333 height 41
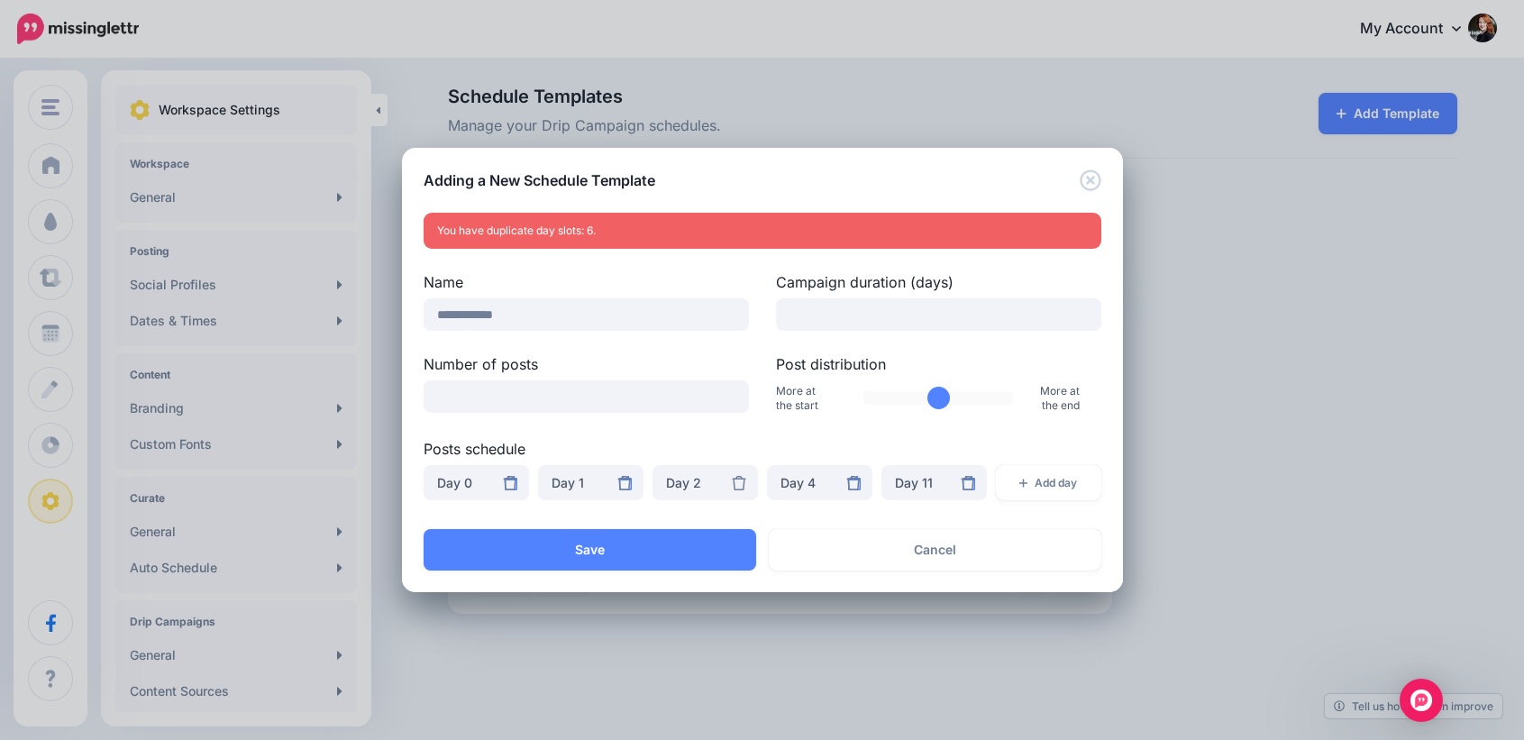
click at [736, 480] on icon at bounding box center [739, 483] width 14 height 14
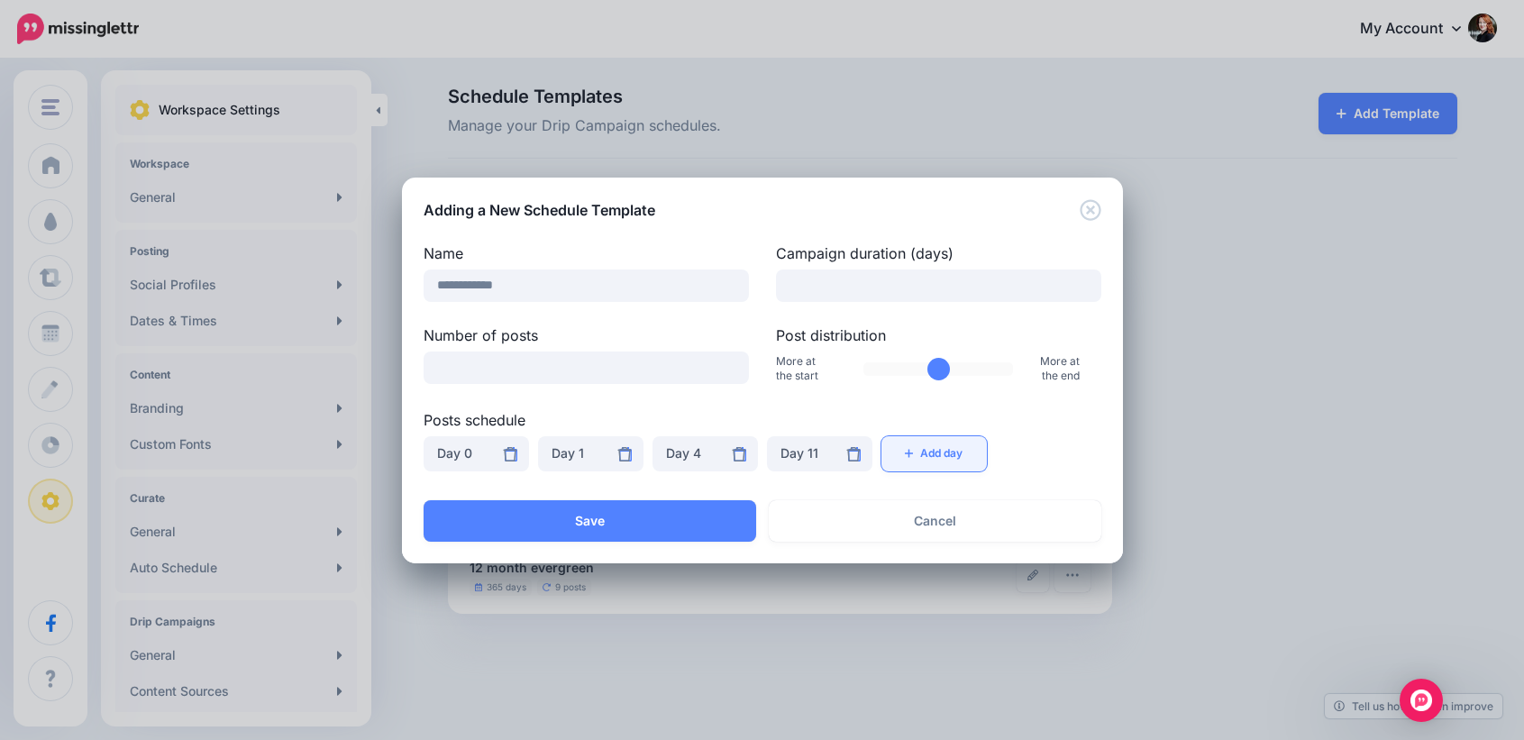
click at [942, 460] on button "Add day" at bounding box center [934, 453] width 105 height 35
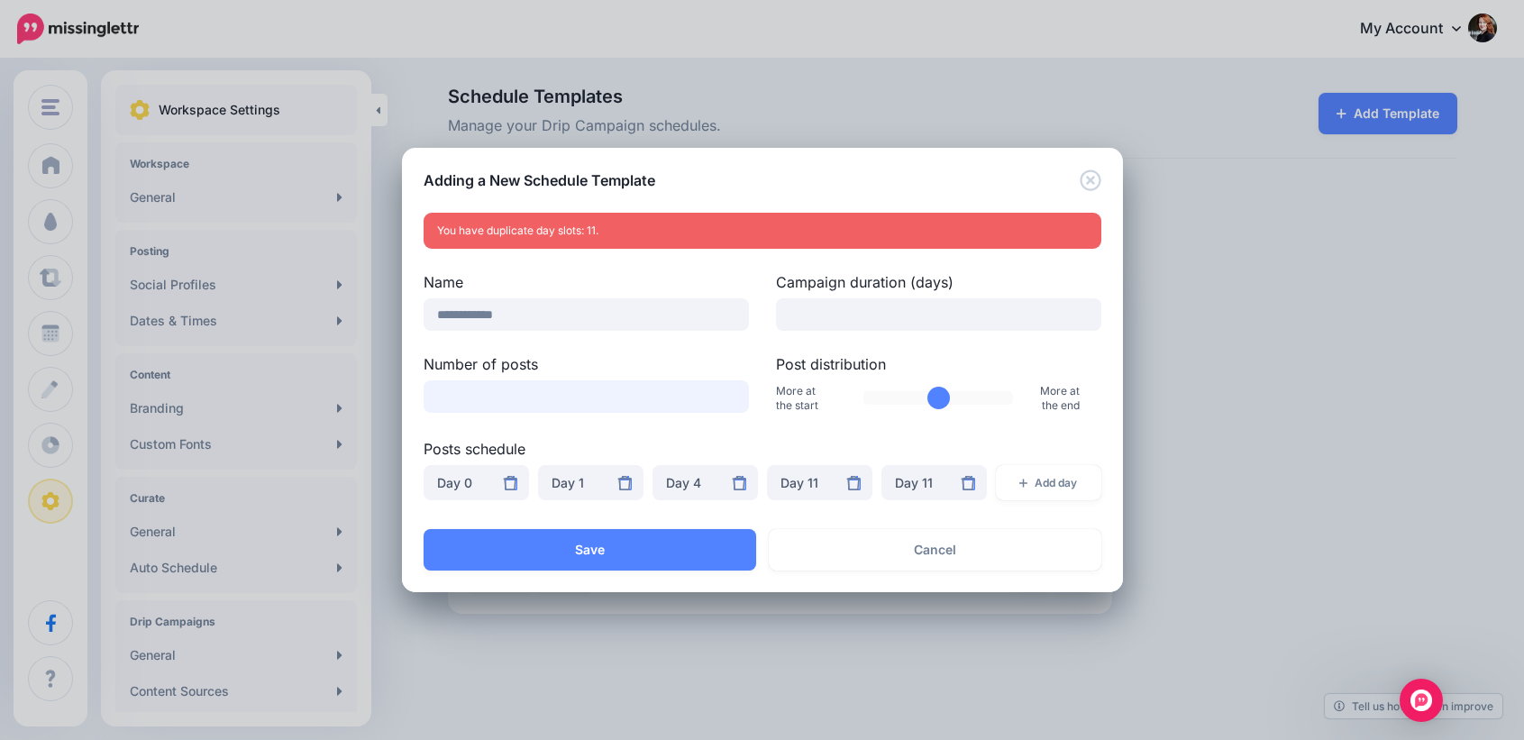
click at [718, 397] on input "*" at bounding box center [586, 396] width 325 height 32
click at [732, 392] on input "*" at bounding box center [586, 396] width 325 height 32
type input "*"
click at [732, 392] on input "*" at bounding box center [586, 396] width 325 height 32
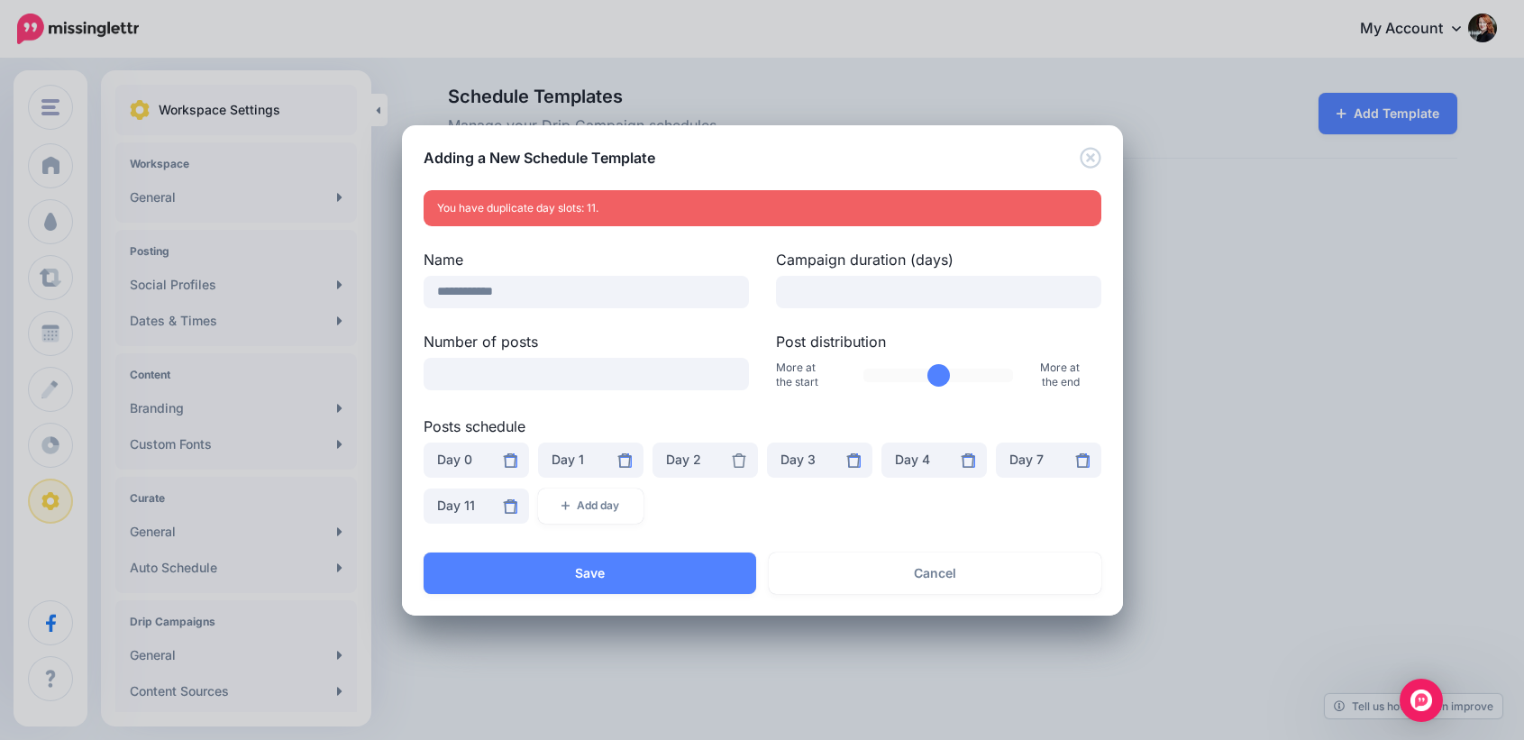
click at [736, 456] on icon at bounding box center [739, 460] width 14 height 14
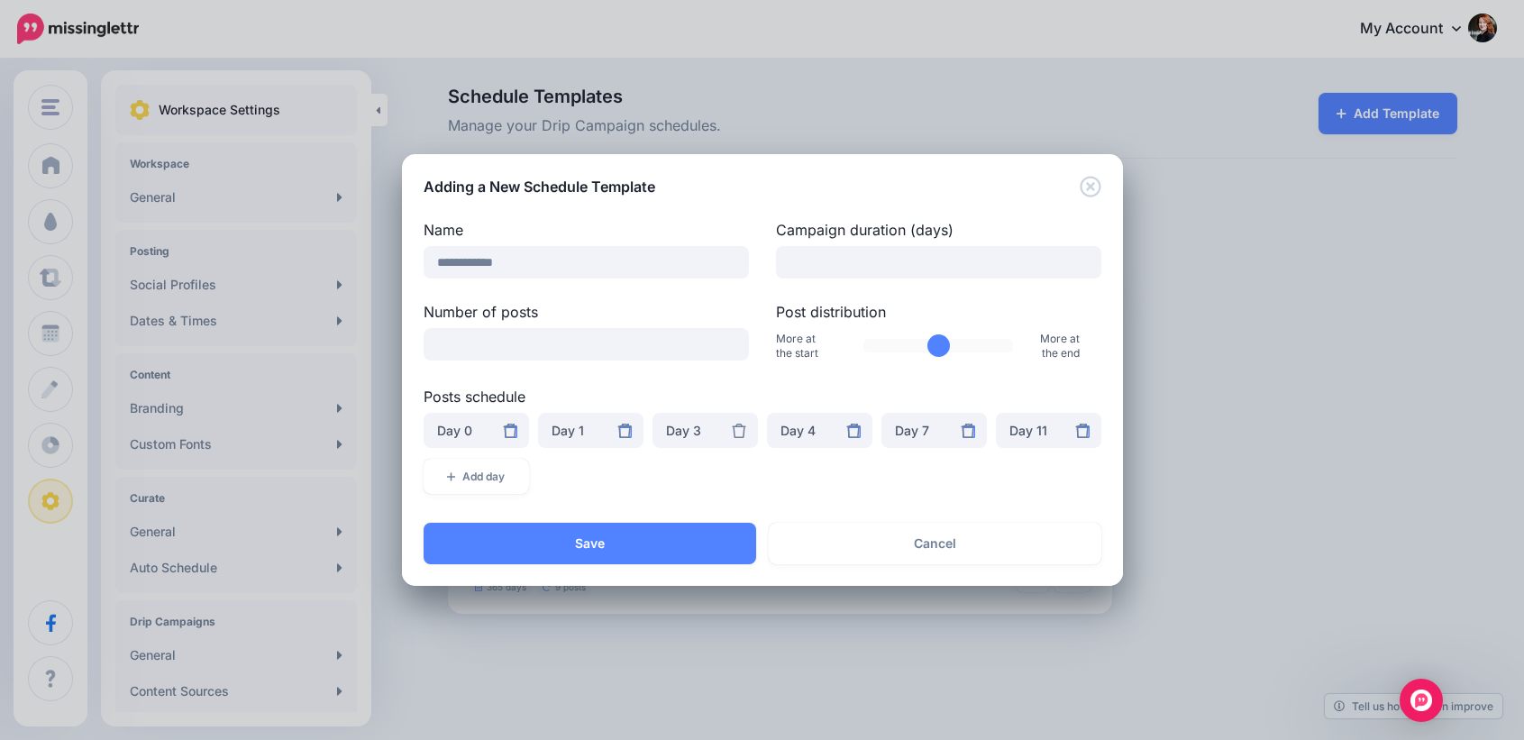
click at [745, 431] on icon at bounding box center [739, 431] width 14 height 14
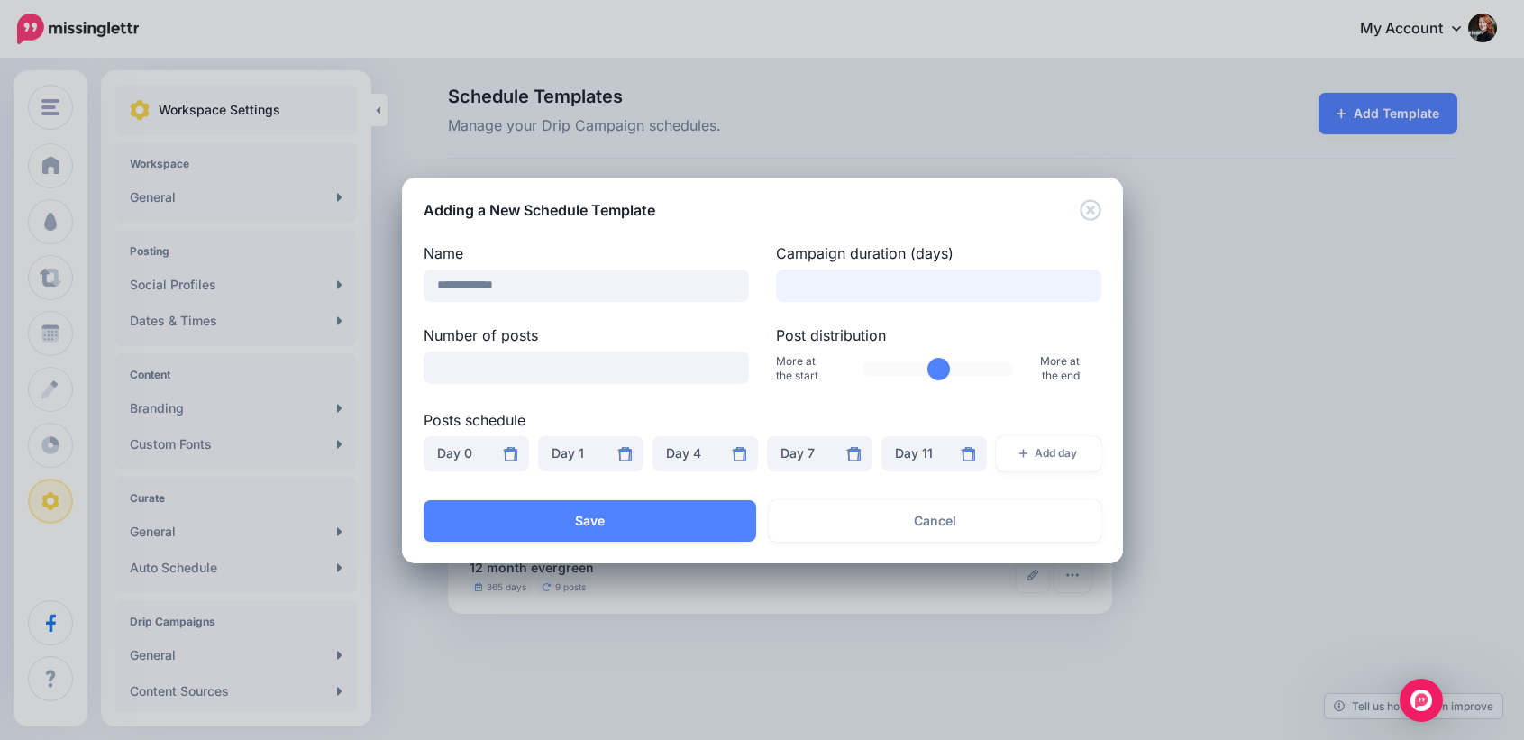
drag, startPoint x: 814, startPoint y: 283, endPoint x: 796, endPoint y: 289, distance: 19.1
click at [796, 289] on input "**" at bounding box center [938, 286] width 325 height 32
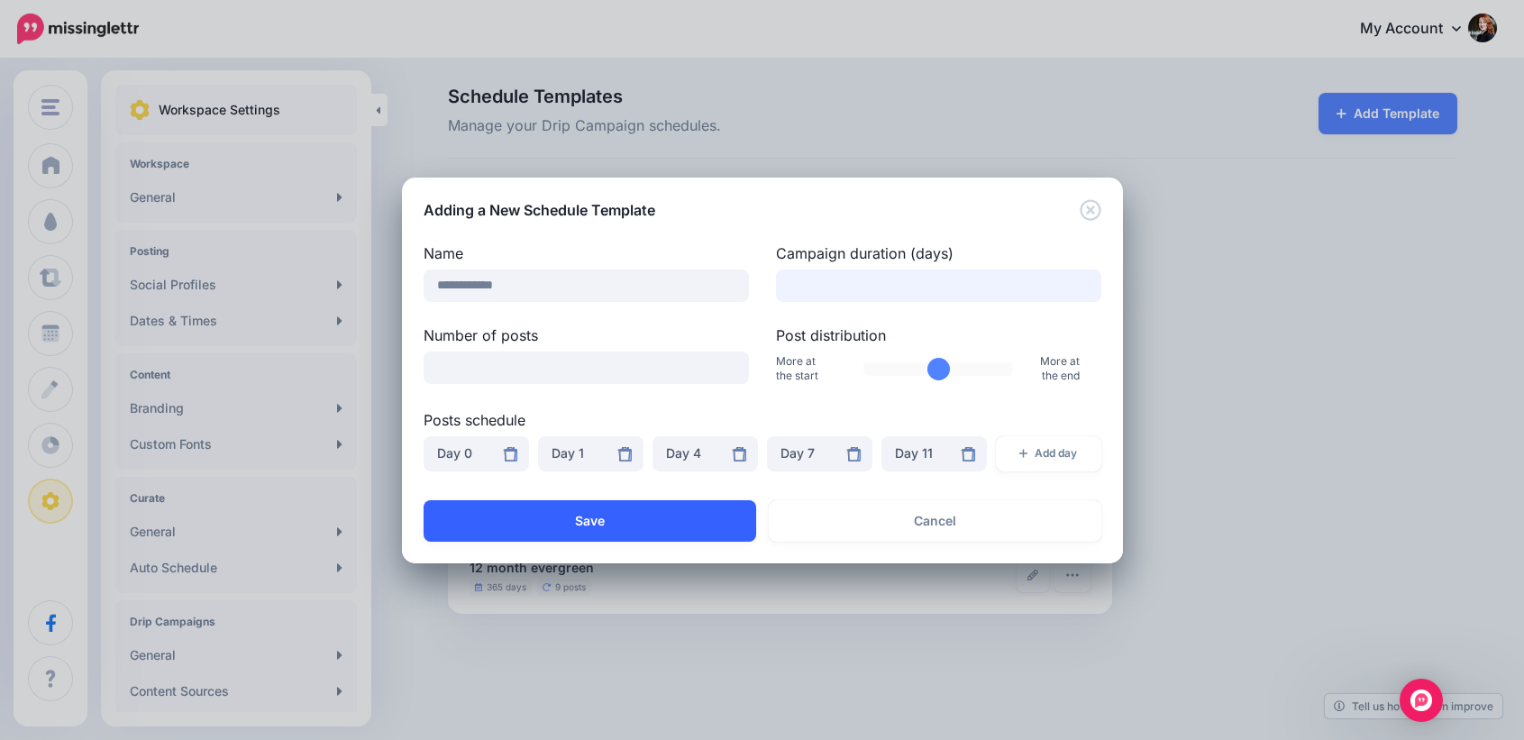
type input "**"
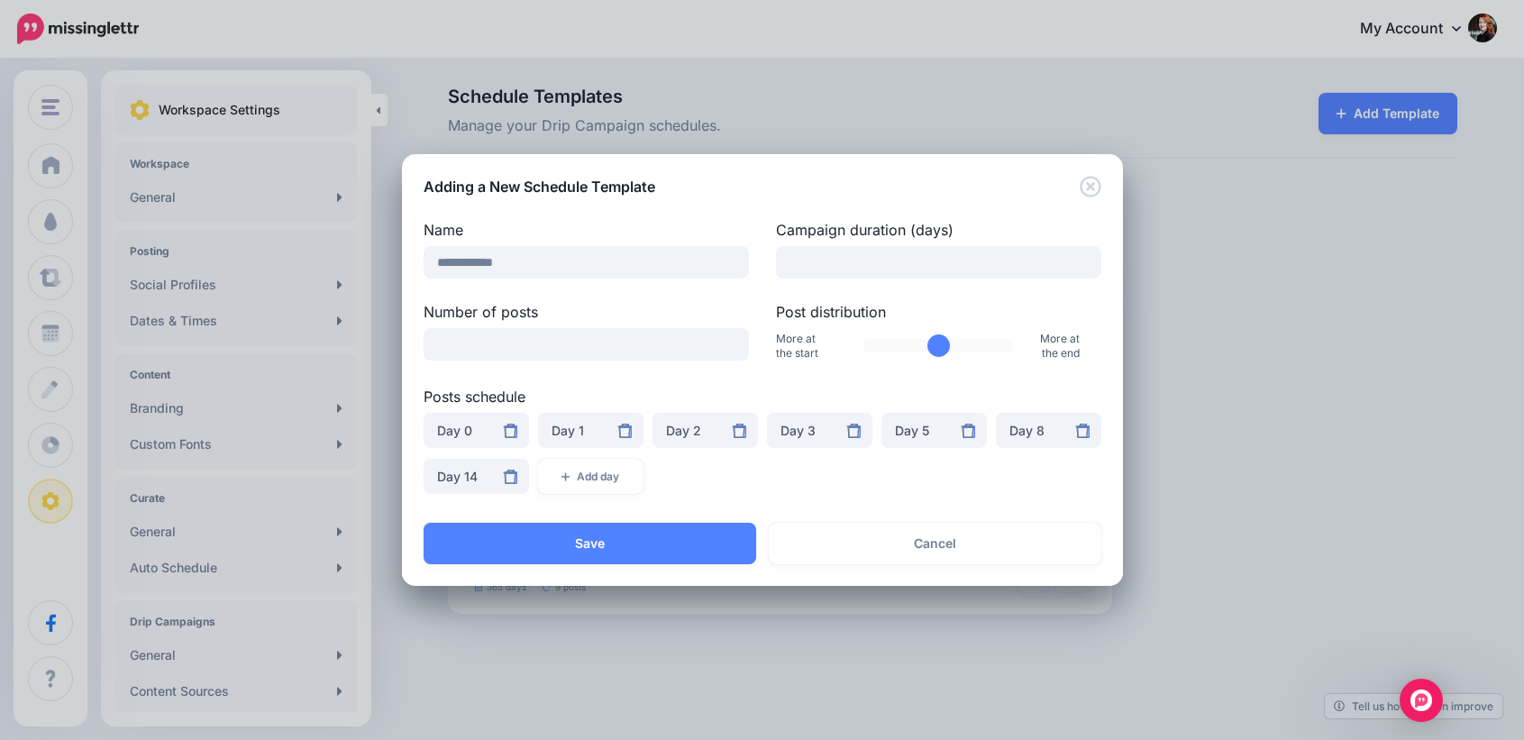
drag, startPoint x: 675, startPoint y: 519, endPoint x: 1035, endPoint y: 449, distance: 366.5
click at [1035, 449] on div "**********" at bounding box center [762, 370] width 721 height 432
click at [1009, 480] on div "***** ***** ***** ***** ***** ***** ***** ***** ***** ***** ****** ****** ******" at bounding box center [762, 459] width 687 height 92
drag, startPoint x: 654, startPoint y: 547, endPoint x: 685, endPoint y: 561, distance: 33.5
click at [654, 546] on button "Save" at bounding box center [590, 543] width 333 height 41
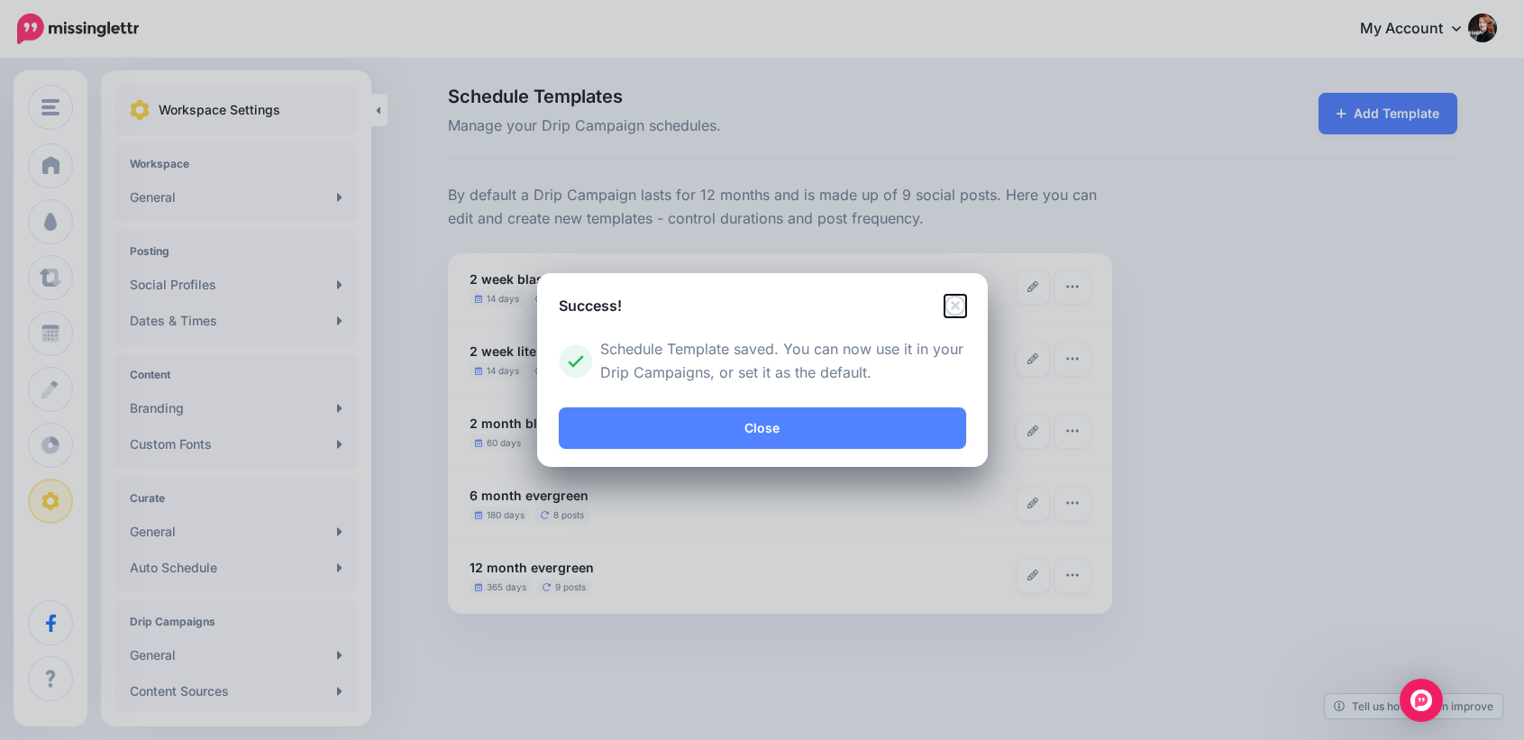
click at [948, 311] on icon "Close" at bounding box center [956, 306] width 22 height 22
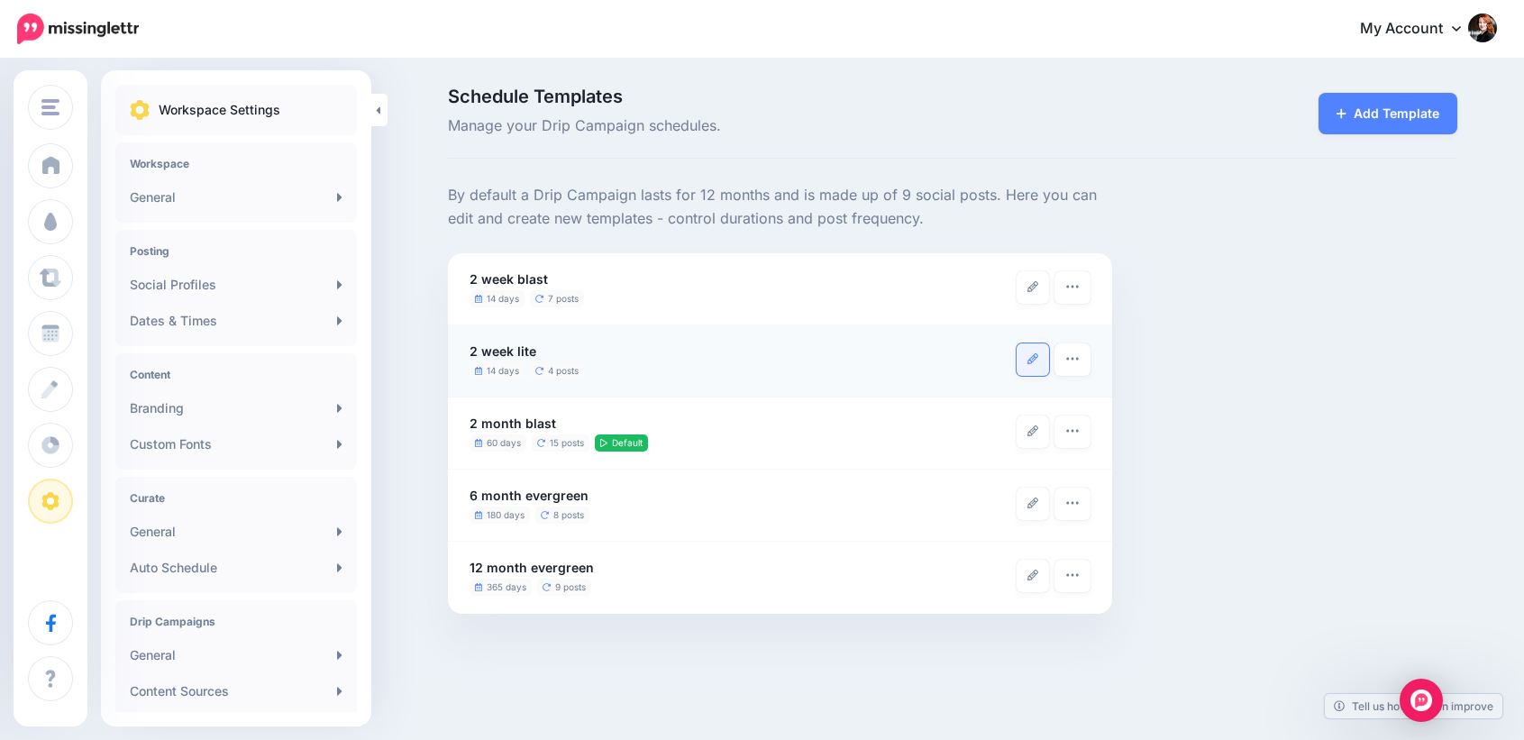
click at [1025, 357] on link at bounding box center [1033, 359] width 32 height 32
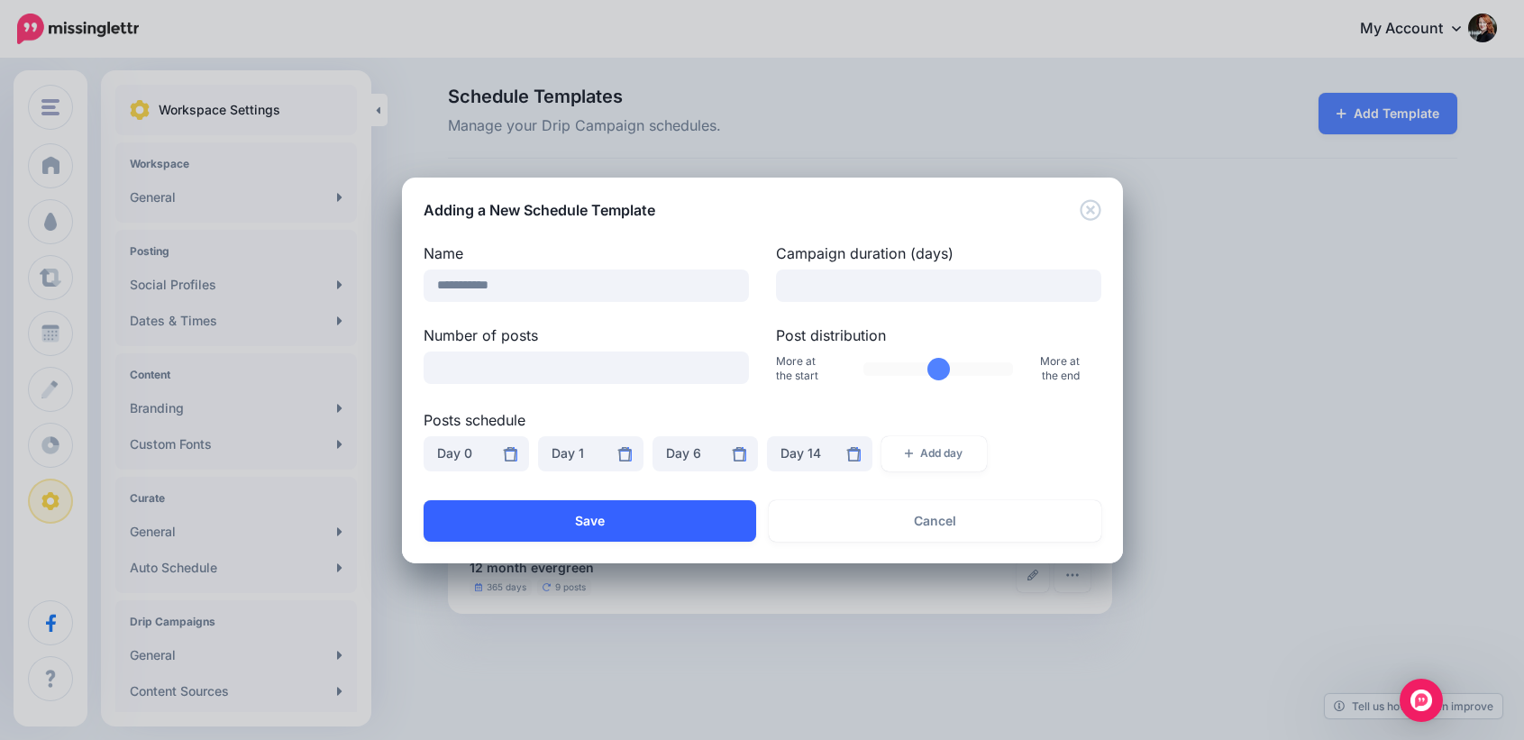
click at [674, 511] on button "Save" at bounding box center [590, 520] width 333 height 41
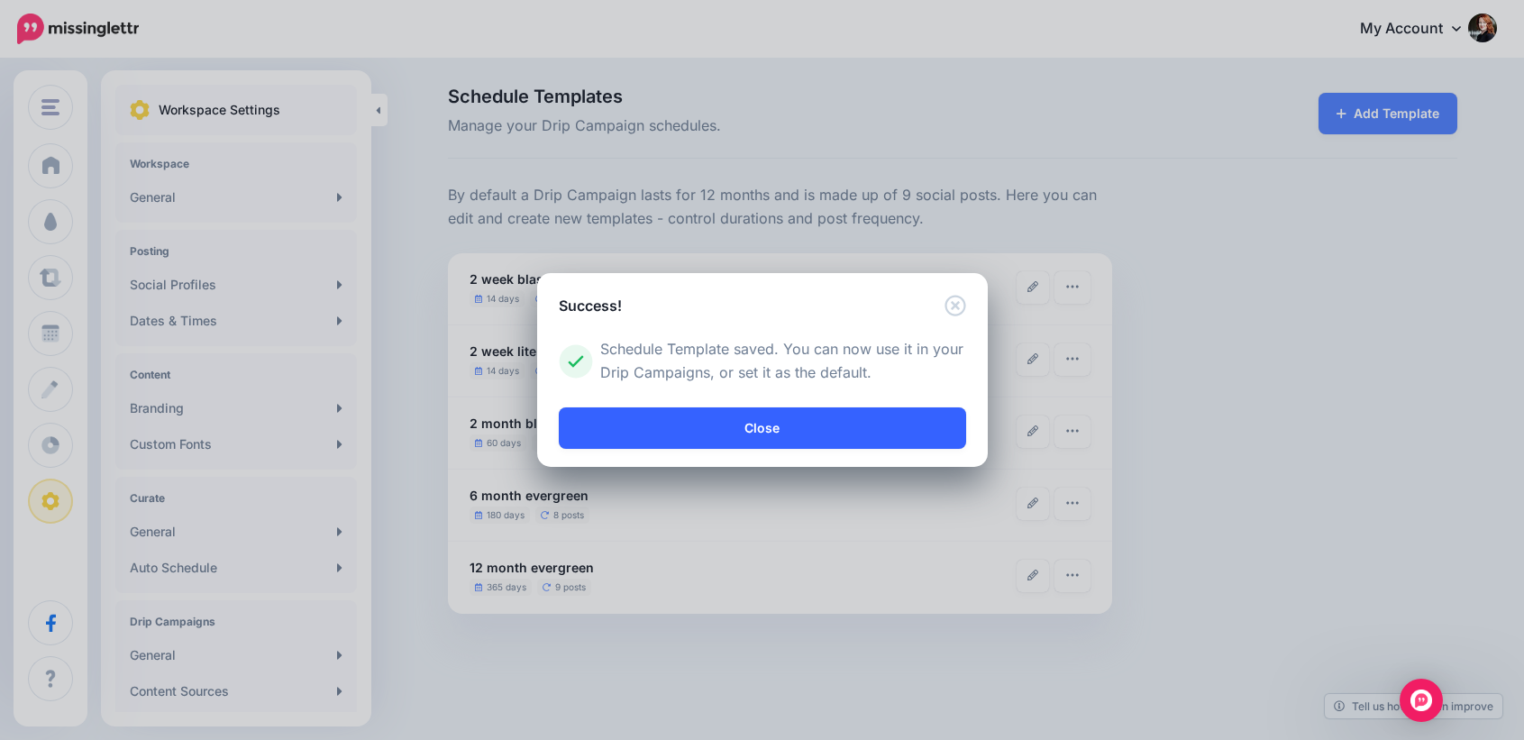
drag, startPoint x: 892, startPoint y: 447, endPoint x: 898, endPoint y: 440, distance: 9.6
click at [892, 446] on link "Close" at bounding box center [762, 427] width 407 height 41
click at [905, 434] on link "Close" at bounding box center [762, 427] width 407 height 41
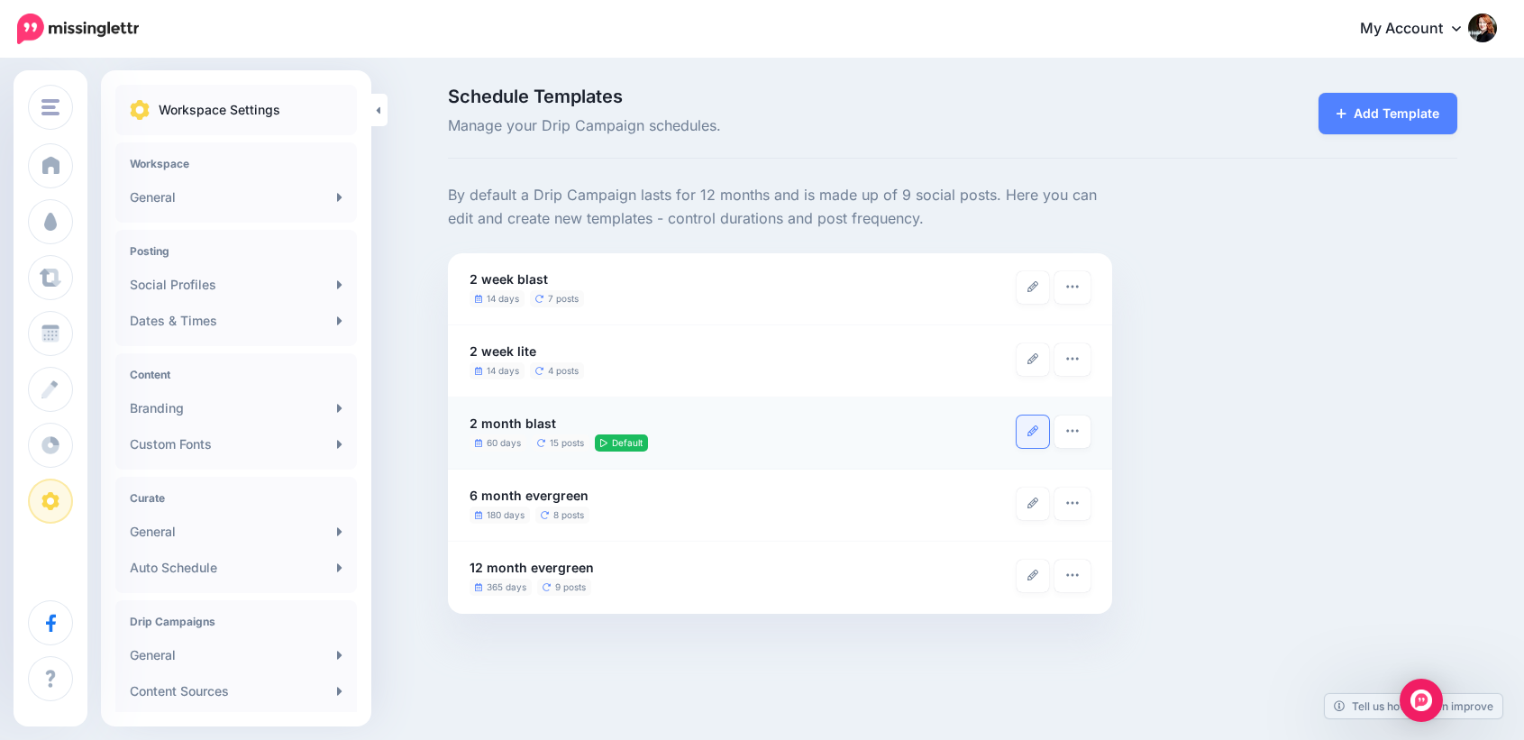
click at [1035, 433] on icon at bounding box center [1033, 430] width 11 height 11
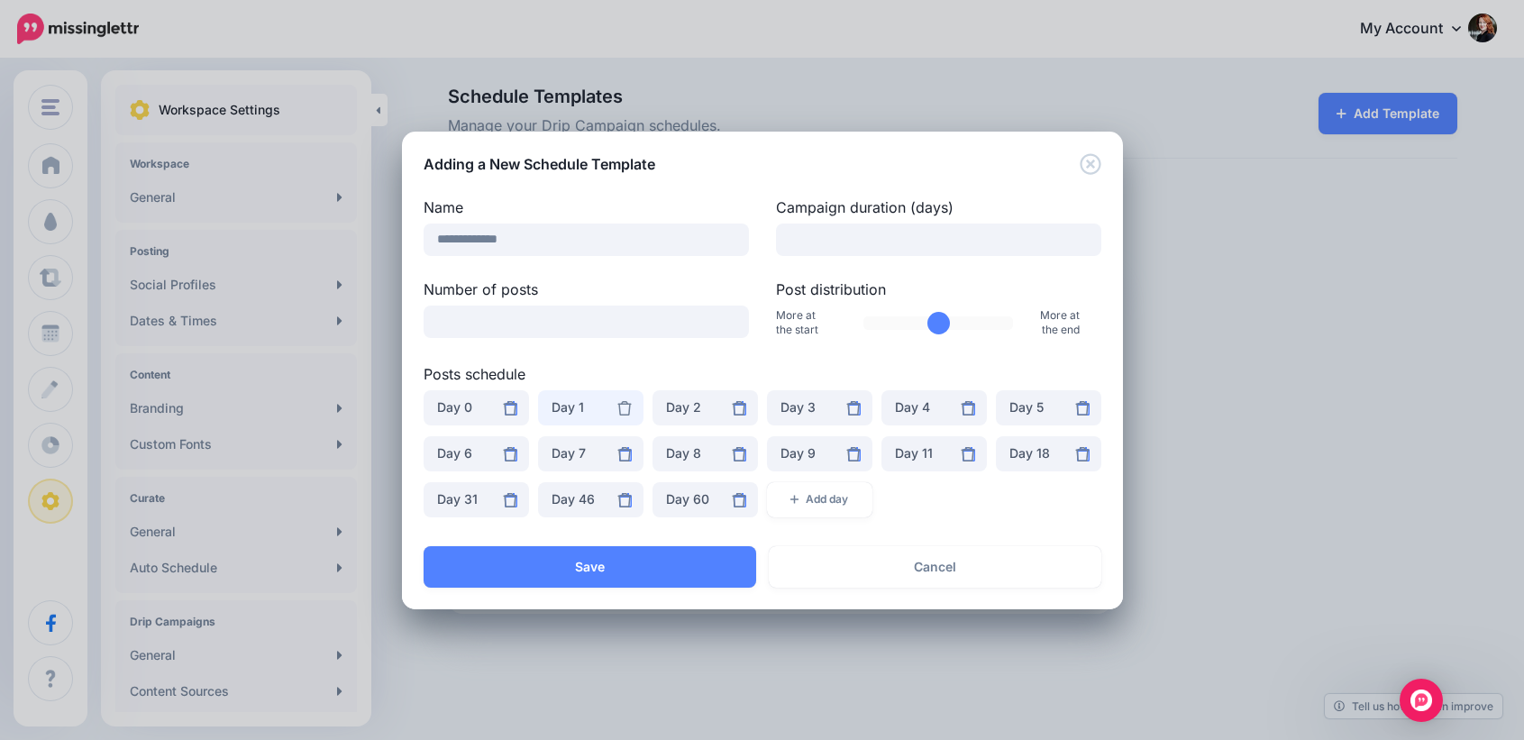
click at [632, 412] on button "Day 1" at bounding box center [590, 407] width 105 height 35
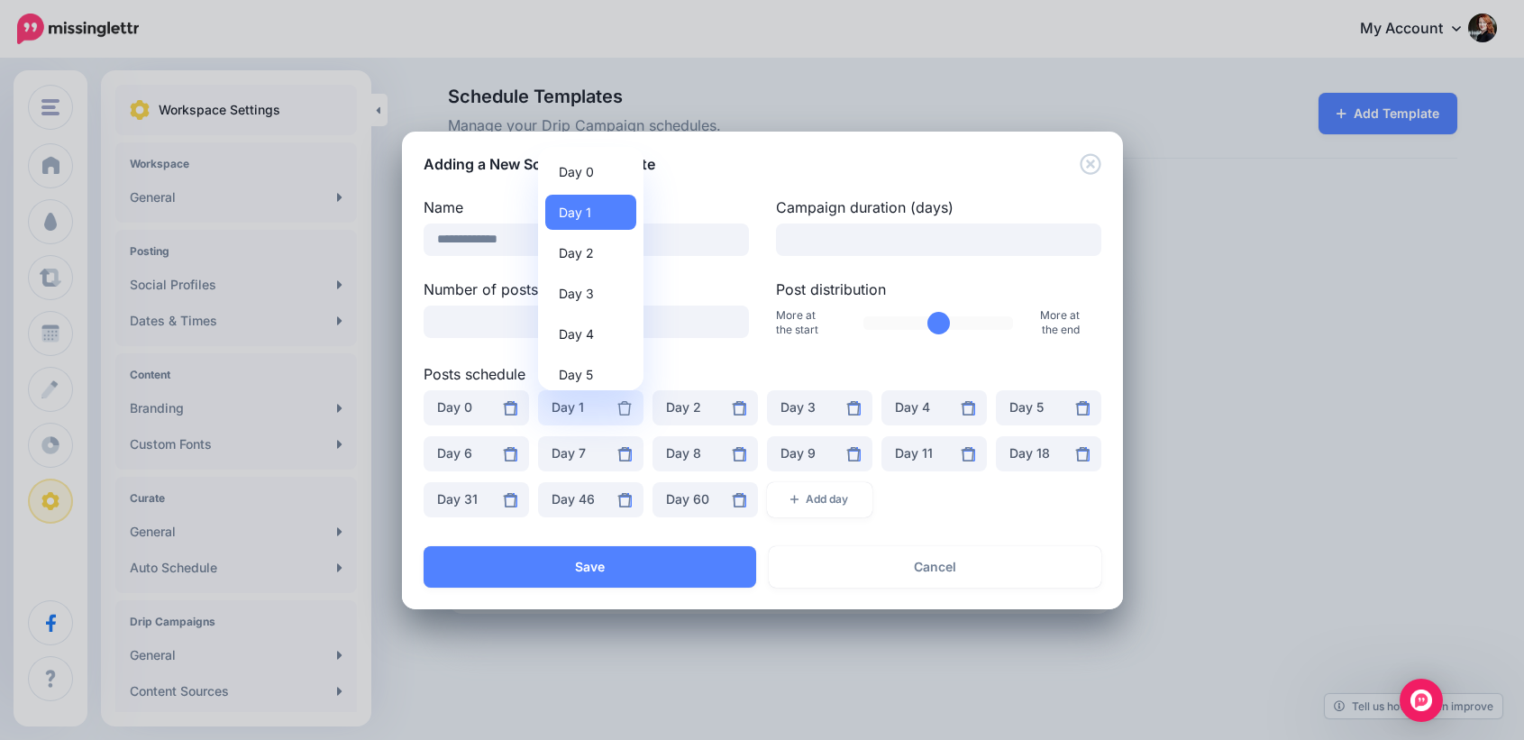
click at [624, 407] on icon at bounding box center [624, 408] width 14 height 14
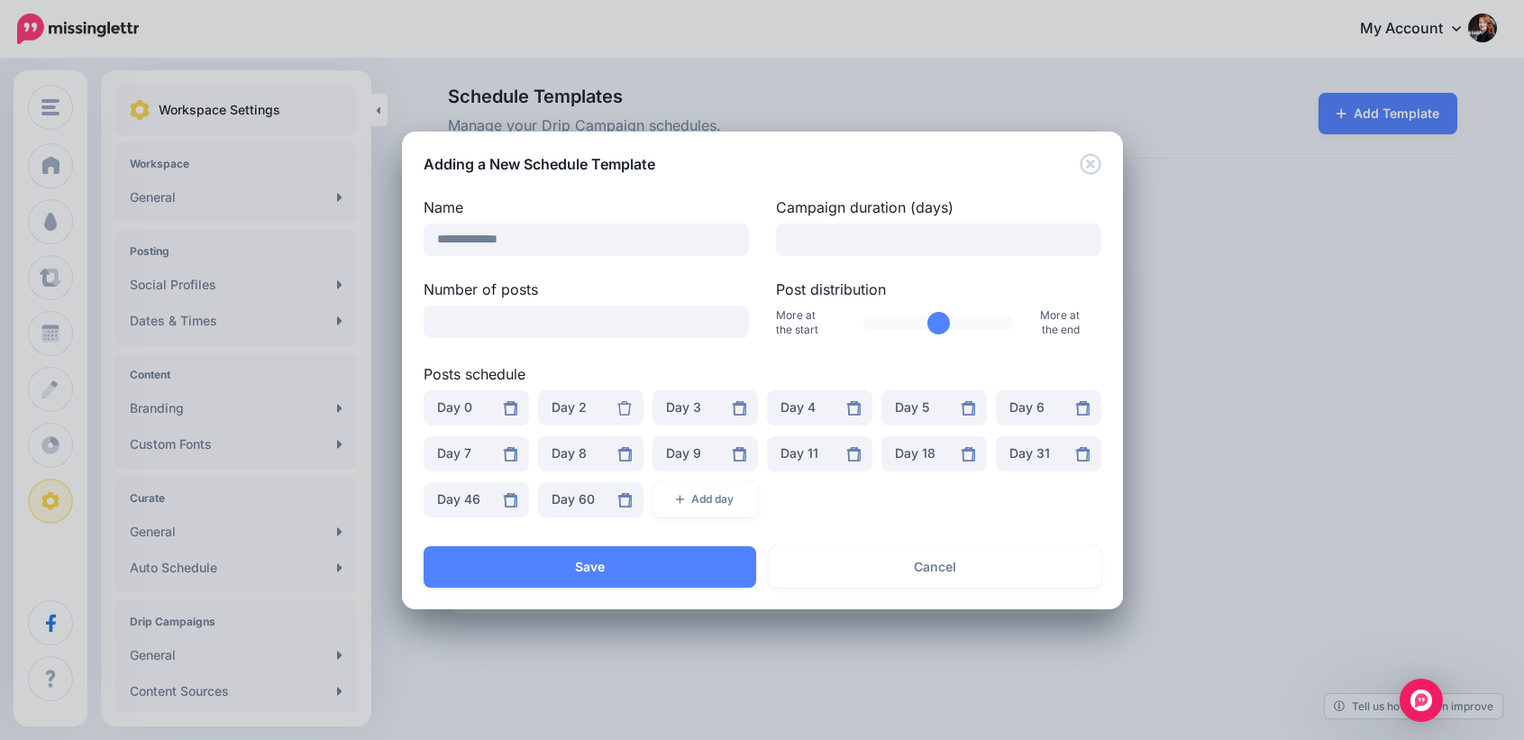
click at [624, 408] on icon at bounding box center [624, 408] width 14 height 14
click at [741, 407] on icon at bounding box center [739, 408] width 14 height 14
click at [737, 402] on icon at bounding box center [739, 408] width 14 height 14
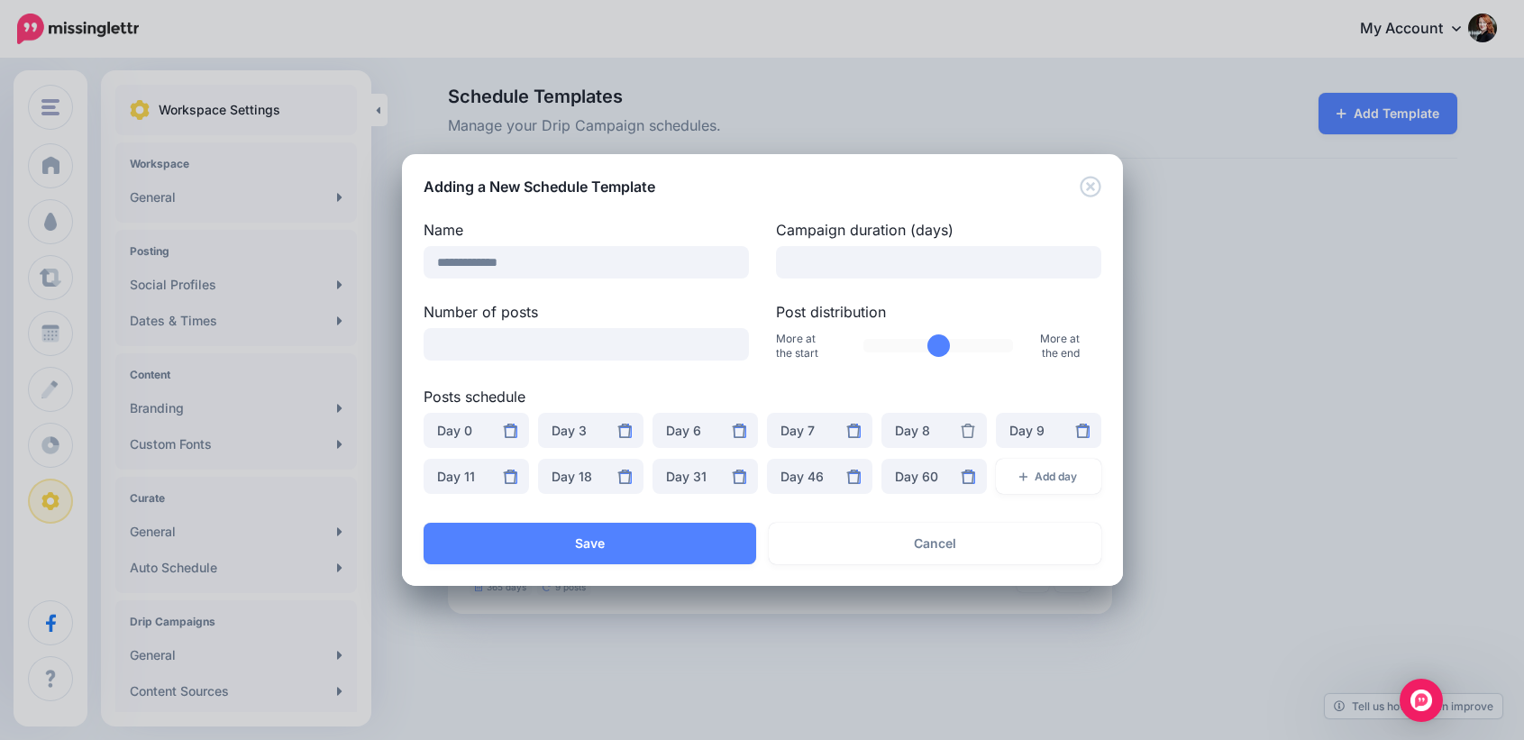
click at [973, 429] on icon at bounding box center [968, 431] width 14 height 14
click at [1086, 434] on icon at bounding box center [1082, 431] width 14 height 14
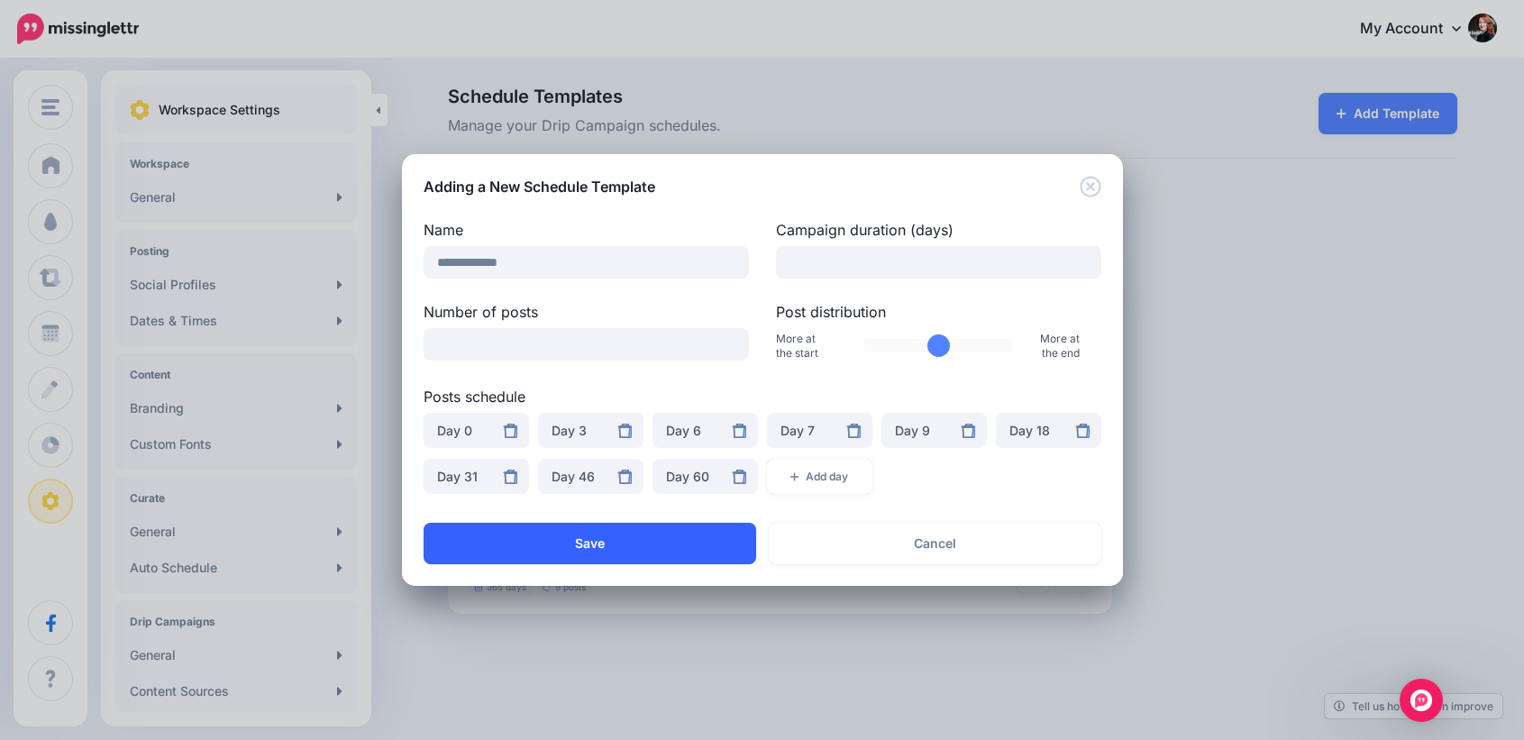
click at [621, 541] on button "Save" at bounding box center [590, 543] width 333 height 41
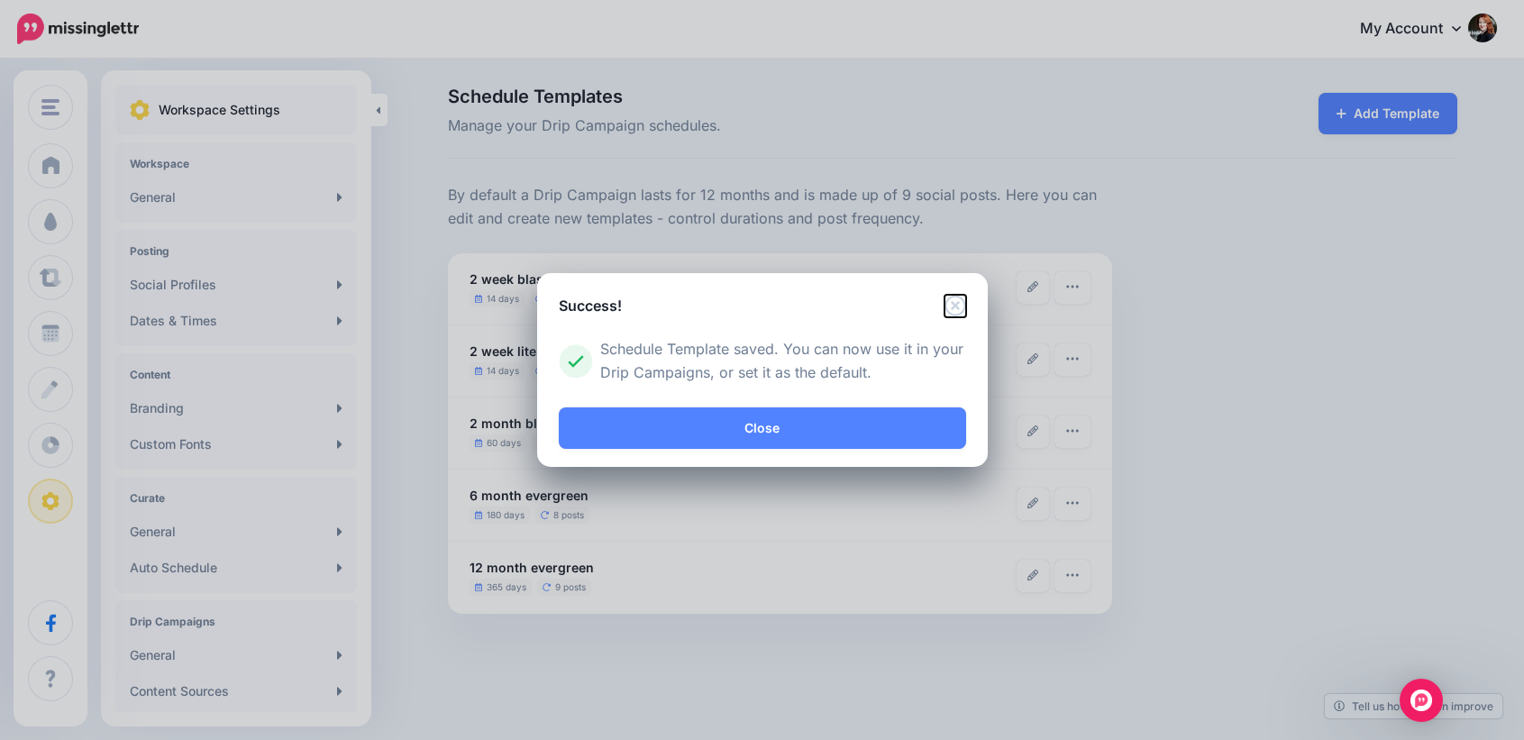
click at [952, 305] on icon "Close" at bounding box center [956, 306] width 22 height 22
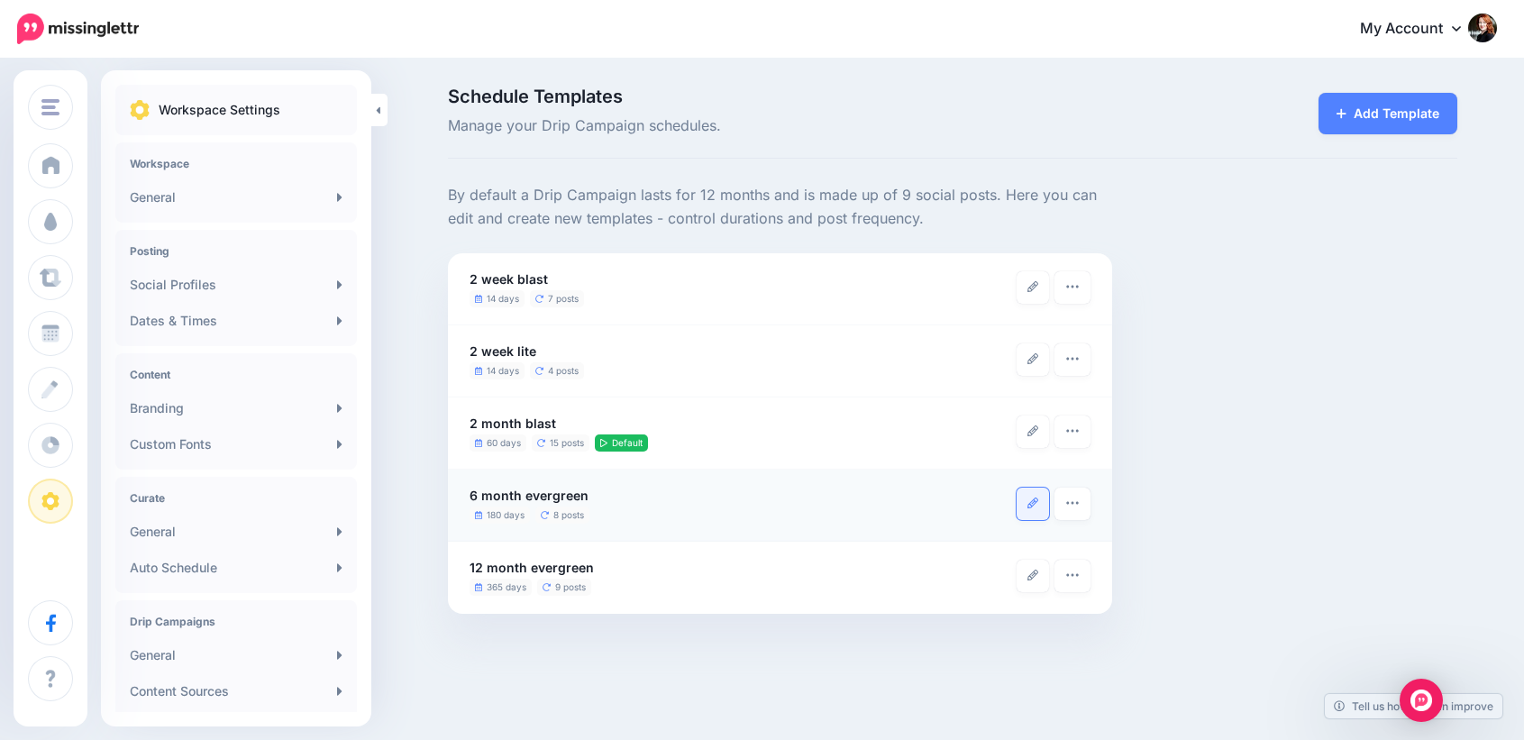
click at [1028, 499] on icon at bounding box center [1033, 503] width 11 height 11
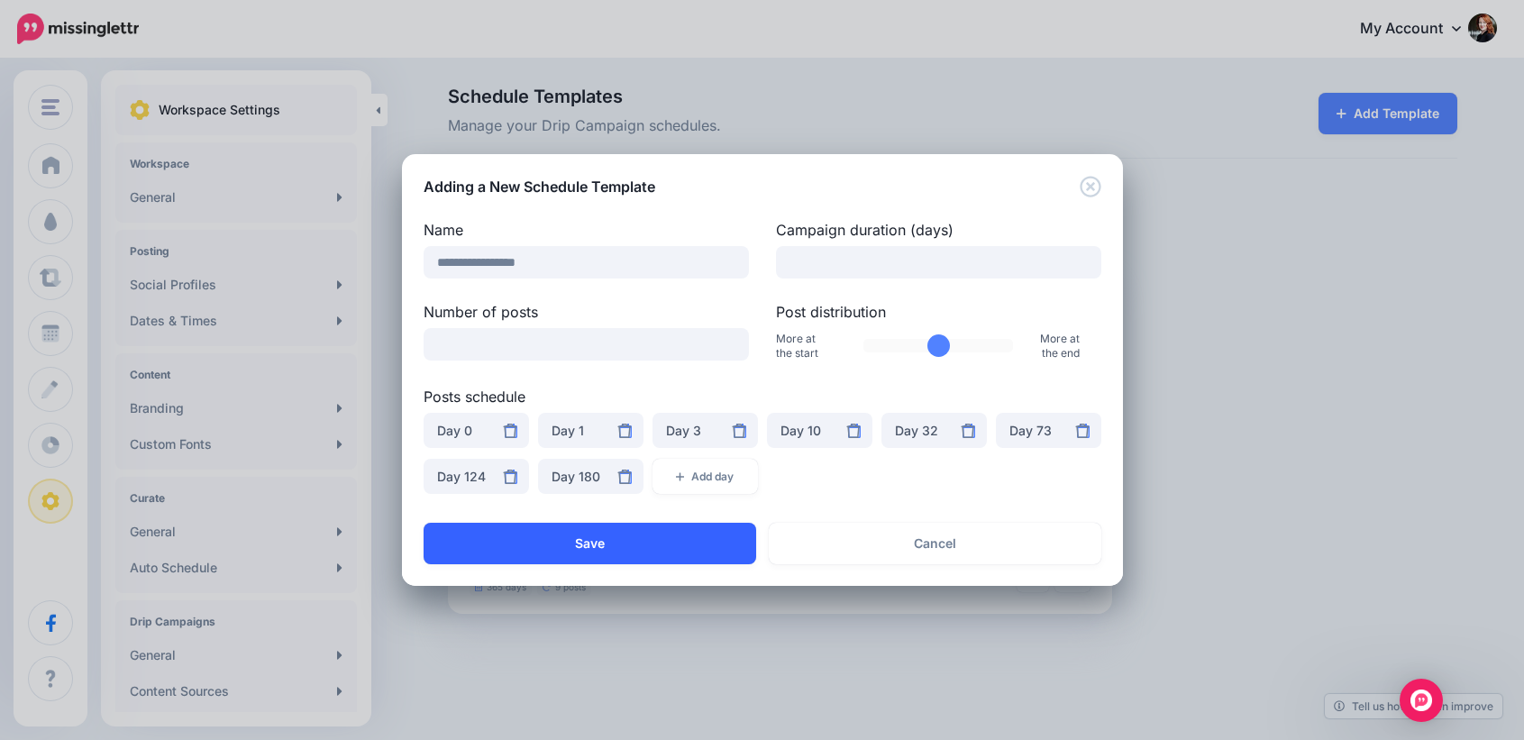
click at [660, 534] on button "Save" at bounding box center [590, 543] width 333 height 41
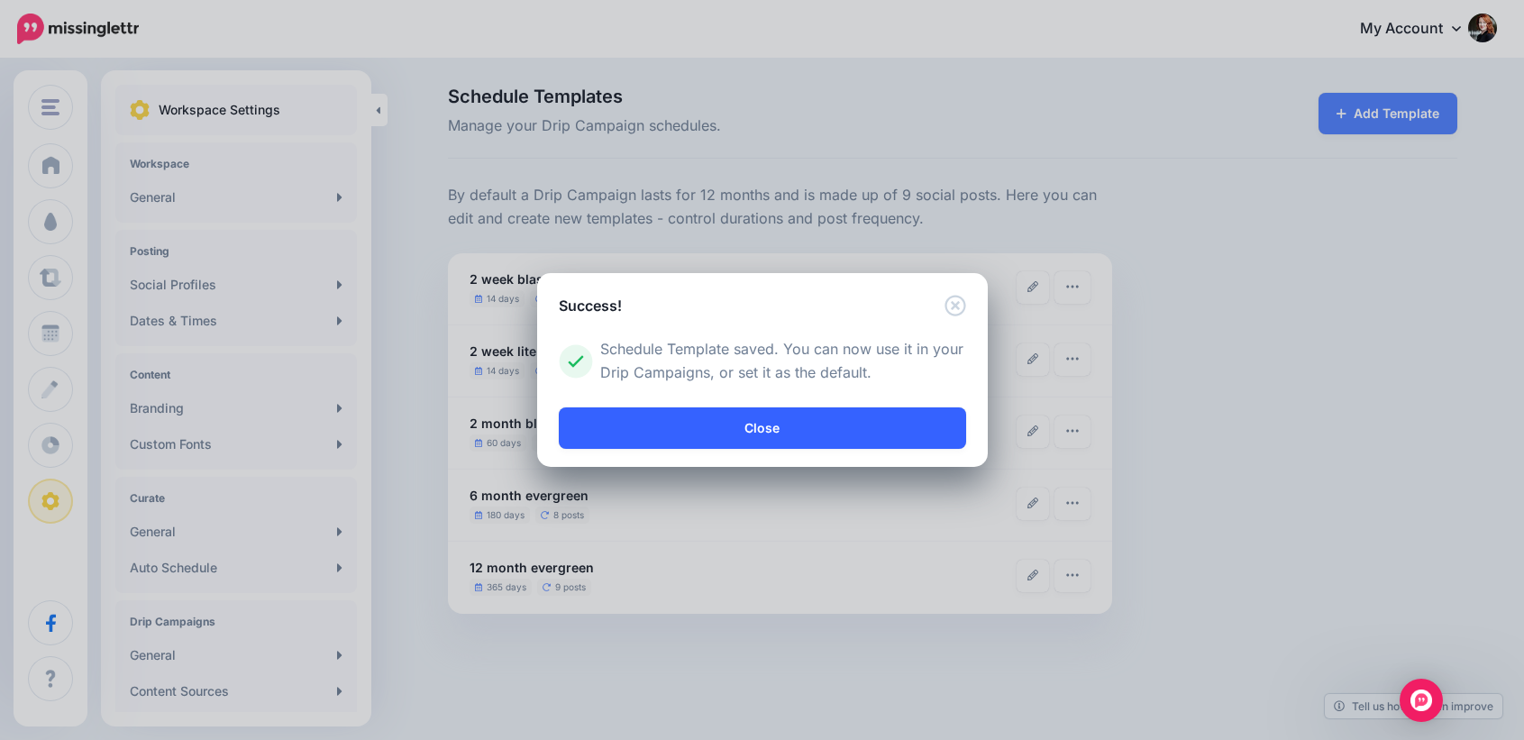
click at [823, 423] on link "Close" at bounding box center [762, 427] width 407 height 41
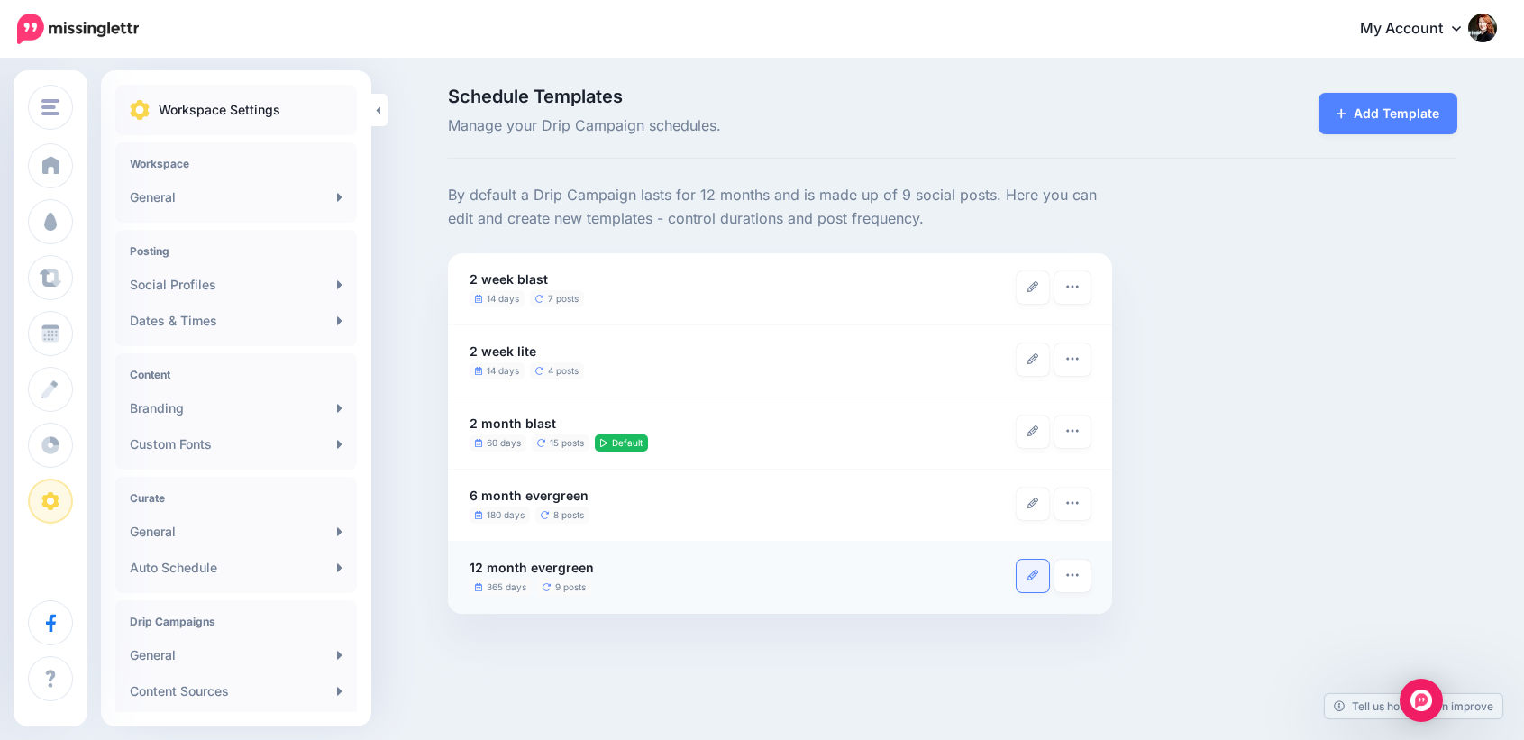
click at [1022, 572] on link at bounding box center [1033, 576] width 32 height 32
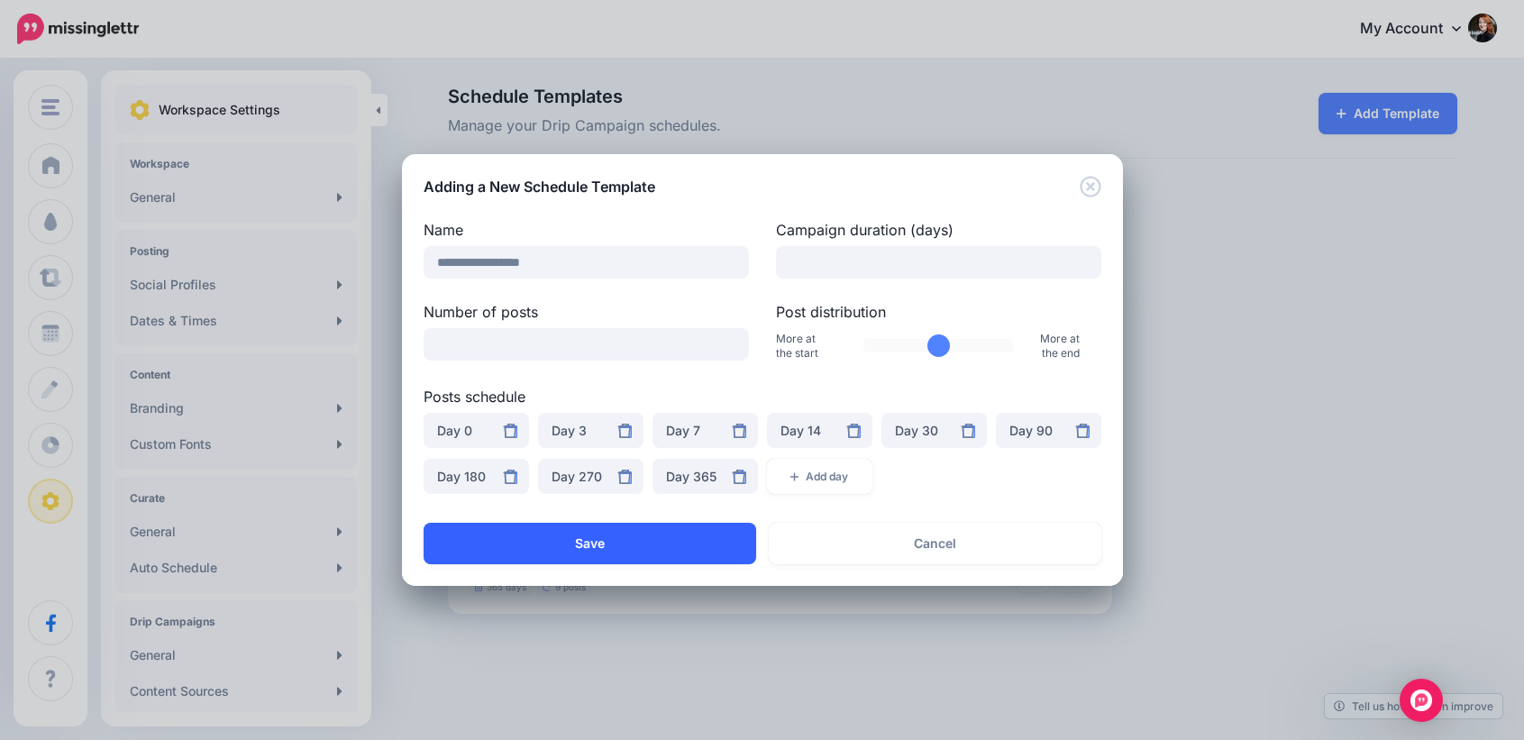
click at [633, 543] on button "Save" at bounding box center [590, 543] width 333 height 41
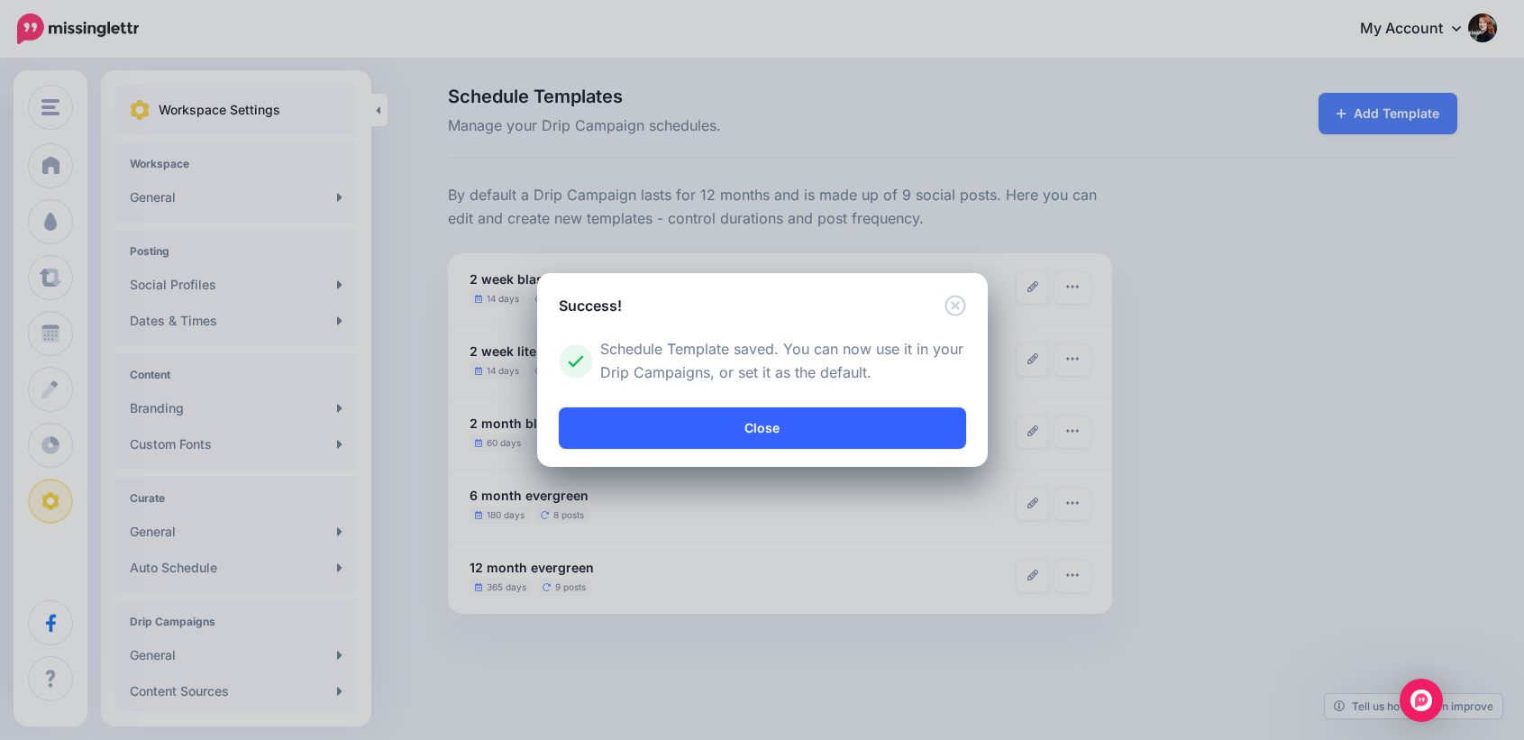
click at [778, 415] on link "Close" at bounding box center [762, 427] width 407 height 41
